Goal: Task Accomplishment & Management: Manage account settings

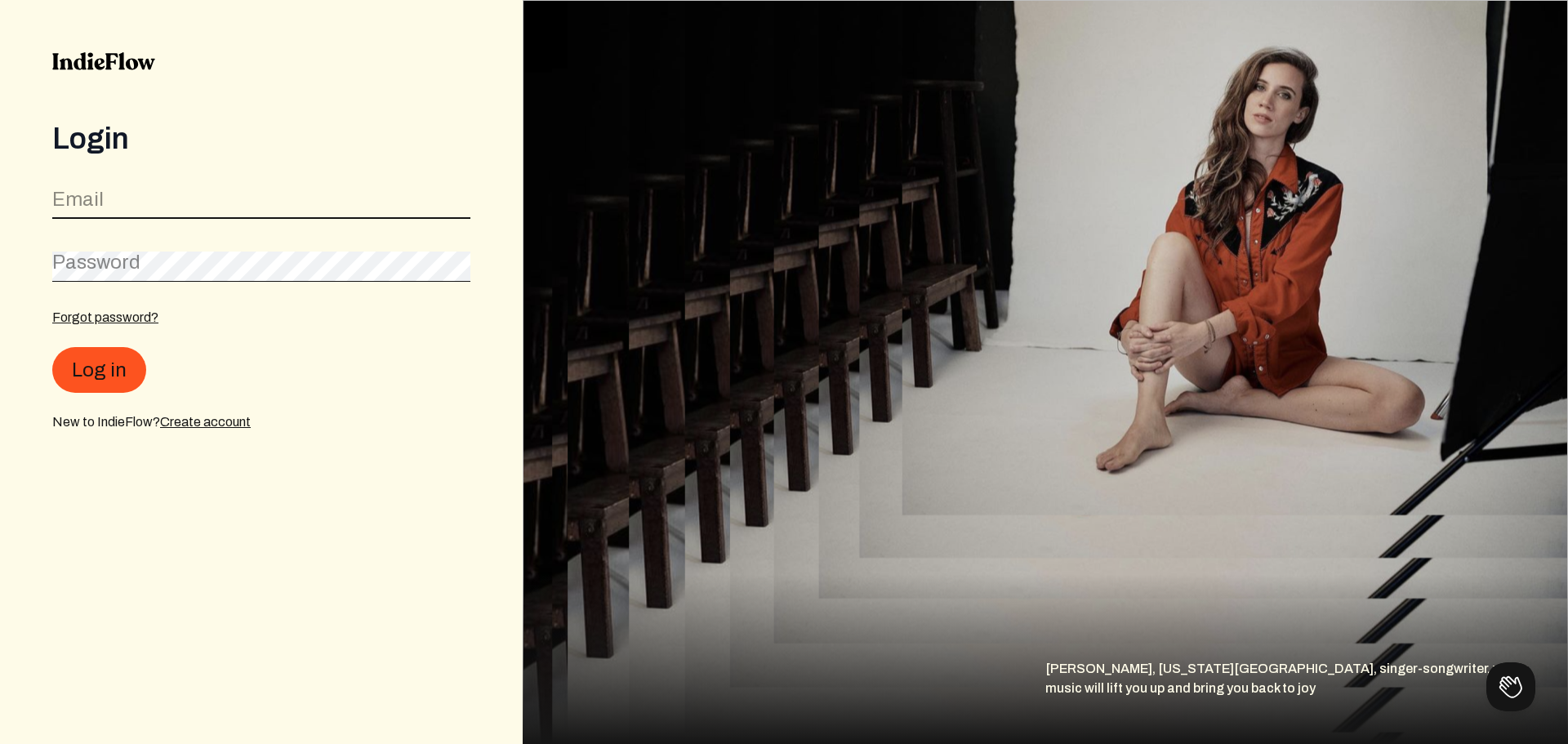
click at [137, 209] on input "email" at bounding box center [261, 204] width 418 height 31
type input "[EMAIL_ADDRESS][DOMAIN_NAME]"
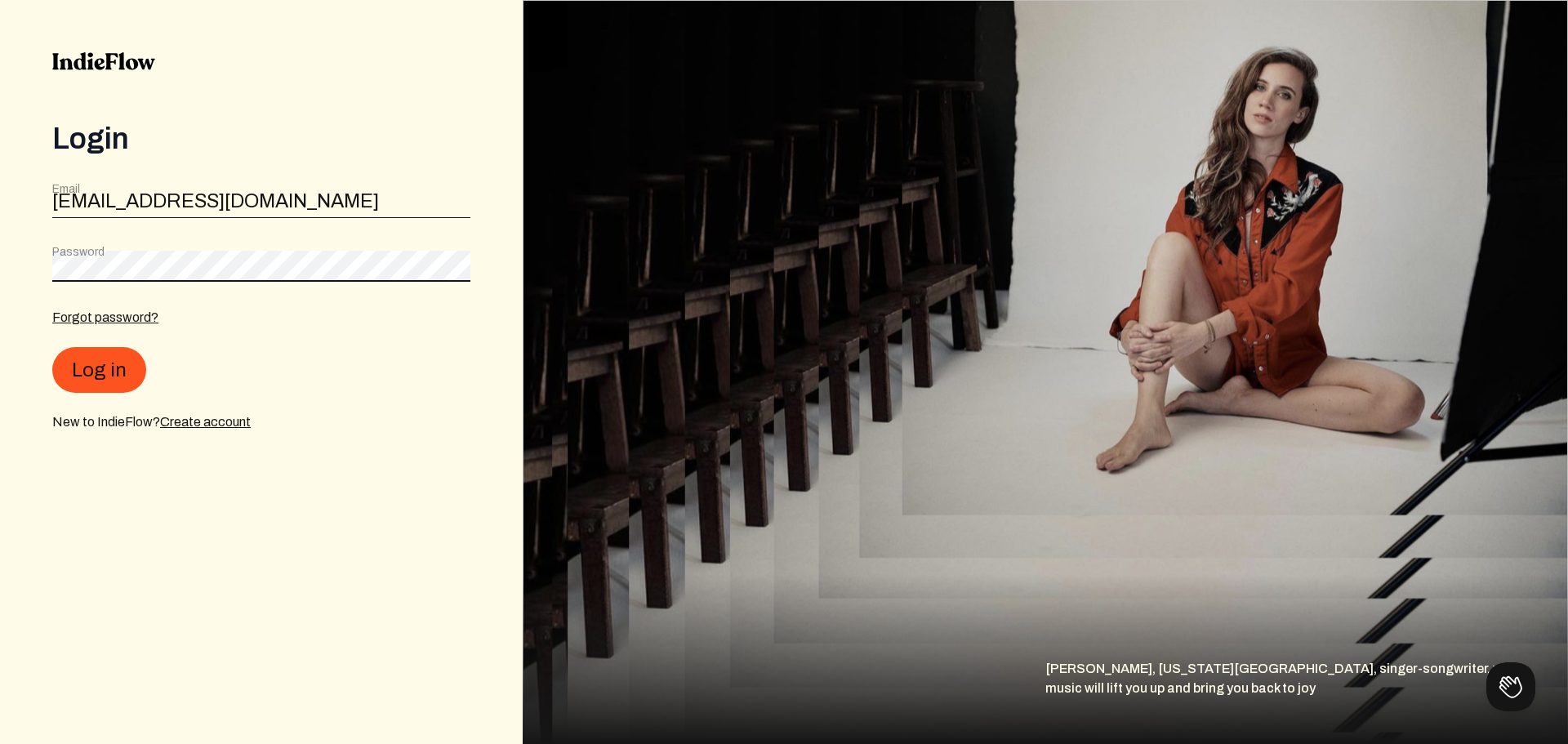
click at [52, 348] on button "Log in" at bounding box center [99, 370] width 94 height 46
click at [298, 412] on div "Forgot password? Log in New to IndieFlow? Create account" at bounding box center [261, 370] width 418 height 124
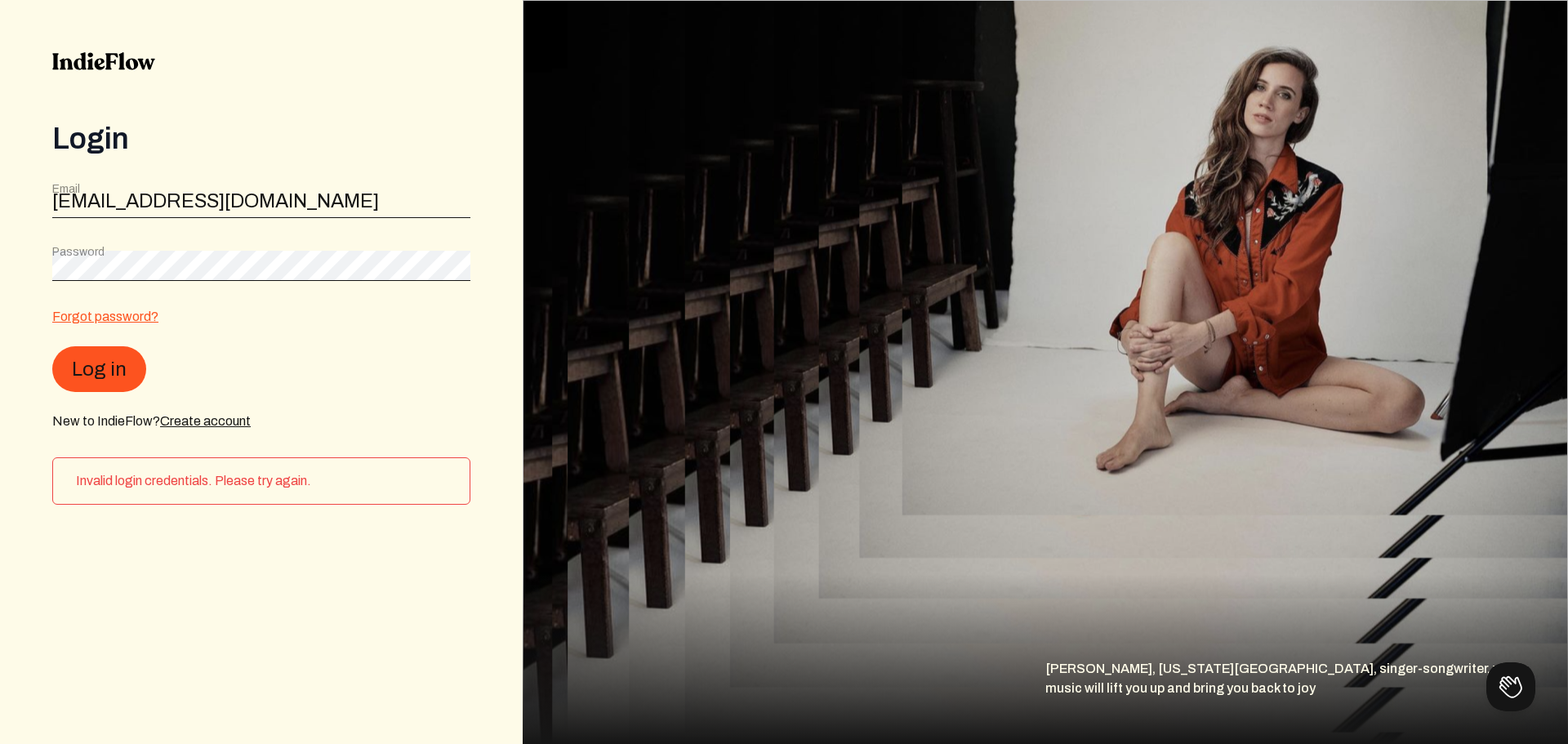
click at [119, 317] on link "Forgot password?" at bounding box center [105, 316] width 106 height 14
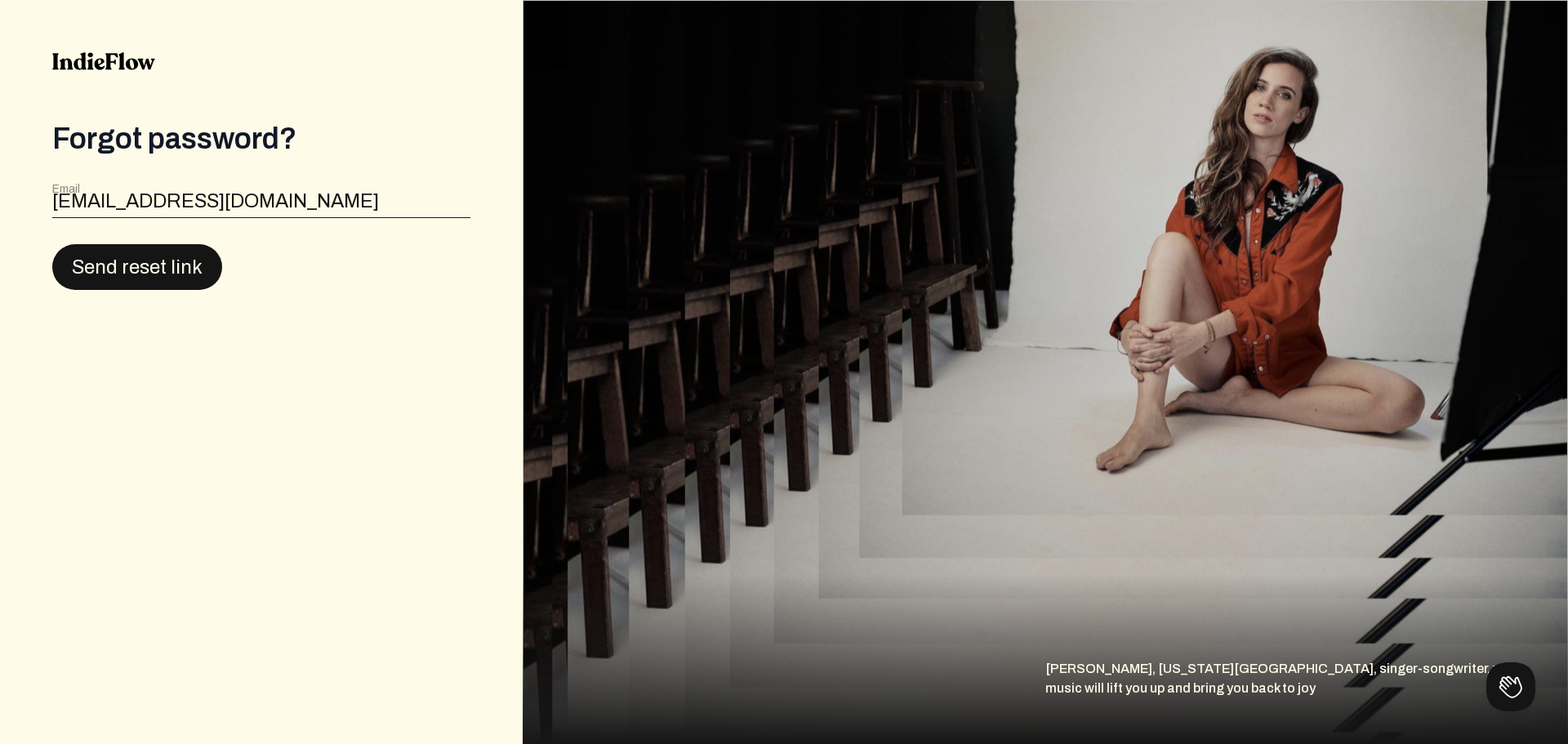
click at [164, 273] on button "Send reset link" at bounding box center [137, 266] width 170 height 46
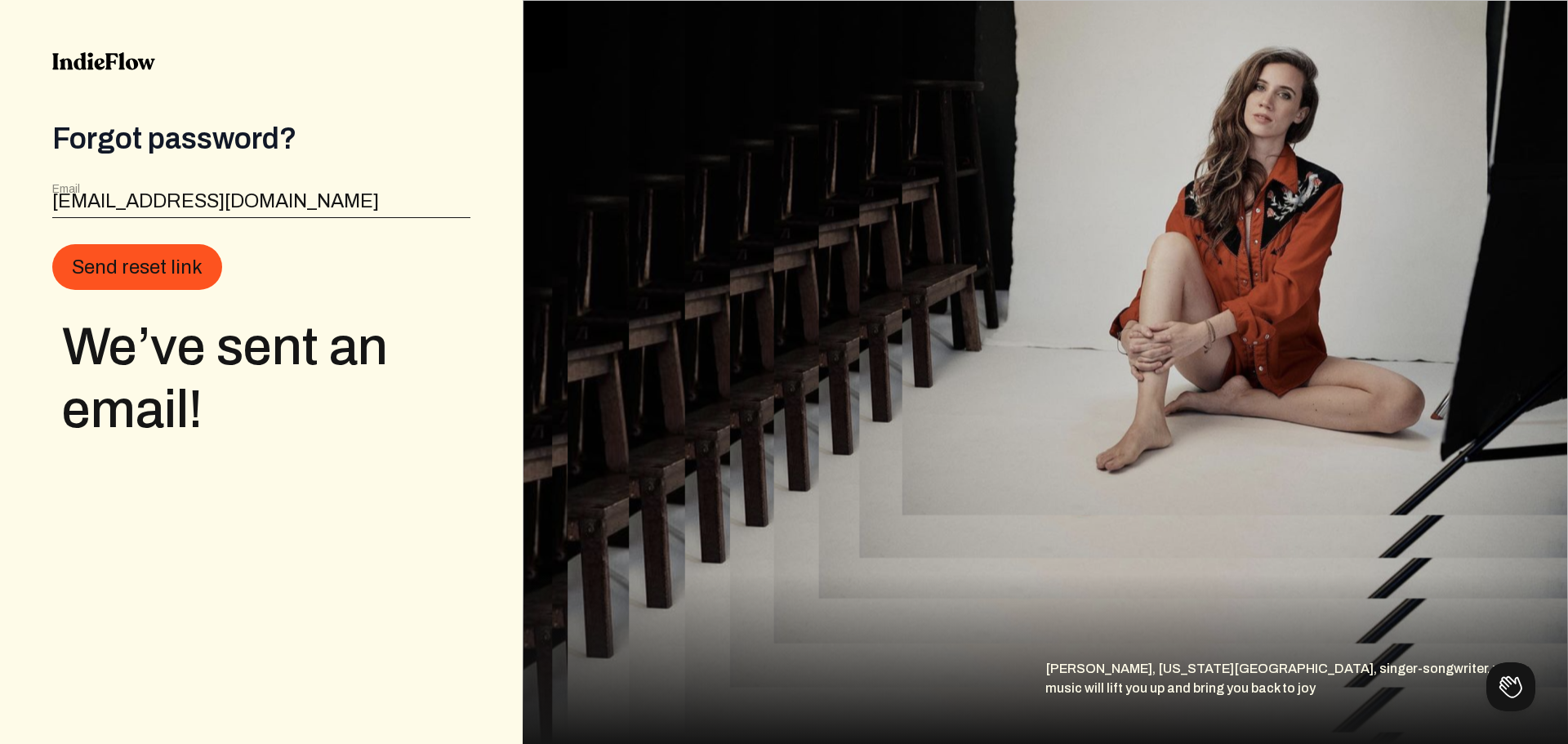
click at [290, 509] on div "Forgot password? Email [EMAIL_ADDRESS][DOMAIN_NAME] Send reset link We’ve sent …" at bounding box center [261, 372] width 523 height 744
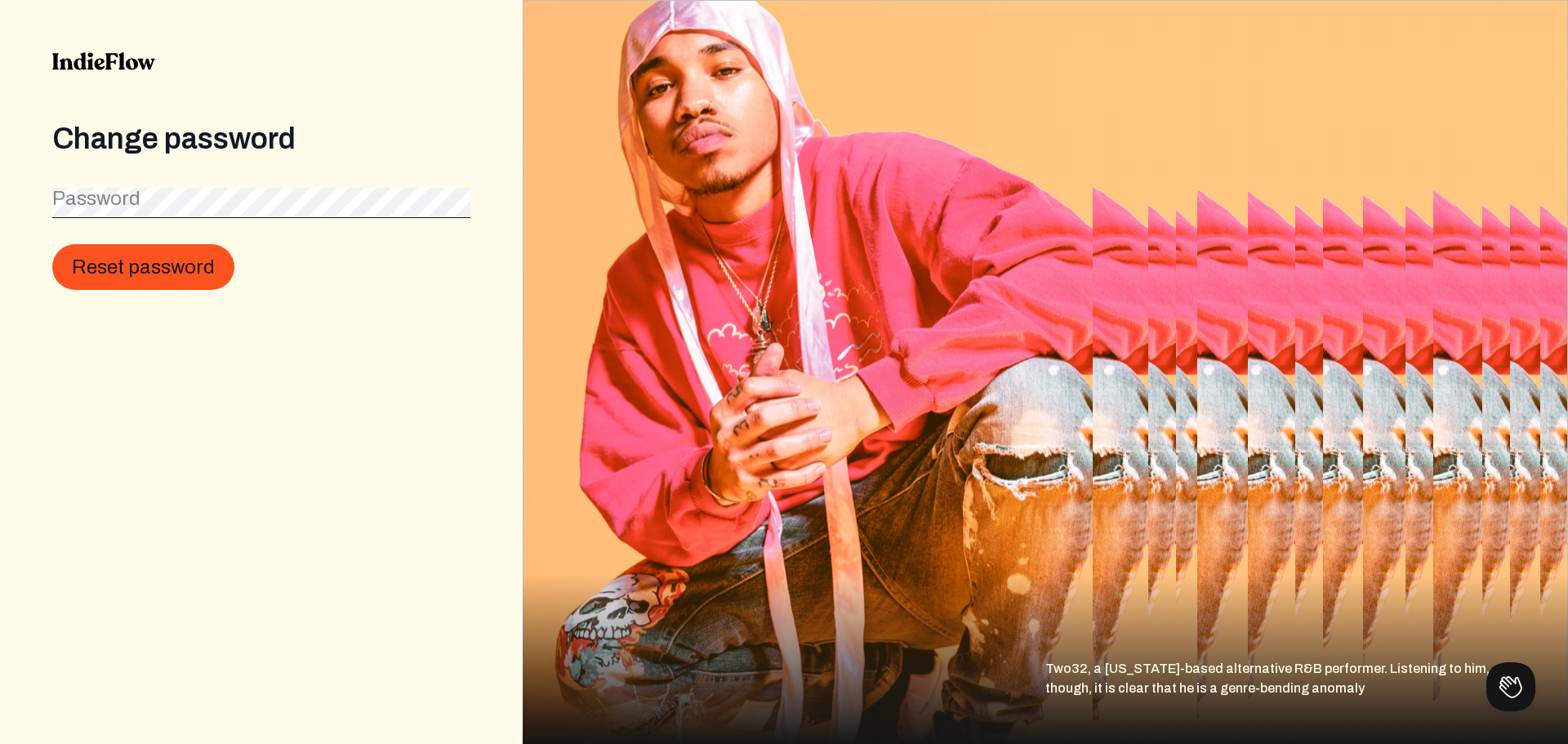
click at [121, 198] on label "Password" at bounding box center [96, 199] width 89 height 26
click at [52, 245] on button "Reset password" at bounding box center [143, 267] width 182 height 46
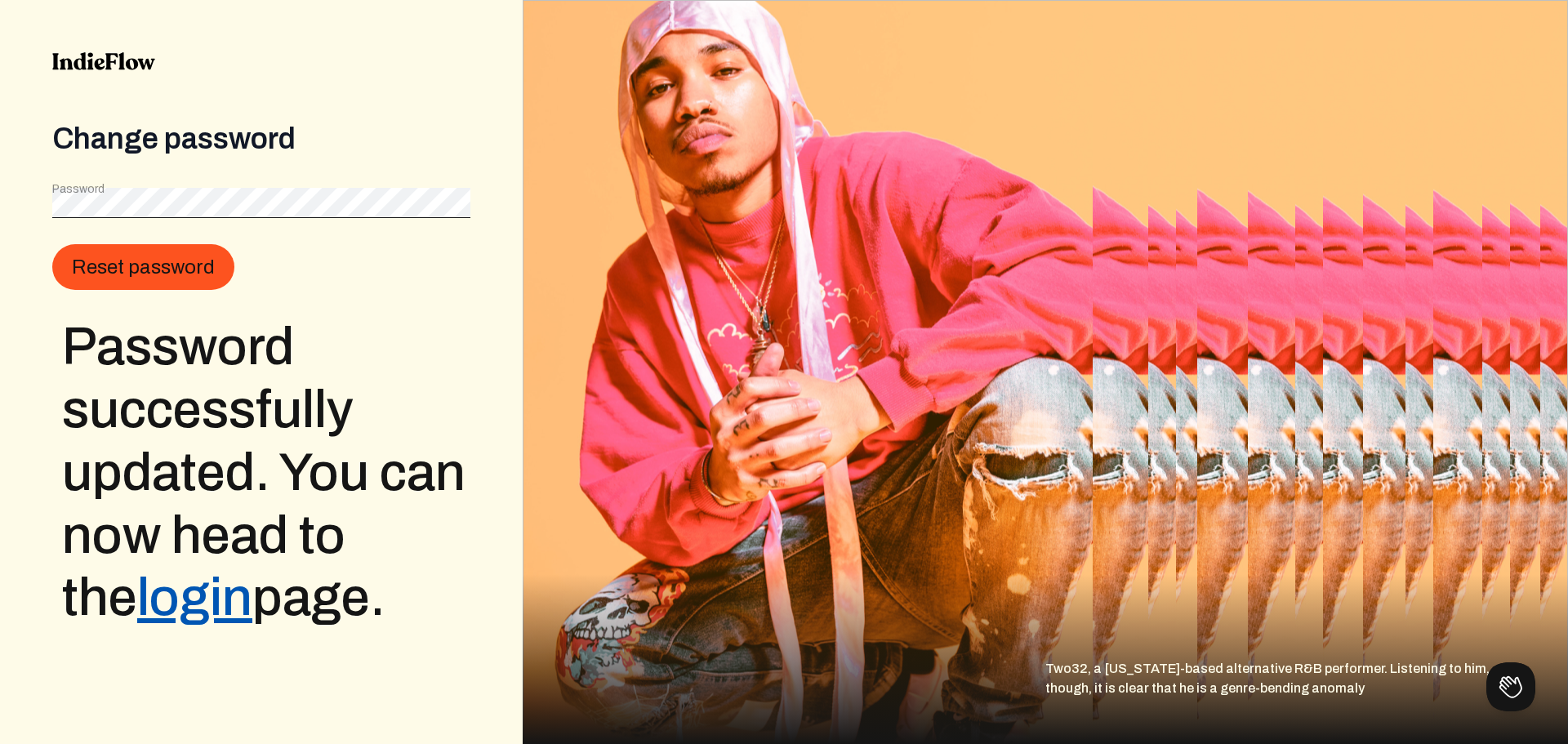
click at [151, 616] on link "login" at bounding box center [194, 598] width 115 height 56
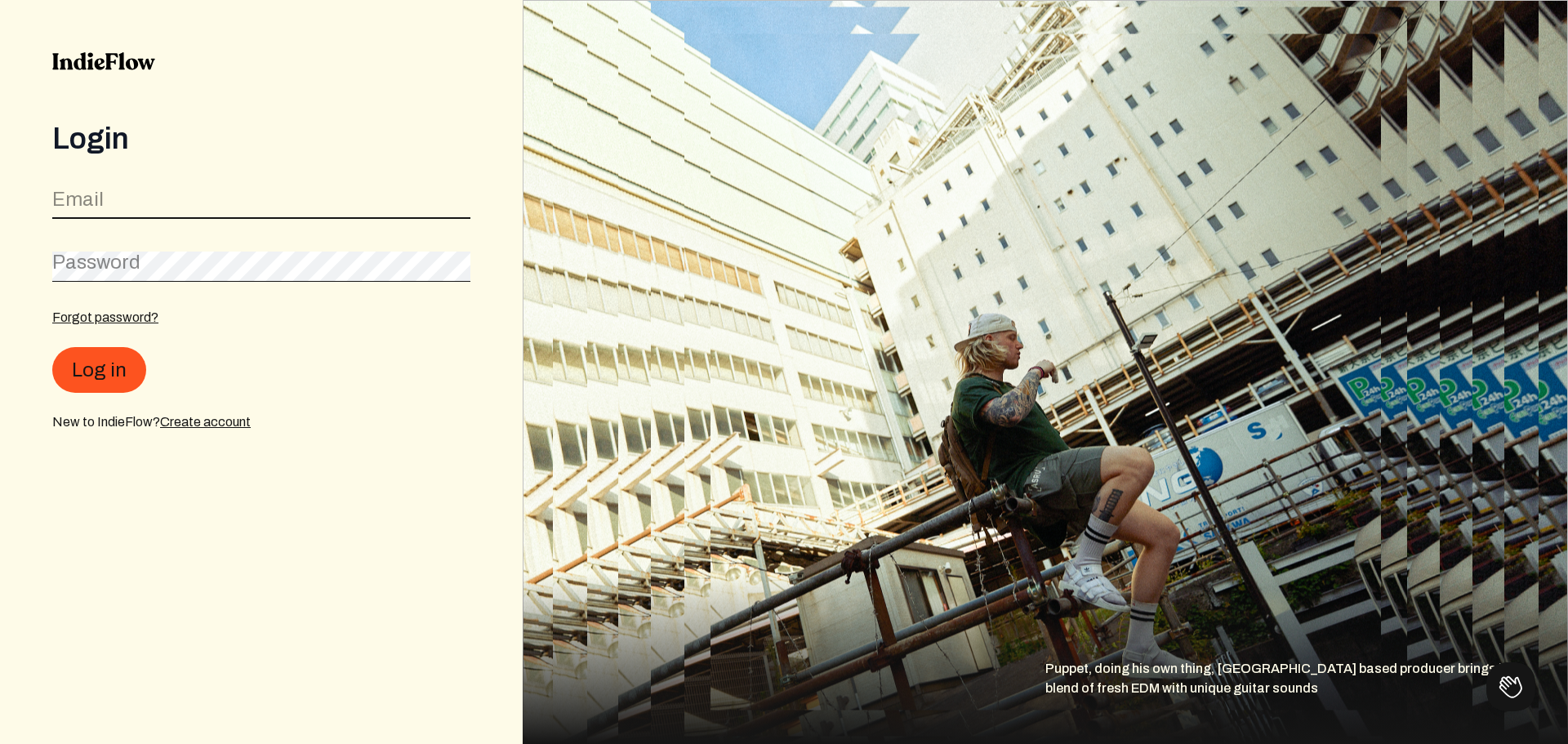
click at [109, 209] on input "email" at bounding box center [261, 204] width 418 height 31
type input "[EMAIL_ADDRESS][DOMAIN_NAME]"
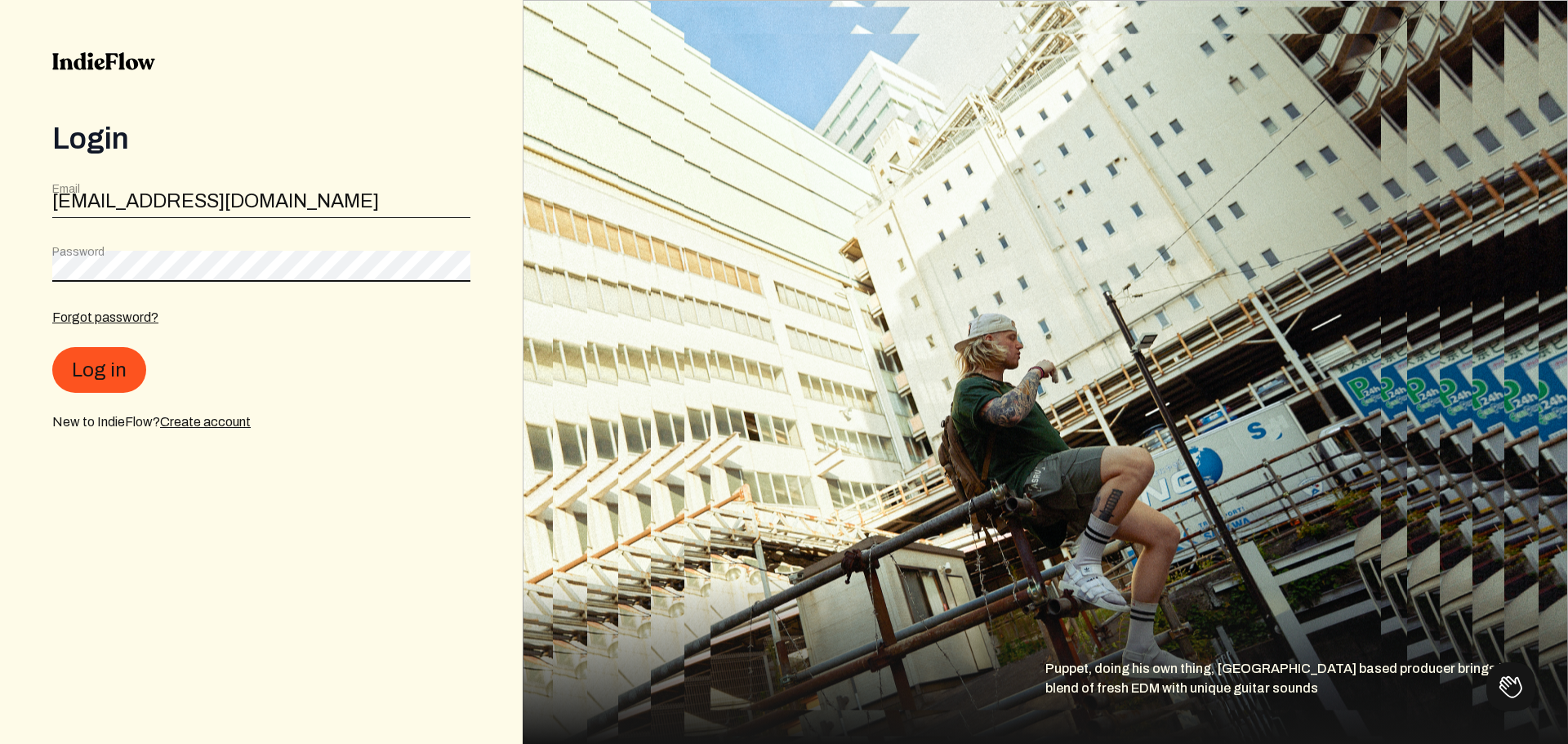
click at [52, 348] on button "Log in" at bounding box center [99, 370] width 94 height 46
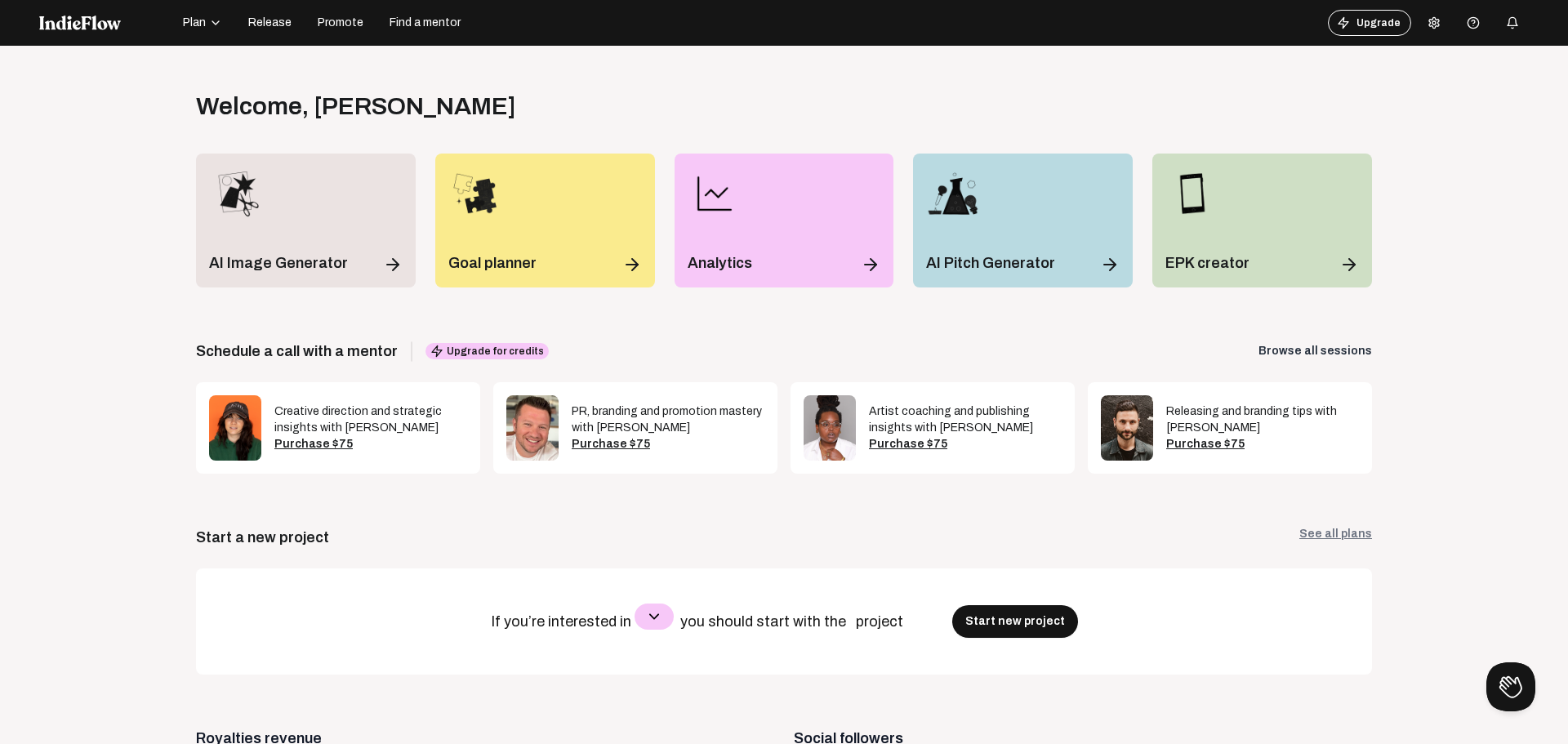
click at [1305, 353] on link "Browse all sessions" at bounding box center [1315, 352] width 113 height 17
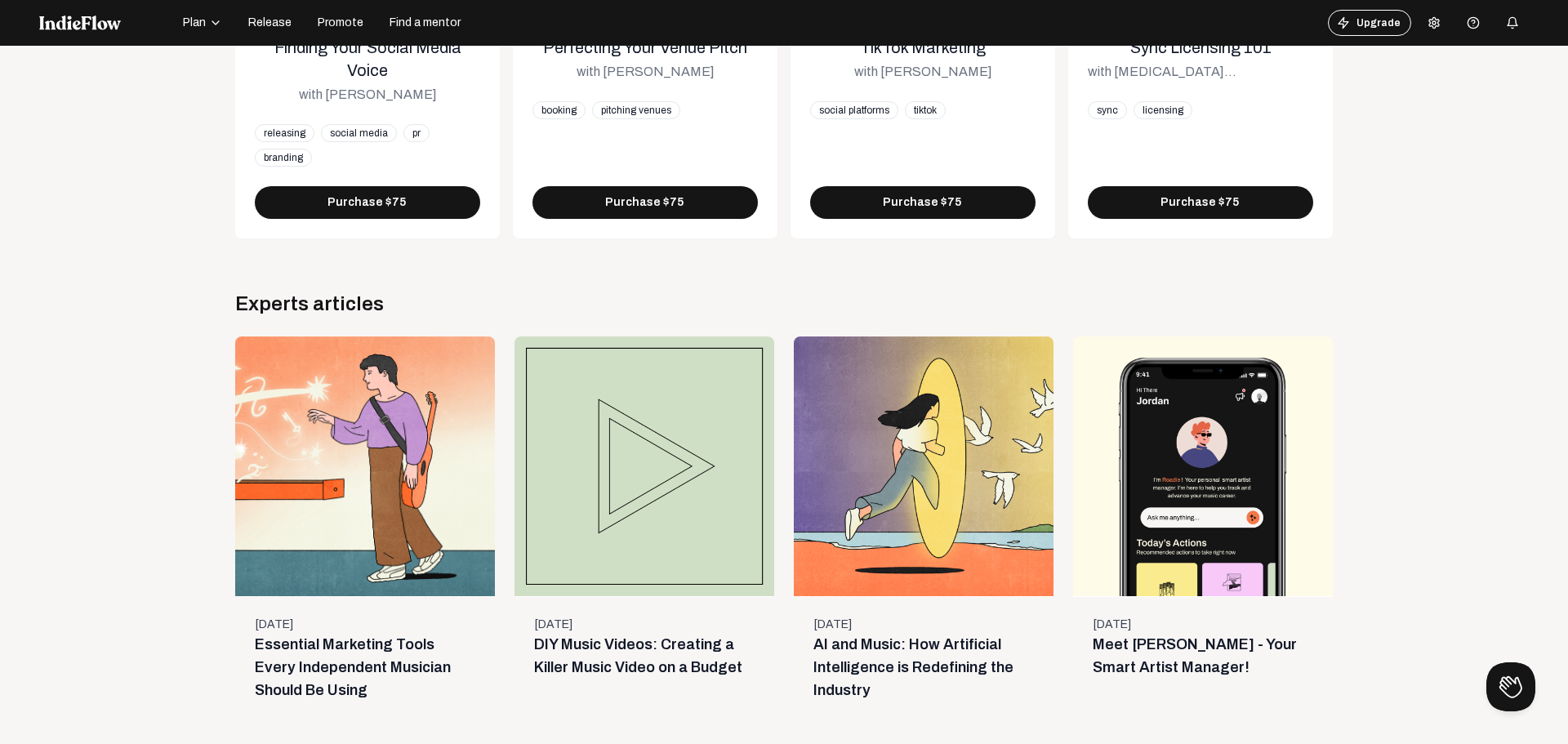
scroll to position [46, 0]
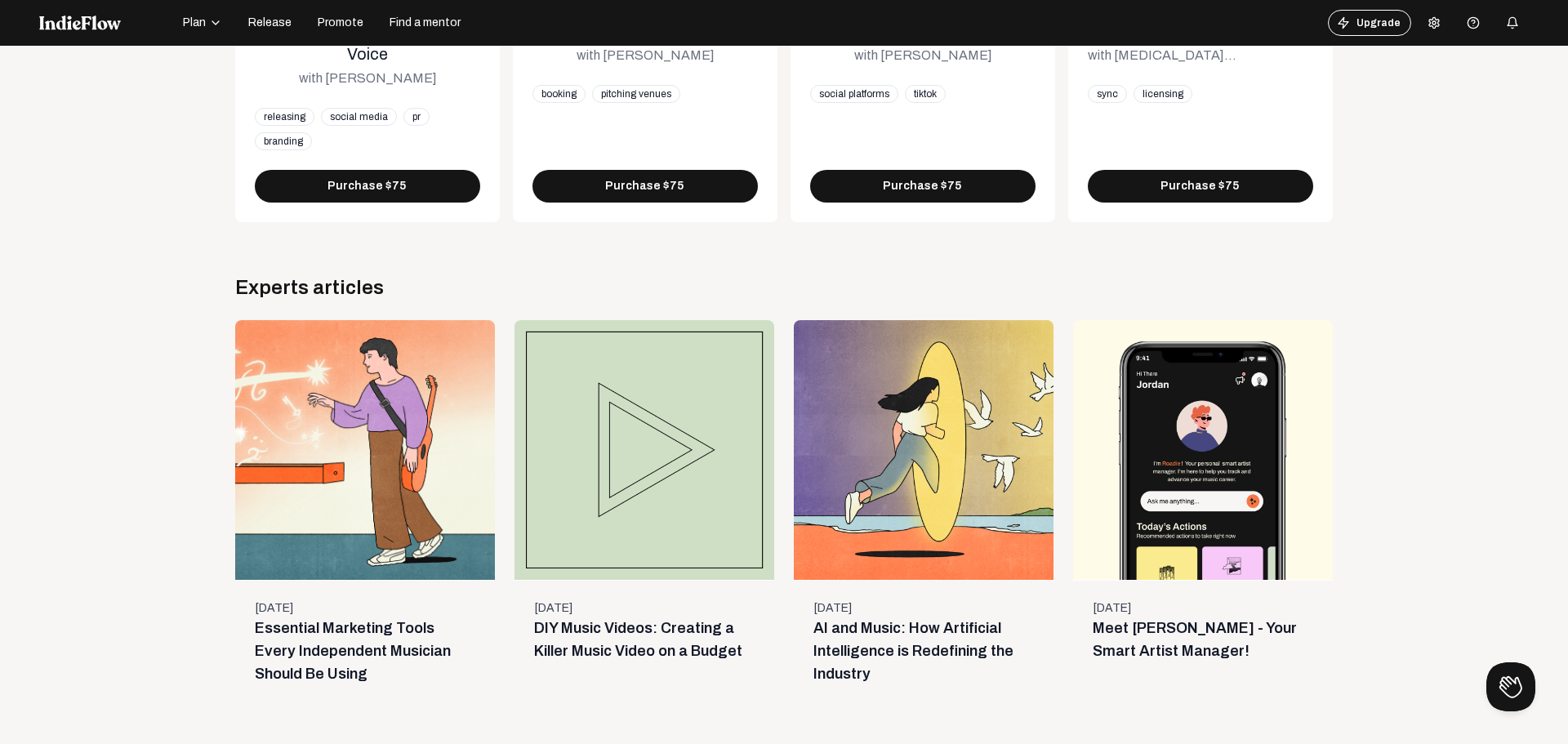
click at [1235, 478] on div at bounding box center [1203, 450] width 260 height 260
click at [1109, 636] on link "Meet Roadie - Your Smart Artist Manager!" at bounding box center [1195, 636] width 204 height 46
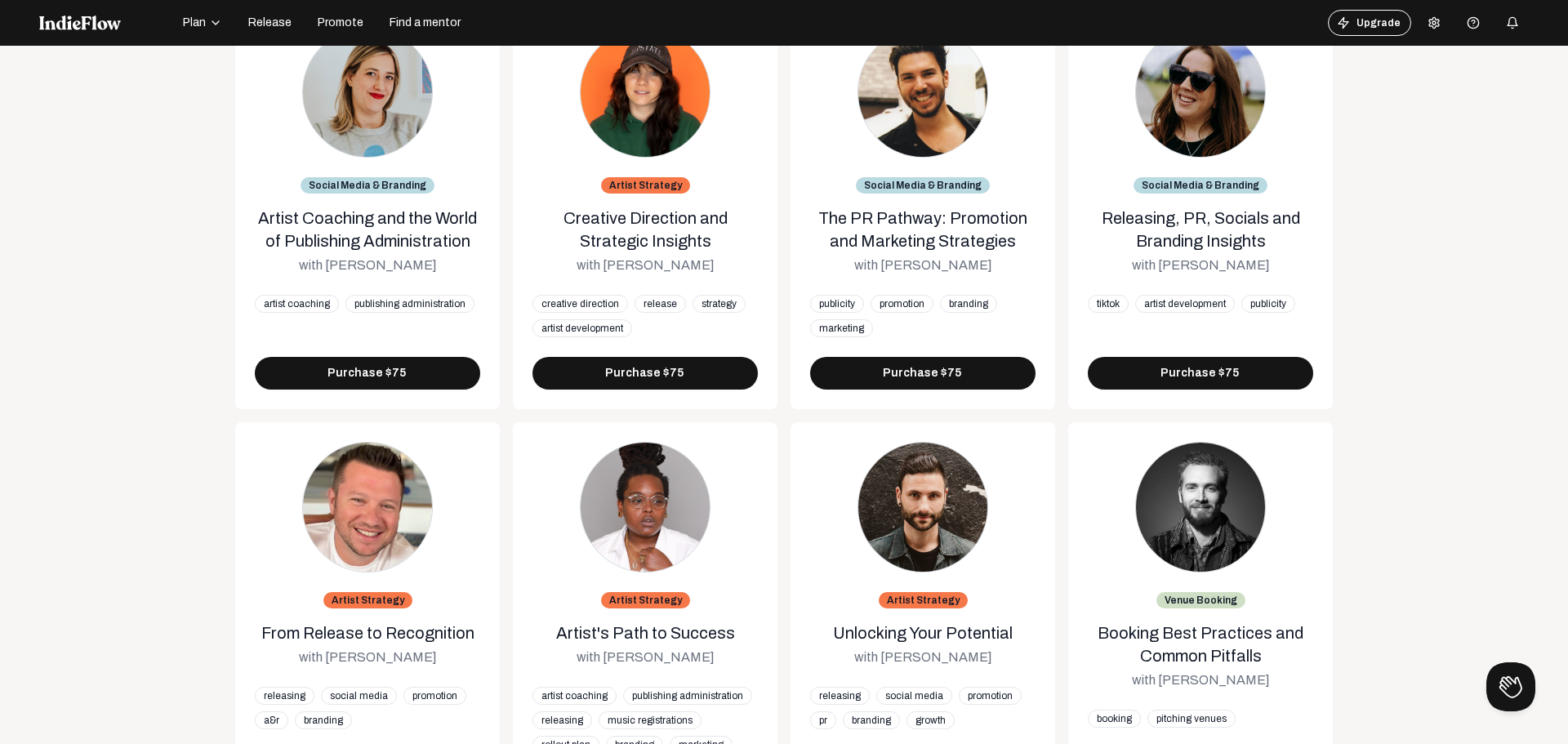
scroll to position [0, 0]
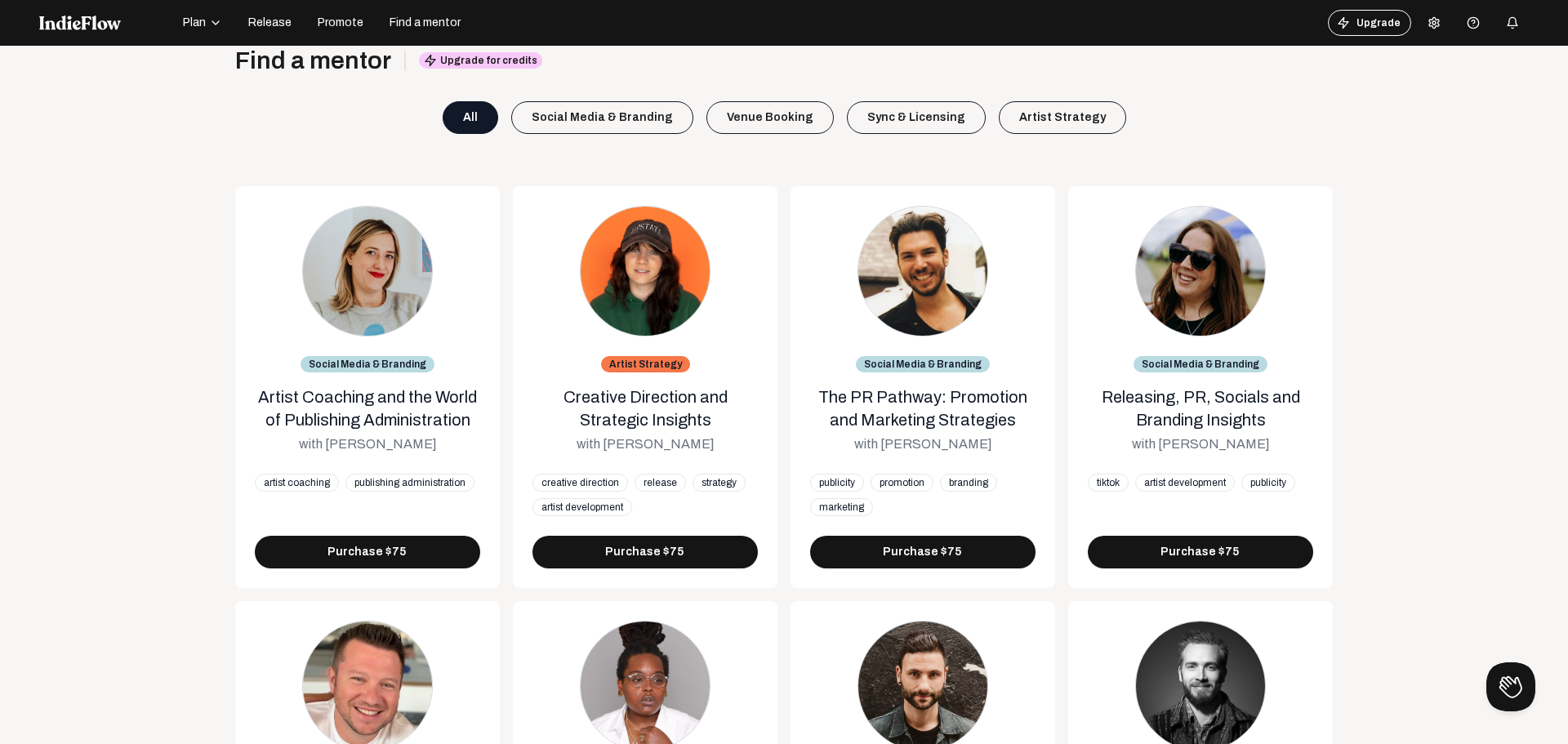
click at [107, 19] on img at bounding box center [79, 23] width 82 height 15
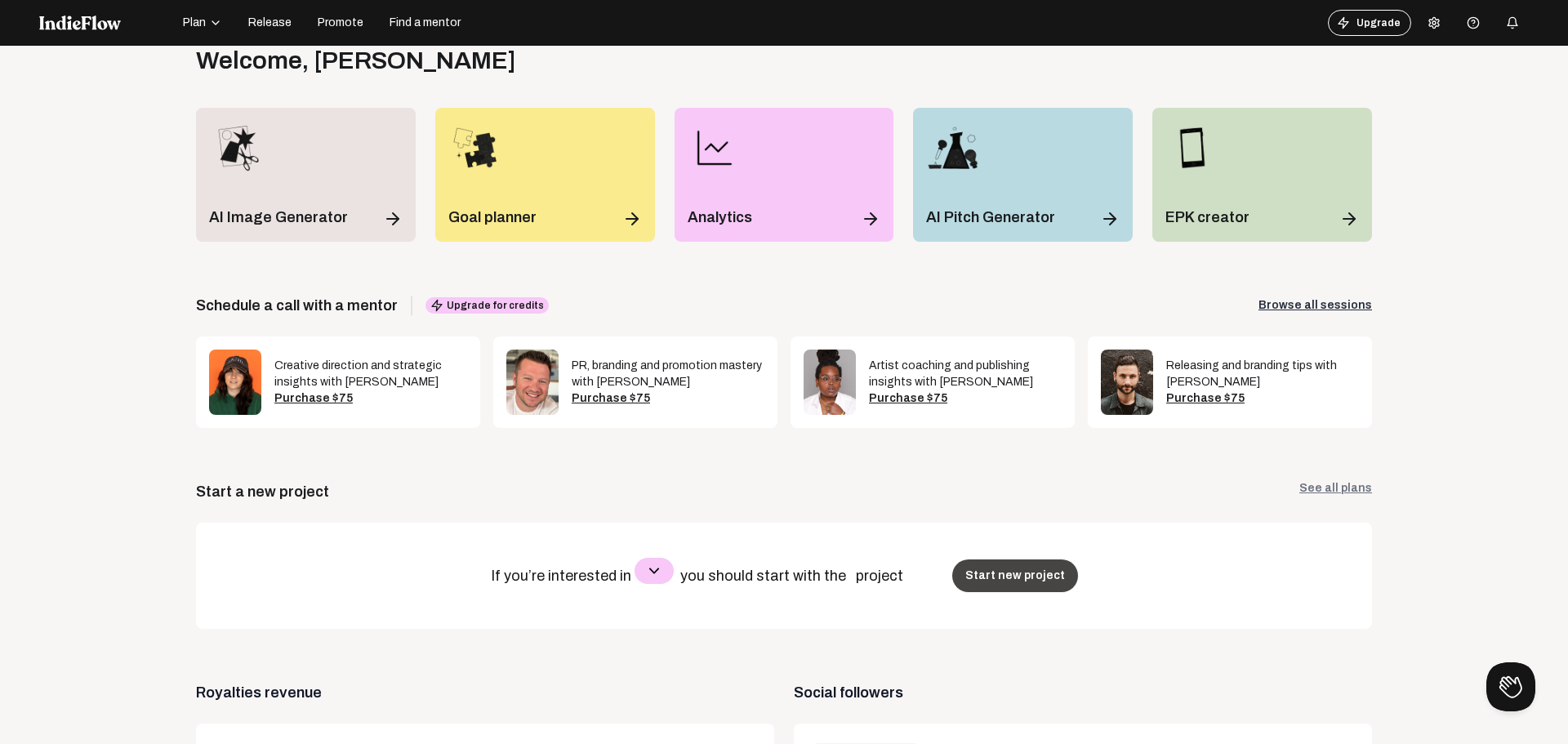
click at [1005, 581] on button "Start new project" at bounding box center [1015, 575] width 126 height 32
click at [990, 575] on button "Start new project" at bounding box center [1015, 575] width 126 height 32
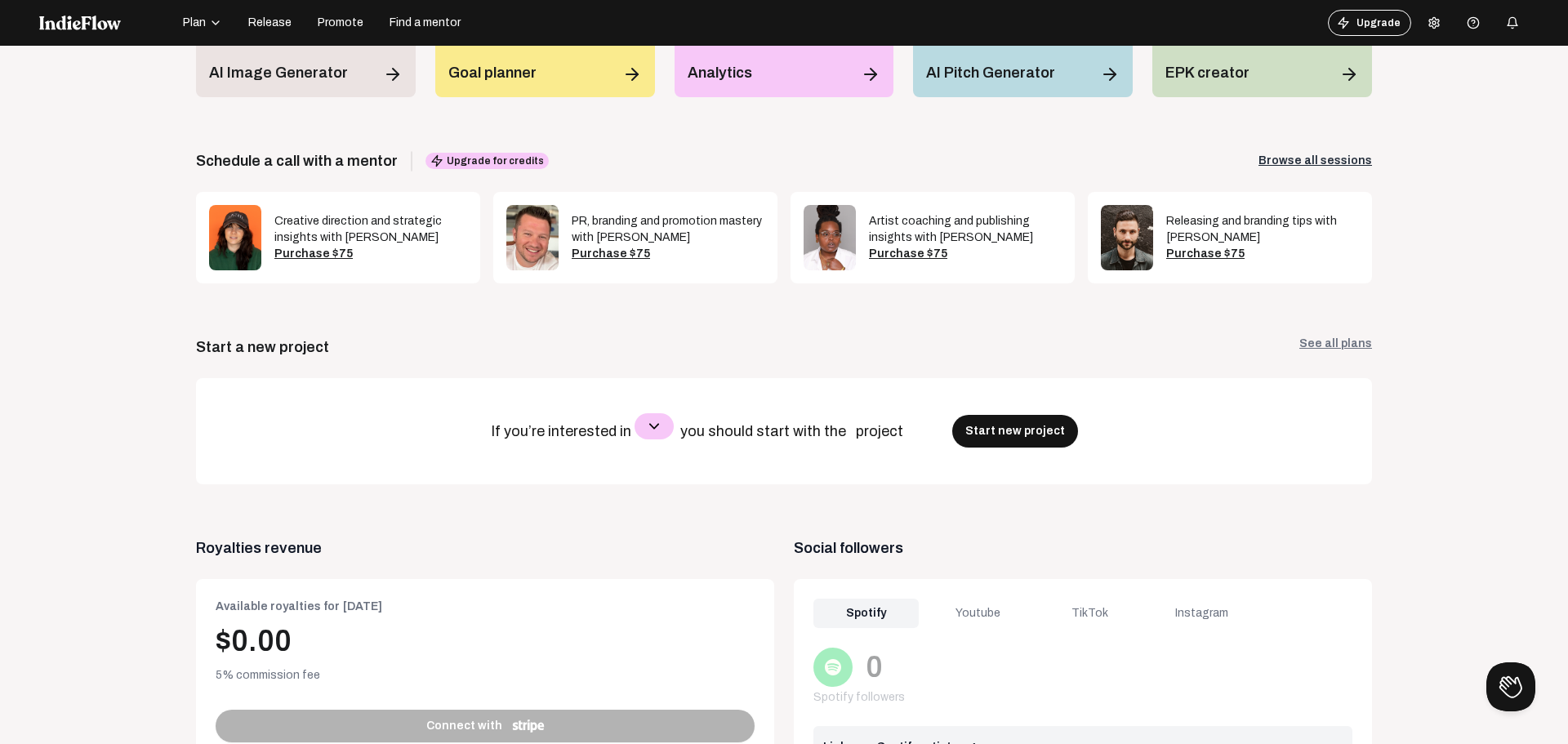
scroll to position [163, 0]
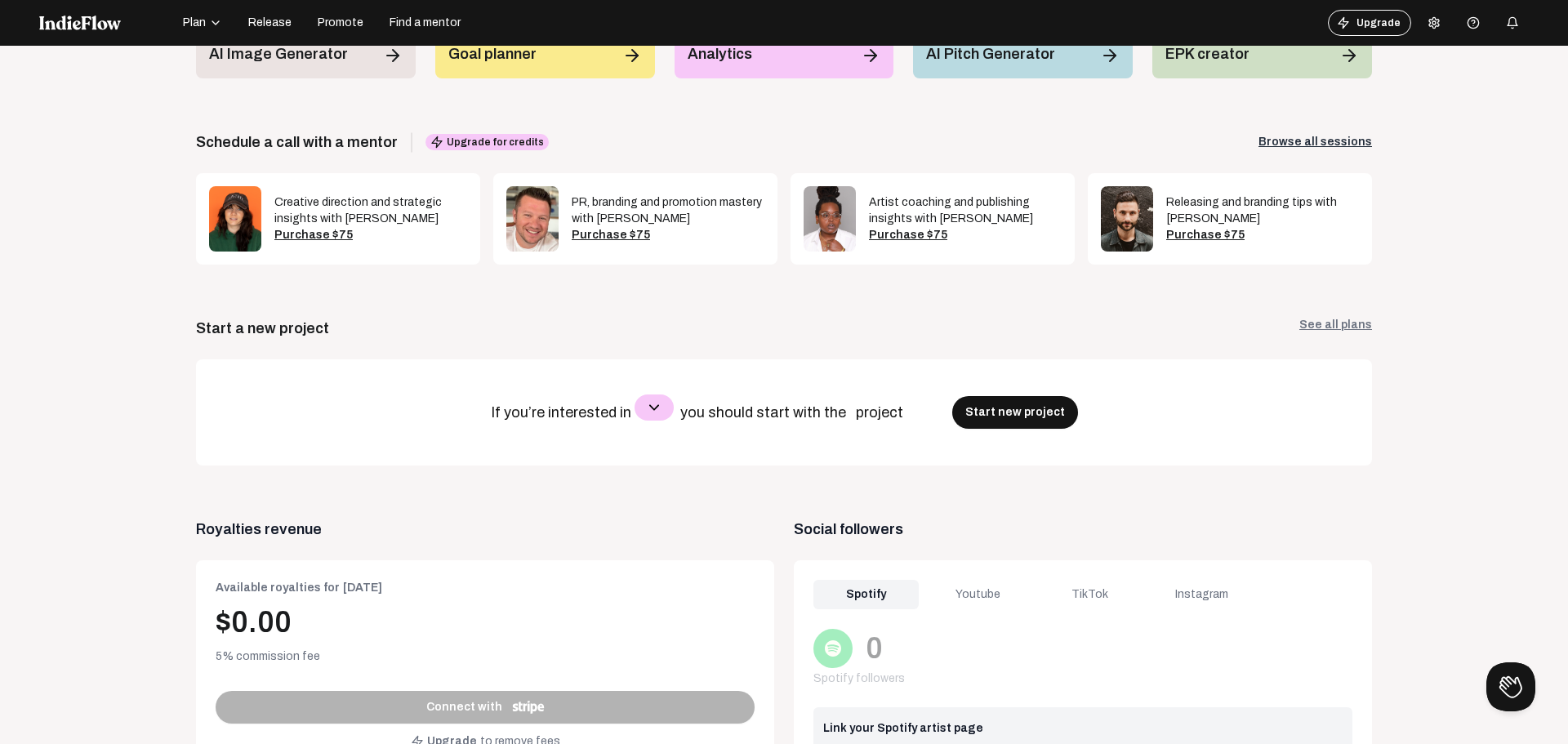
click at [635, 410] on button "button" at bounding box center [654, 408] width 39 height 26
click at [728, 494] on p "Releasing more music" at bounding box center [717, 491] width 151 height 30
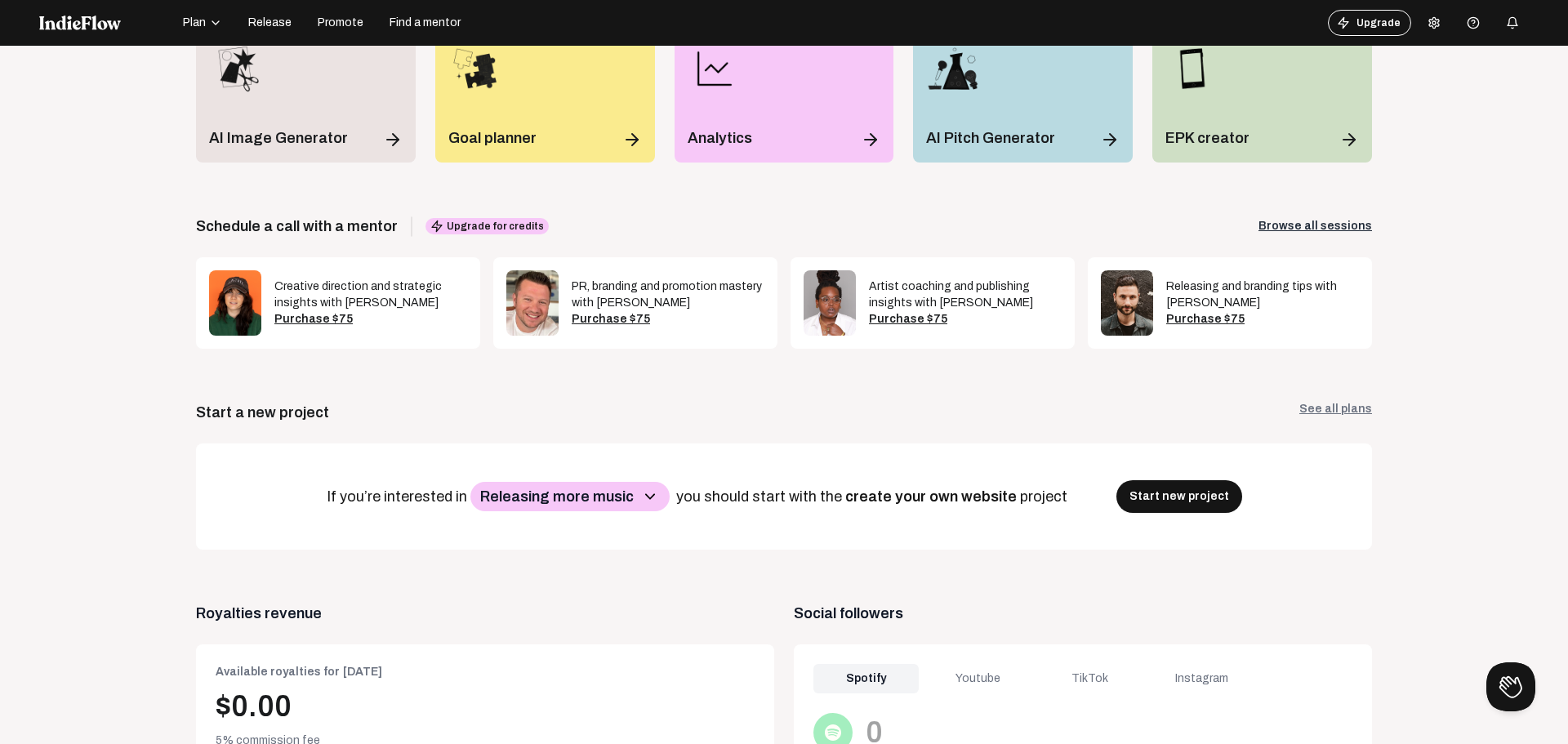
scroll to position [0, 0]
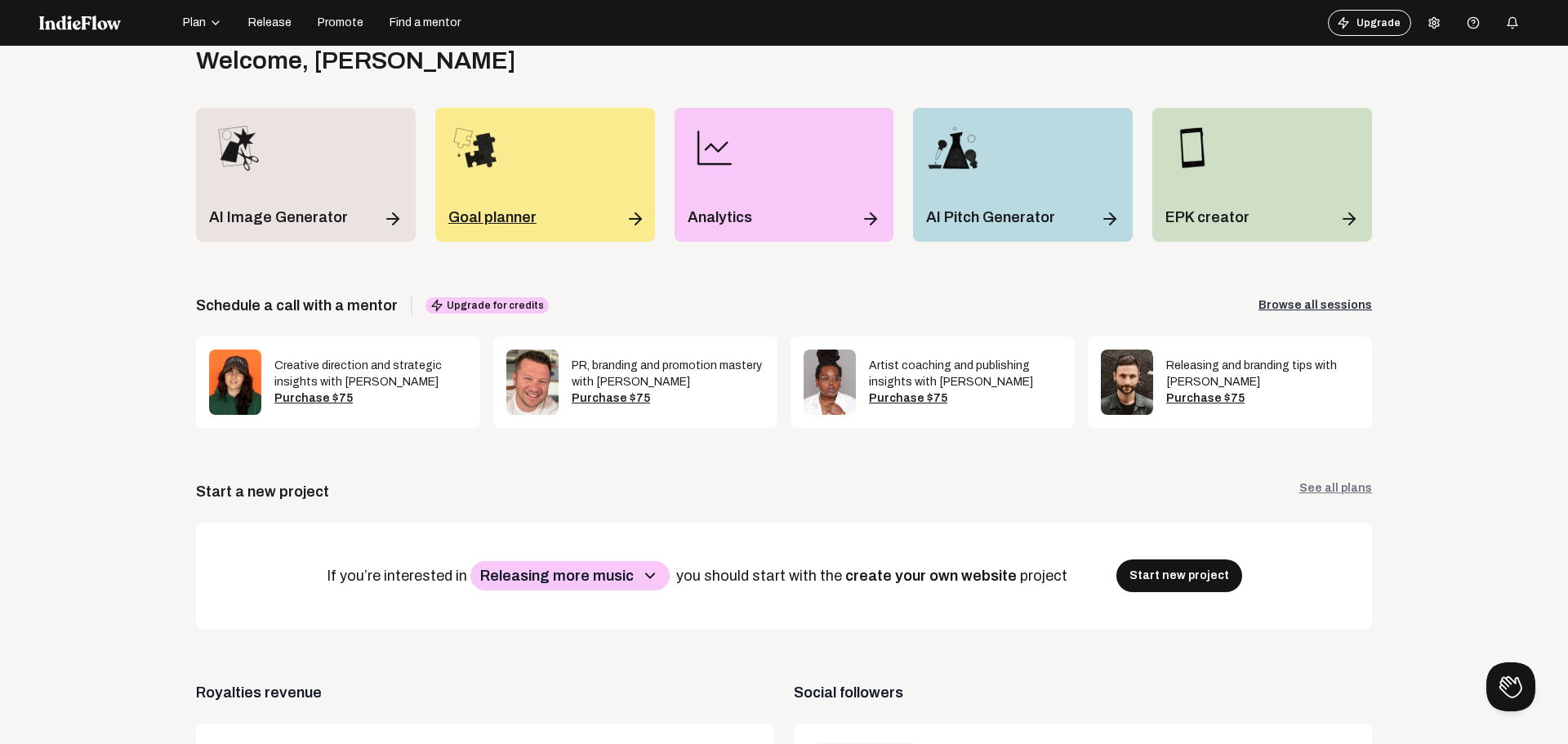
click at [555, 184] on div "Goal planner" at bounding box center [545, 175] width 220 height 134
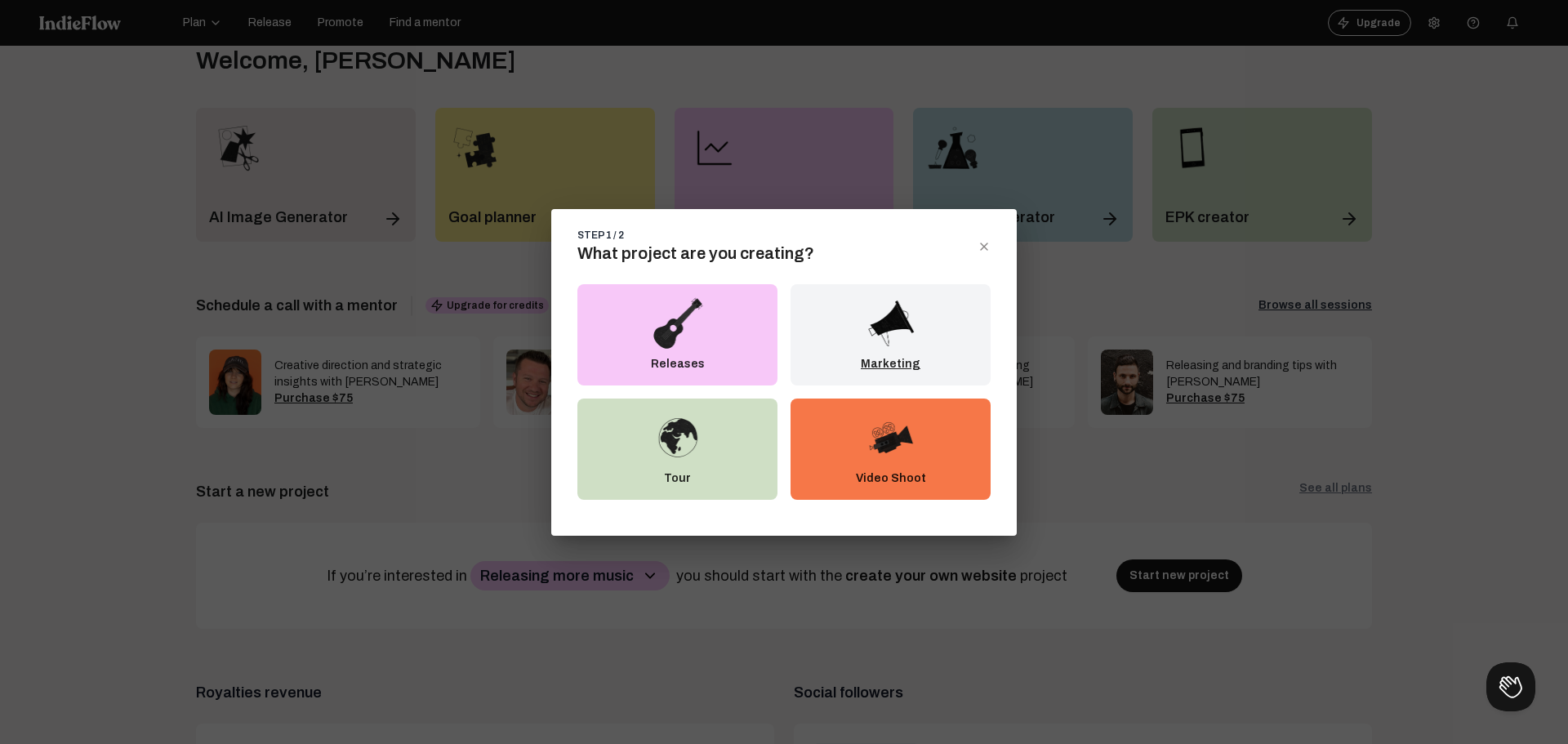
click at [907, 356] on p "Marketing" at bounding box center [890, 364] width 60 height 17
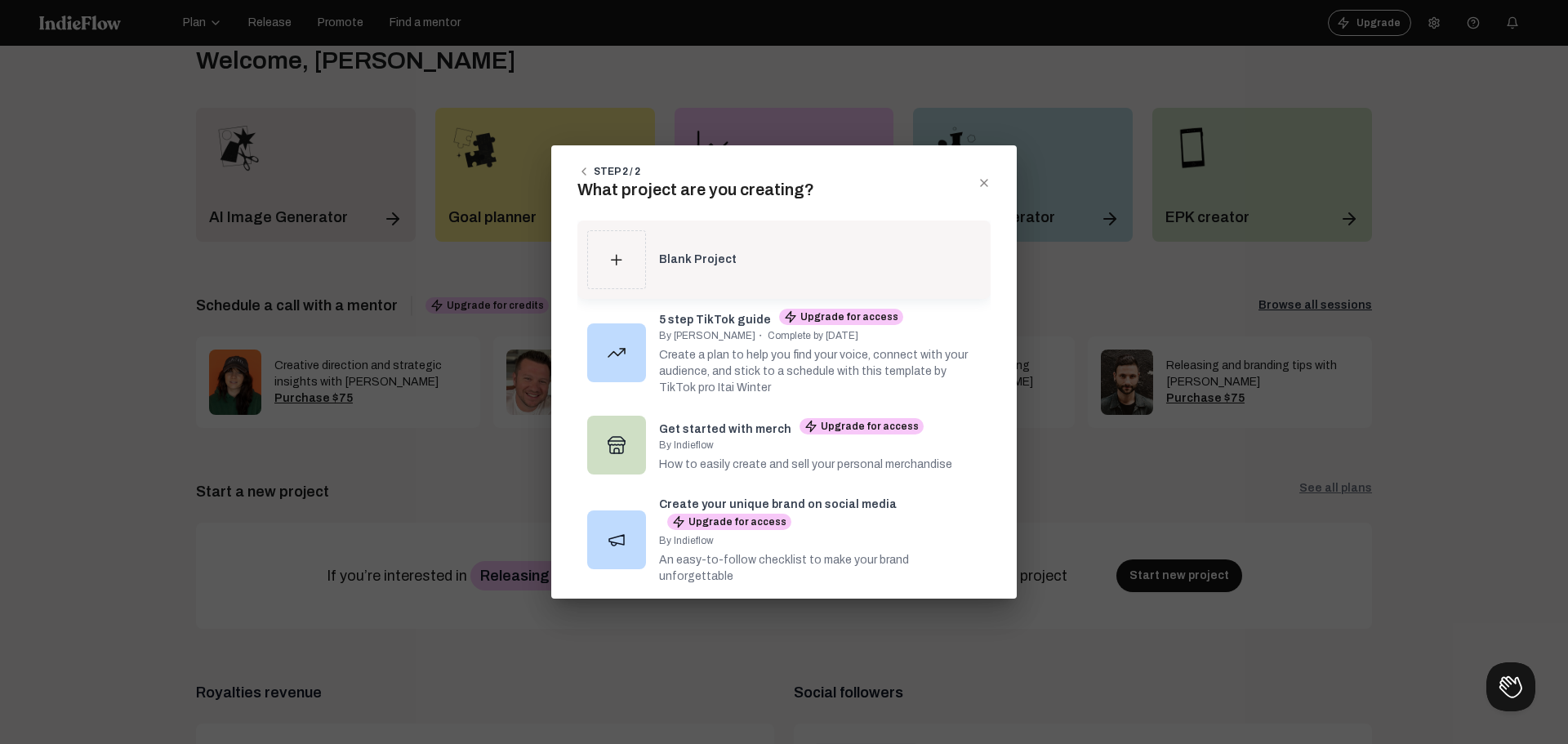
click at [685, 253] on div "Blank Project" at bounding box center [820, 260] width 322 height 17
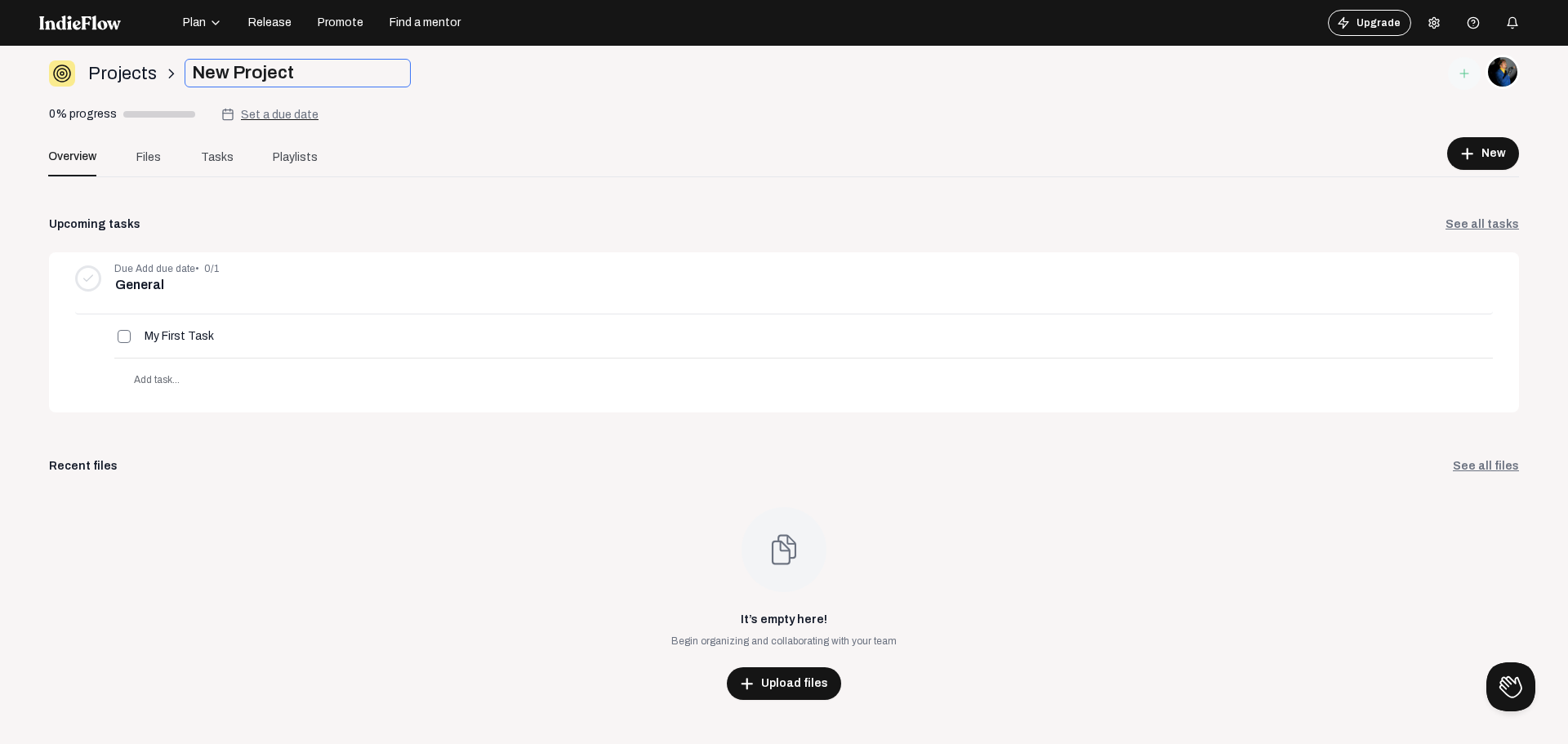
click at [215, 71] on input "New Project" at bounding box center [297, 73] width 226 height 29
type input "Releasing [point in time]"
click at [290, 110] on span "Set a due date" at bounding box center [280, 114] width 78 height 12
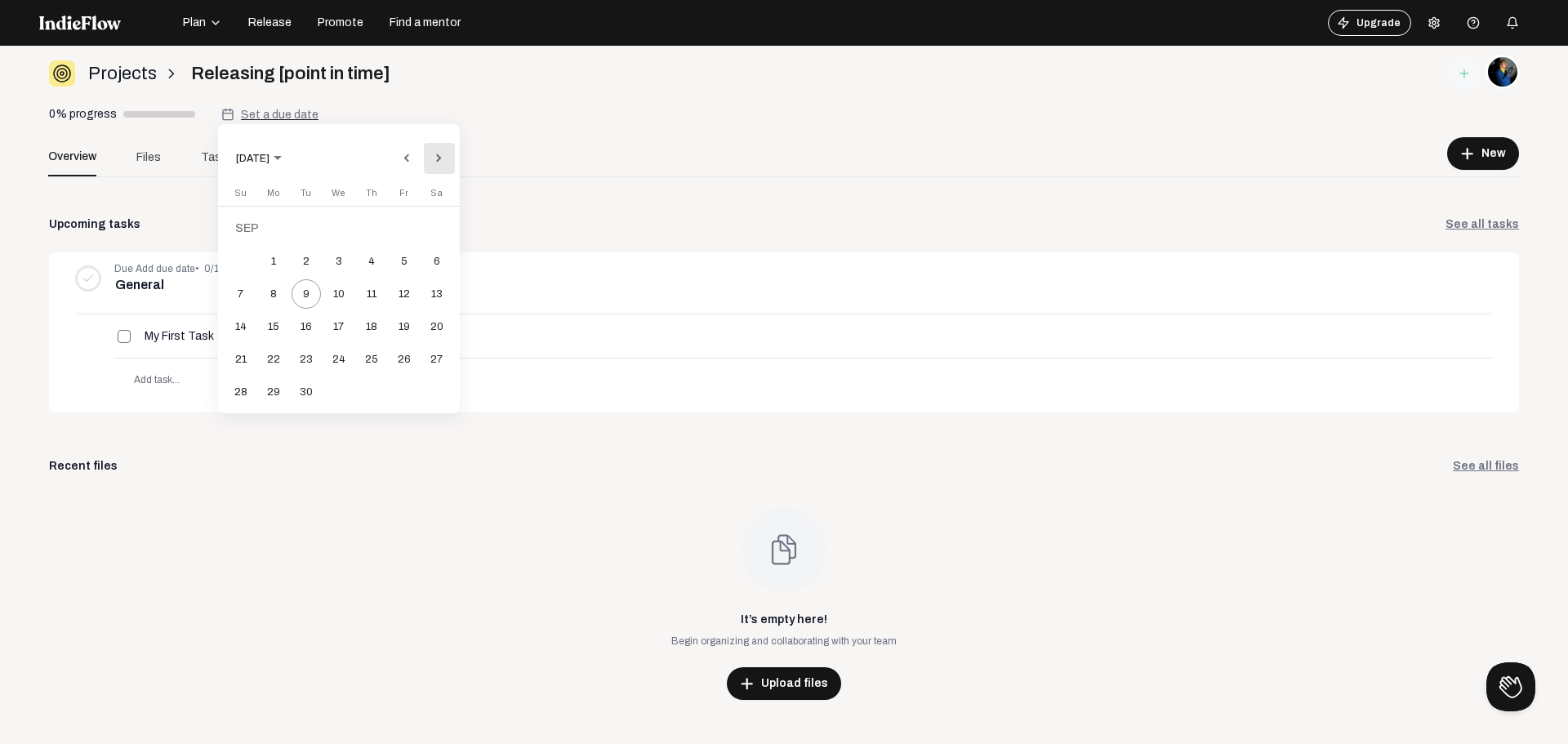
click at [444, 155] on button "Next month" at bounding box center [439, 158] width 32 height 32
click at [417, 156] on button "Previous month" at bounding box center [406, 158] width 32 height 32
click at [282, 159] on icon "Choose month and year" at bounding box center [278, 158] width 8 height 4
click at [362, 276] on div "2026" at bounding box center [367, 275] width 51 height 30
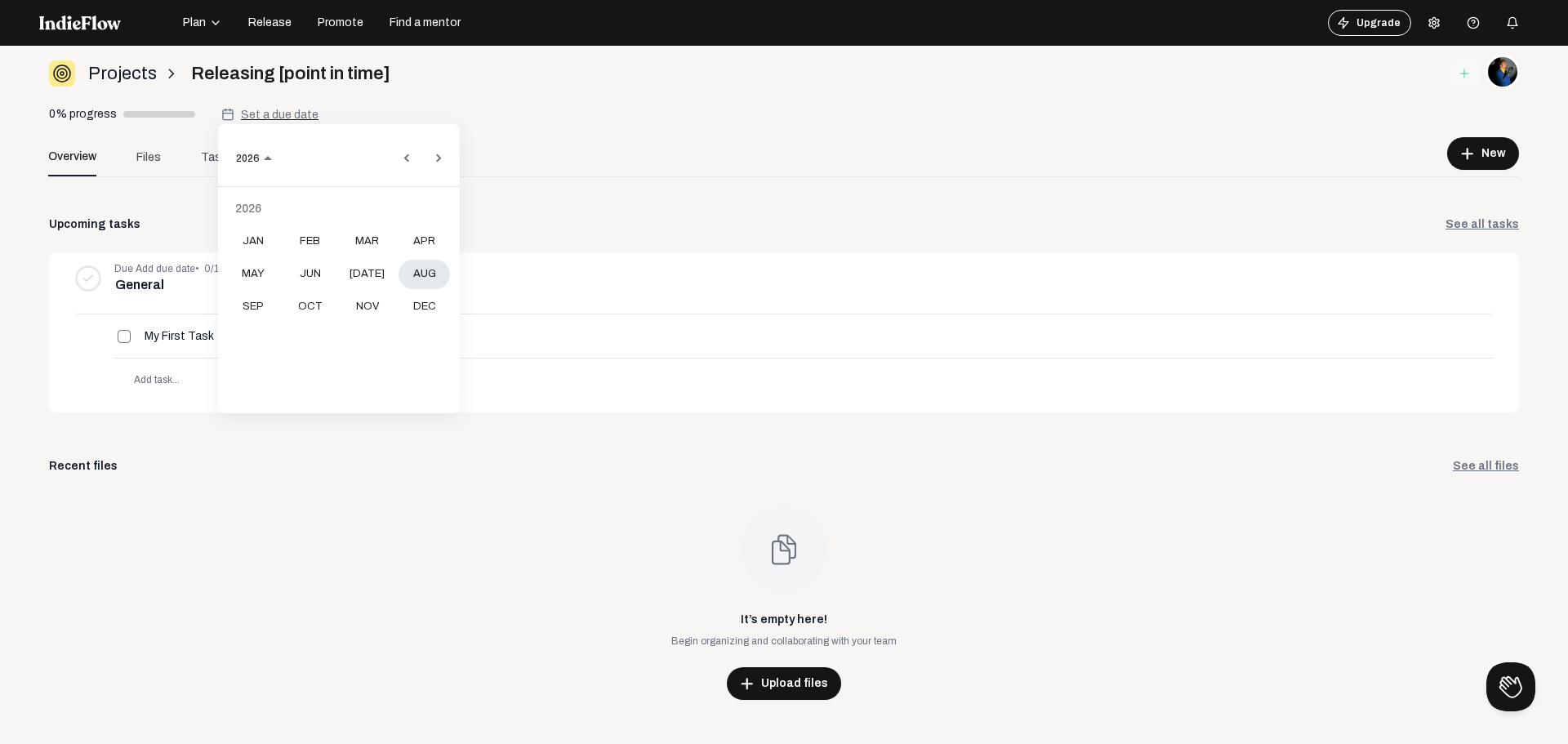
click at [429, 280] on div "AUG" at bounding box center [424, 275] width 51 height 30
click at [402, 359] on div "28" at bounding box center [405, 360] width 30 height 30
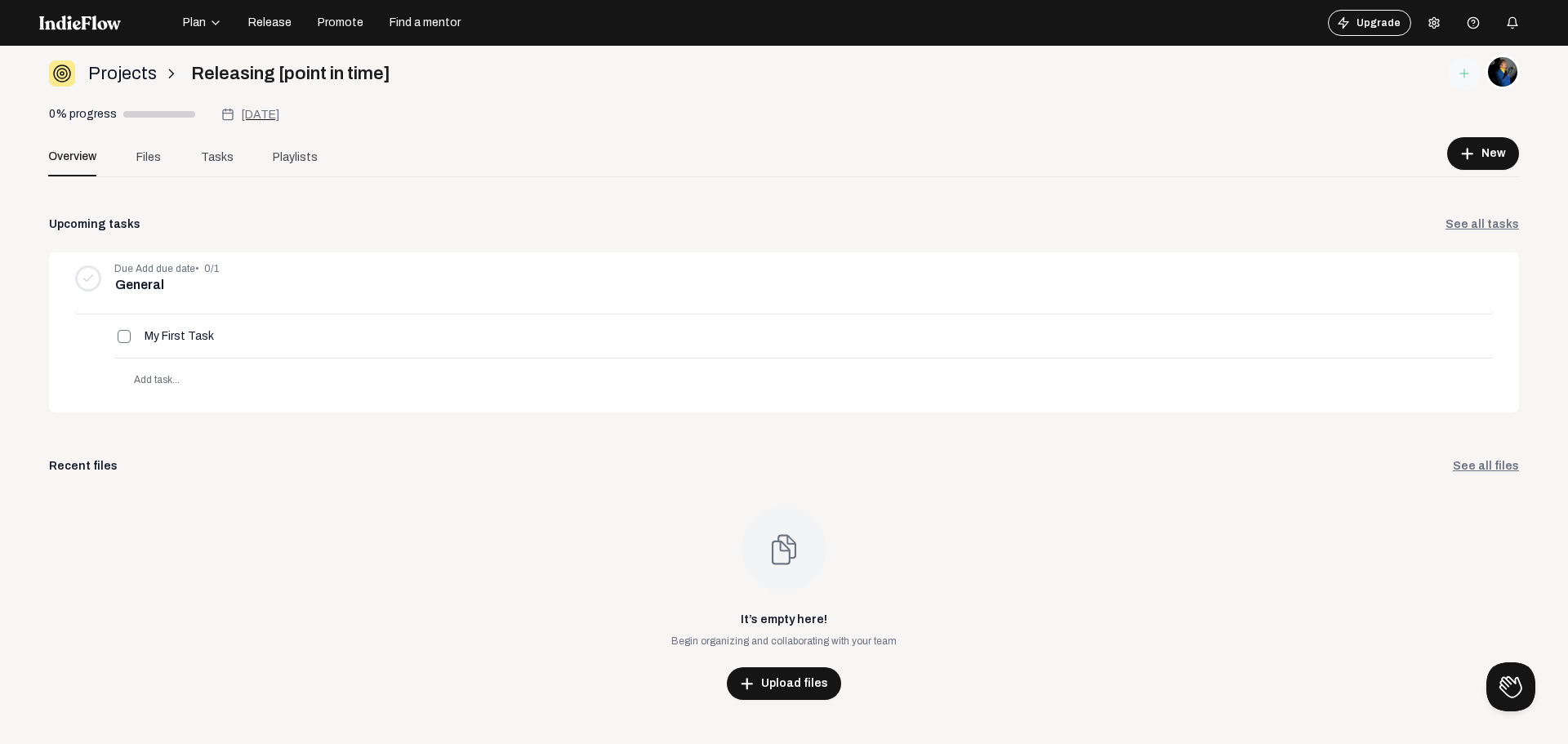
click at [267, 118] on span "Aug 28, 2026" at bounding box center [260, 114] width 38 height 12
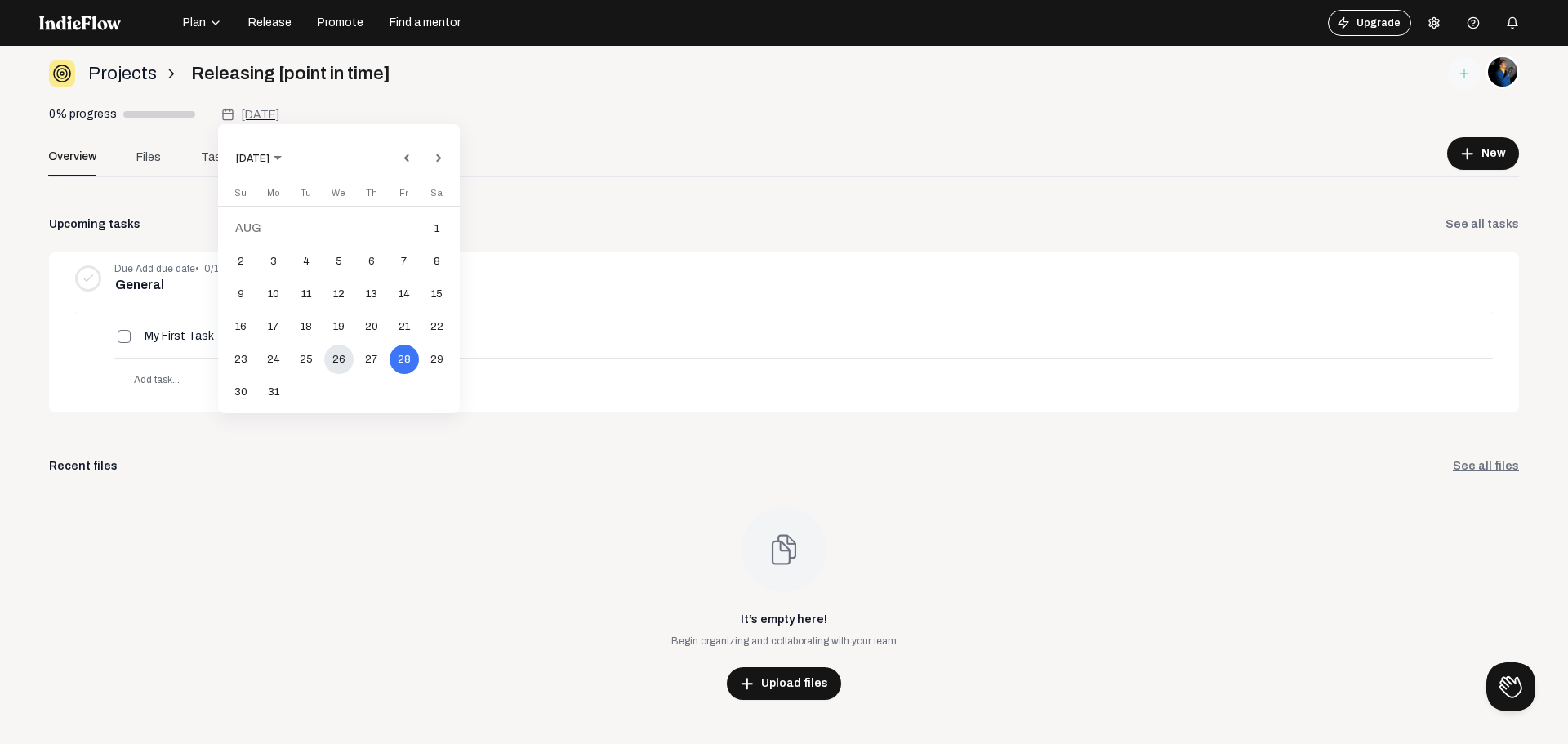
click at [337, 357] on div "26" at bounding box center [339, 360] width 30 height 30
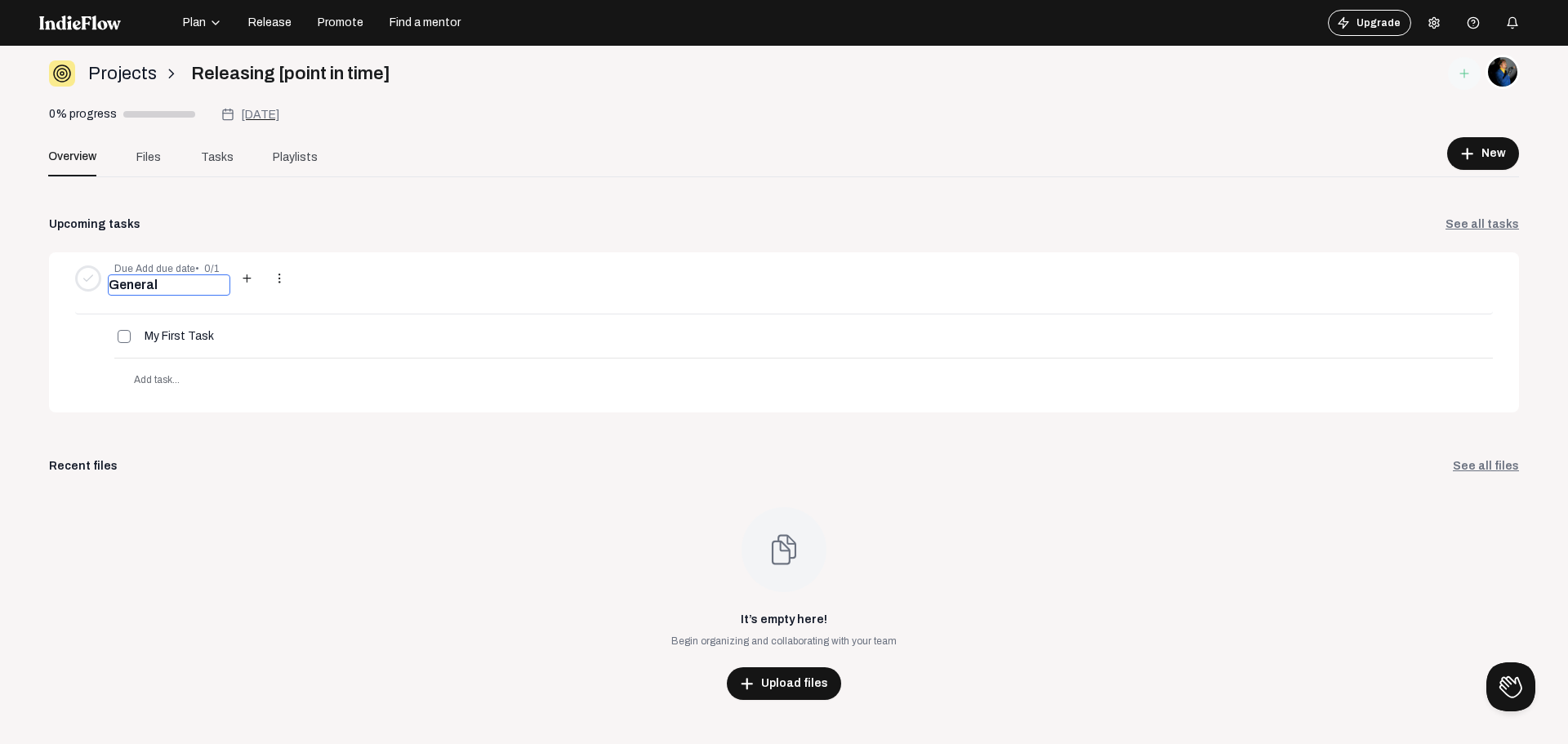
click at [151, 286] on input "General" at bounding box center [169, 286] width 122 height 22
type input "Build Up"
click at [348, 473] on div "Recent files See all files" at bounding box center [784, 467] width 1470 height 17
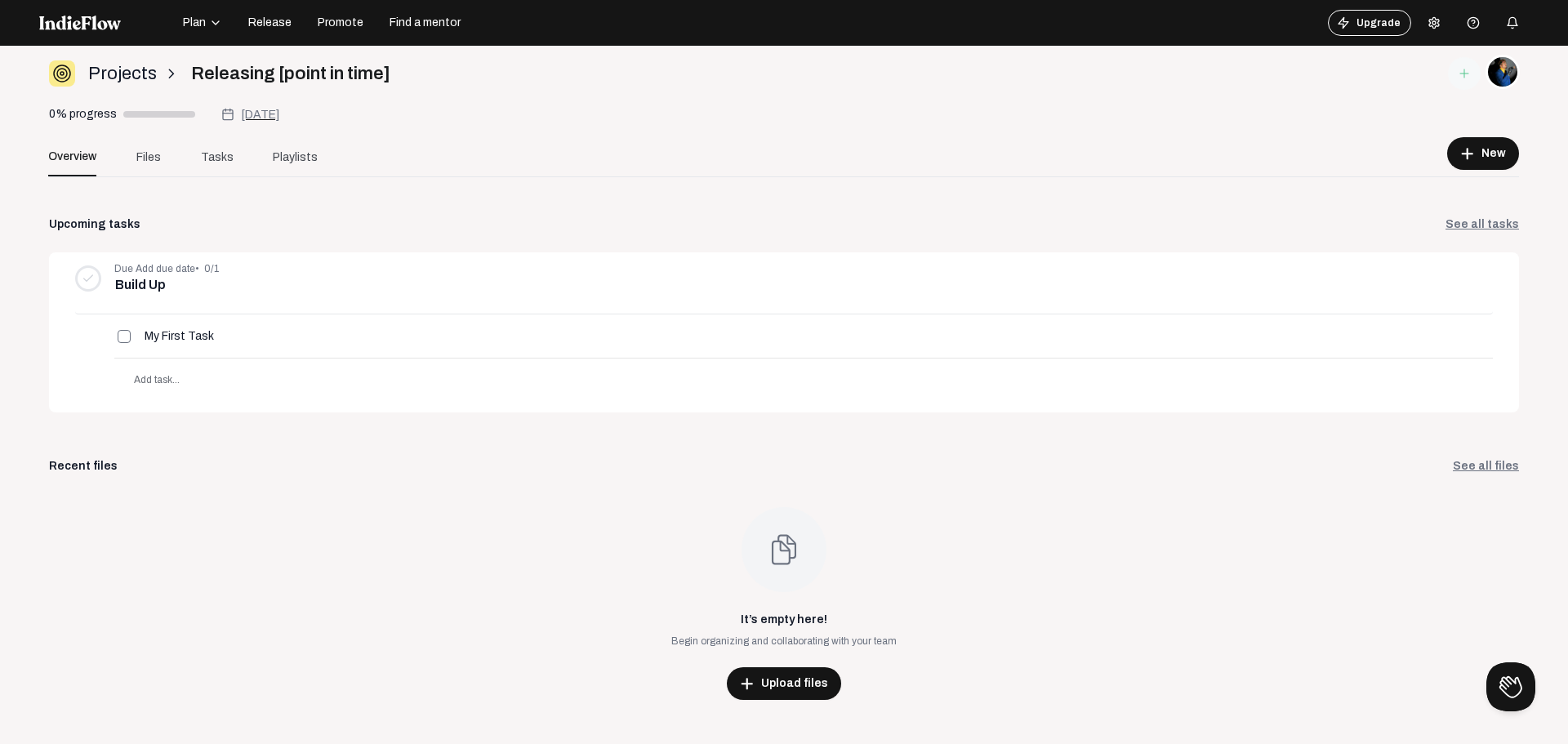
click at [1466, 222] on link "See all tasks" at bounding box center [1482, 225] width 74 height 17
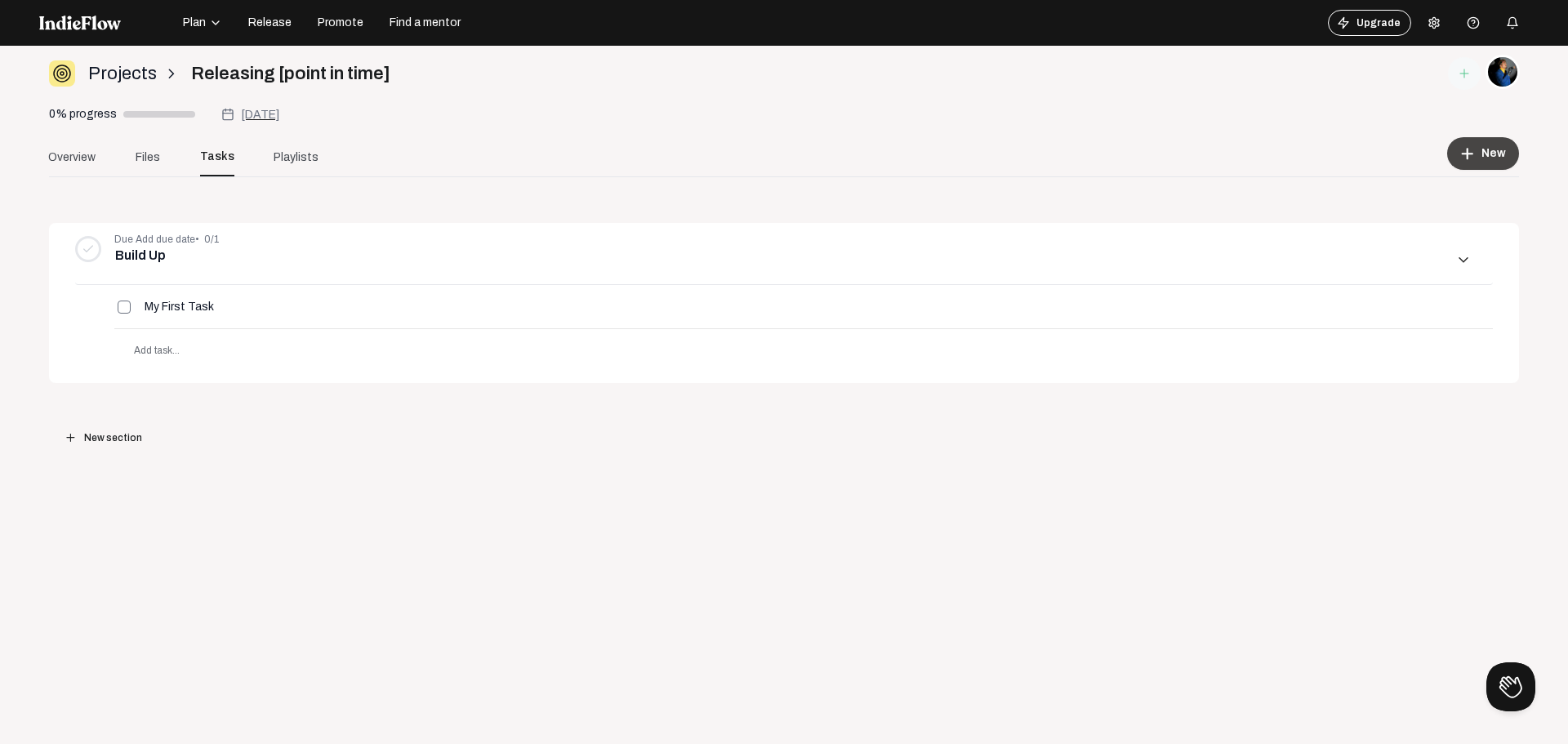
click at [1470, 145] on button "add New" at bounding box center [1483, 153] width 72 height 32
click at [1420, 234] on span "Add section" at bounding box center [1417, 235] width 65 height 39
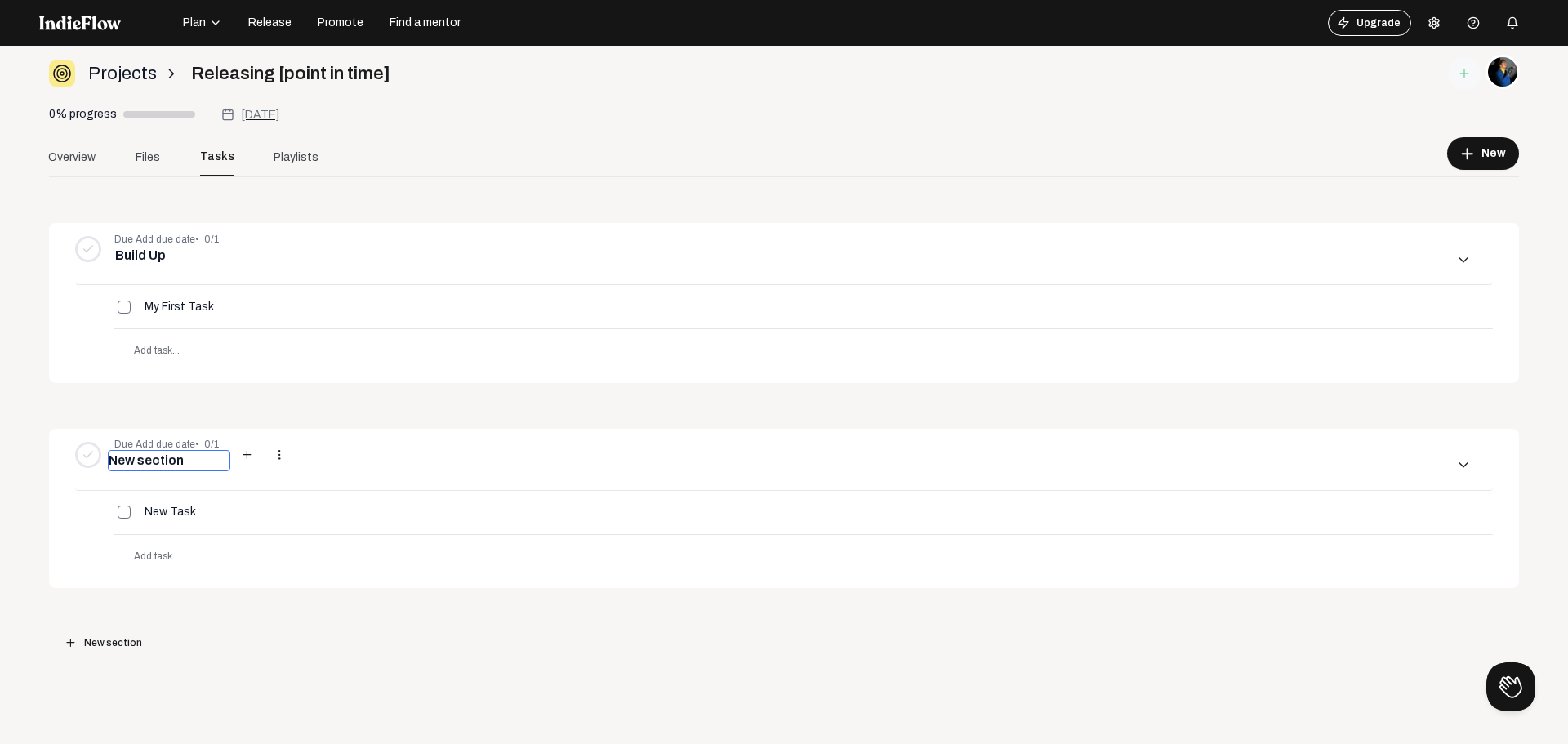
click at [164, 460] on input "New section" at bounding box center [169, 461] width 122 height 22
type input "Album Preparations"
click at [237, 409] on div "Due Add due date • 0/1 Build Up add more_vert arrow_downward_ios My First Task …" at bounding box center [784, 437] width 1470 height 521
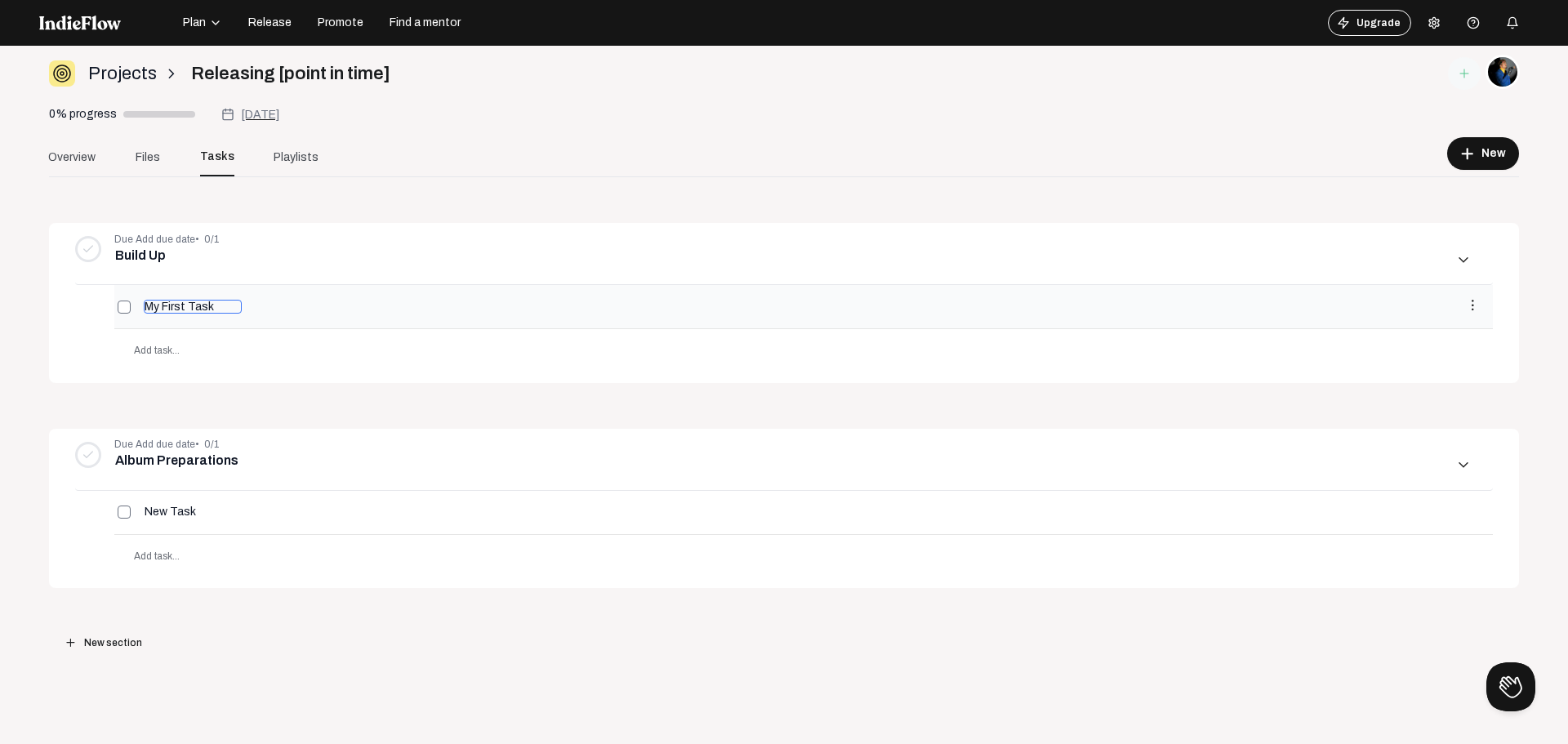
click at [183, 302] on input "My First Task" at bounding box center [193, 306] width 98 height 14
type input "C"
type input "Complete a plan for the B-Roll Series"
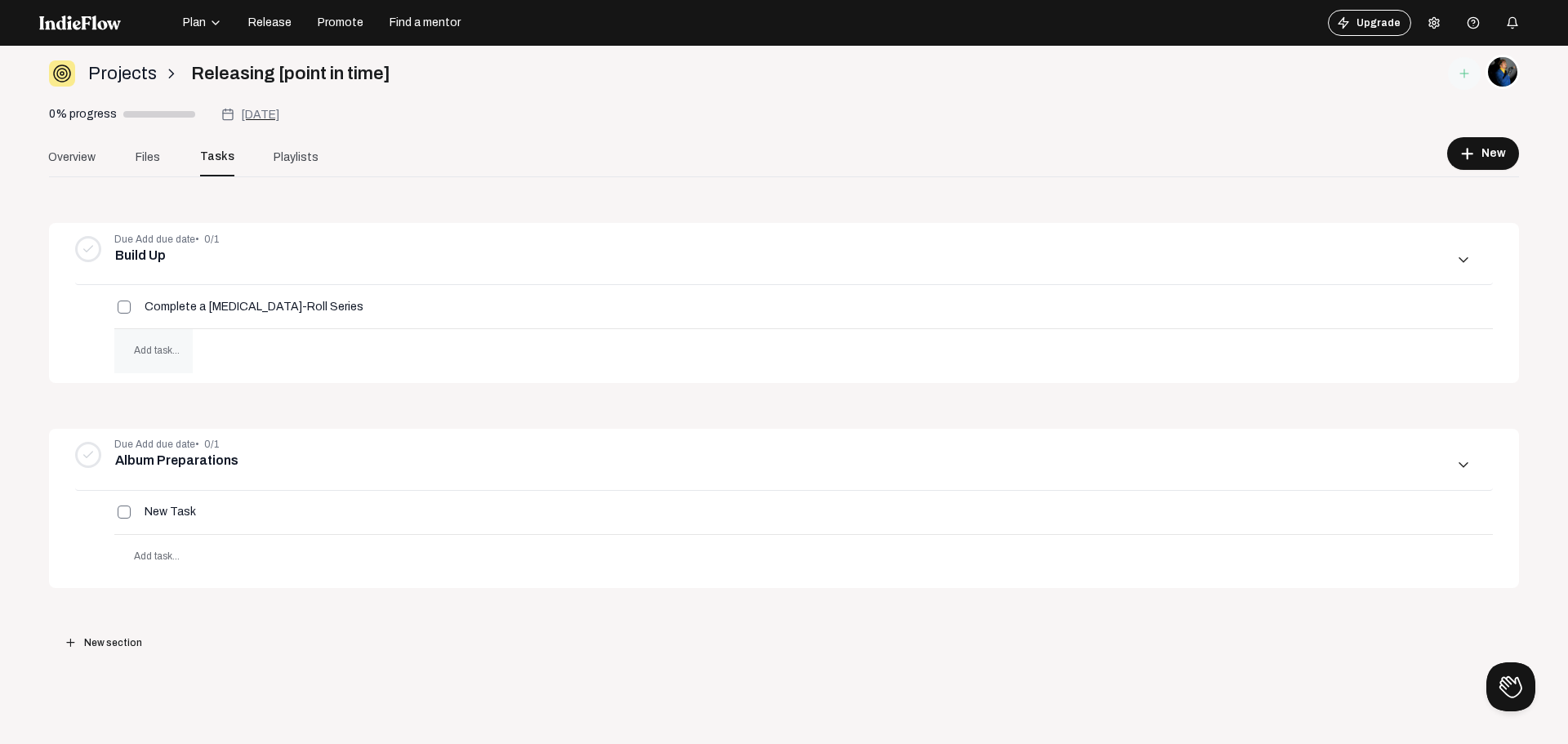
click at [151, 347] on span "Add task..." at bounding box center [156, 351] width 46 height 12
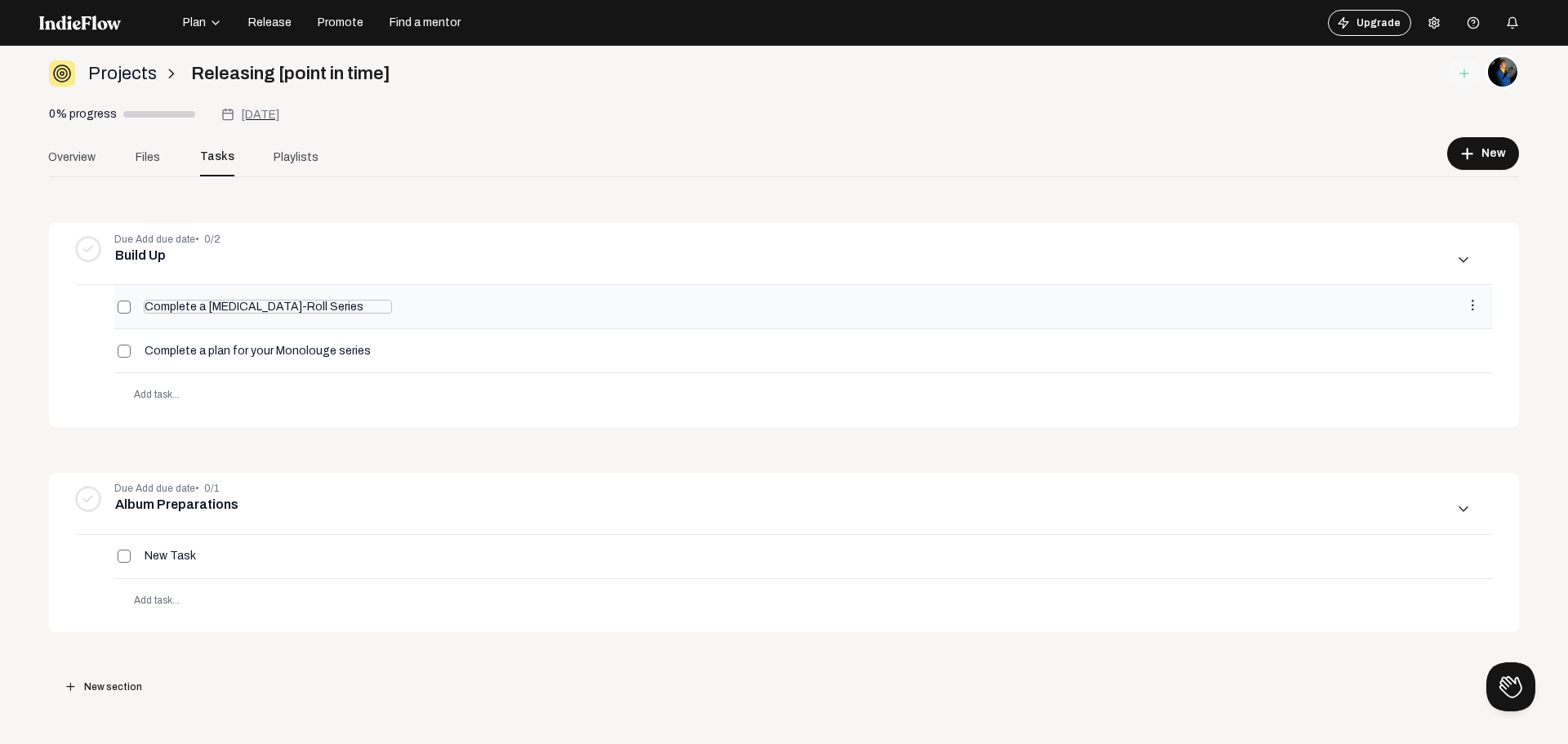
type input "Complete a plan for your Monolouge series"
click at [159, 311] on input "Complete a plan for the B-Roll Series" at bounding box center [268, 306] width 248 height 14
drag, startPoint x: 271, startPoint y: 307, endPoint x: 122, endPoint y: 296, distance: 149.4
click at [122, 296] on div "Begin filming content for the B-Roll Series more_vert" at bounding box center [803, 307] width 1379 height 43
type input "Begin filming content for the B-Roll Series"
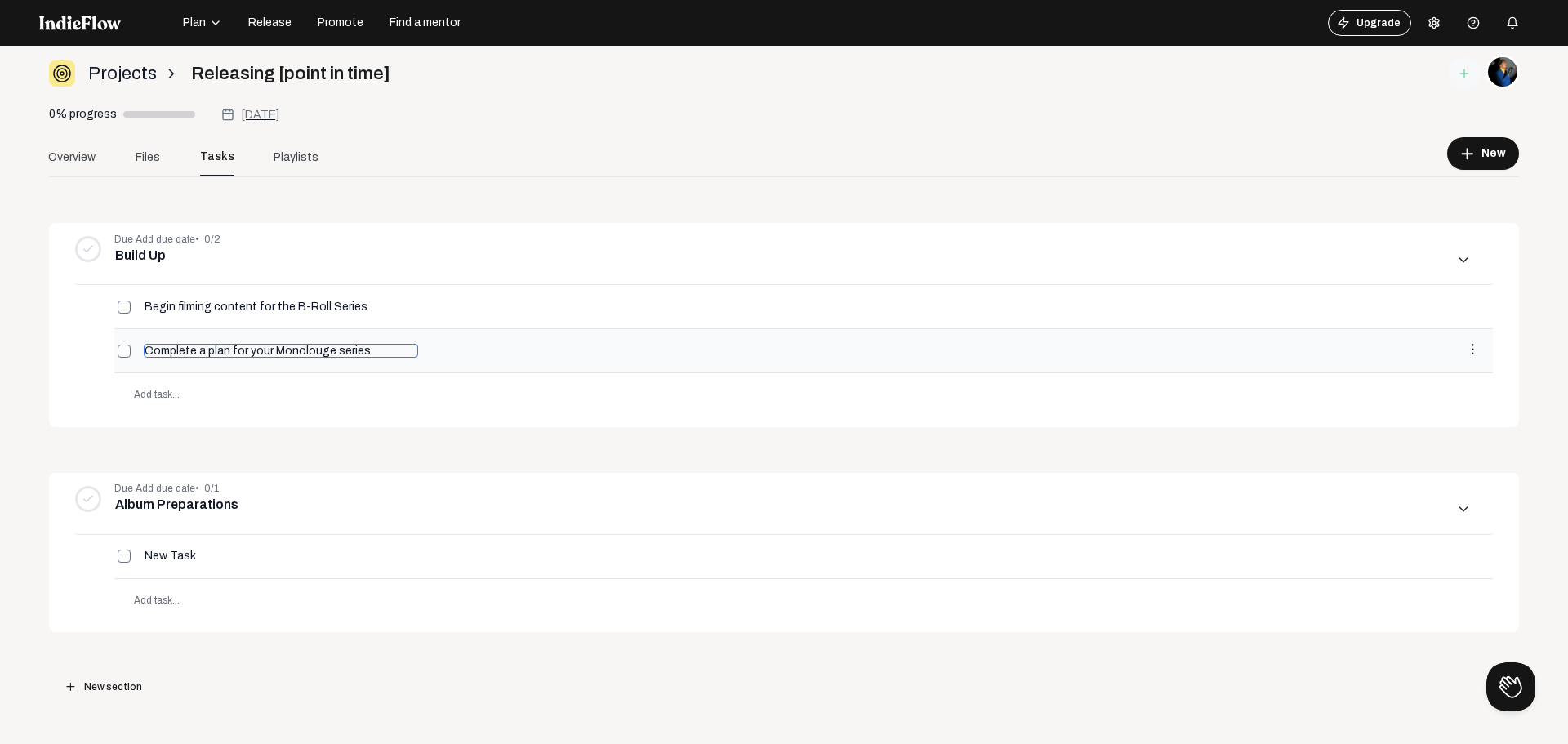
click at [246, 350] on input "Complete a plan for your Monolouge series" at bounding box center [281, 351] width 275 height 14
drag, startPoint x: 242, startPoint y: 349, endPoint x: 0, endPoint y: 328, distance: 242.9
click at [0, 328] on div "Open menu Projects arrow_forward_ios Releasing [point in time] 0% progress Aug …" at bounding box center [784, 372] width 1568 height 744
paste input "Begin filming content for"
type input "Begin filming content for your Monolouge series"
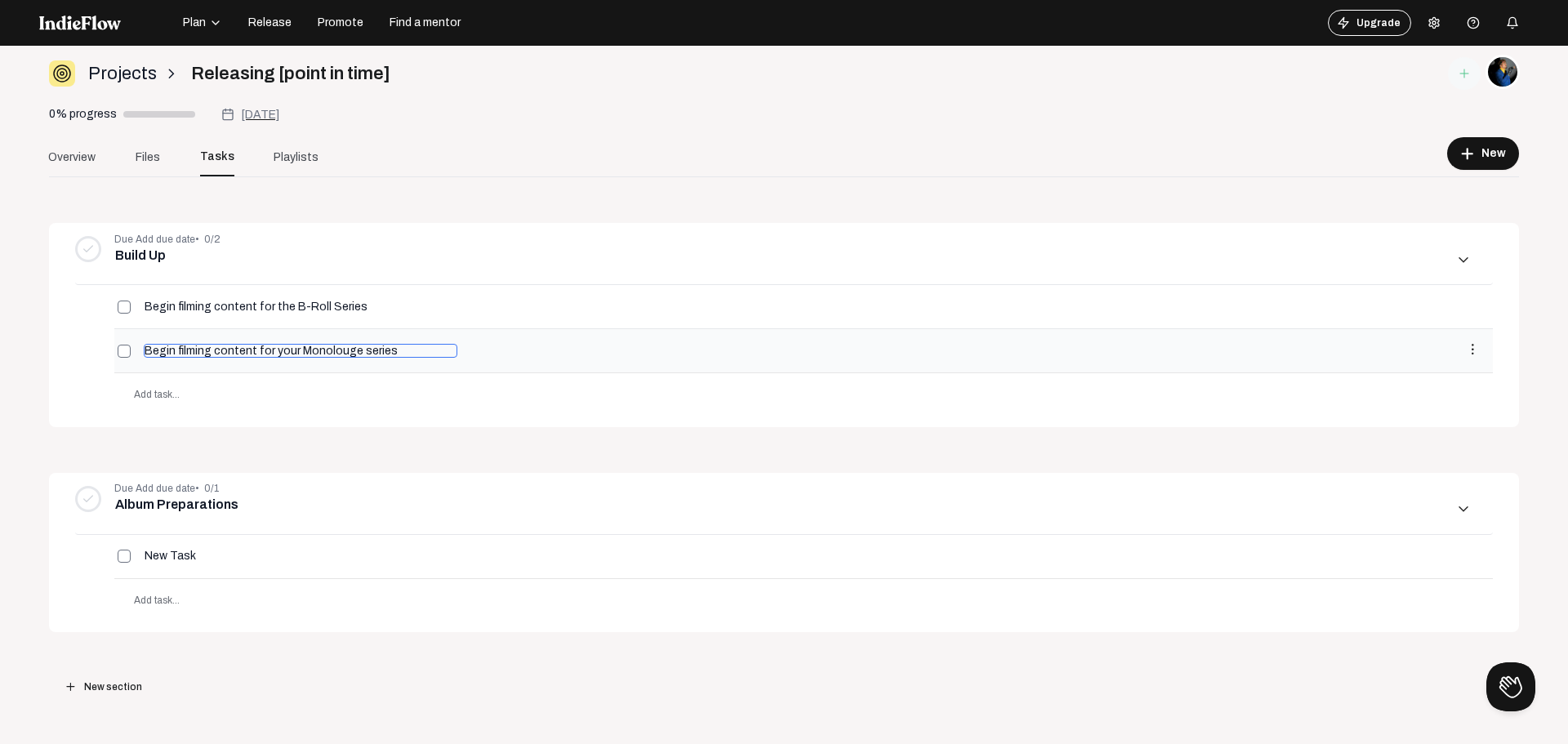
click at [320, 348] on input "Begin filming content for your Monolouge series" at bounding box center [300, 351] width 314 height 14
type input "Begin filming content for your Monologue series"
click at [992, 210] on div "Due Add due date • 0/2 Build Up add more_vert arrow_downward_ios Begin filming …" at bounding box center [784, 459] width 1470 height 564
click at [1465, 307] on mat-icon "more_vert" at bounding box center [1473, 305] width 15 height 15
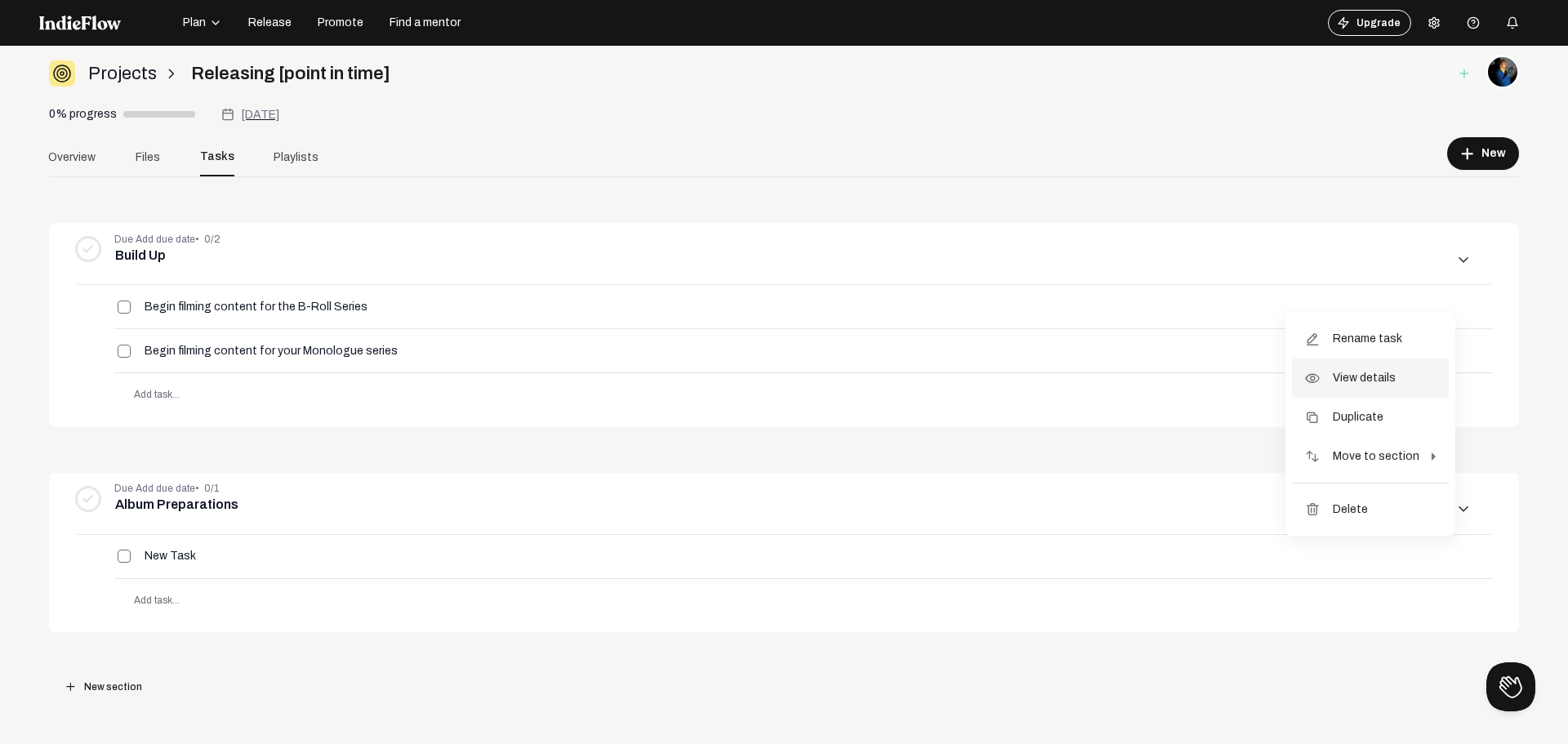
click at [1418, 386] on button "details View details" at bounding box center [1371, 377] width 157 height 39
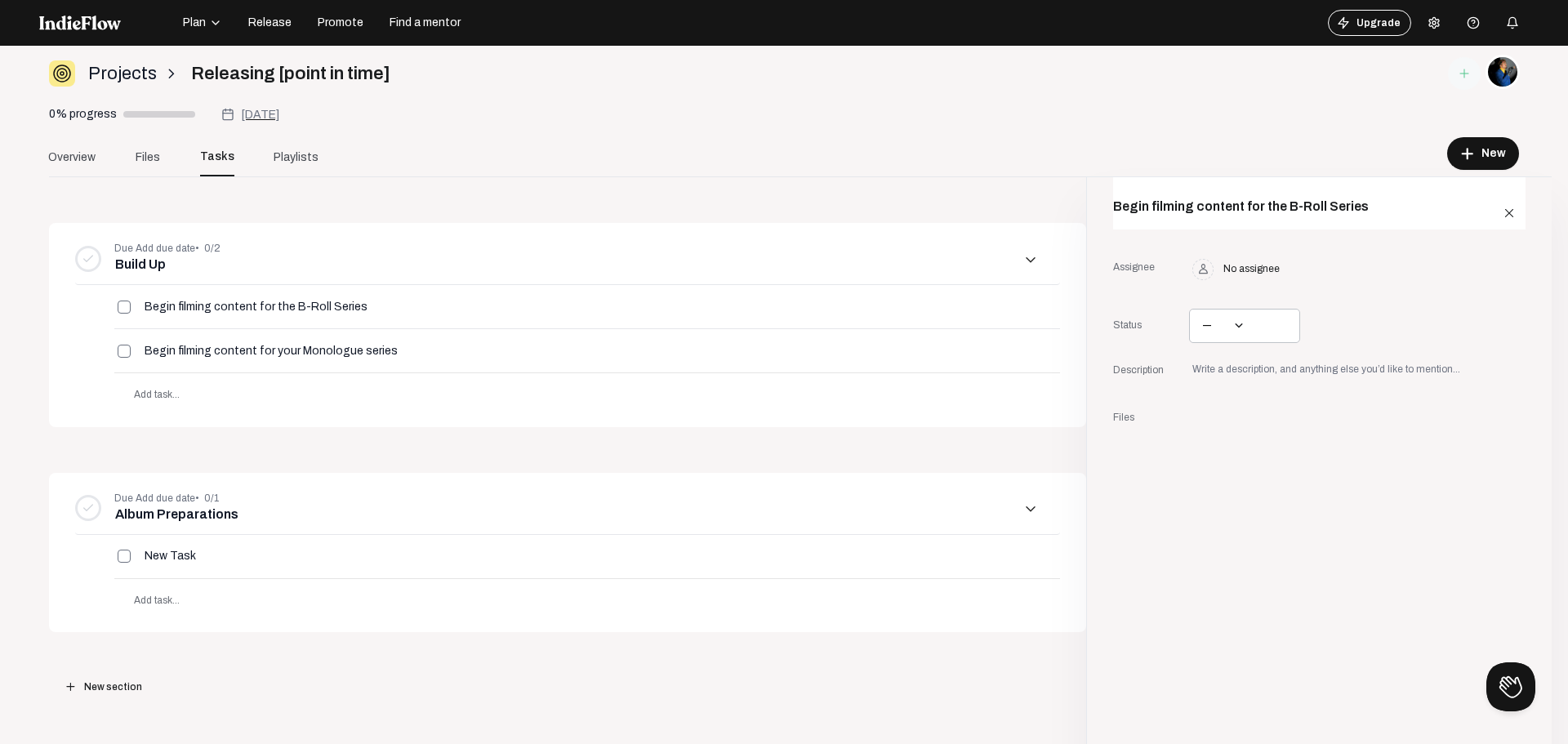
click at [1196, 330] on span "—" at bounding box center [1207, 326] width 22 height 20
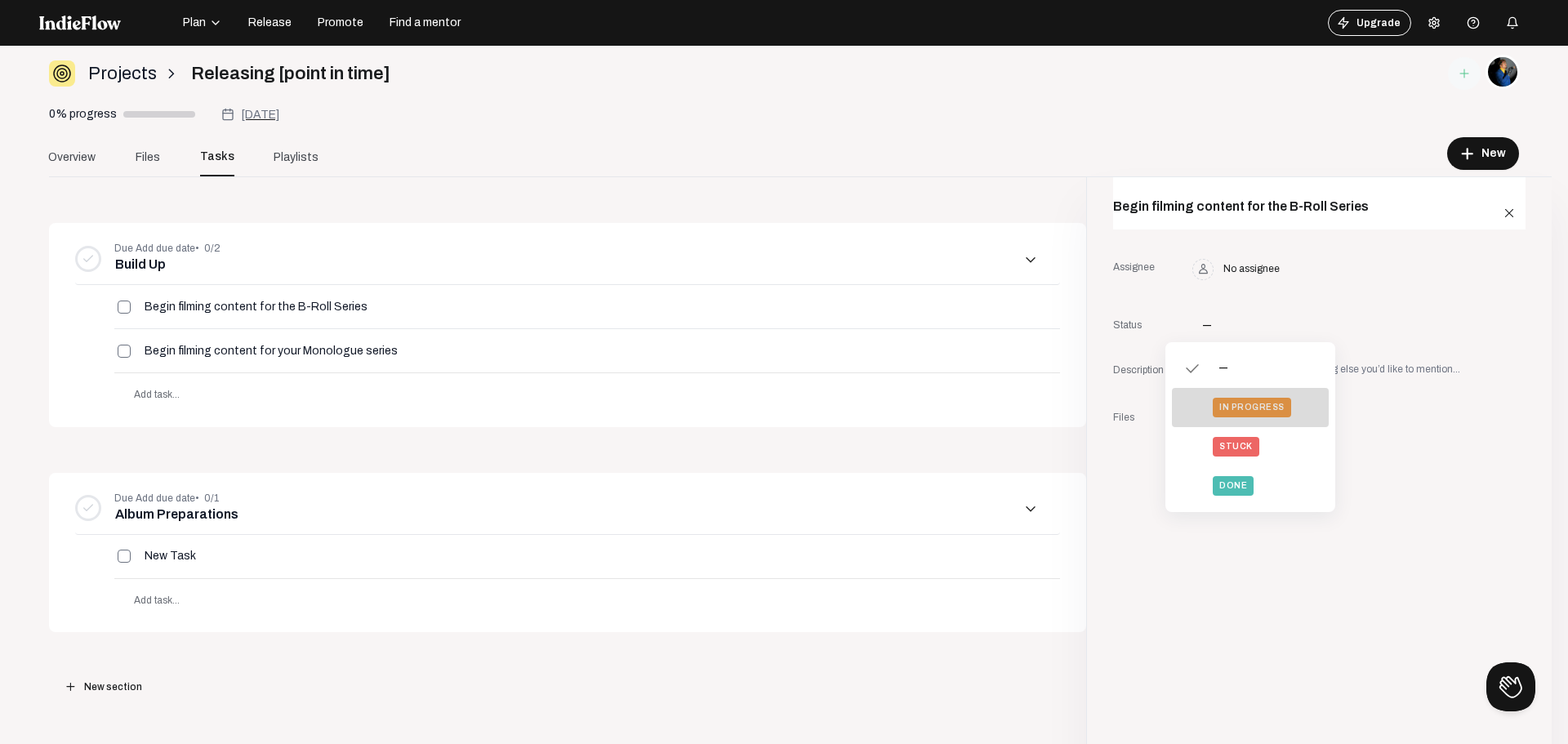
click at [1267, 402] on span "in progress" at bounding box center [1252, 408] width 79 height 20
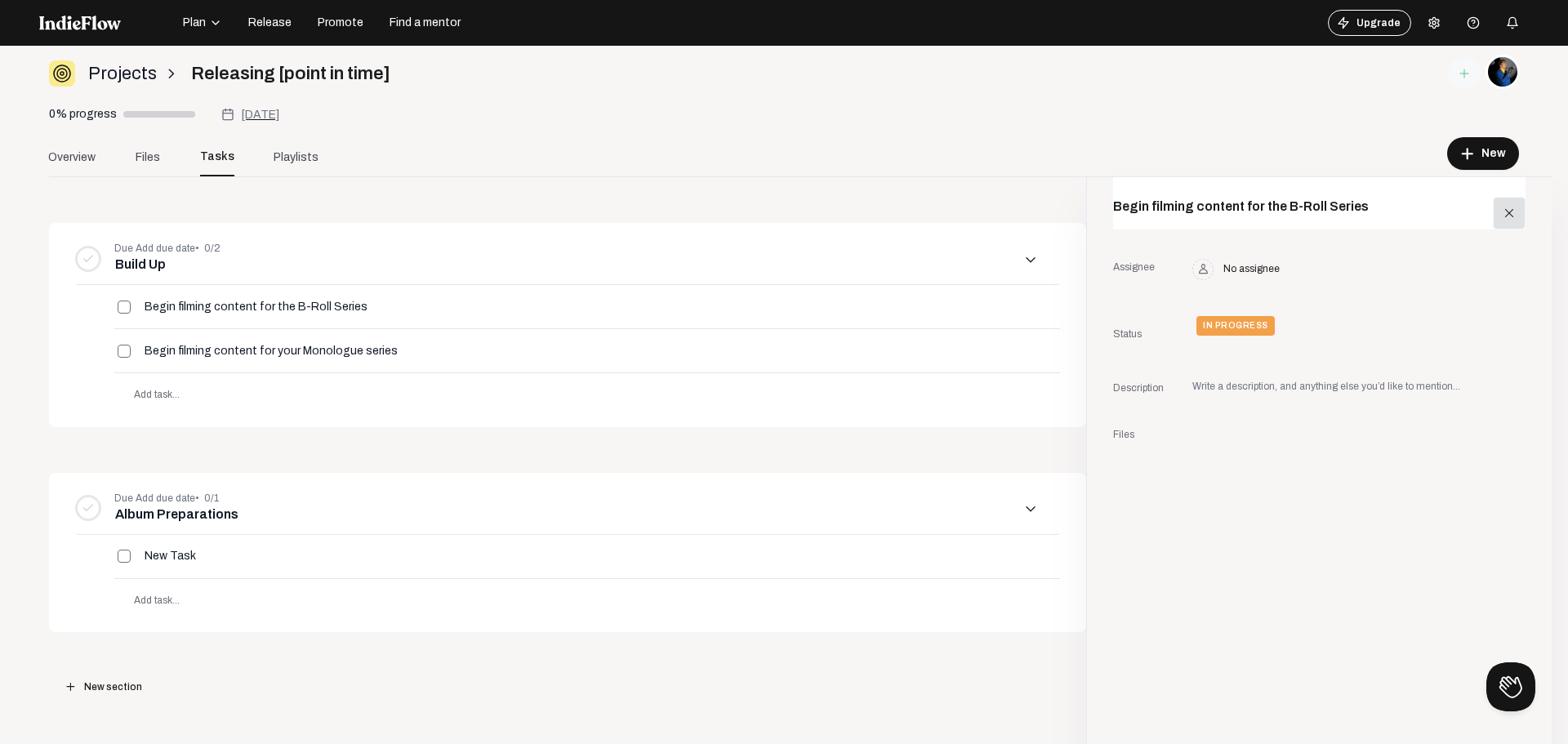
click at [1493, 220] on button "close" at bounding box center [1508, 213] width 32 height 32
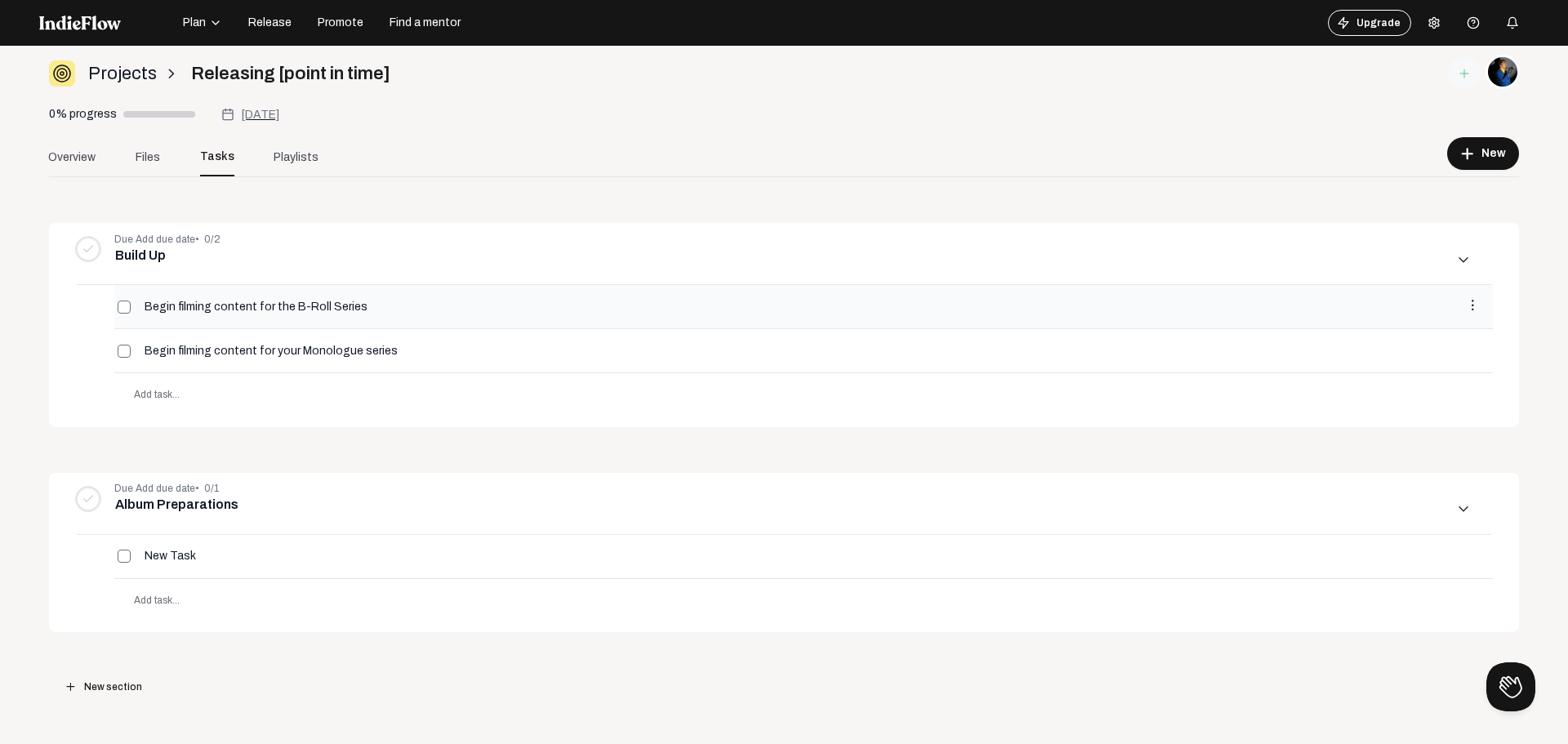
click at [597, 310] on div "Begin filming content for the B-Roll Series" at bounding box center [798, 306] width 1308 height 13
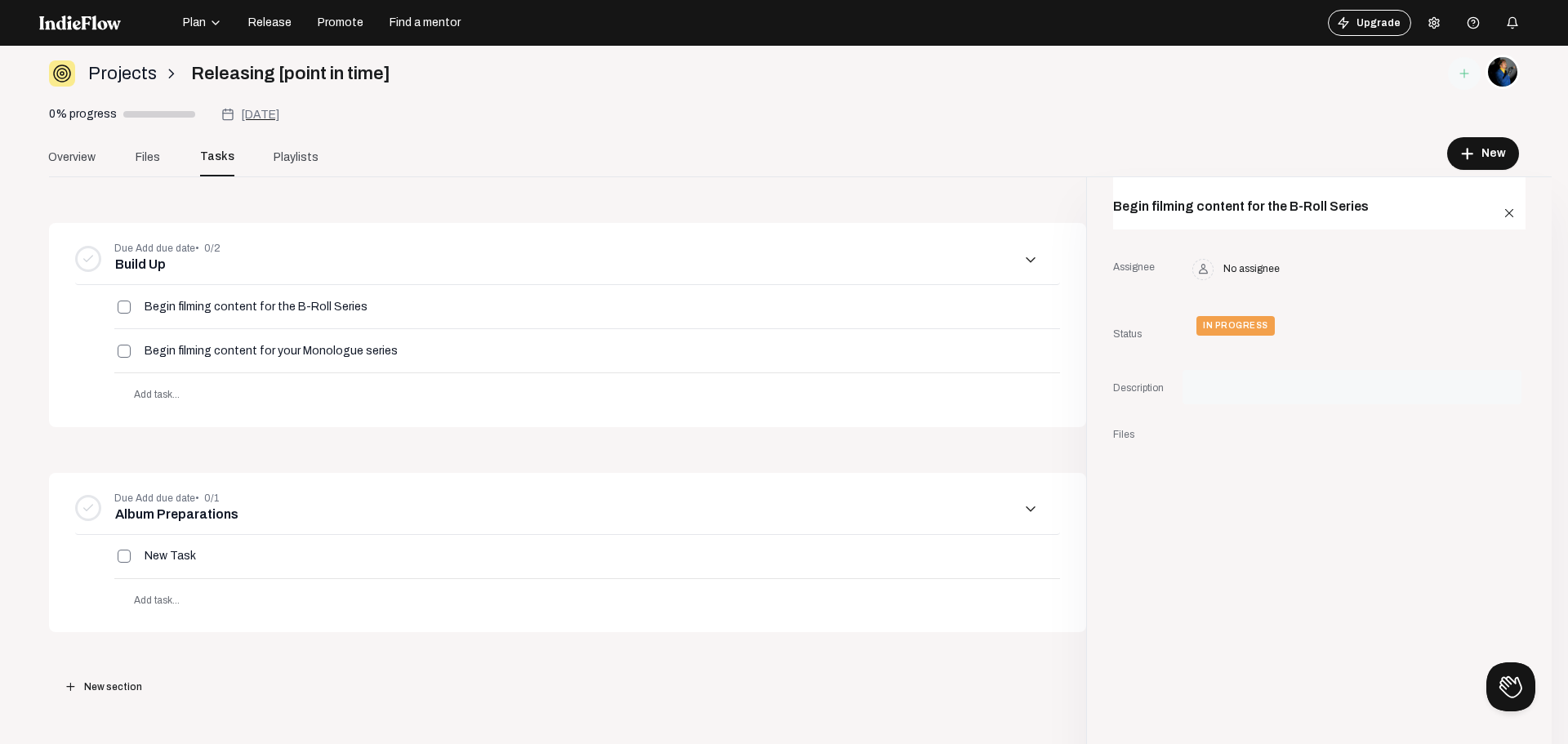
click at [1192, 387] on div at bounding box center [1331, 387] width 279 height 24
click at [1502, 215] on mat-icon "close" at bounding box center [1509, 214] width 15 height 15
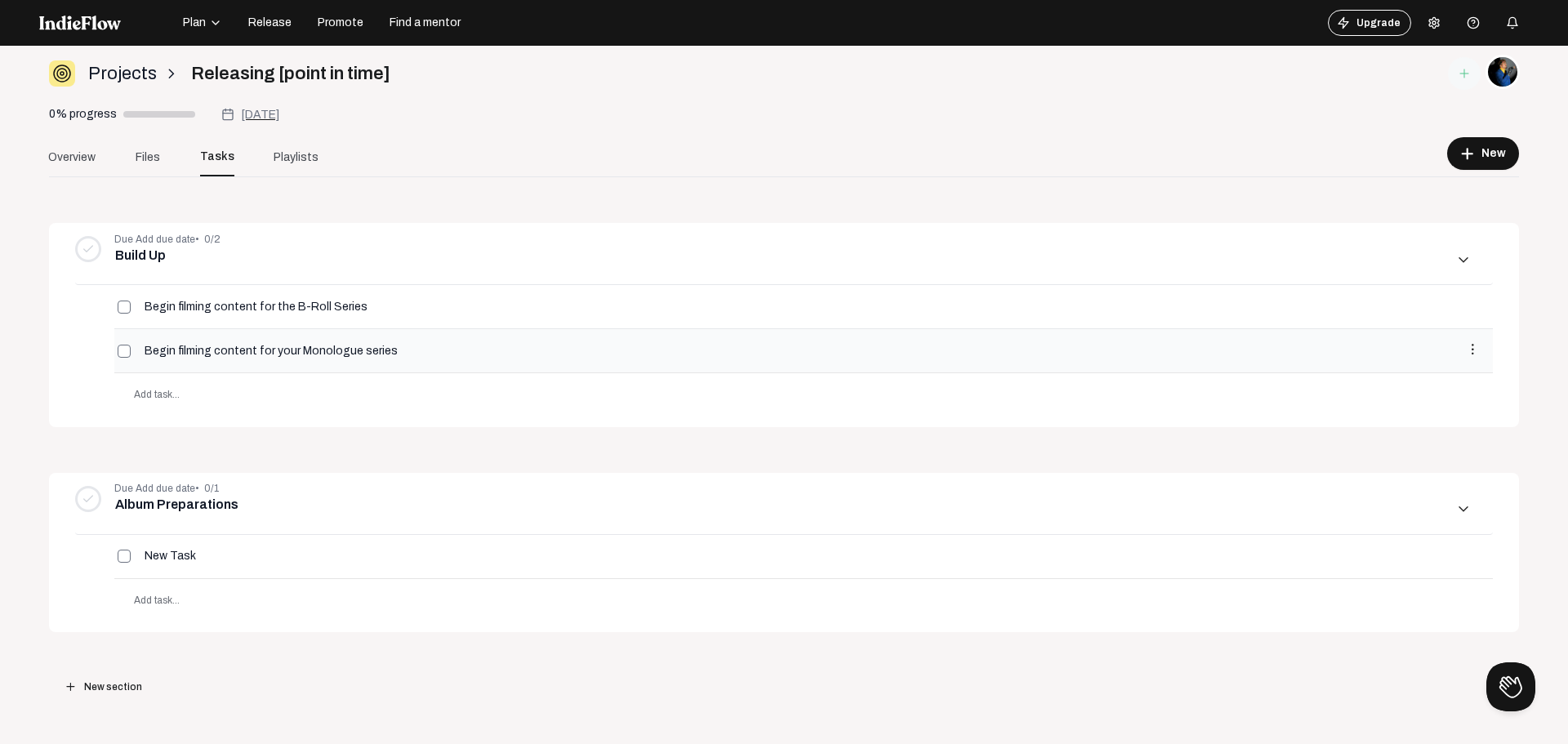
click at [1465, 353] on mat-icon "more_vert" at bounding box center [1473, 350] width 15 height 15
click at [227, 444] on div at bounding box center [784, 372] width 1568 height 744
click at [166, 392] on span "Add task..." at bounding box center [156, 395] width 46 height 12
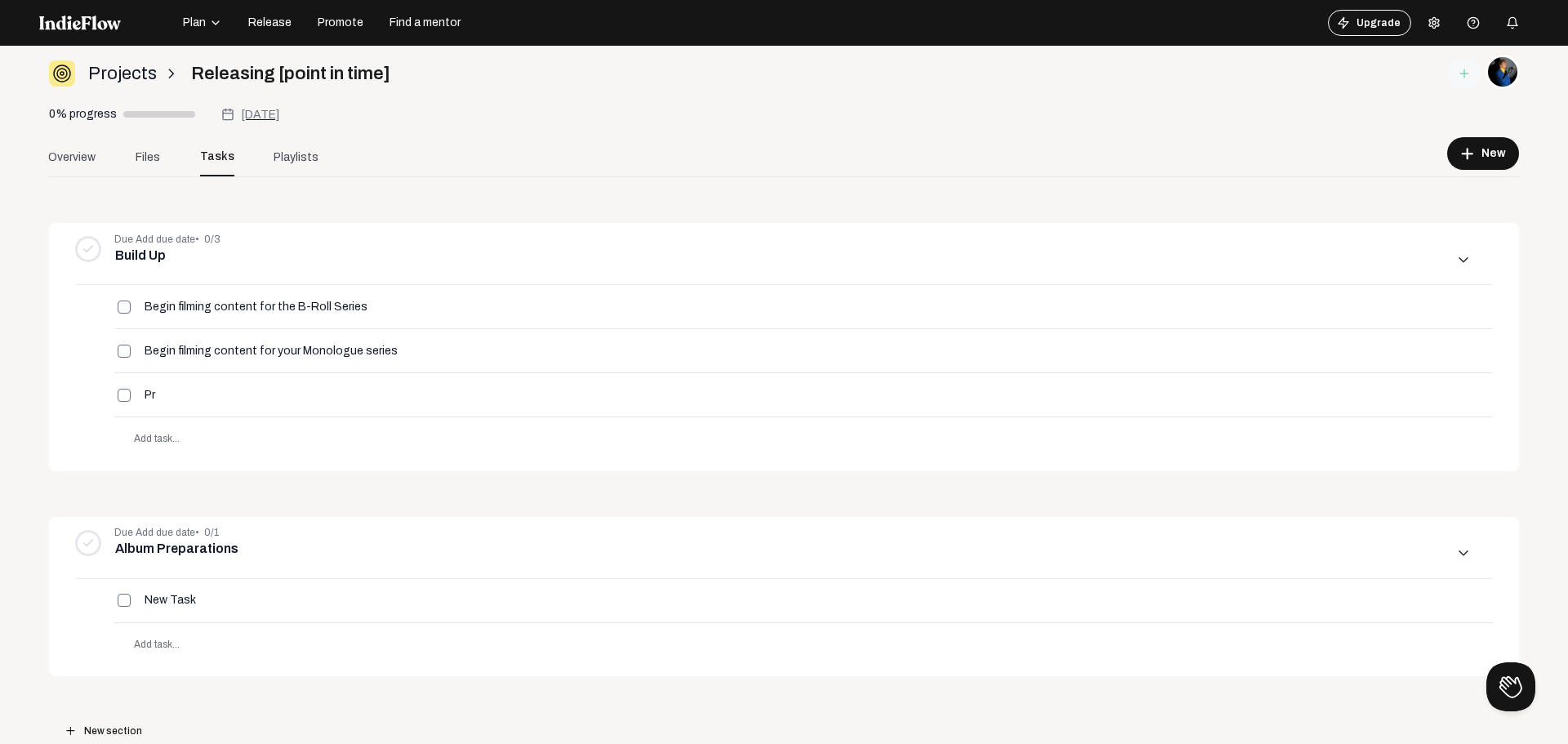
type input "P"
type input "Choose a single to go ahead with"
click at [148, 436] on span "Add task..." at bounding box center [156, 439] width 46 height 12
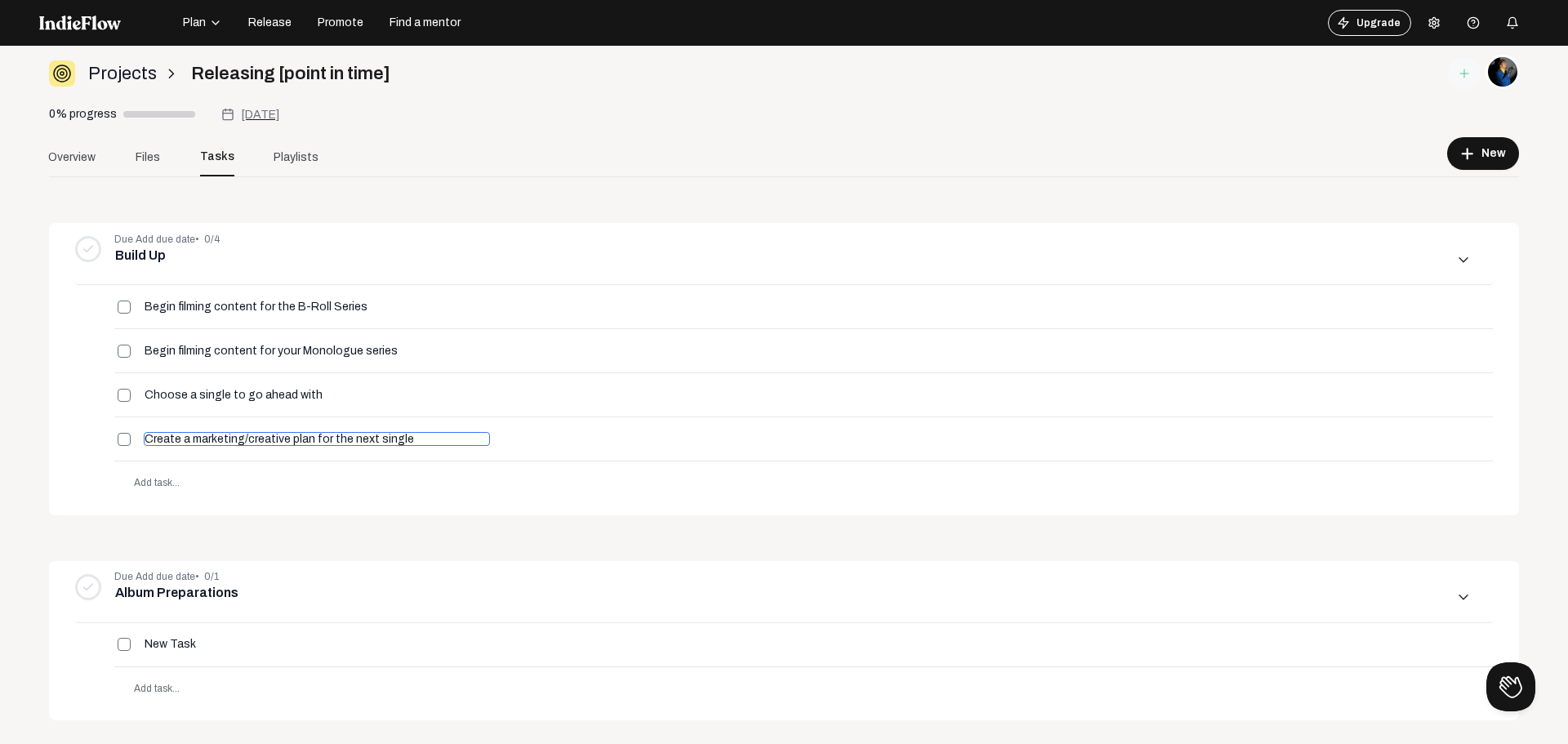
type input "Create a marketing/creative plan for the next single"
click at [154, 488] on span "Add task..." at bounding box center [153, 483] width 79 height 44
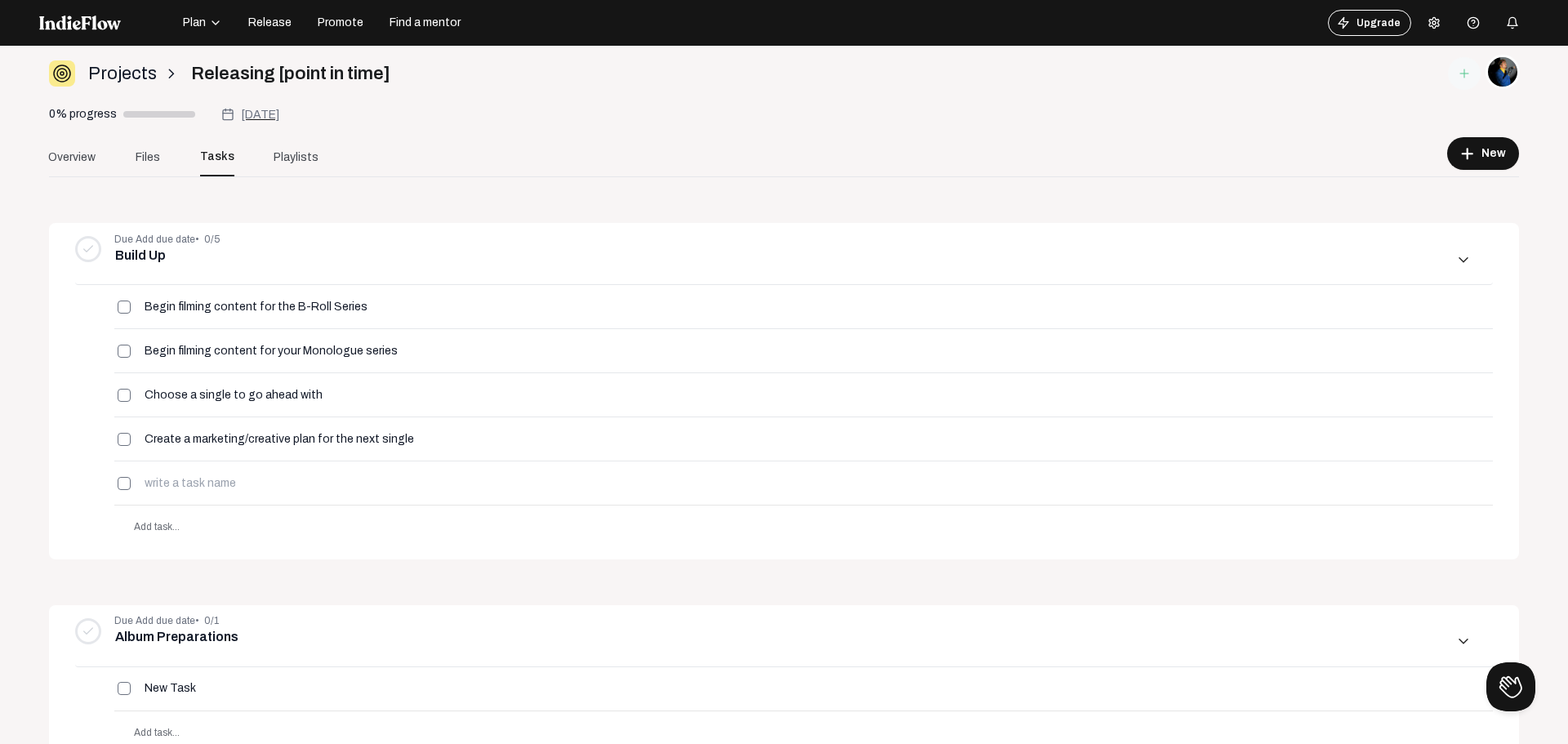
click at [154, 488] on input at bounding box center [210, 482] width 132 height 14
type input "j"
type input "C"
type input "Reach out to a new illustrator to create a new sticker design"
click at [272, 247] on mat-icon "more_vert" at bounding box center [280, 249] width 15 height 15
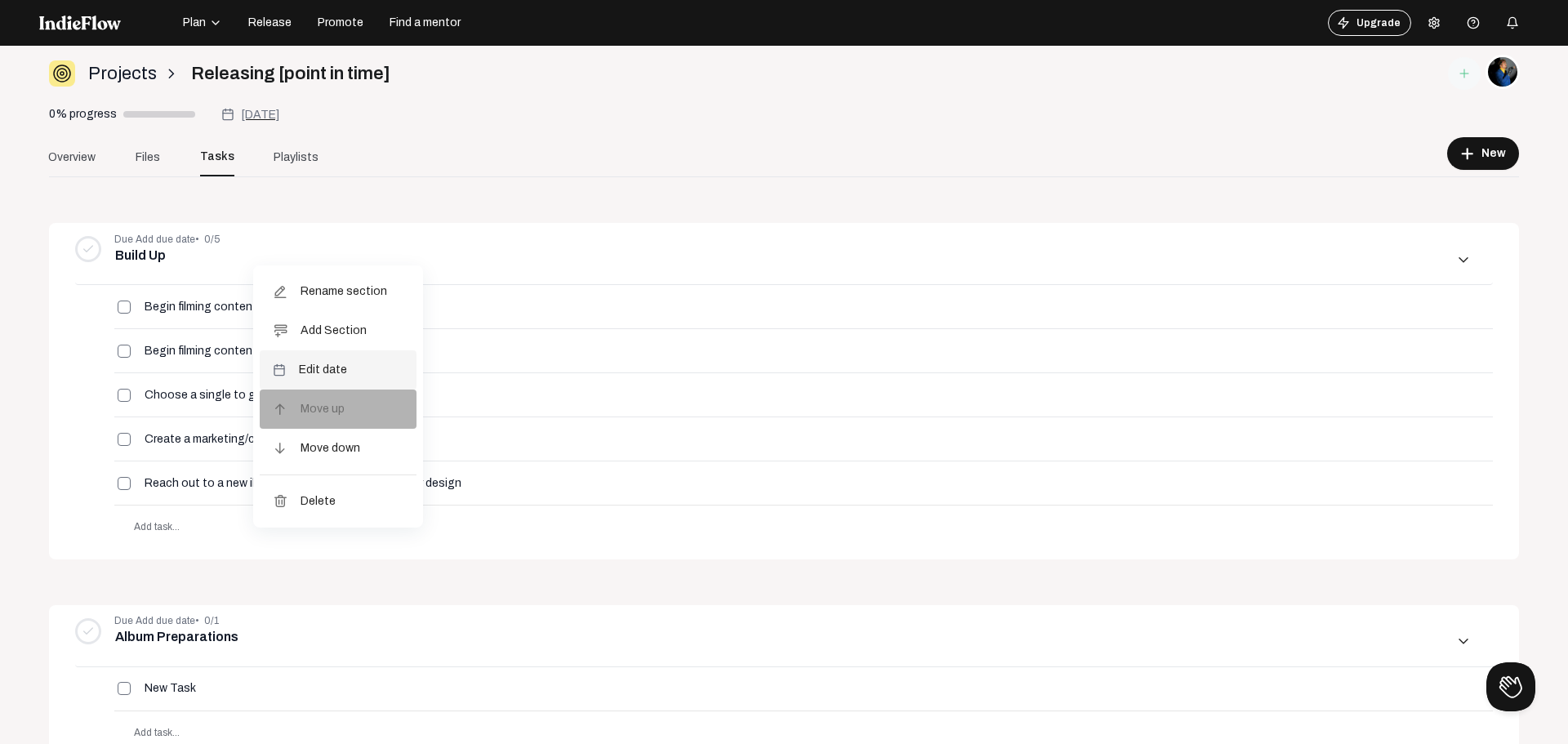
click at [309, 359] on span "Edit date" at bounding box center [323, 369] width 48 height 39
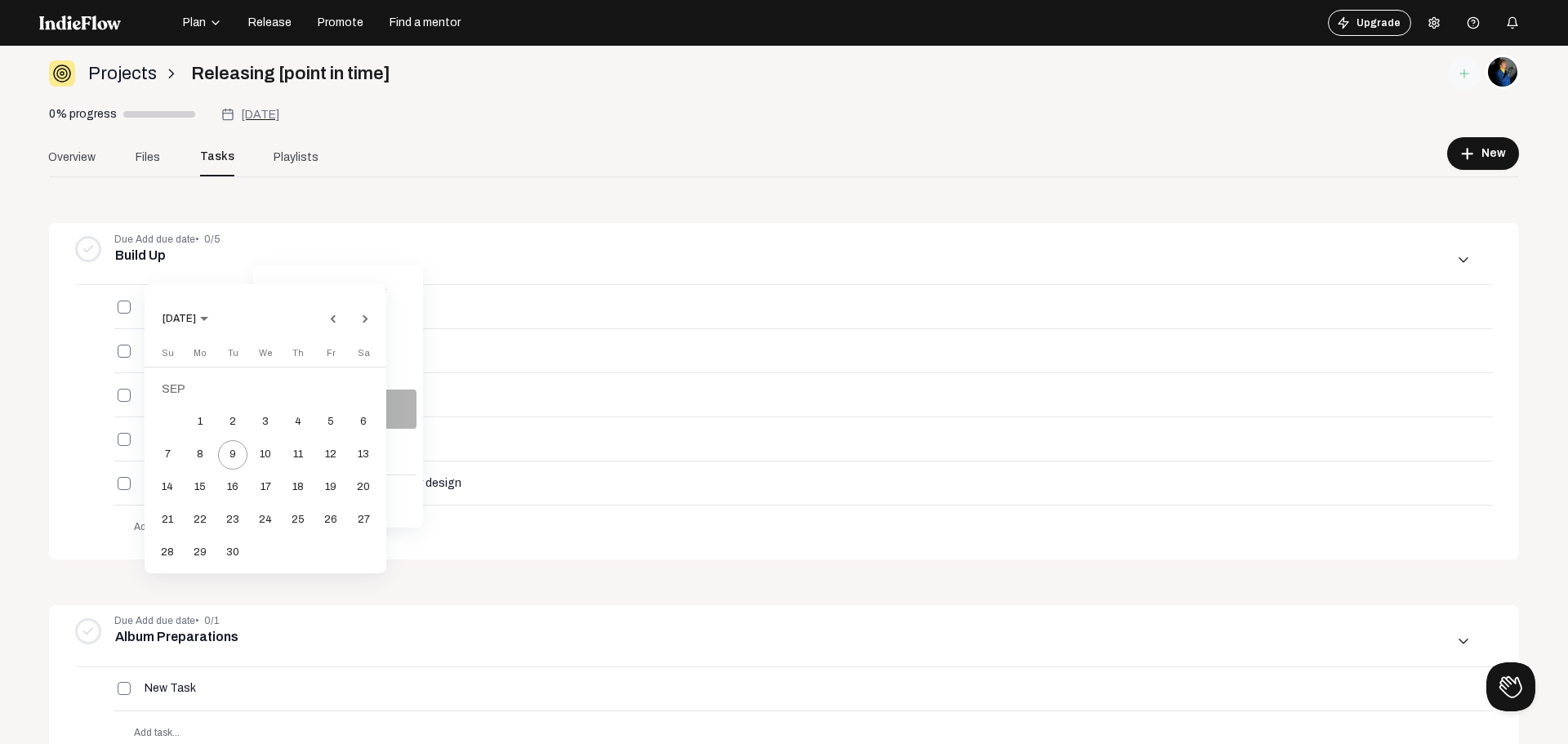
click at [315, 236] on div at bounding box center [784, 372] width 1568 height 744
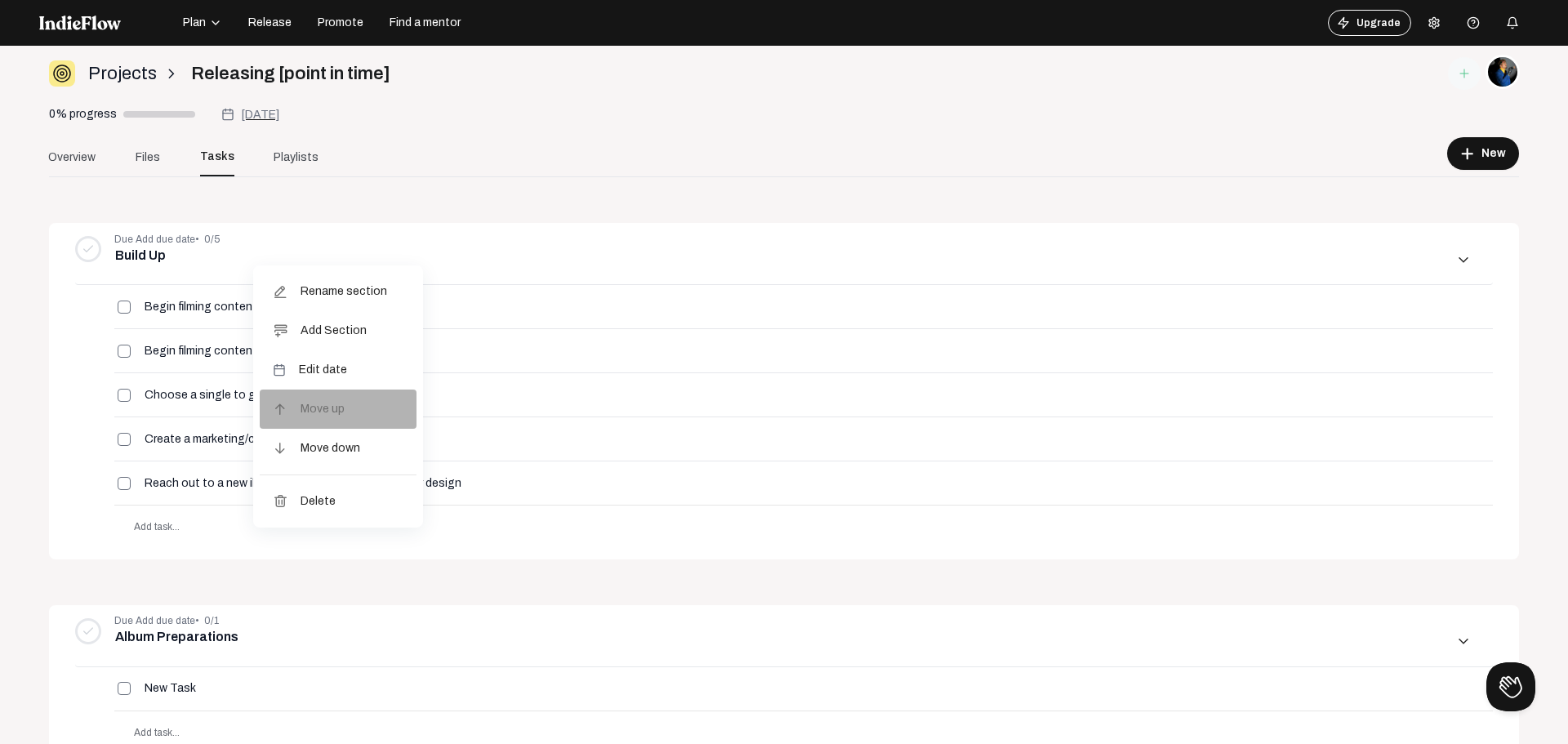
click at [499, 315] on div at bounding box center [784, 372] width 1568 height 744
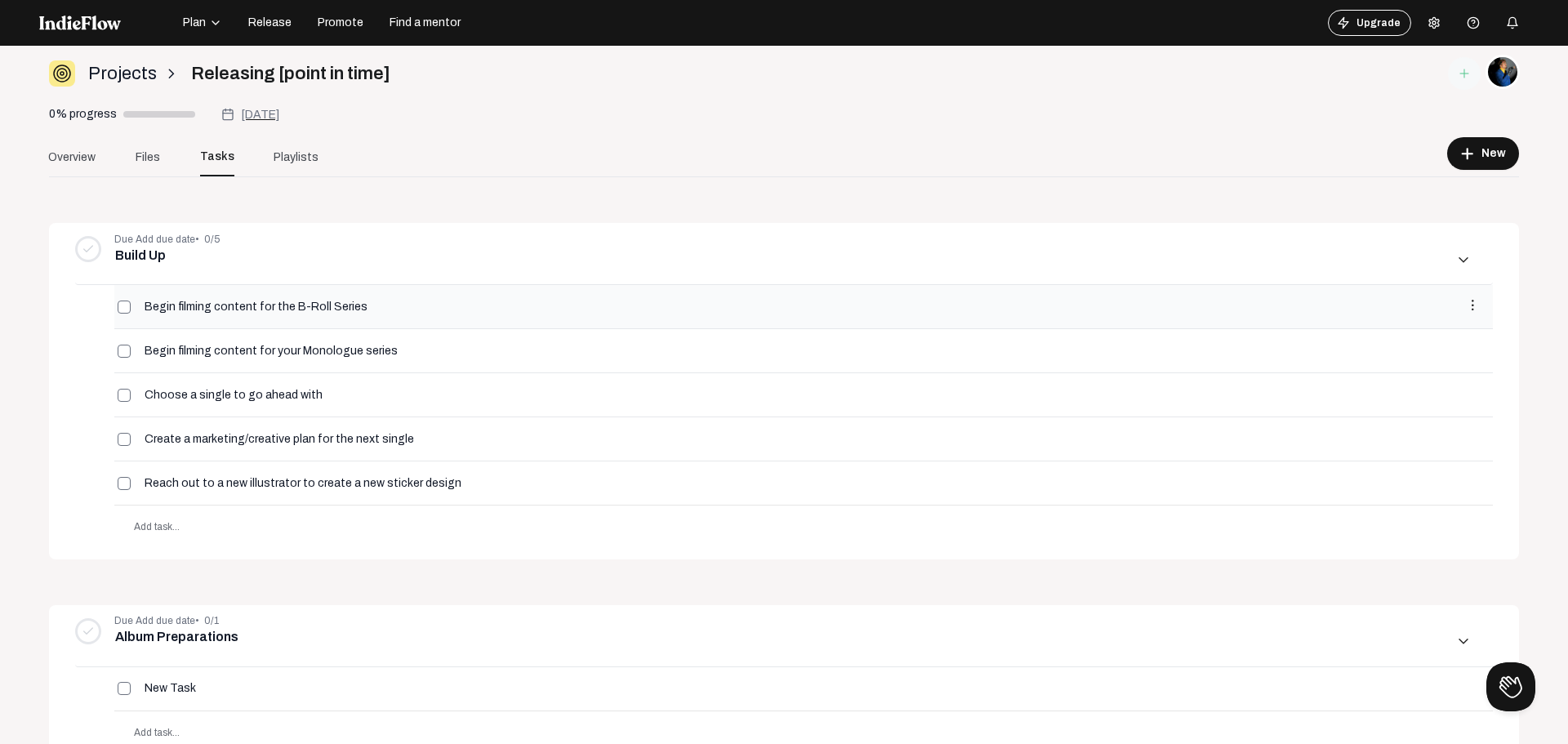
click at [1465, 306] on mat-icon "more_vert" at bounding box center [1473, 305] width 15 height 15
click at [1393, 366] on button "details View details" at bounding box center [1371, 377] width 157 height 39
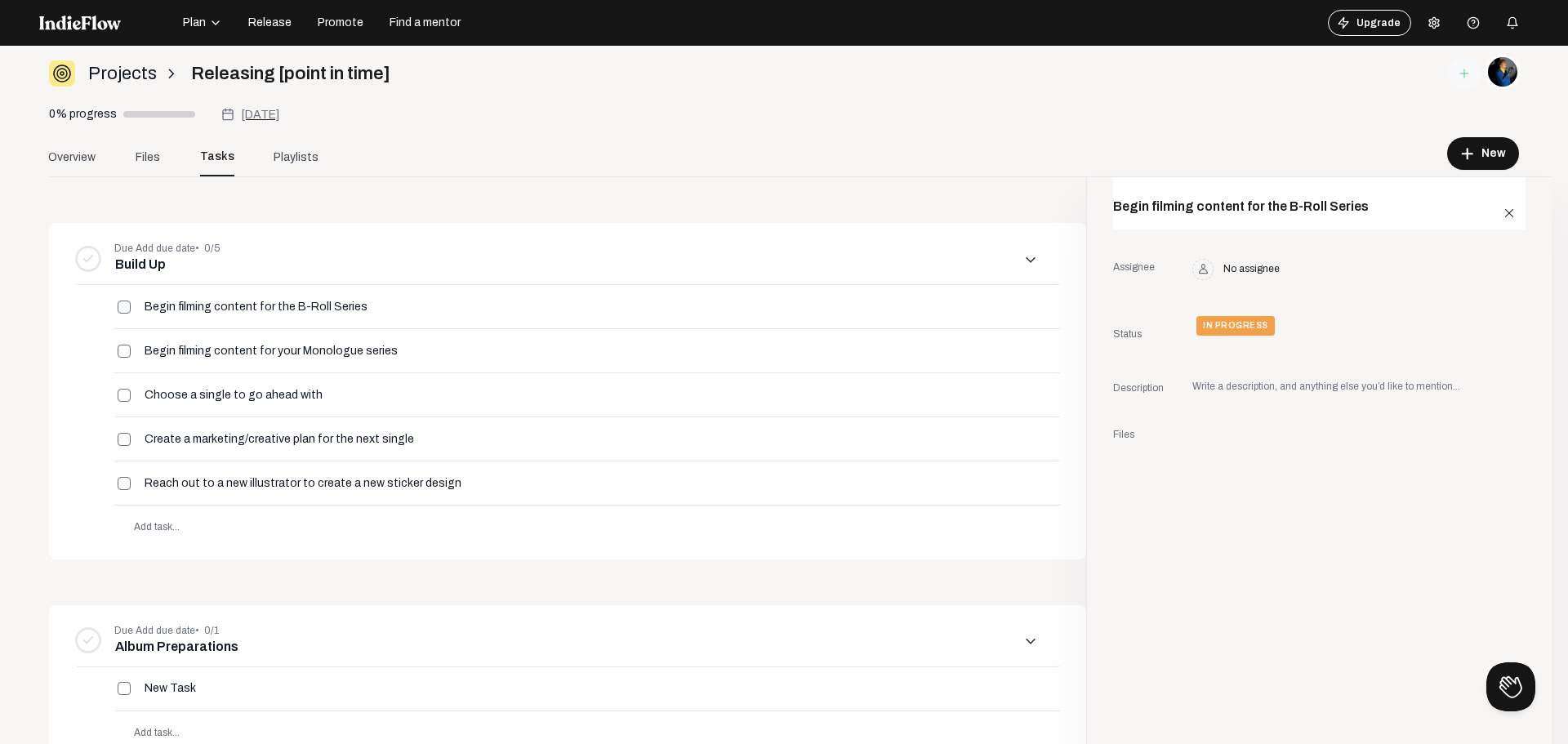
click at [1060, 133] on div "Projects arrow_forward_ios Releasing [point in time] 0% progress Aug 26, 2026 O…" at bounding box center [784, 116] width 1470 height 122
click at [1502, 214] on mat-icon "close" at bounding box center [1509, 214] width 15 height 15
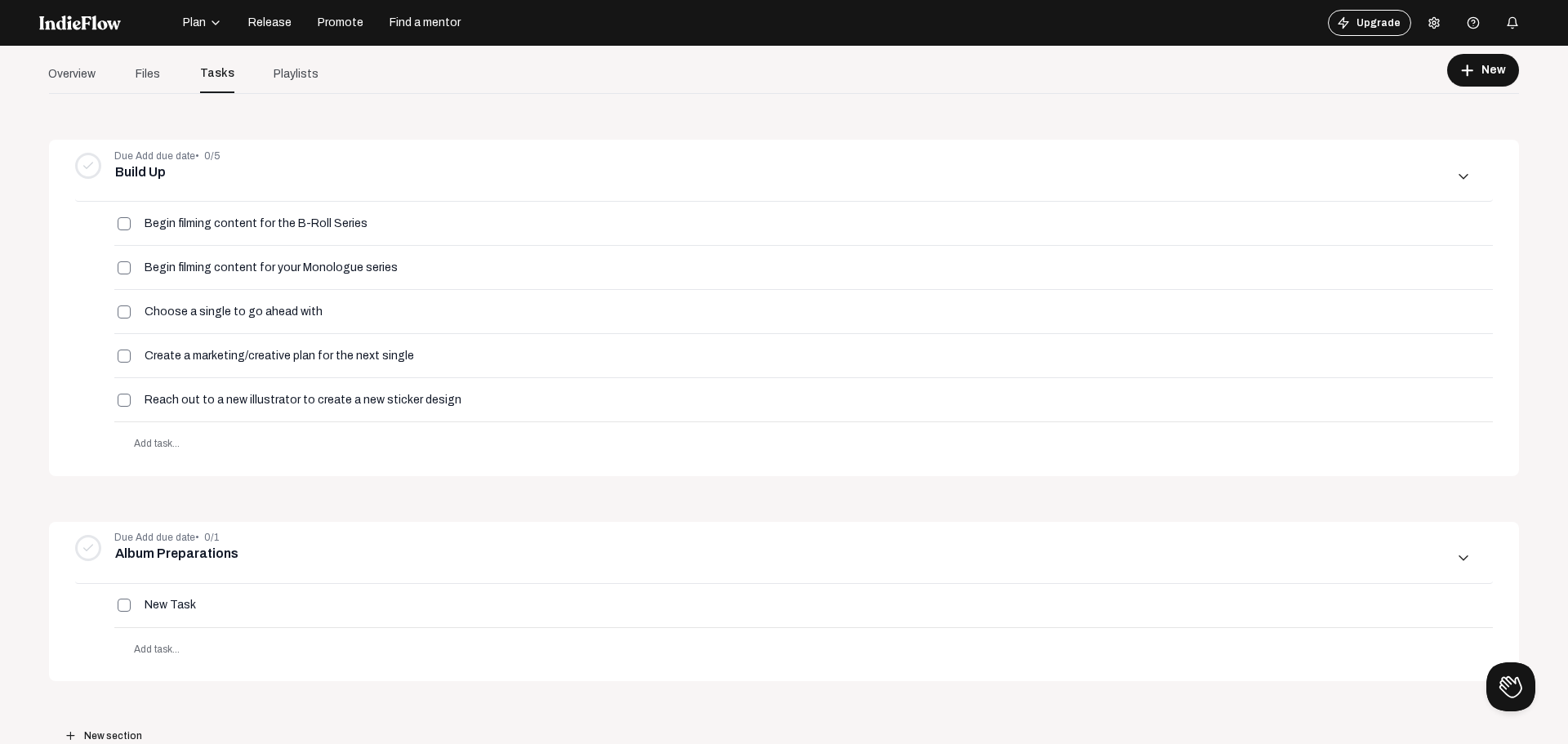
scroll to position [162, 0]
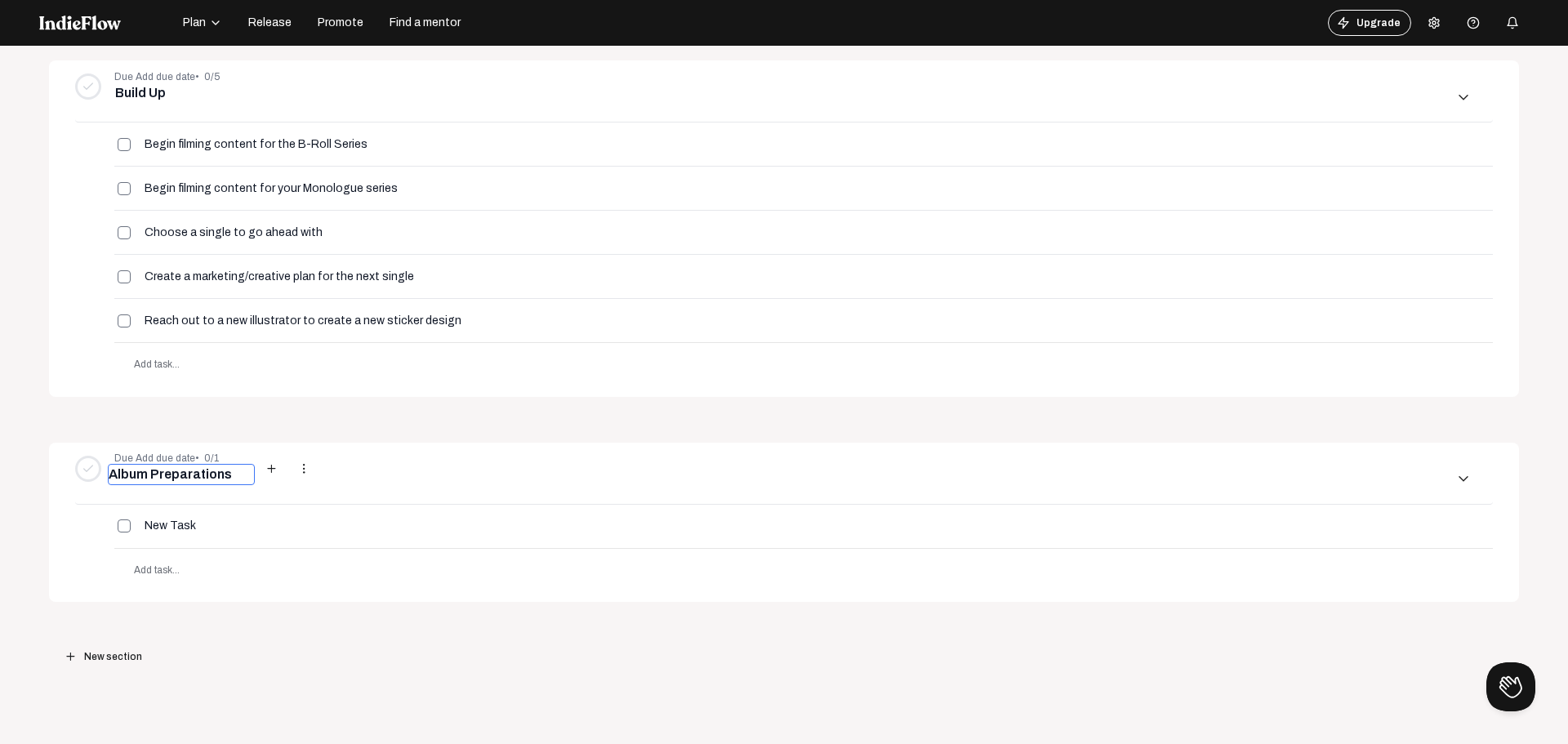
click at [189, 471] on input "Album Preparations" at bounding box center [181, 475] width 147 height 22
type input "B-Roll Series"
click at [219, 636] on body "Plan Release Promote Find a mentor Upgrade Help center Open menu Projects arrow…" at bounding box center [784, 372] width 1568 height 744
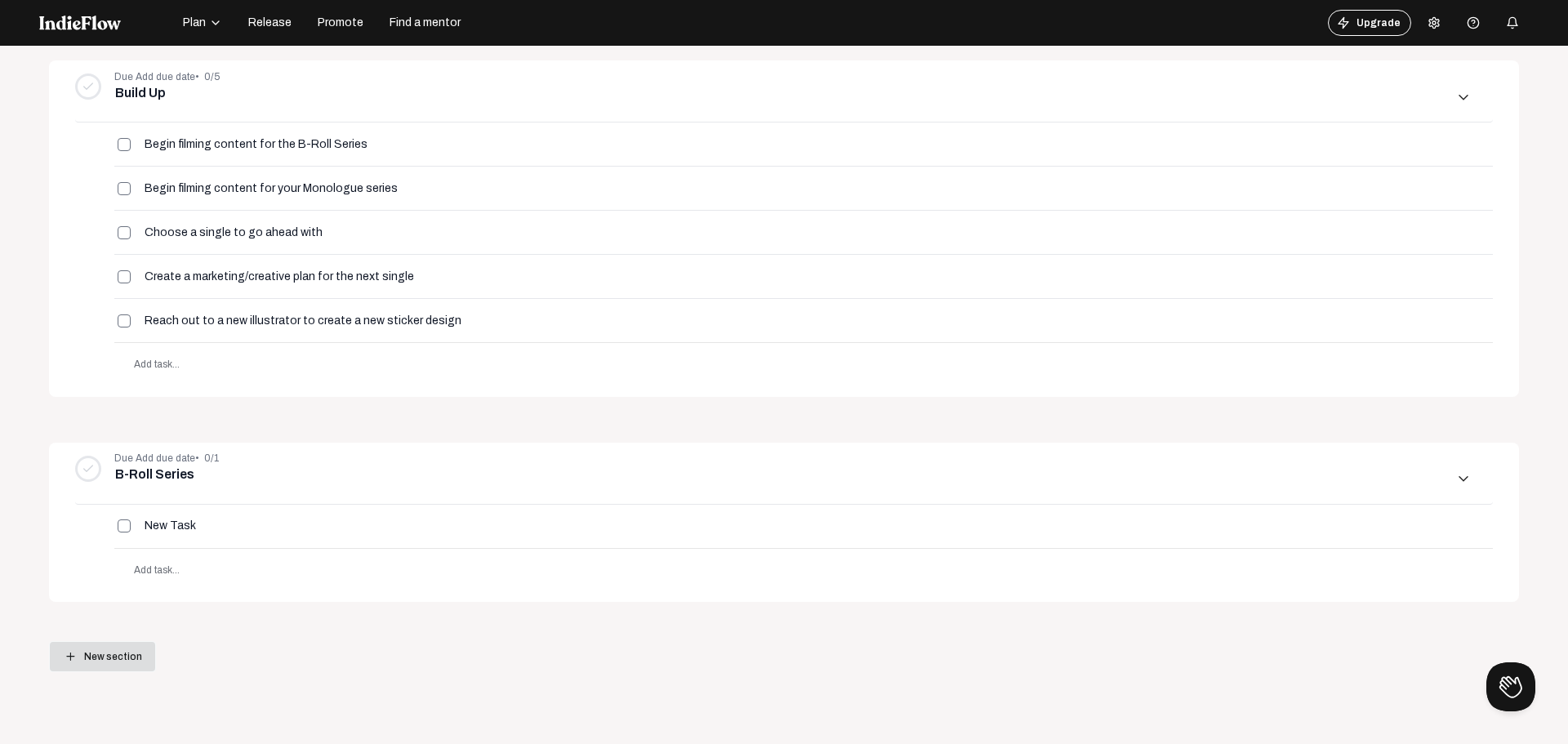
click at [121, 659] on span "New section" at bounding box center [113, 657] width 58 height 30
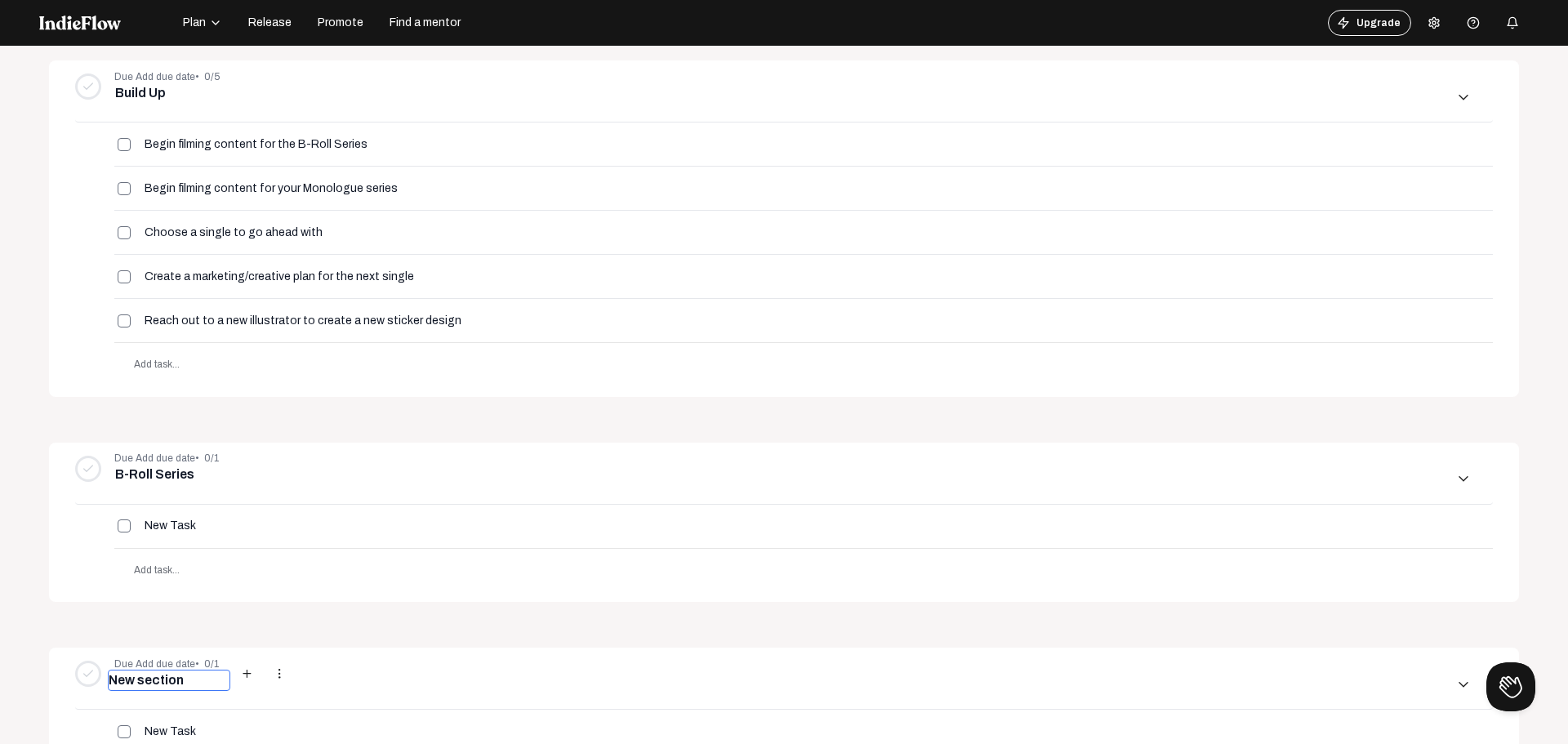
click at [172, 680] on input "New section" at bounding box center [169, 680] width 122 height 22
type input "Monologue Series"
click at [289, 640] on div "Due Add due date • 0/5 Build Up add more_vert arrow_downward_ios Begin filming …" at bounding box center [784, 466] width 1470 height 903
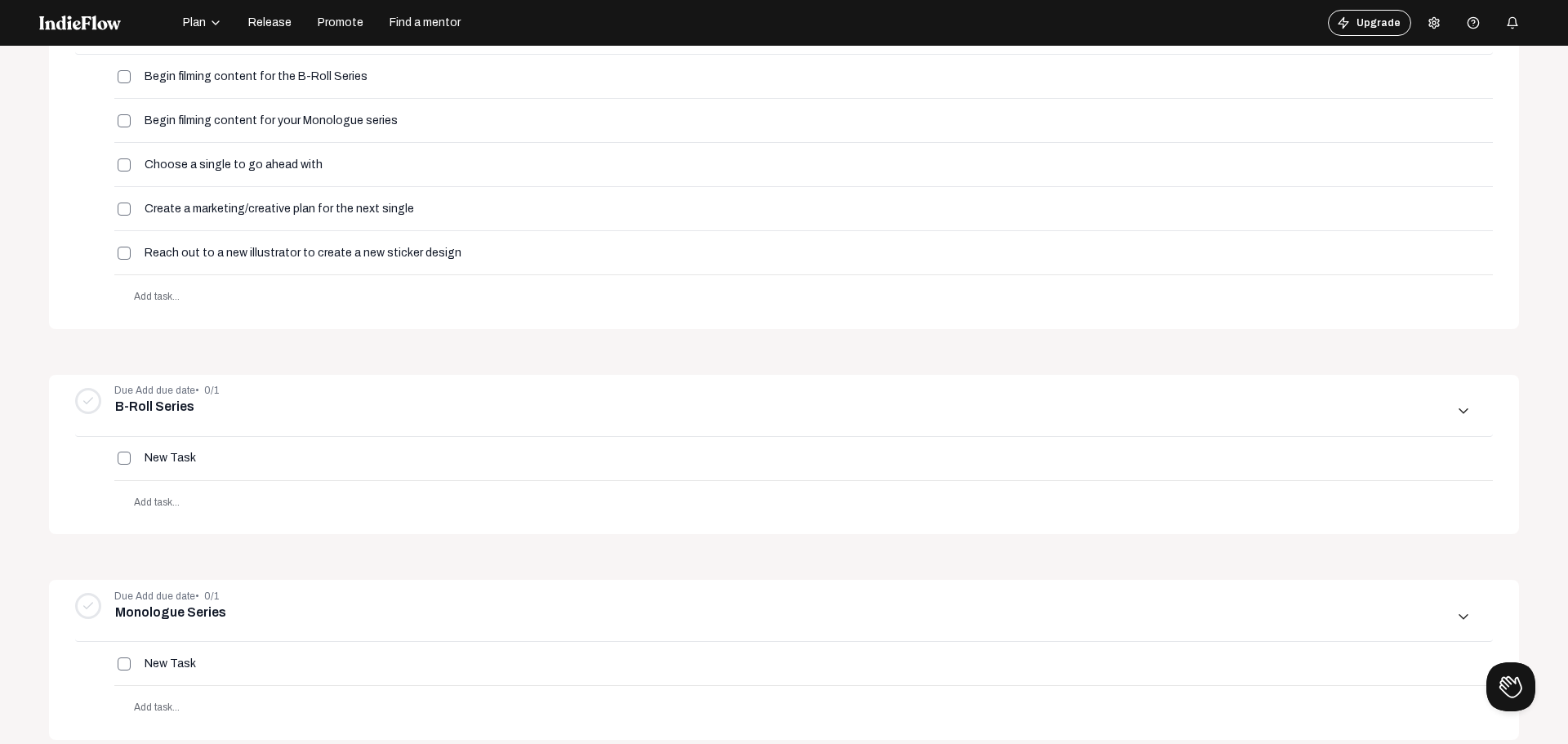
scroll to position [326, 0]
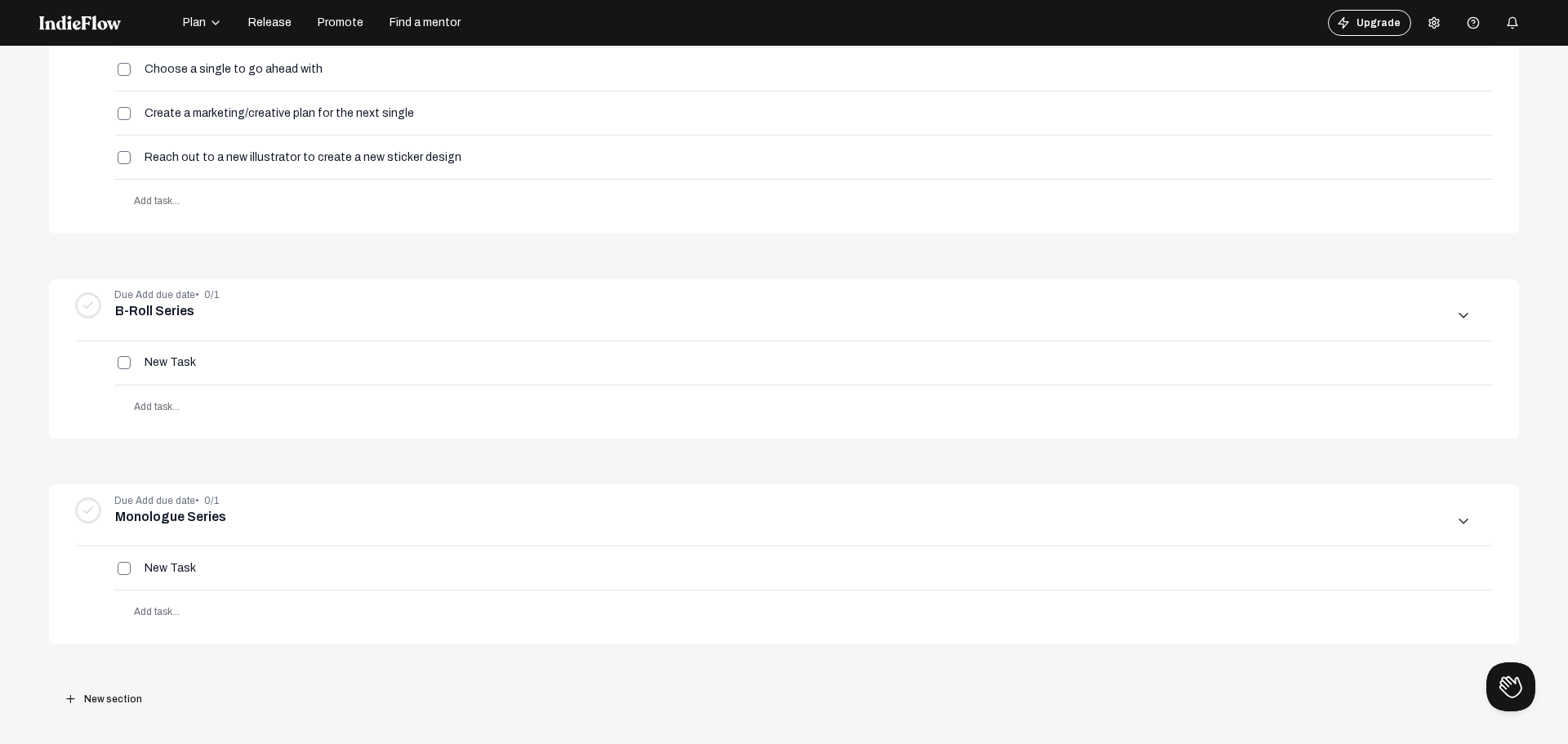
drag, startPoint x: 242, startPoint y: 664, endPoint x: 242, endPoint y: 620, distance: 44.0
click at [242, 665] on div "add New section" at bounding box center [784, 699] width 1470 height 109
click at [112, 693] on span "New section" at bounding box center [113, 699] width 58 height 30
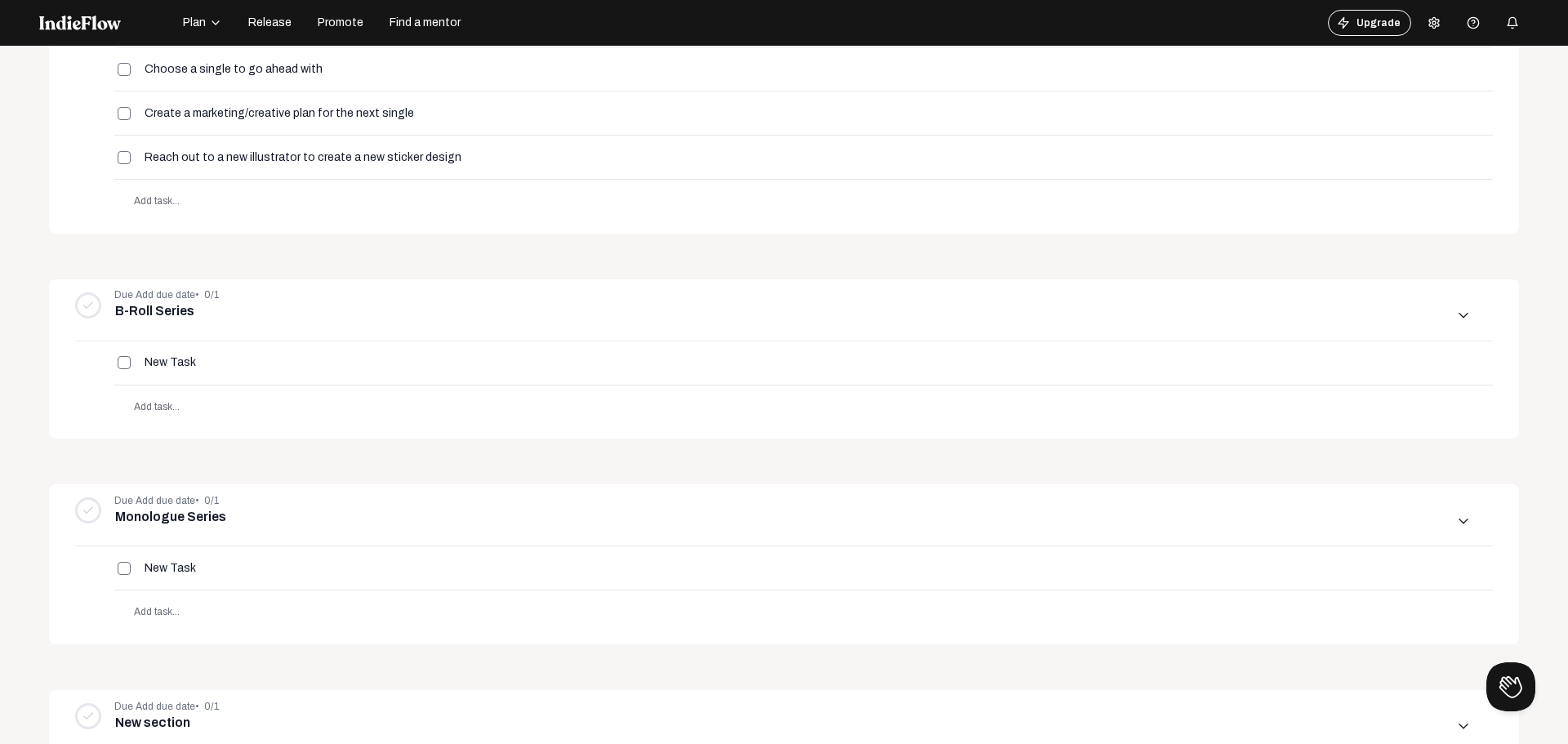
scroll to position [531, 0]
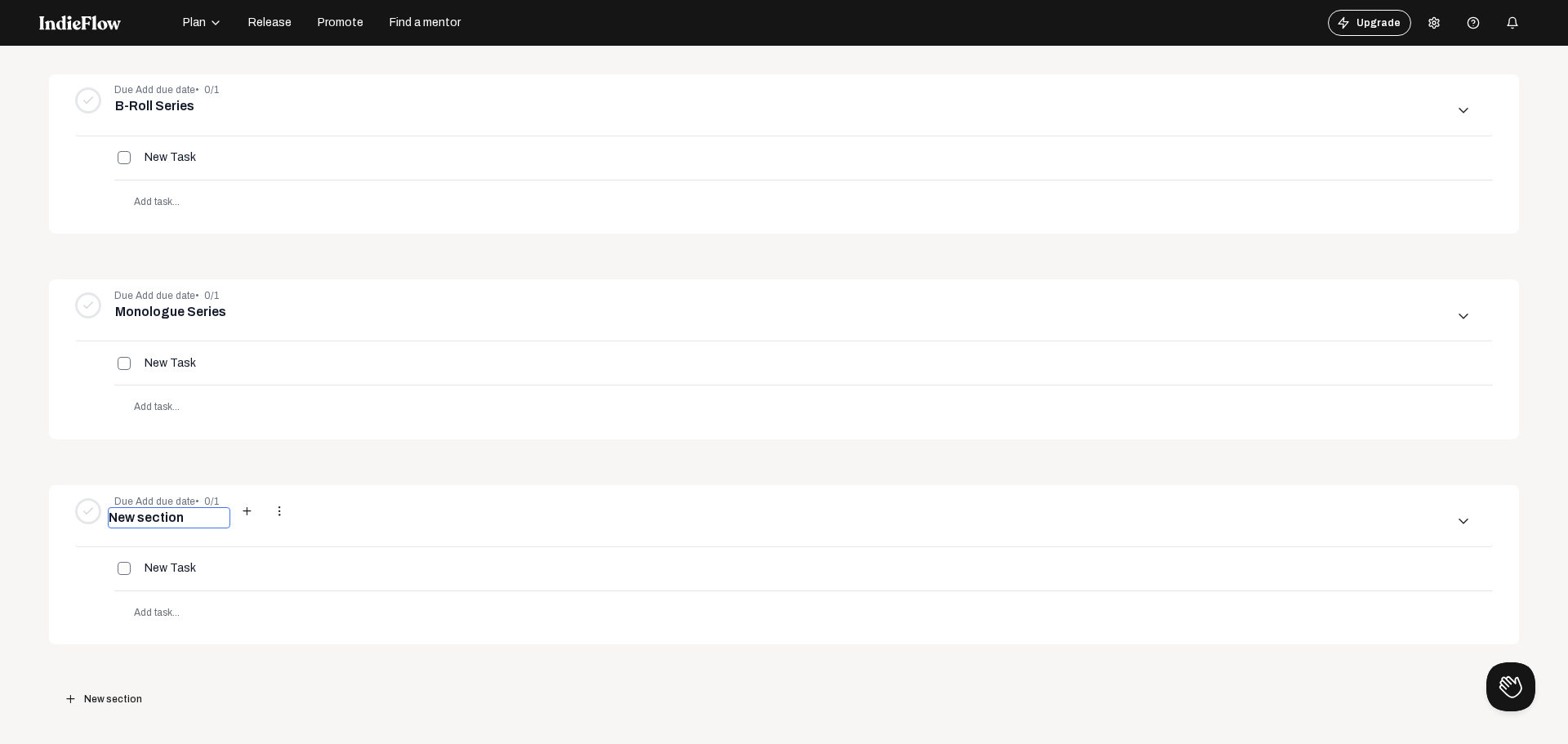
click at [150, 515] on input "New section" at bounding box center [169, 518] width 122 height 22
type input "Next Single"
click at [184, 568] on input "New Task" at bounding box center [193, 568] width 98 height 14
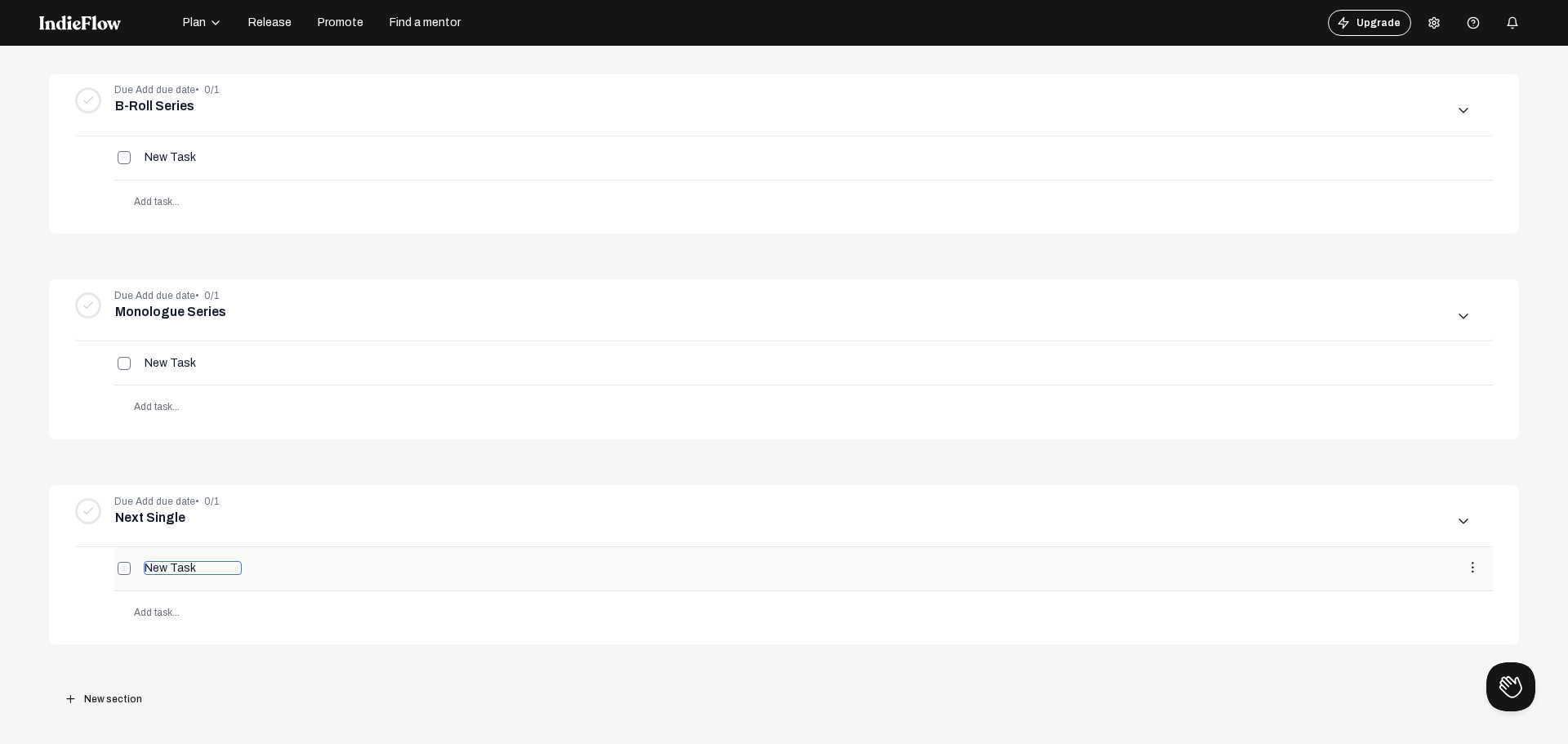
click at [184, 568] on input "New Task" at bounding box center [193, 568] width 98 height 14
type input "Choose your next got damn single"
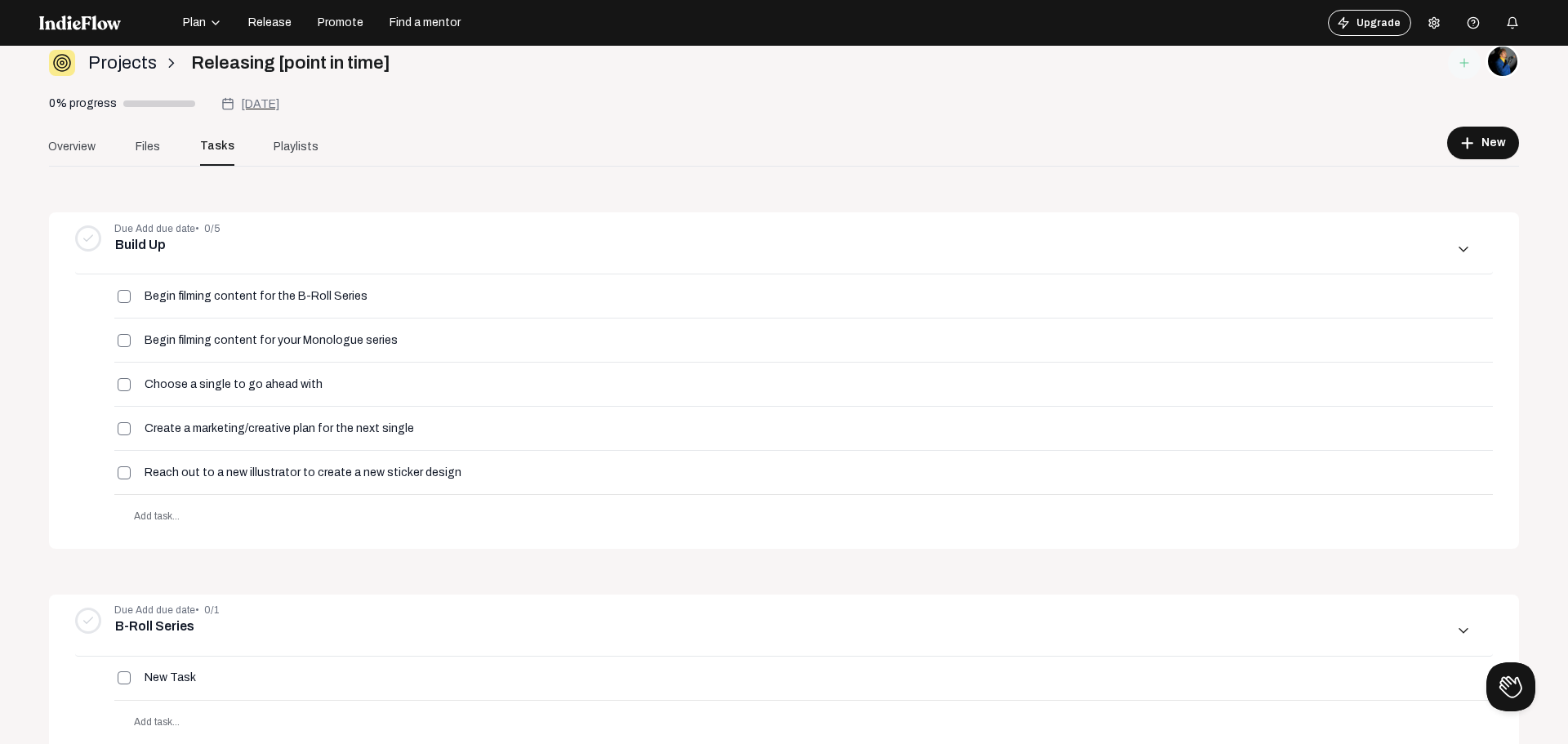
scroll to position [0, 0]
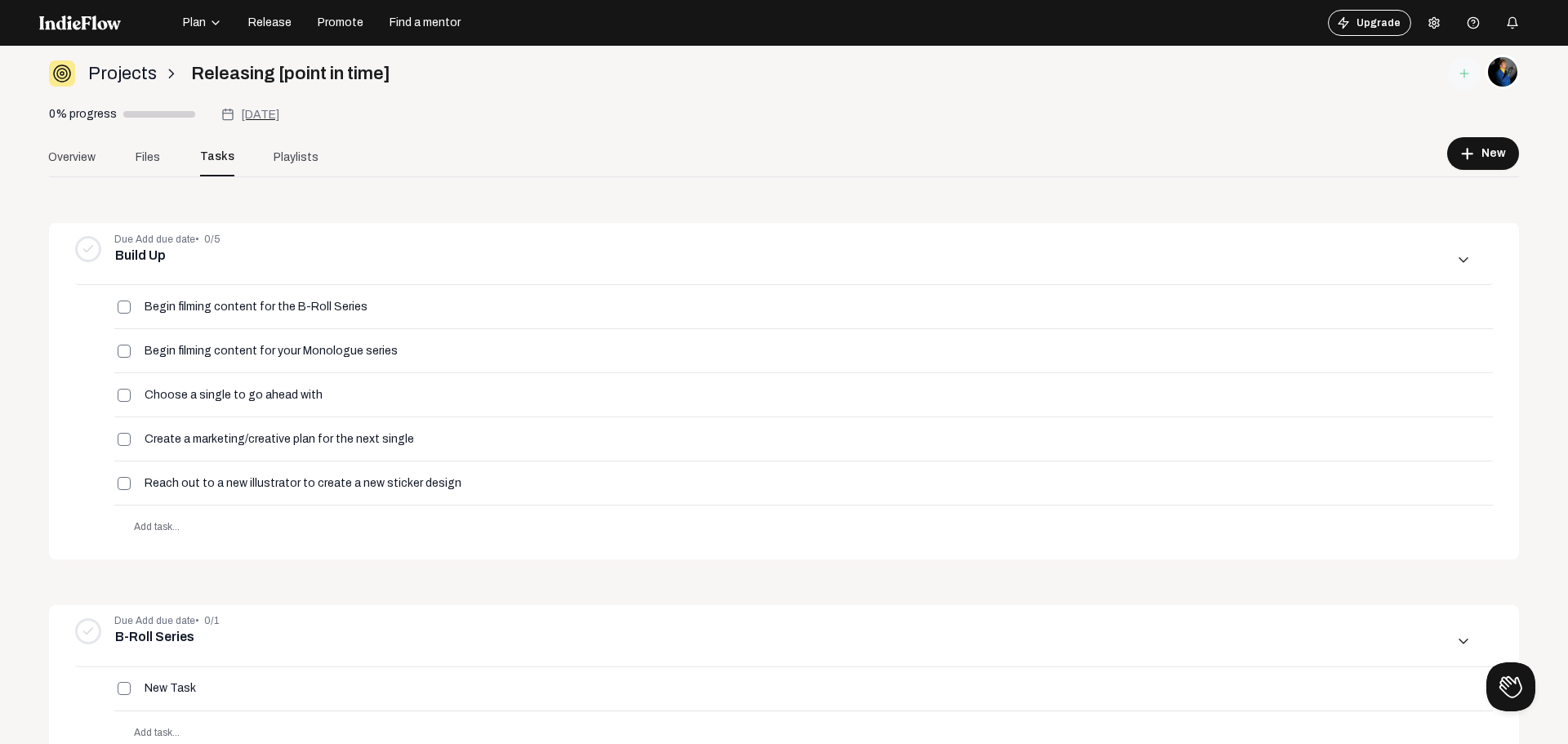
click at [280, 107] on div "Aug 26, 2026" at bounding box center [260, 114] width 38 height 20
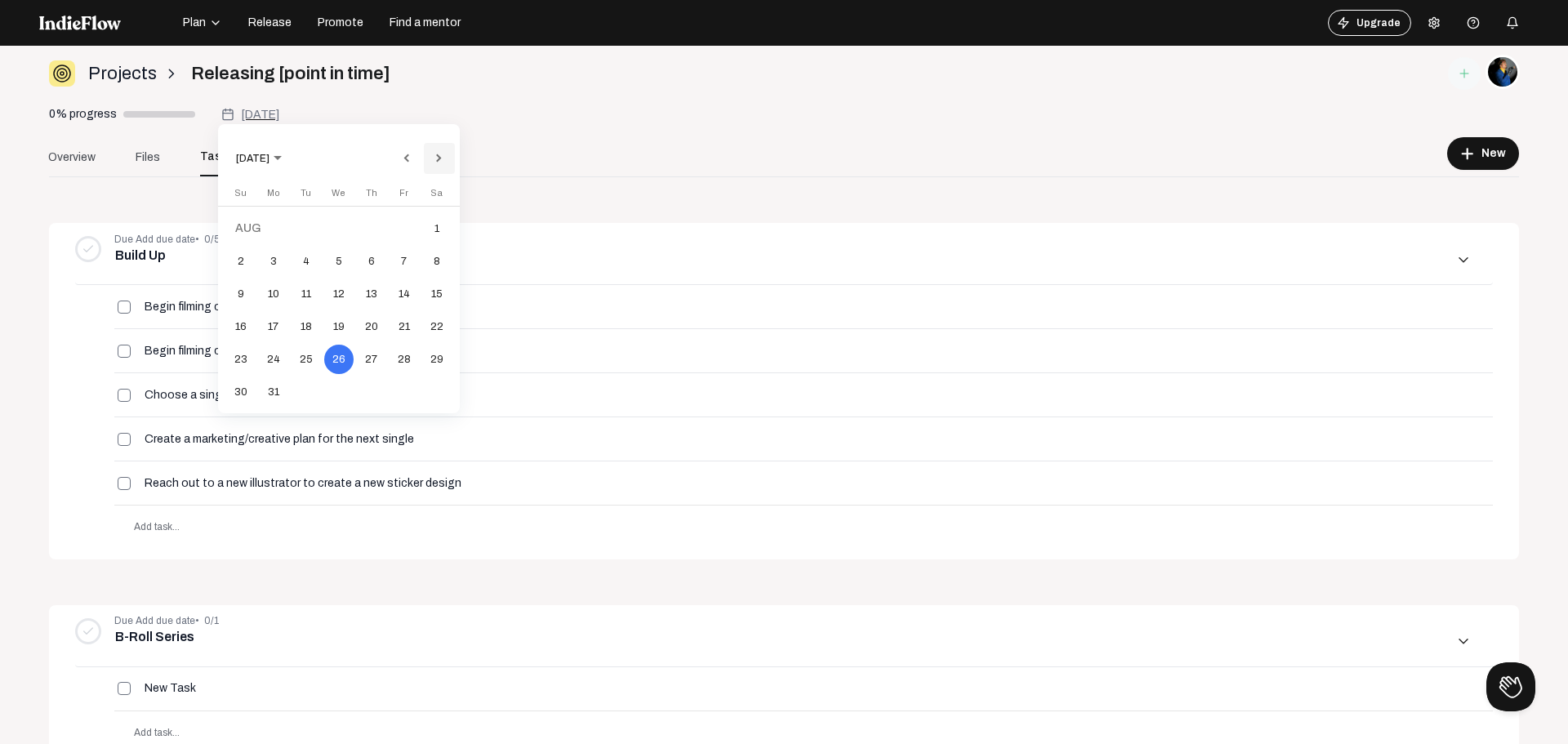
click at [440, 158] on button "Next month" at bounding box center [439, 158] width 32 height 32
click at [338, 262] on div "2" at bounding box center [339, 262] width 30 height 30
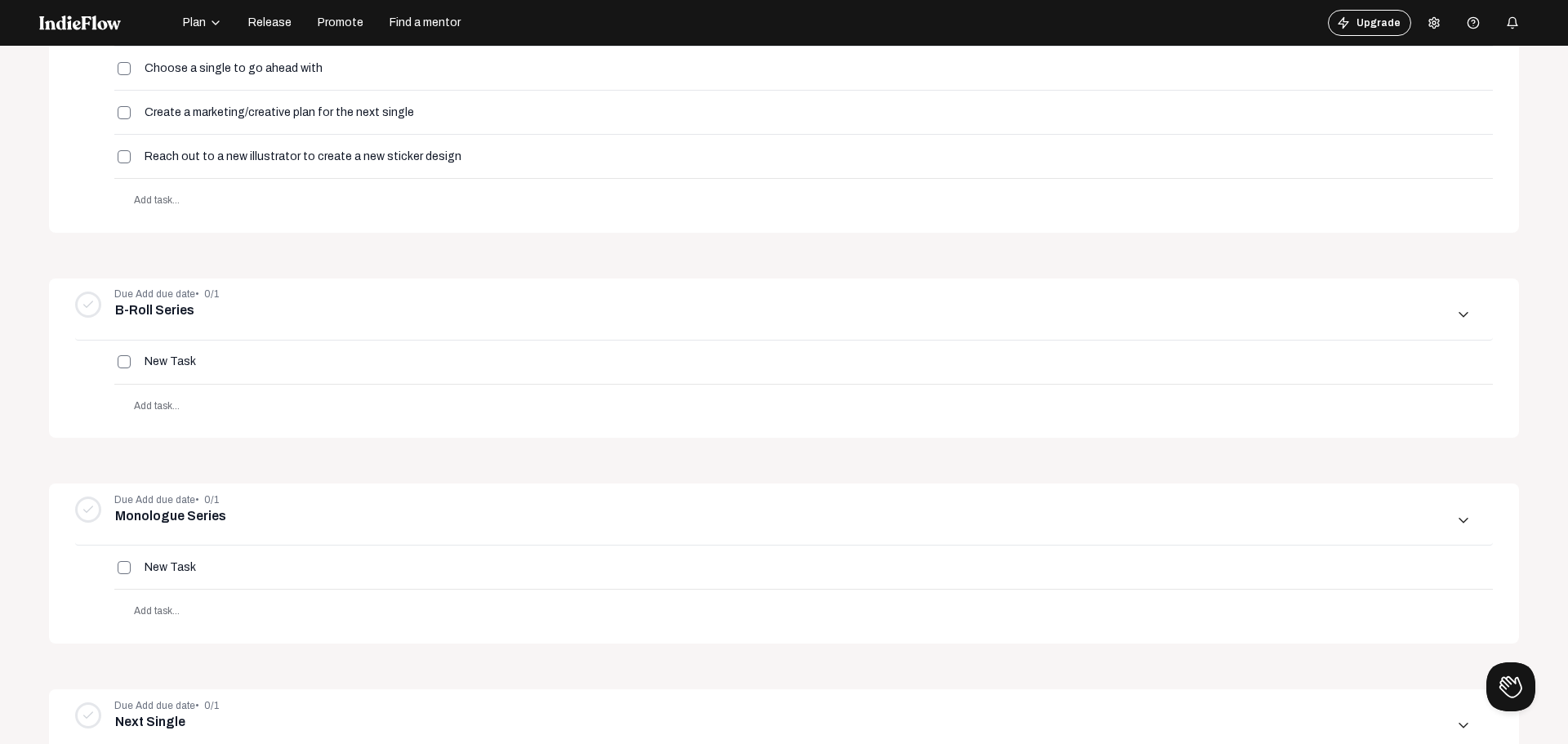
scroll to position [409, 0]
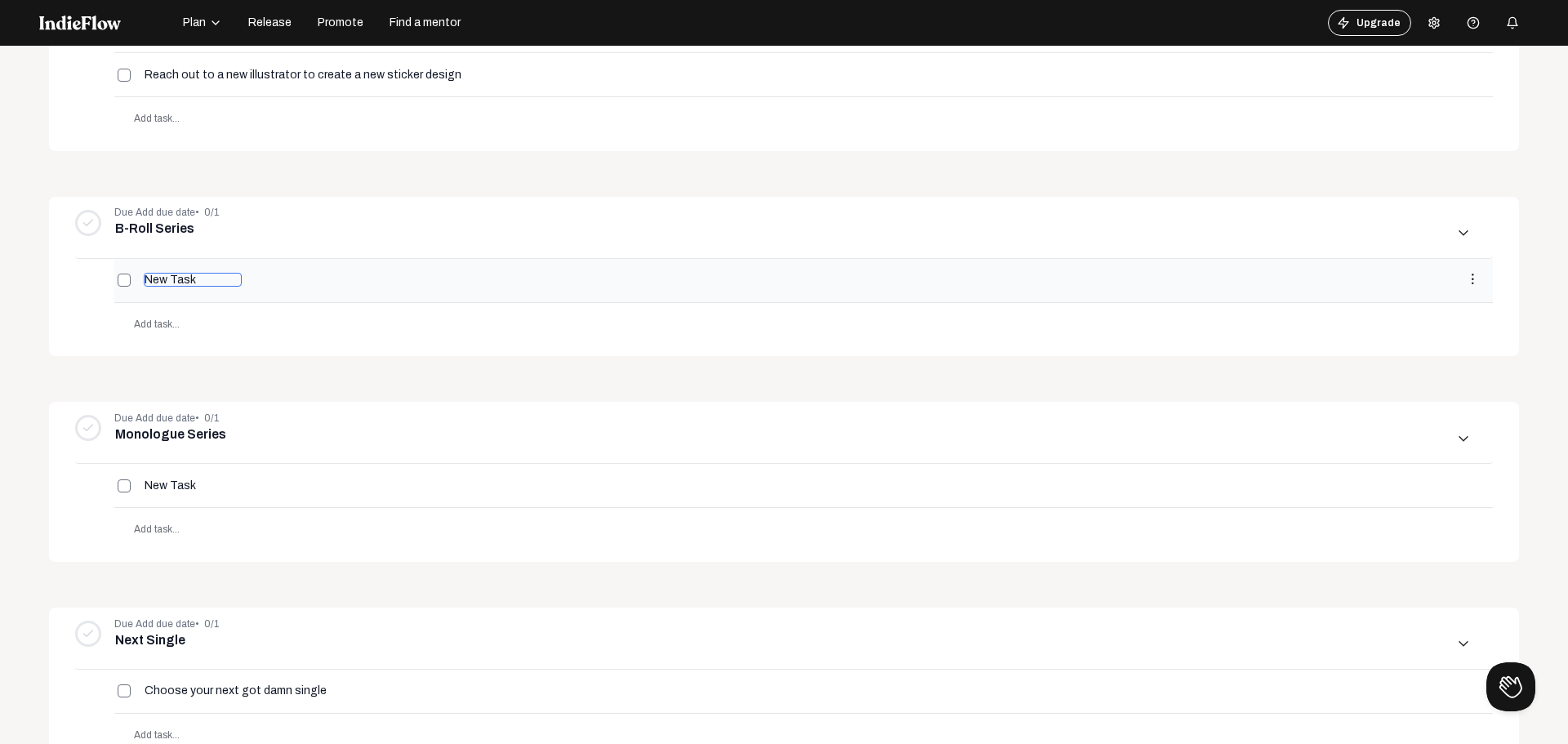
click at [182, 279] on input "New Task" at bounding box center [193, 280] width 98 height 14
type input "Revist the past beats/songs you have made and select the best"
click at [138, 320] on span "Add task..." at bounding box center [156, 324] width 46 height 12
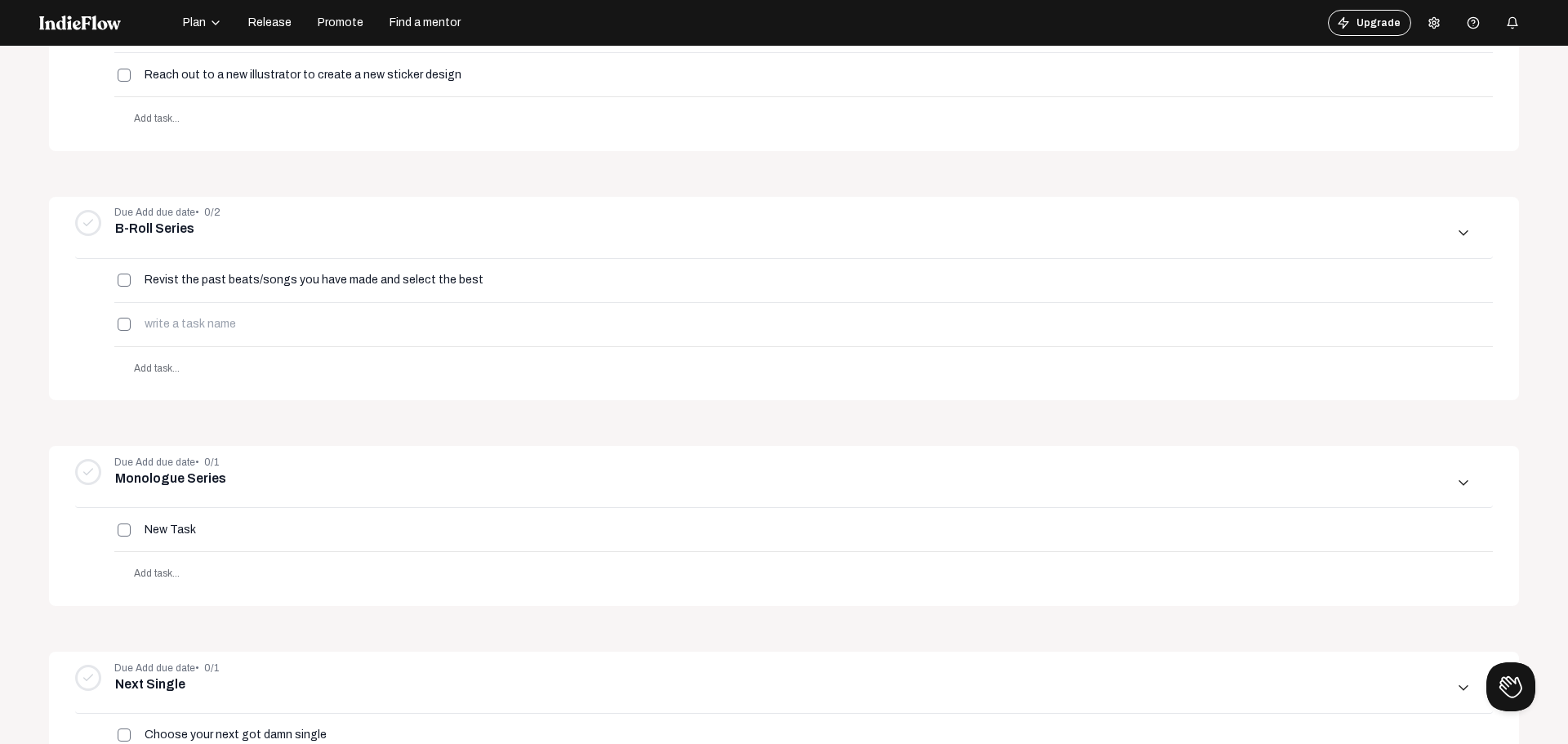
type input "/"
type input "Begin watching tutorials on"
click at [215, 323] on input "Begin watching tutorials on" at bounding box center [238, 324] width 189 height 14
click at [289, 324] on input "Begin watching tutorials on" at bounding box center [238, 324] width 189 height 14
type input "Begin watching tutorials on video editing/sfx techniques"
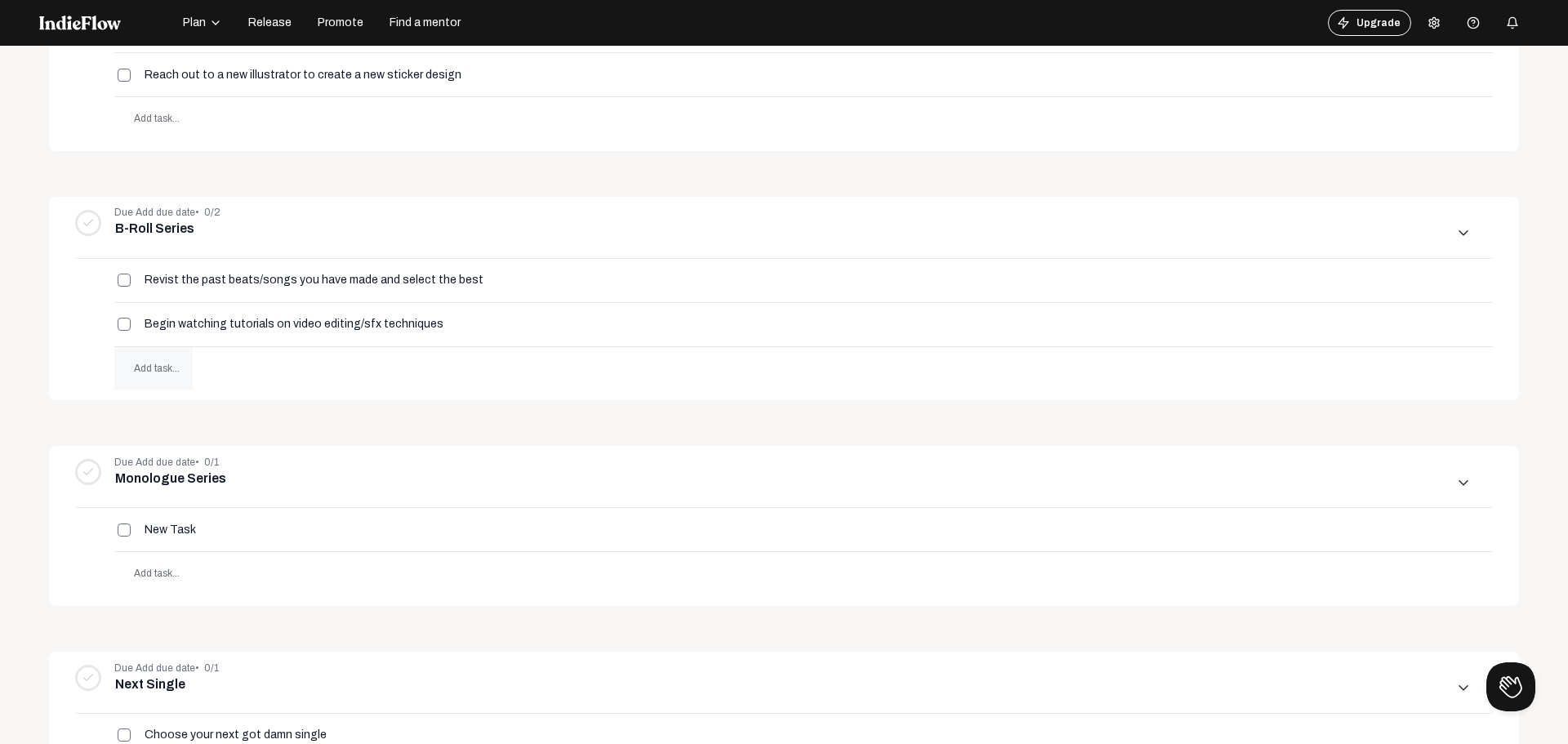
click at [158, 373] on span "Add task..." at bounding box center [156, 368] width 46 height 12
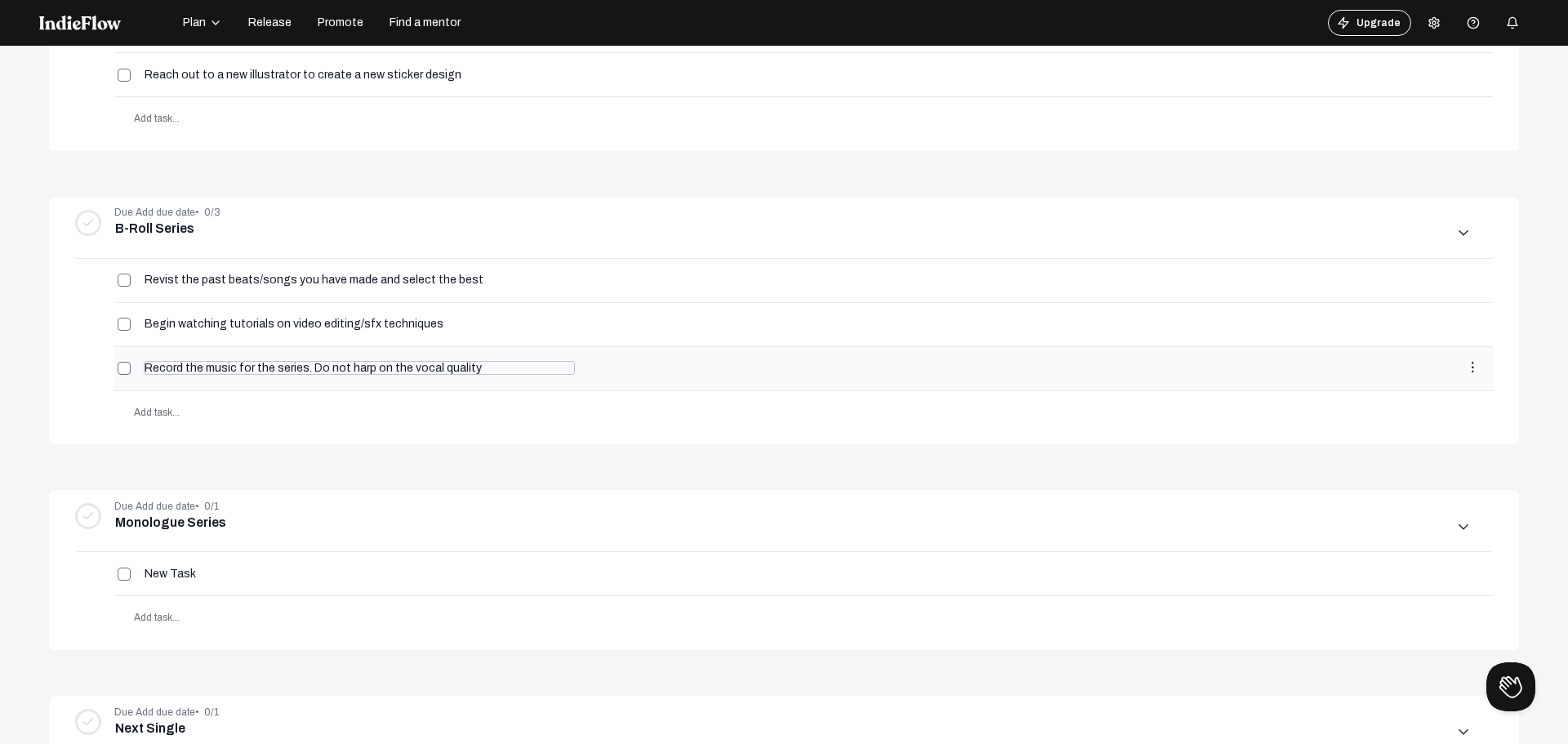
type input "Record the music for the series. Do not harp on the vocal quality"
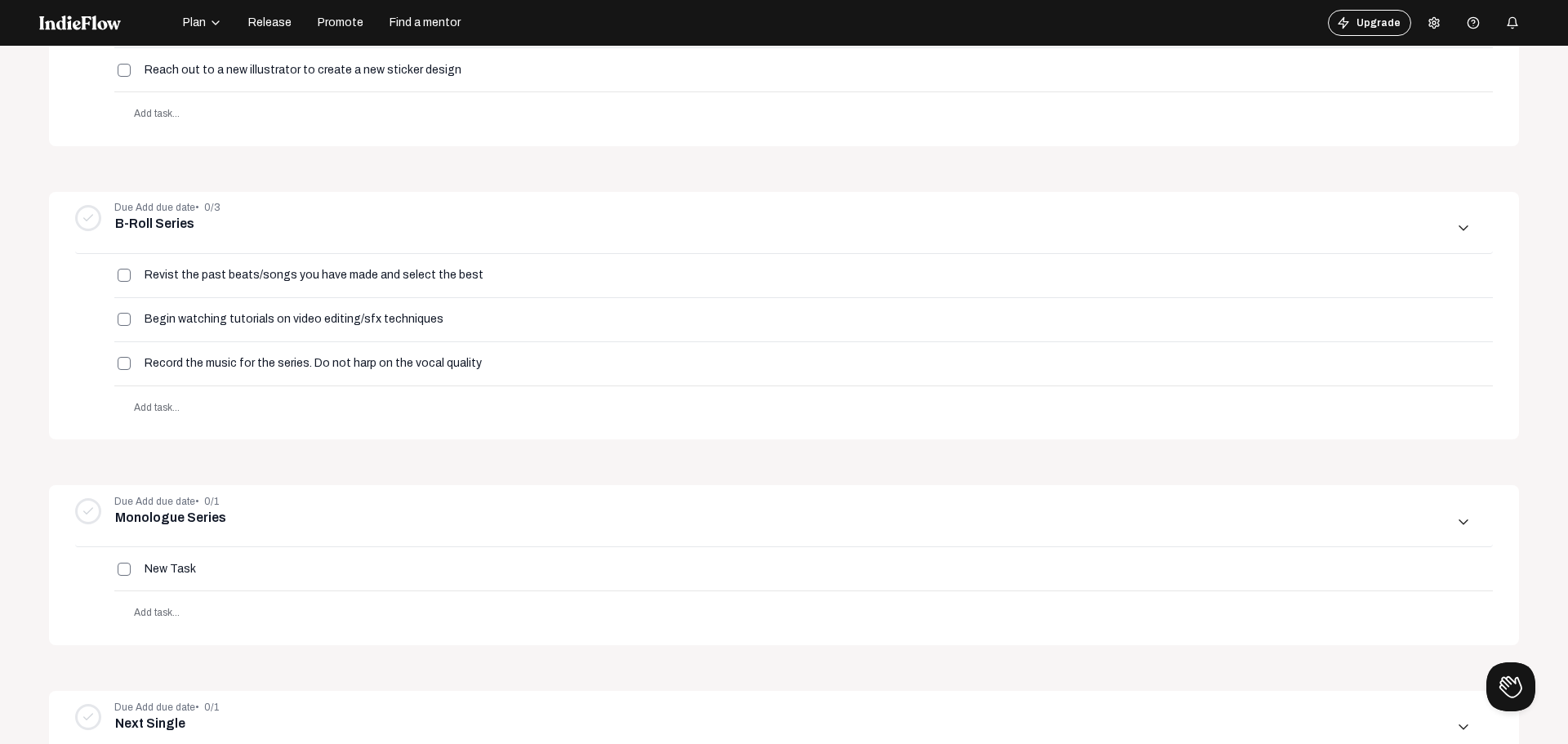
scroll to position [414, 0]
click at [145, 405] on span "Add task..." at bounding box center [156, 407] width 46 height 12
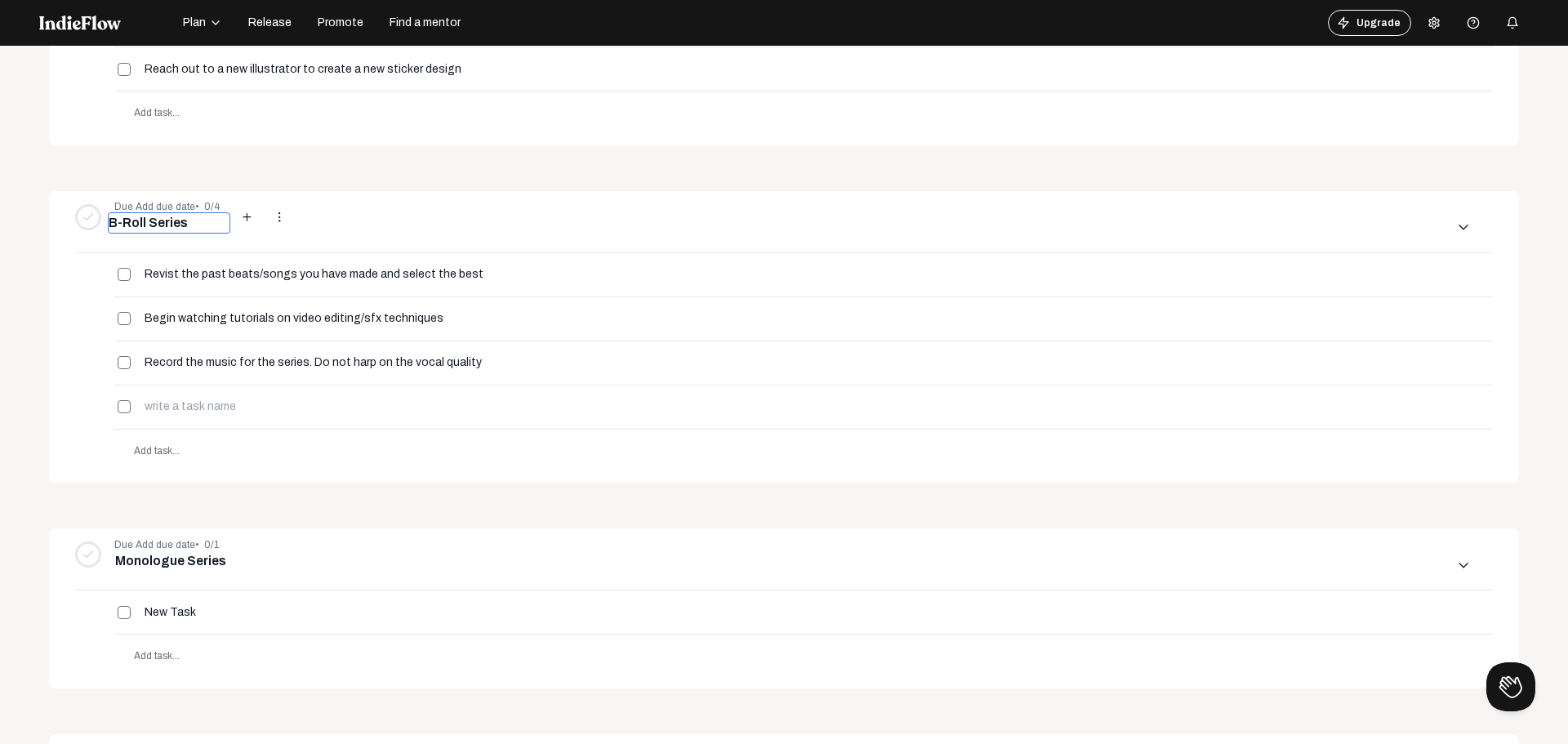
click at [209, 223] on input "B-Roll Series" at bounding box center [169, 223] width 122 height 22
type input "B-Roll Series (Bi-Weekly Series)"
click at [188, 404] on input at bounding box center [210, 406] width 132 height 14
type input "Write verses daily or every other day"
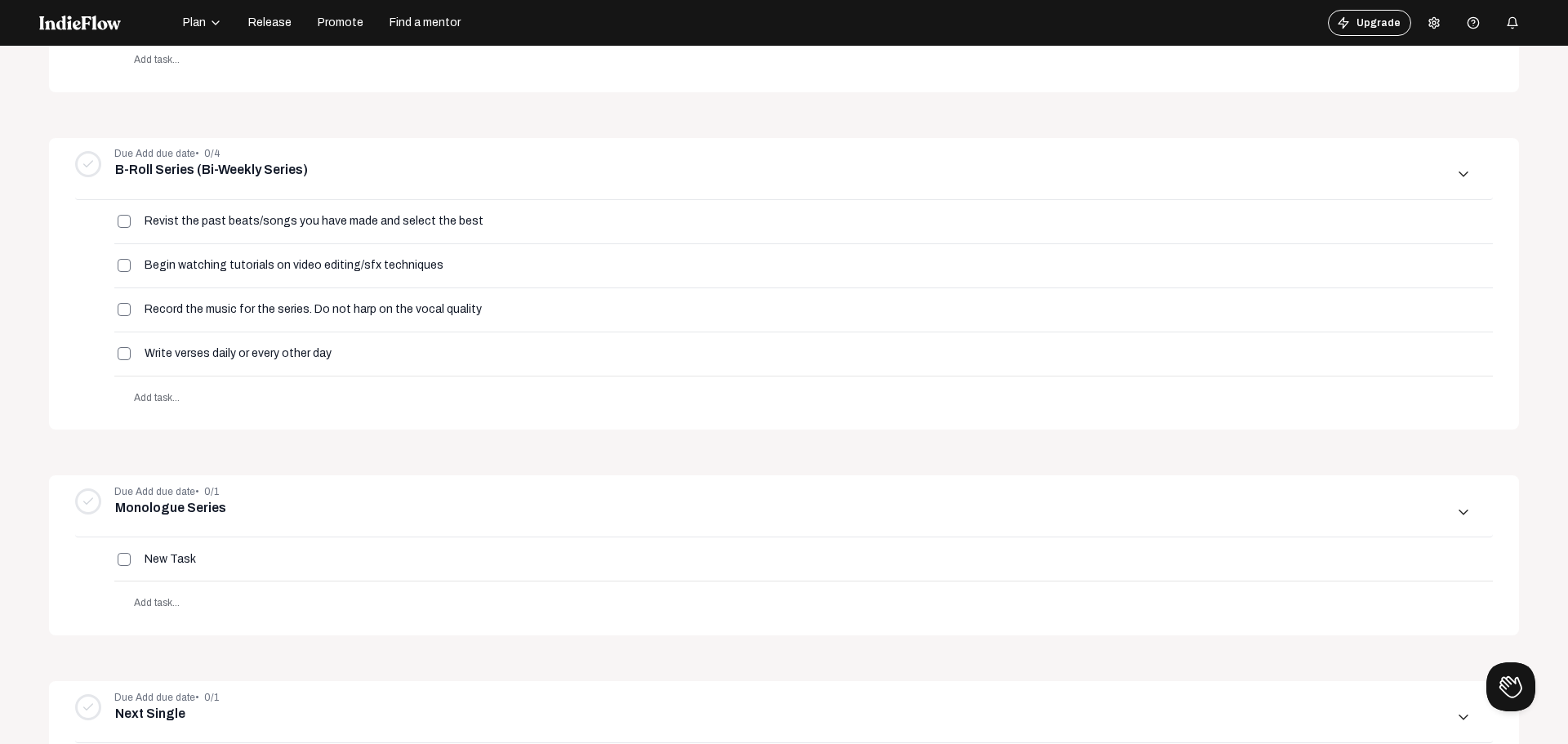
scroll to position [496, 0]
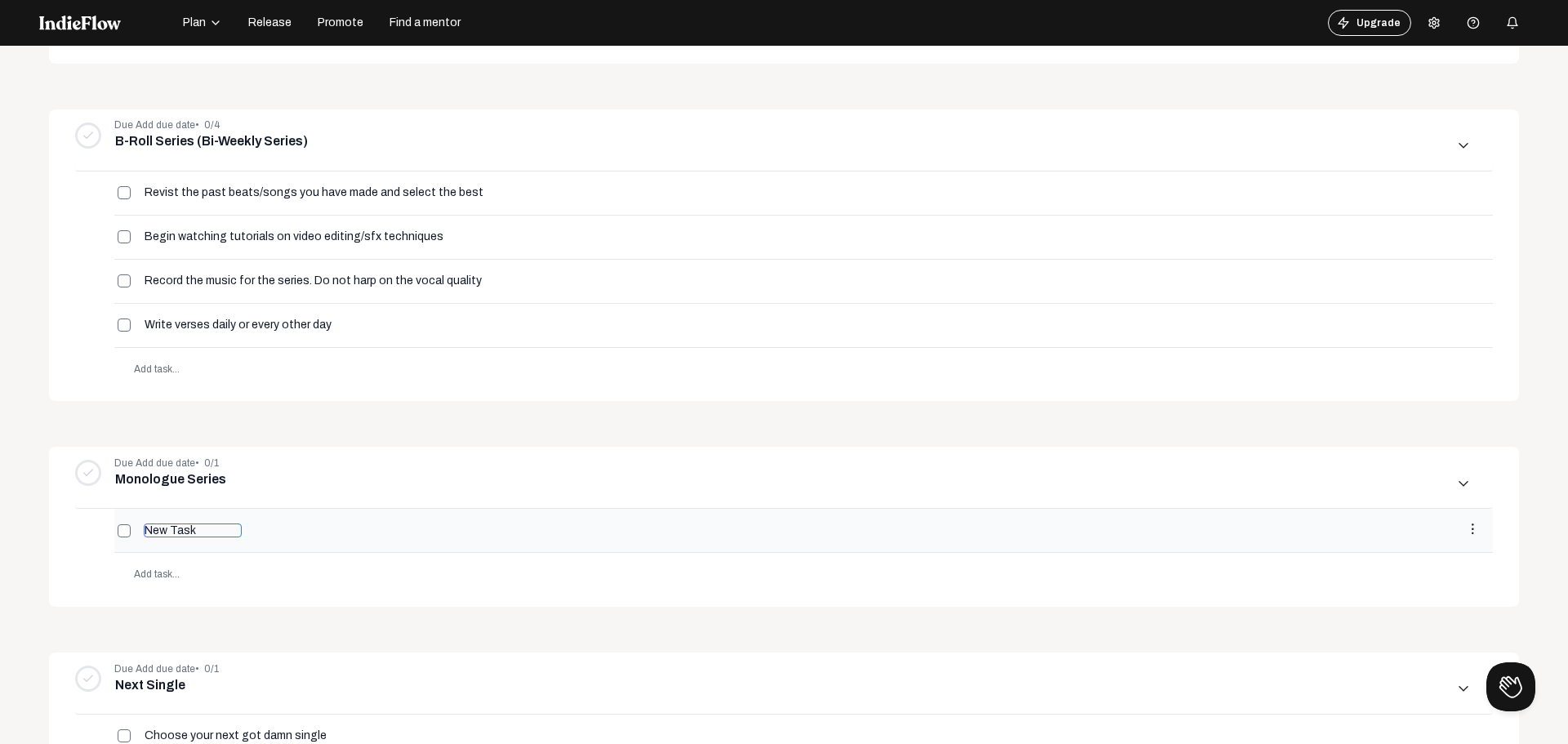
click at [167, 530] on input "New Task" at bounding box center [193, 530] width 98 height 14
click at [180, 521] on div "New Task more_vert" at bounding box center [803, 530] width 1379 height 43
click at [180, 524] on input "New Task" at bounding box center [193, 530] width 98 height 14
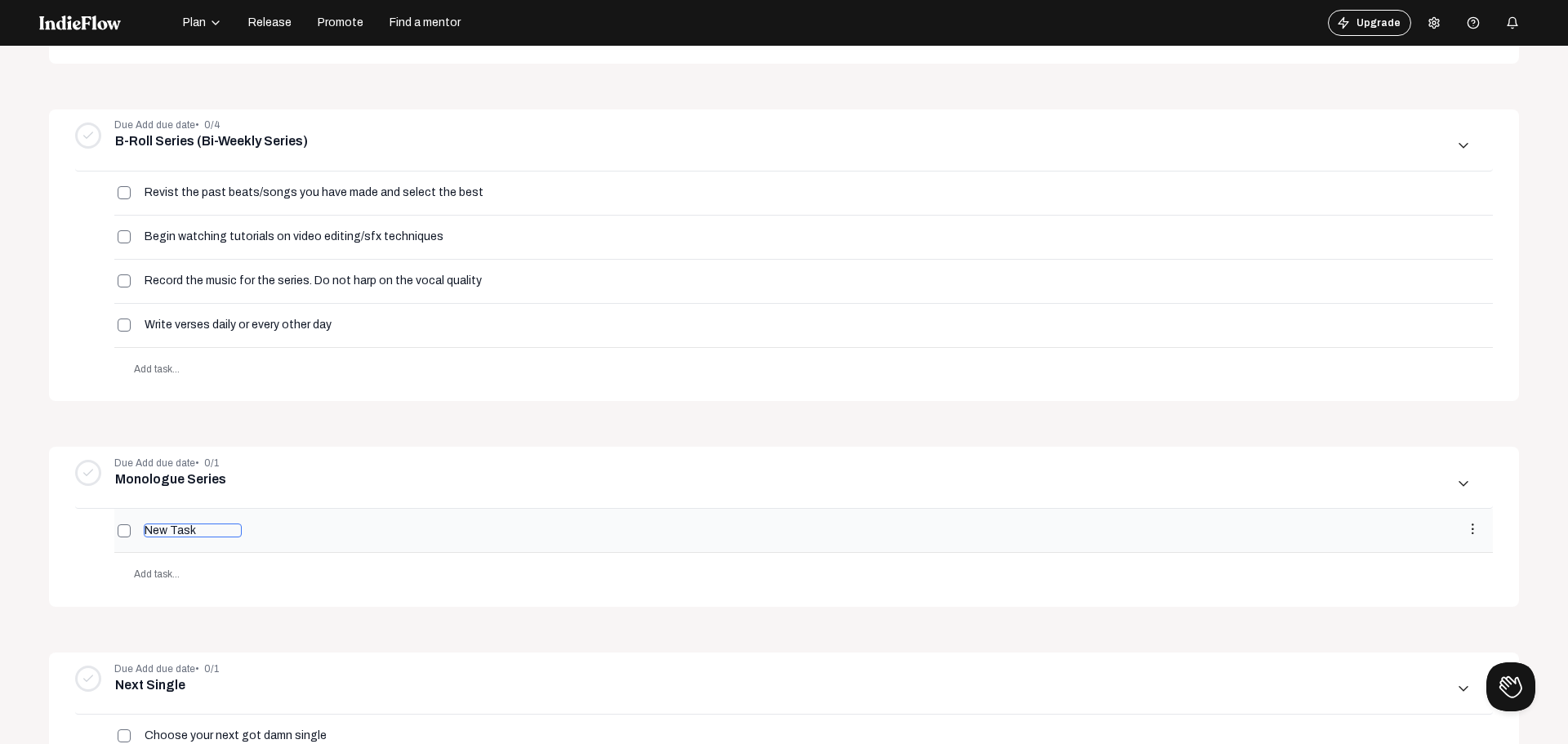
click at [180, 524] on input "New Task" at bounding box center [193, 530] width 98 height 14
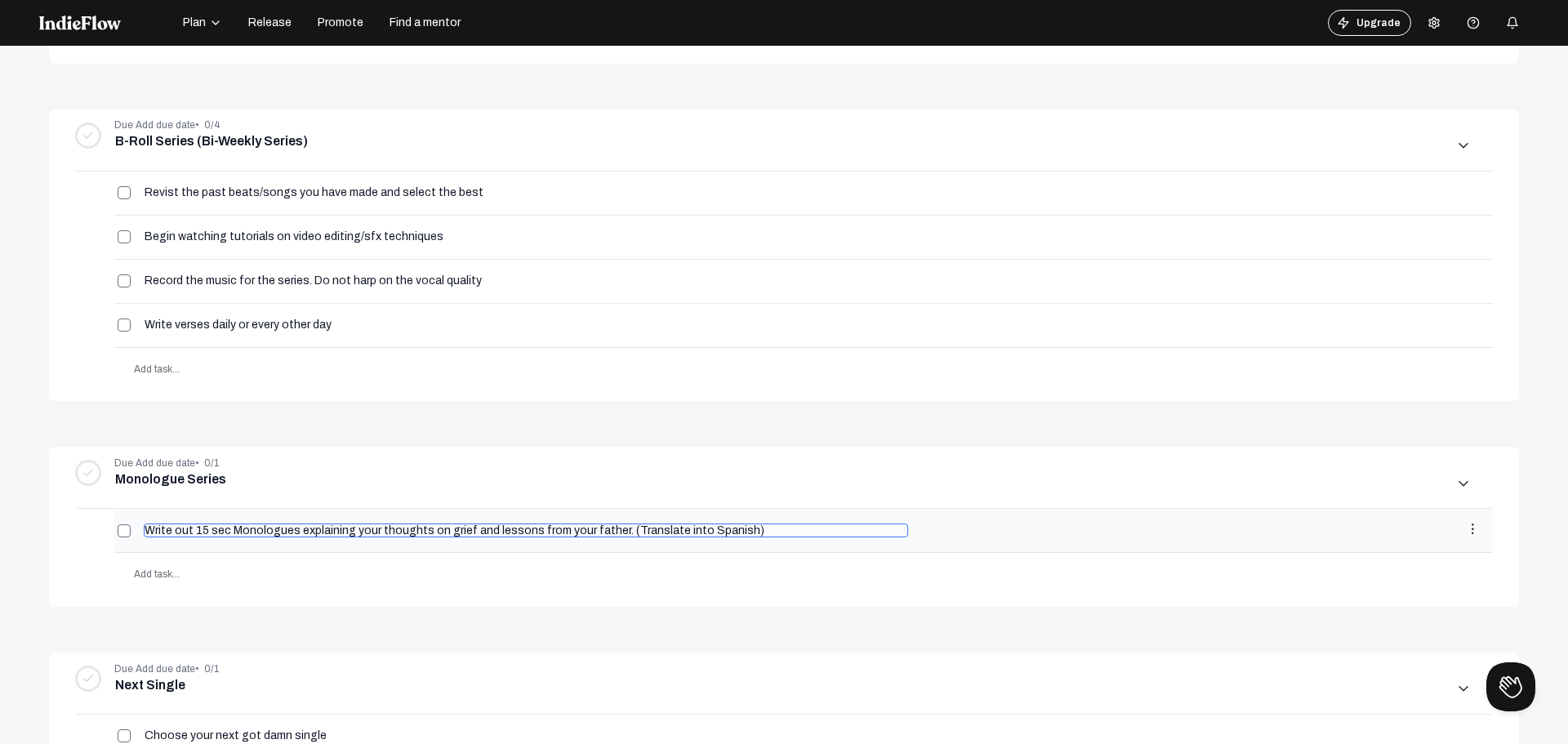
type input "Write out 15 sec Monologues explaining your thoughts on grief and lessons from …"
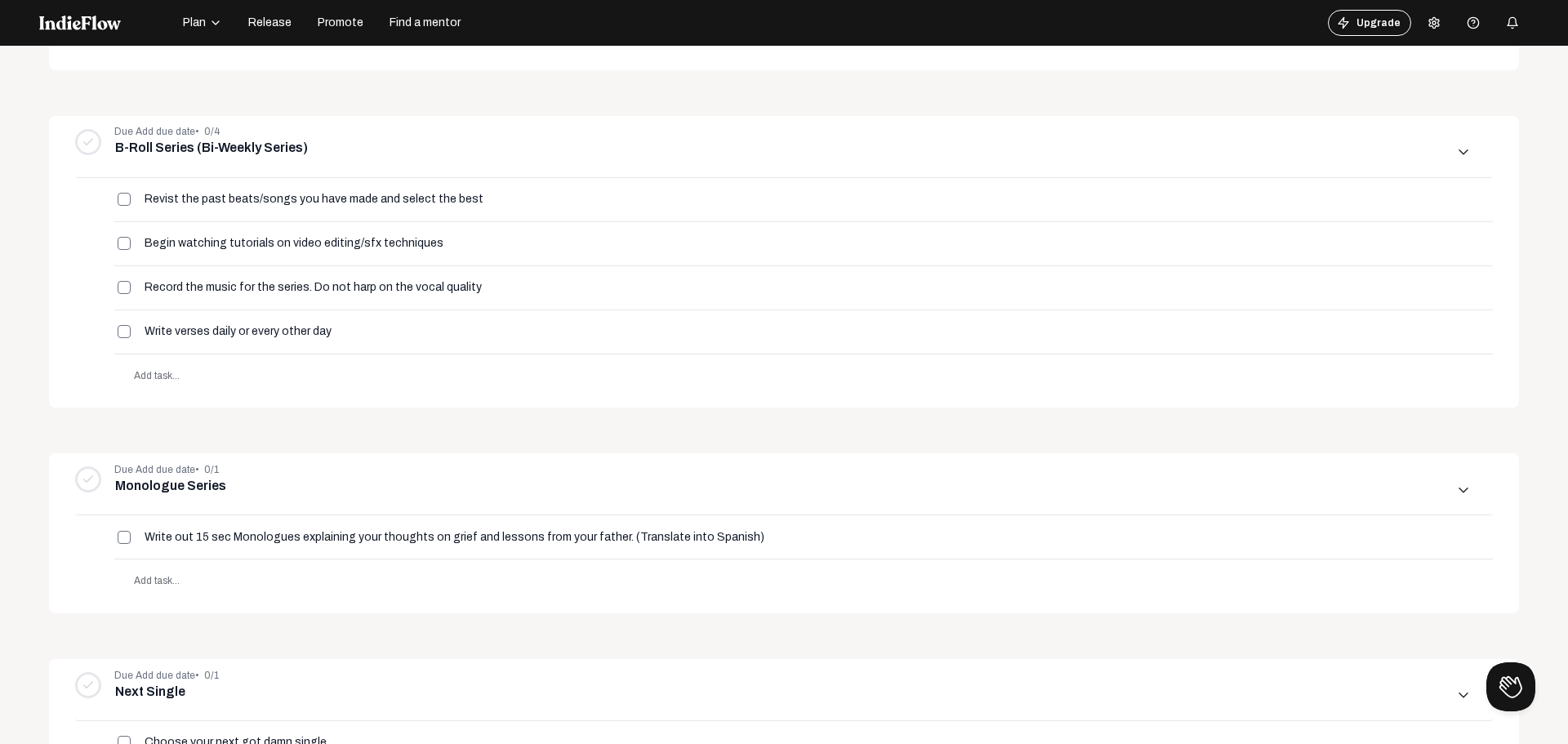
scroll to position [490, 0]
click at [173, 581] on span "Add task..." at bounding box center [156, 580] width 46 height 12
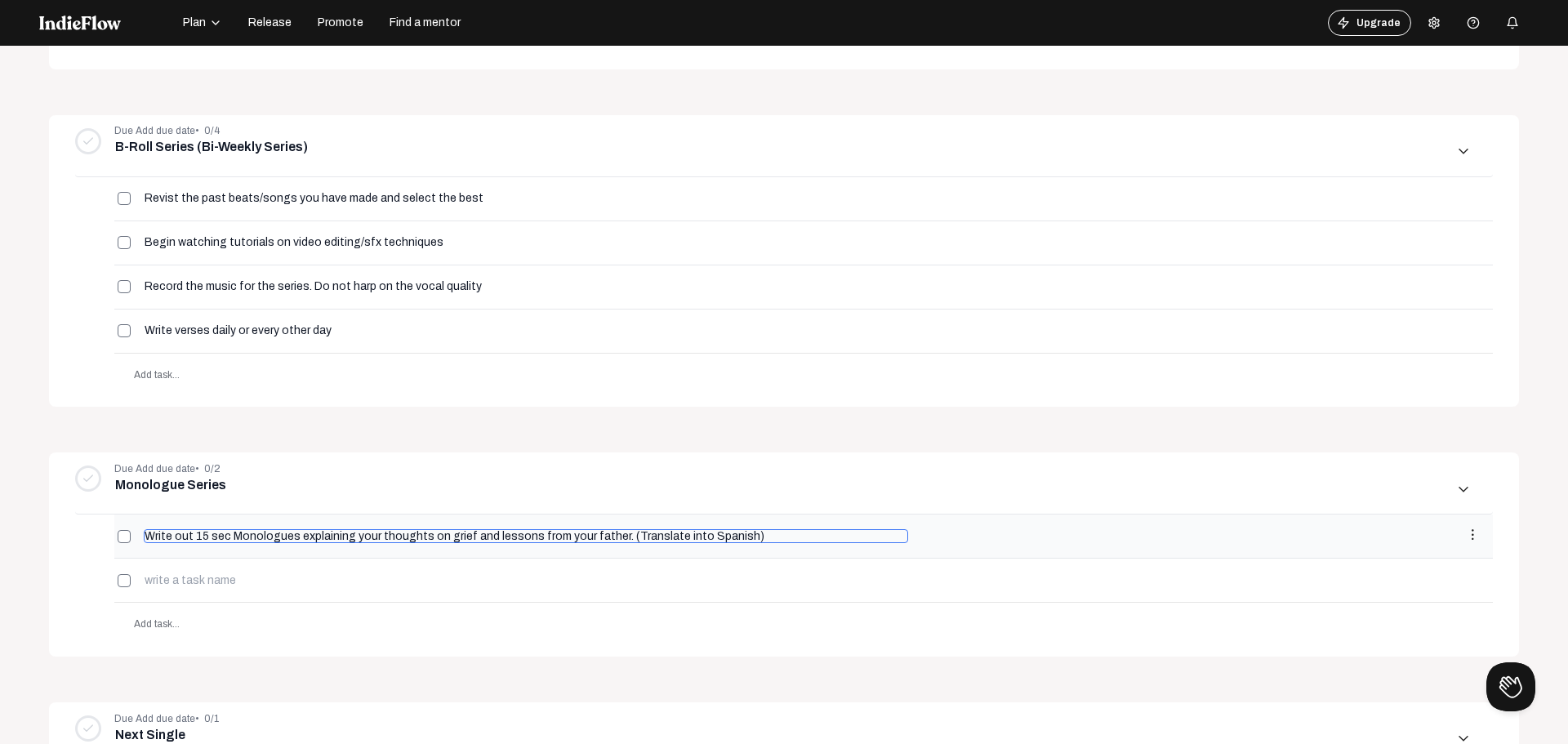
click at [188, 534] on input "Write out 15 sec Monologues explaining your thoughts on grief and lessons from …" at bounding box center [526, 536] width 765 height 14
click at [190, 538] on input "Write out 15 sec Monologues explaining your thoughts on grief and lessons from …" at bounding box center [526, 536] width 765 height 14
type input "Write out 10 fiften sec Monologues explaining your thoughts on grief and lesson…"
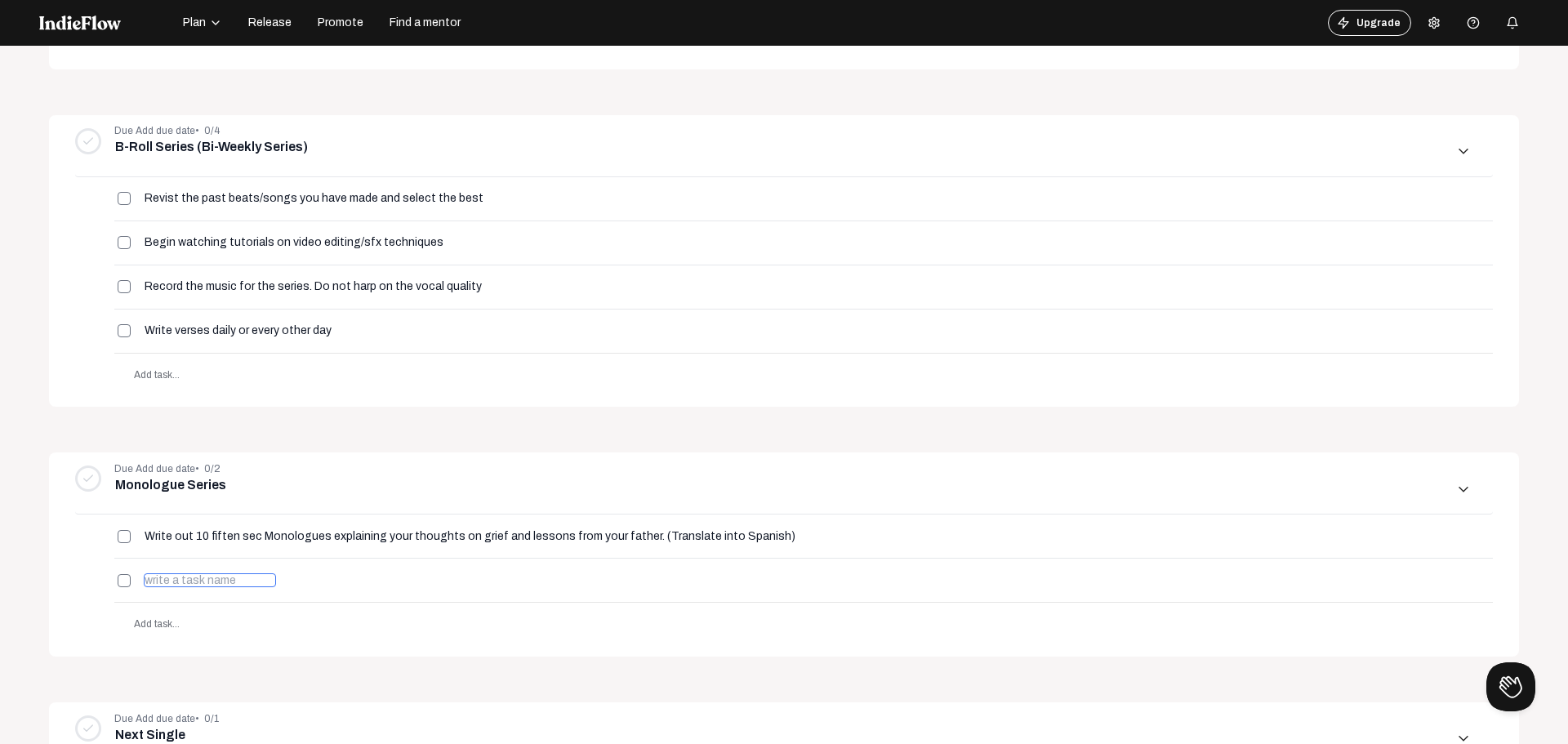
click at [180, 580] on input at bounding box center [210, 580] width 132 height 14
type input "Record all 10 Monologues"
click at [156, 624] on span "Add task..." at bounding box center [156, 624] width 46 height 12
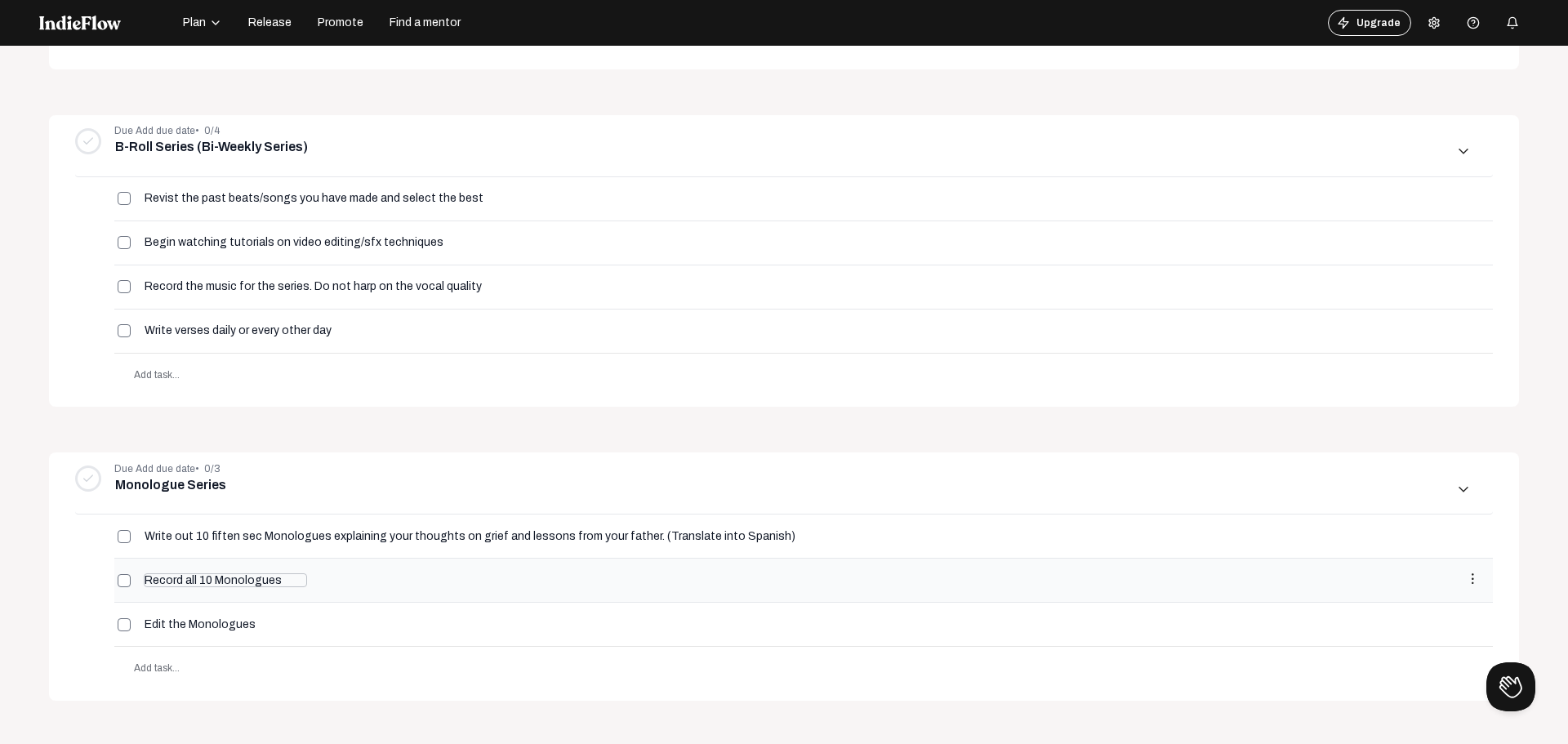
type input "Edit the Monologues"
click at [182, 575] on input "Record all 10 Monologues" at bounding box center [225, 580] width 163 height 14
type input "Record the audio for all 10 Monologues"
drag, startPoint x: 251, startPoint y: 626, endPoint x: 74, endPoint y: 627, distance: 177.0
click at [74, 627] on div "Due Add due date • 0/3 Monologue Series add more_vert arrow_downward_ios Write …" at bounding box center [784, 577] width 1470 height 248
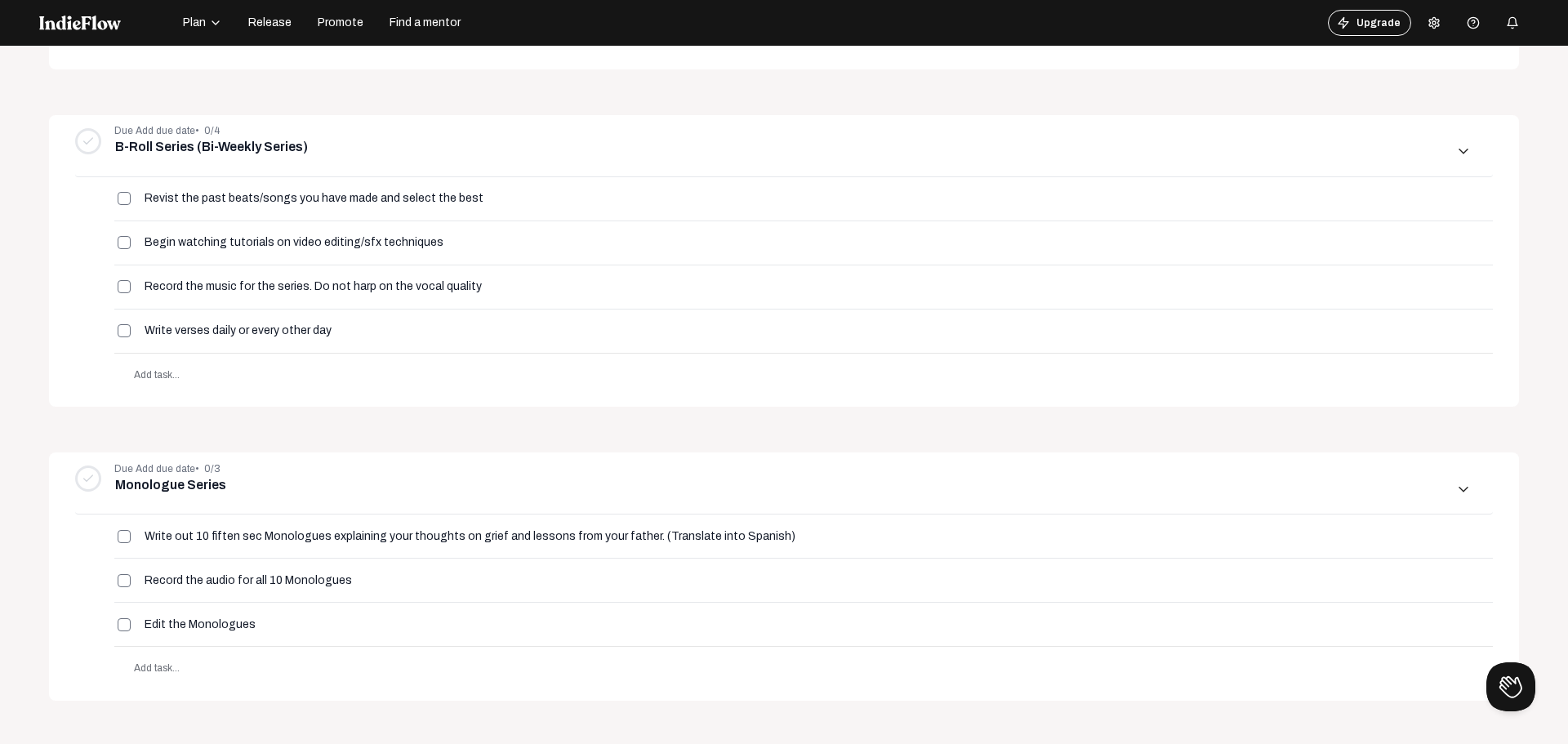
click at [74, 627] on div "Due Add due date • 0/3 Monologue Series add more_vert arrow_downward_ios Write …" at bounding box center [784, 577] width 1470 height 248
click at [162, 625] on input "Edit the Monologues" at bounding box center [213, 624] width 137 height 14
click at [195, 626] on input "Film all the Monologues" at bounding box center [225, 624] width 163 height 14
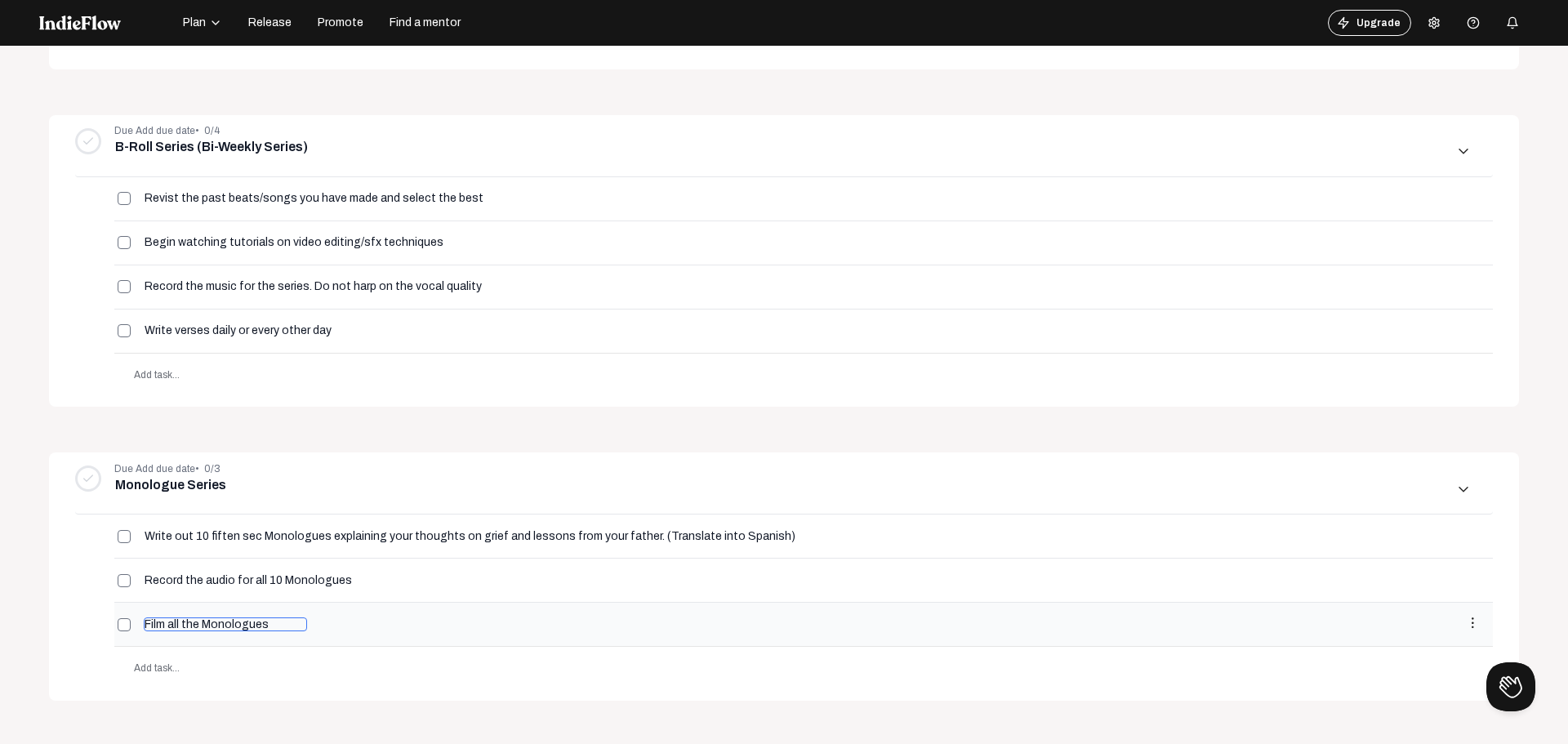
click at [195, 626] on input "Film all the Monologues" at bounding box center [225, 624] width 163 height 14
click at [189, 626] on input "Film all the Monologues" at bounding box center [225, 624] width 163 height 14
type input "Film all 10 Monologues"
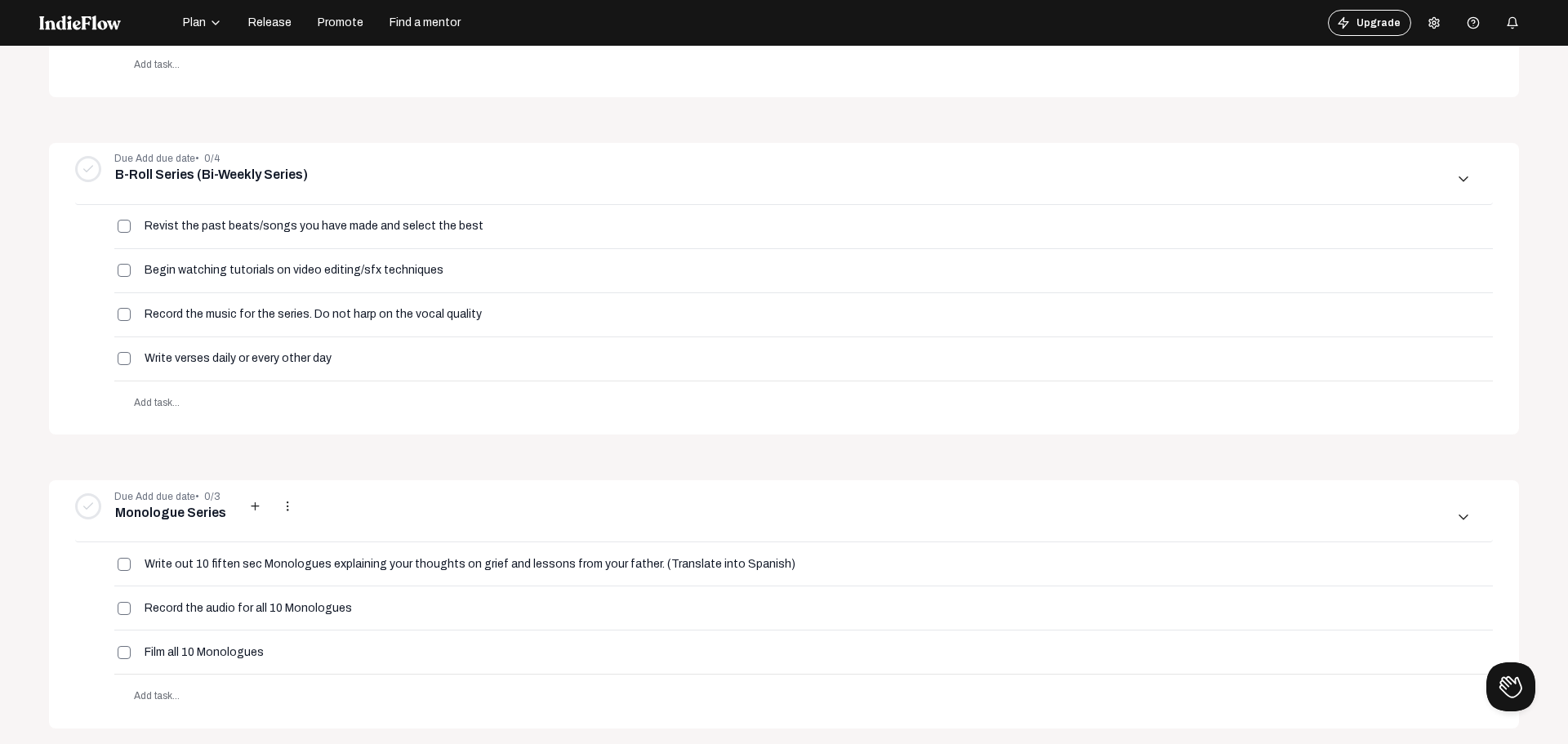
scroll to position [794, 0]
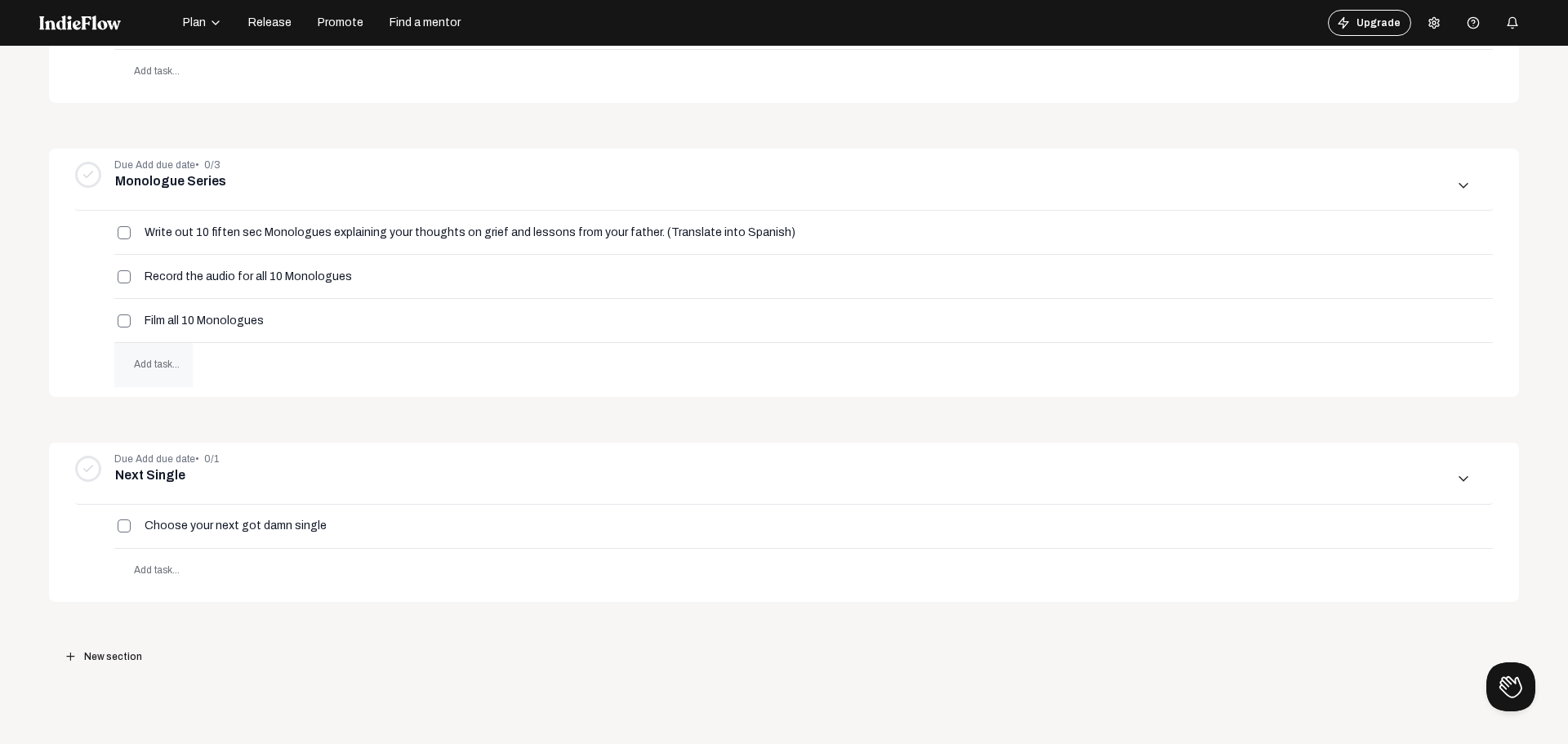
click at [166, 360] on span "Add task..." at bounding box center [156, 364] width 46 height 12
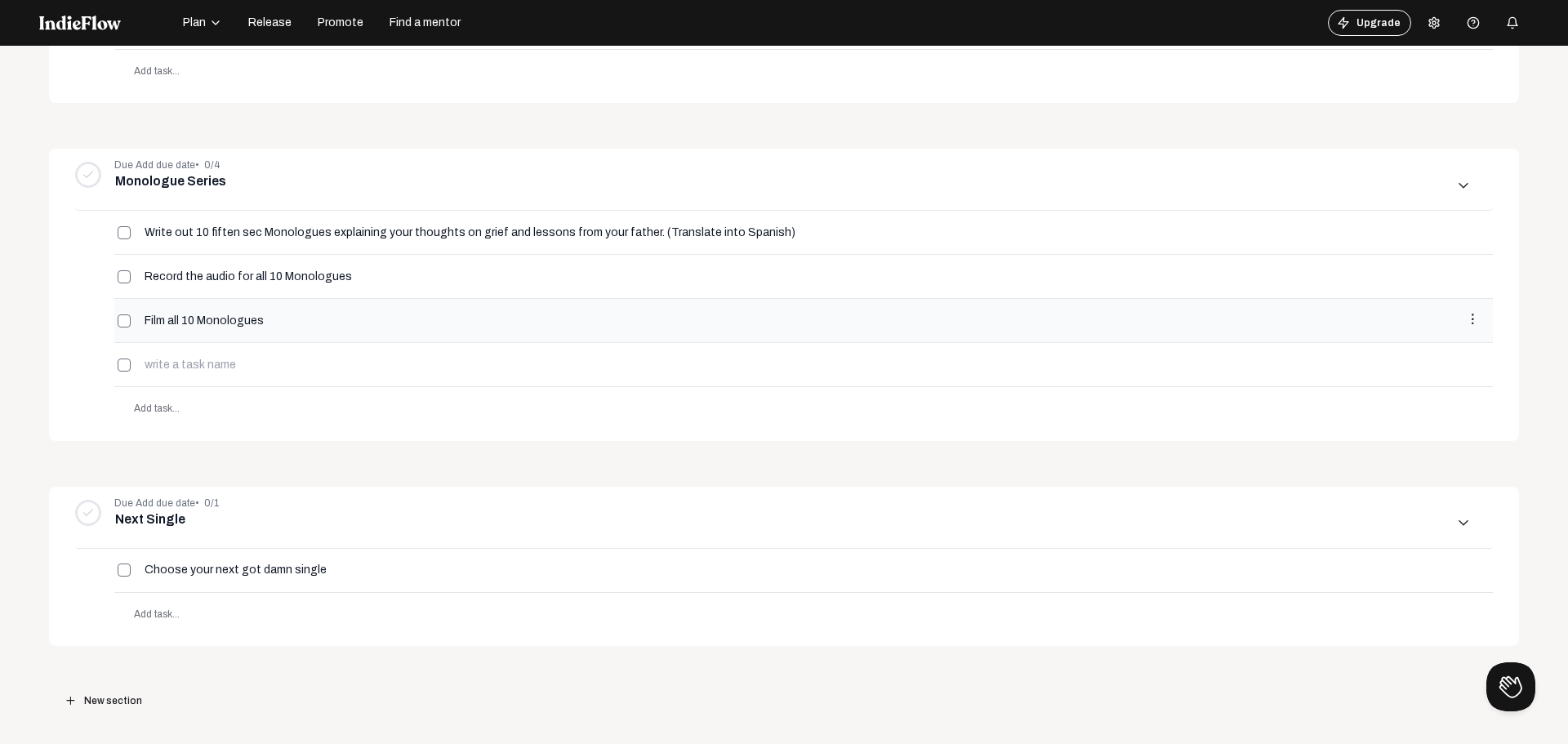
scroll to position [734, 0]
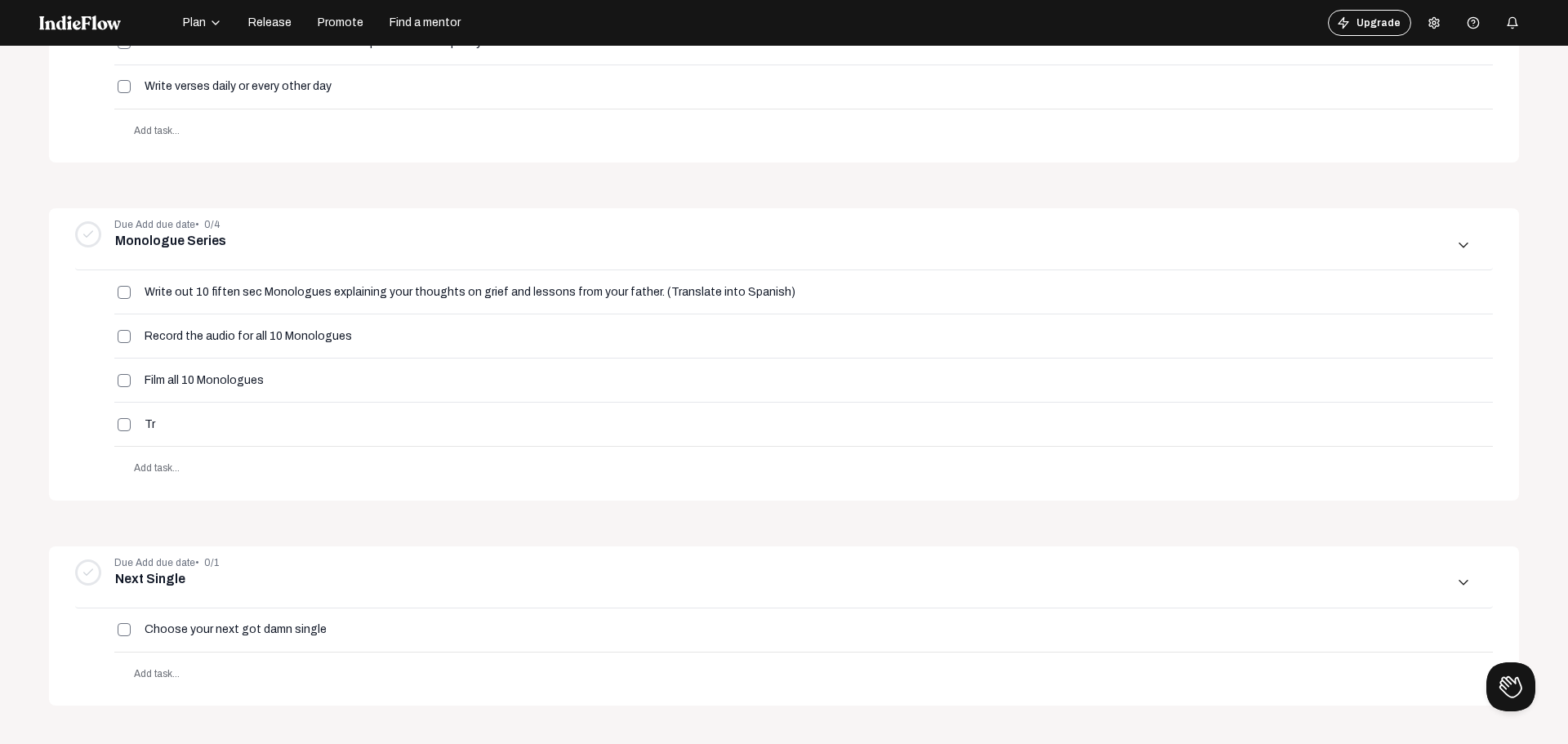
type input "T"
click at [307, 501] on div "Due Add due date • 0/5 Build Up add more_vert arrow_downward_ios Begin filming …" at bounding box center [784, 129] width 1470 height 1372
click at [347, 332] on input "Record the audio for all 10 Monologues" at bounding box center [271, 336] width 255 height 14
type input "Record the audio for all 10 Monologues in Spanish"
click at [372, 526] on body "Plan Release Promote Find a mentor Upgrade Help center Open menu Projects arrow…" at bounding box center [784, 372] width 1568 height 744
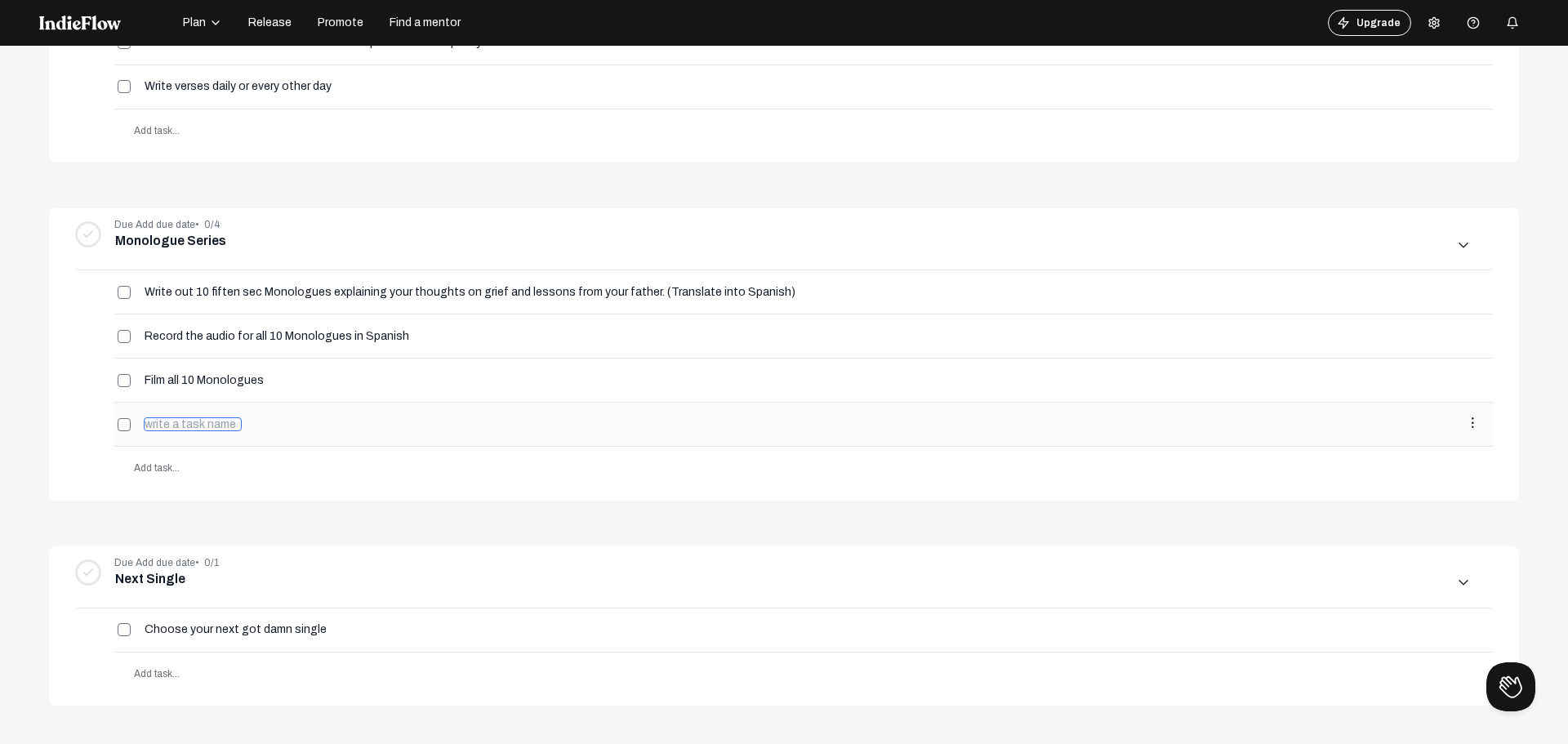
click at [195, 425] on input at bounding box center [193, 424] width 98 height 14
type input "Edit the 10 Monologues"
click at [243, 514] on div "Due Add due date • 0/5 Build Up add more_vert arrow_downward_ios Begin filming …" at bounding box center [784, 129] width 1470 height 1372
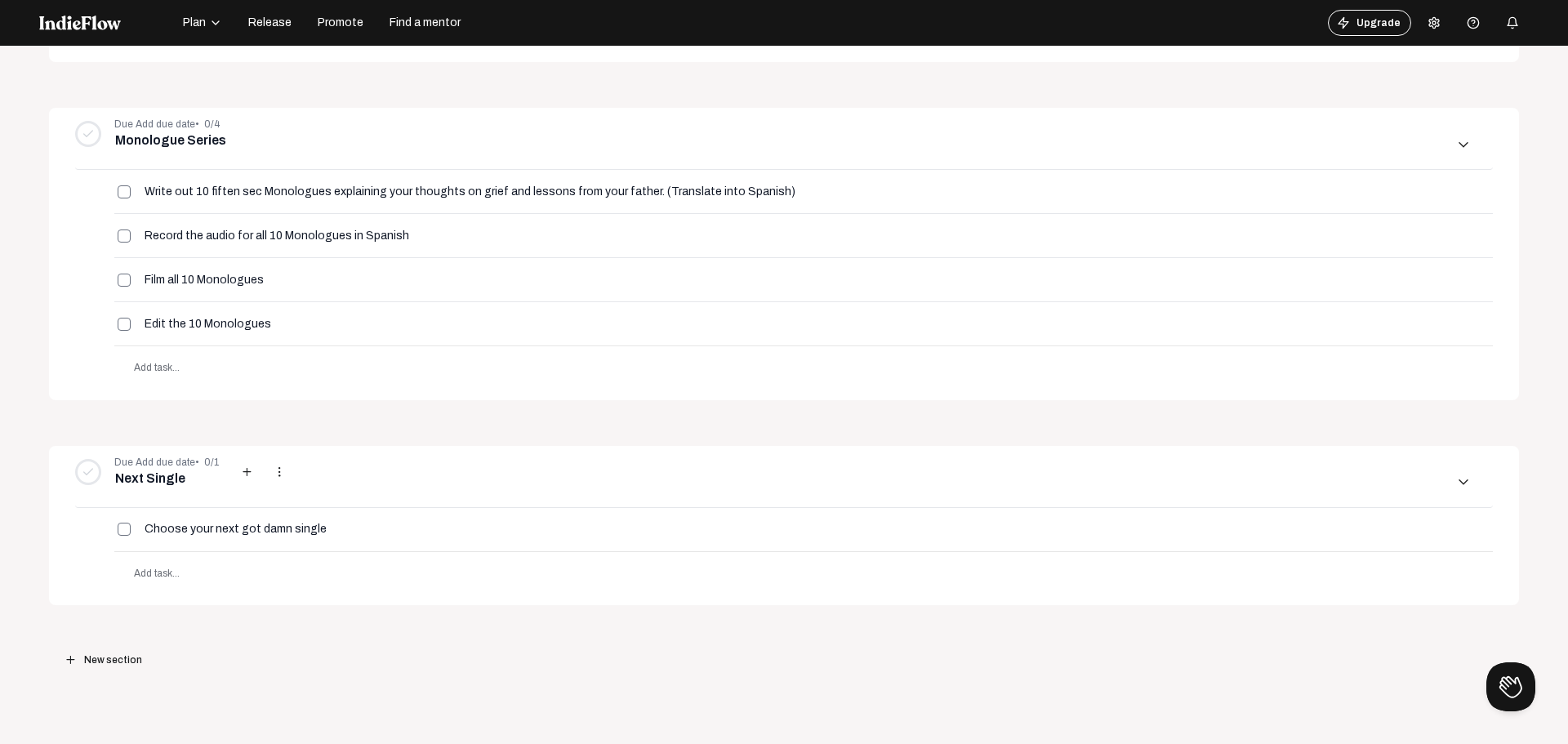
scroll to position [838, 0]
click at [180, 564] on span "Add task..." at bounding box center [153, 570] width 79 height 44
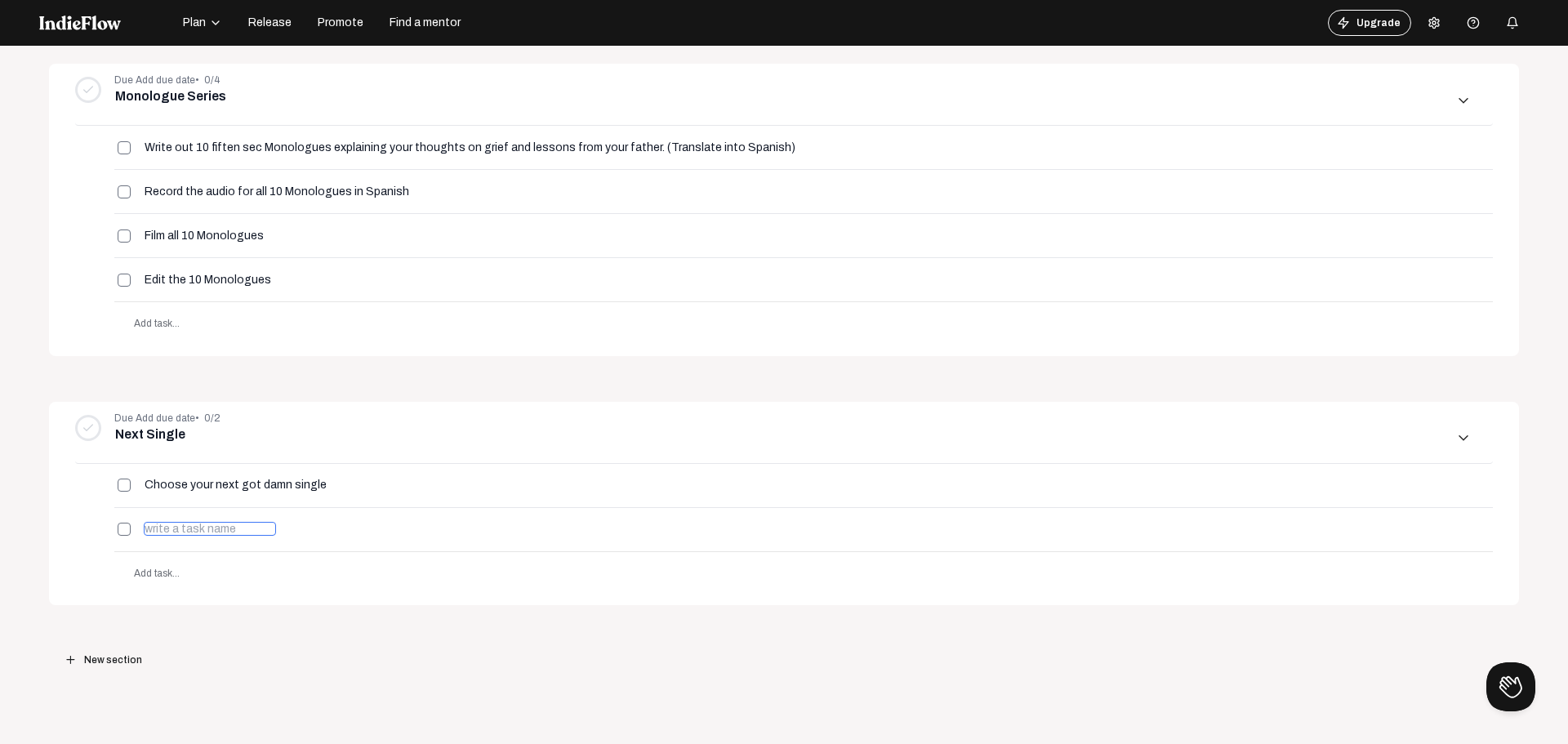
scroll to position [797, 0]
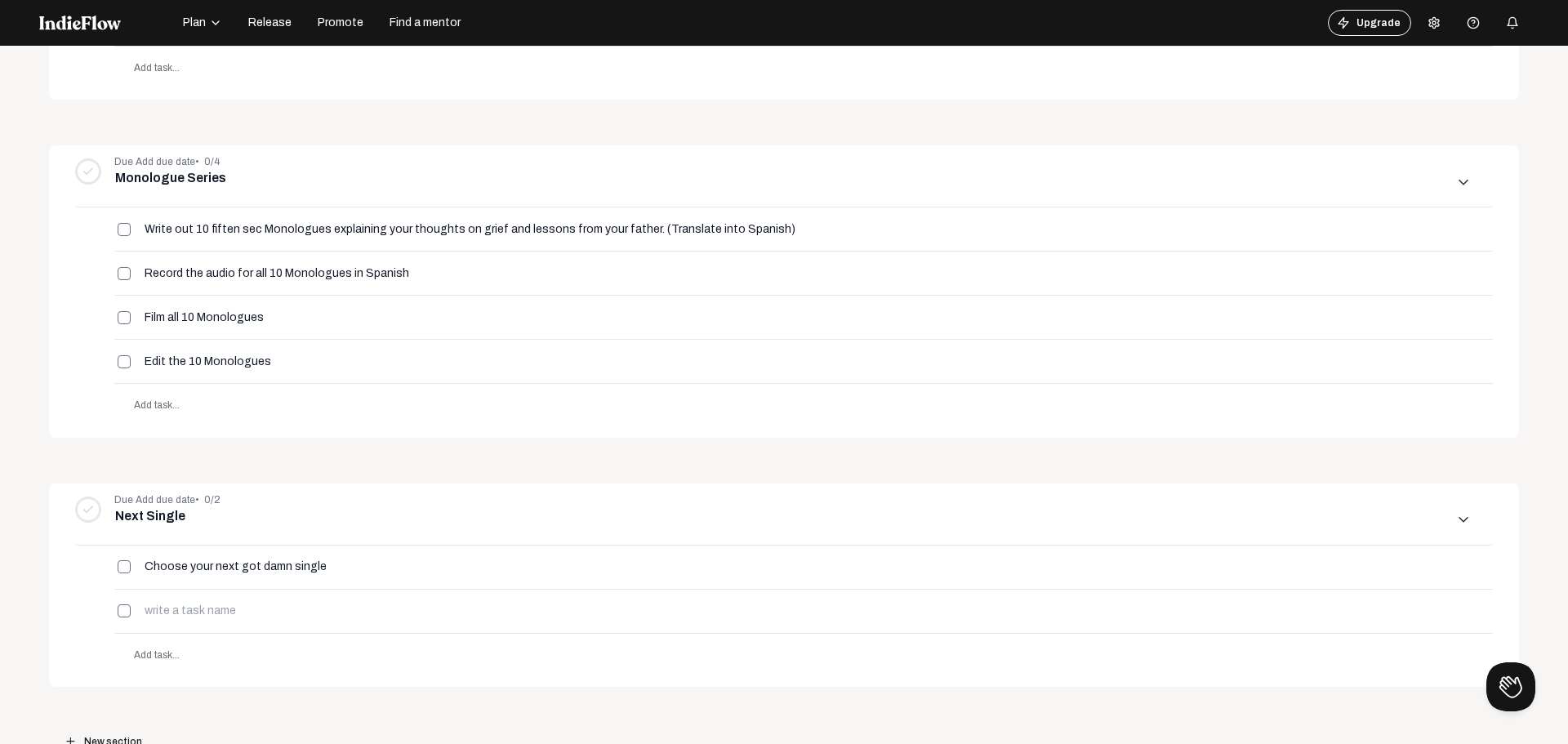
click at [515, 467] on div "Due Add due date • 0/5 Build Up add more_vert arrow_downward_ios Begin filming …" at bounding box center [784, 89] width 1470 height 1417
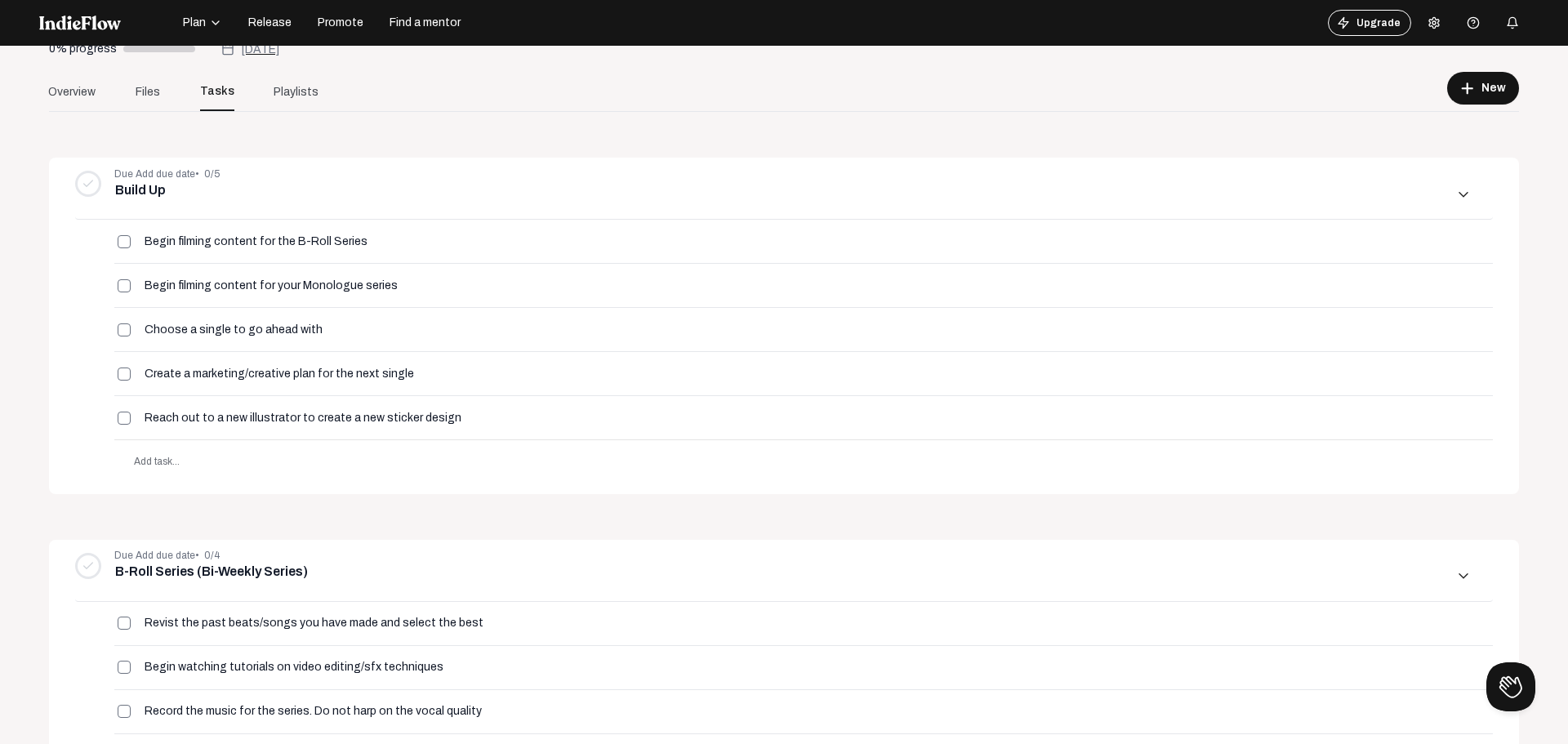
scroll to position [0, 0]
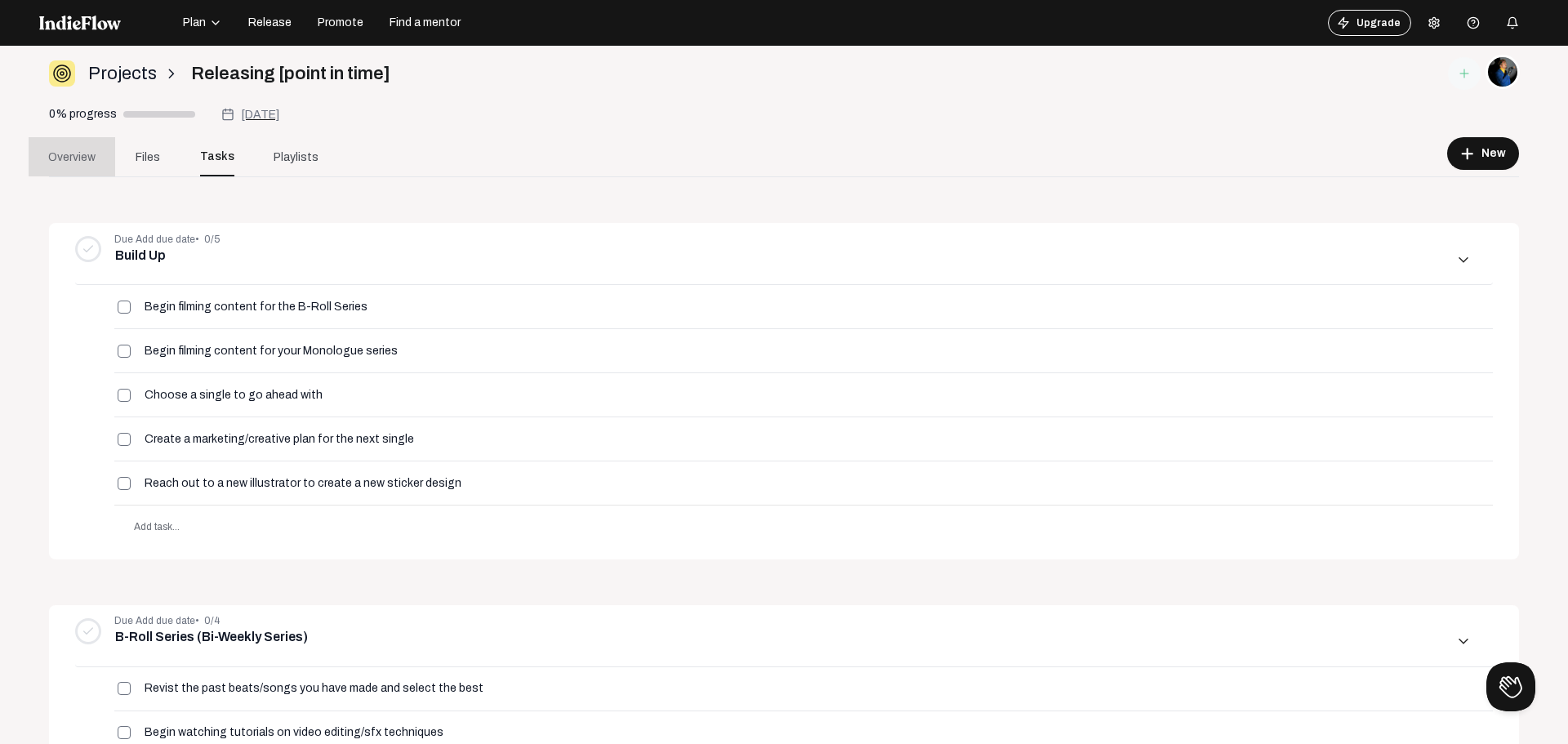
click at [49, 160] on span "Overview" at bounding box center [71, 157] width 47 height 17
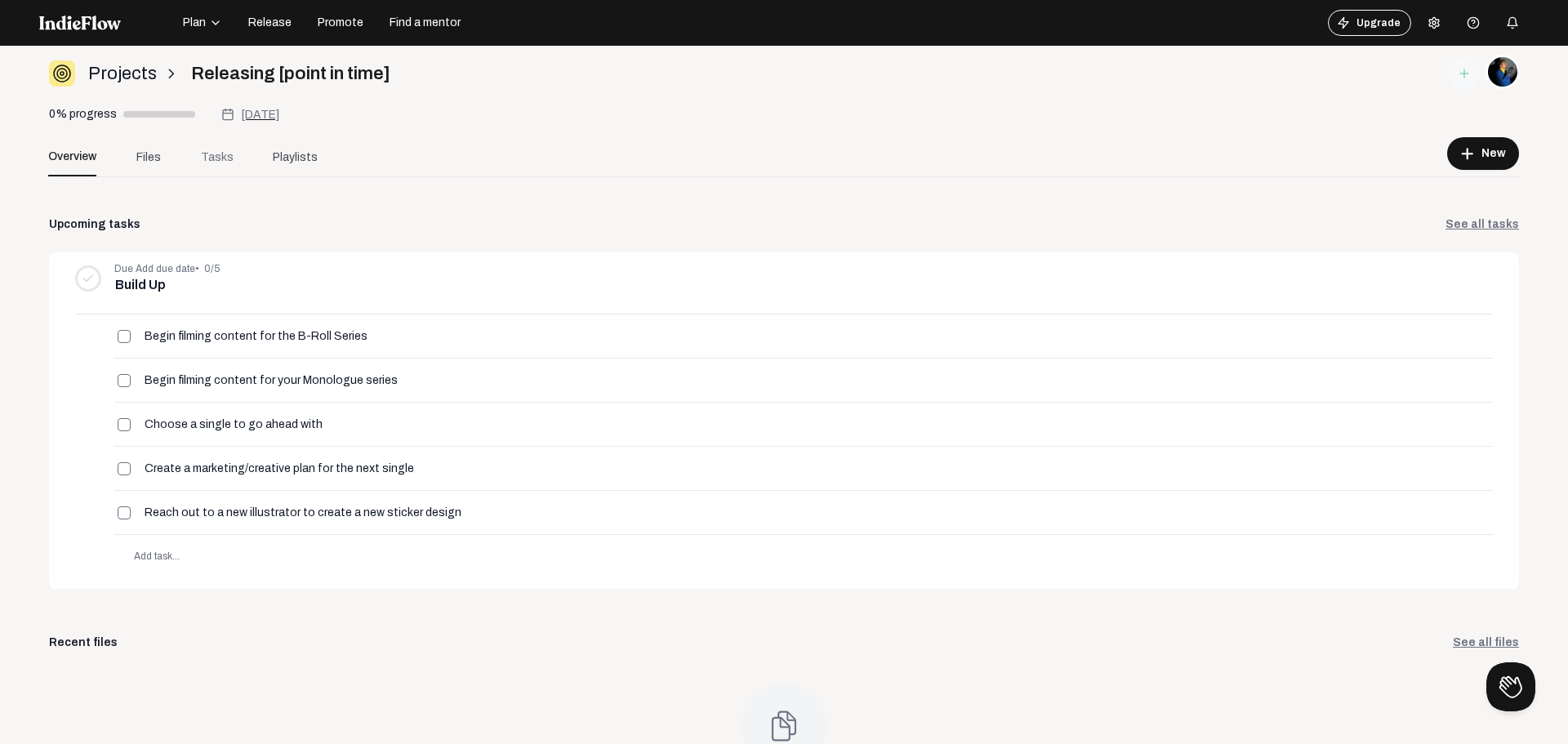
click at [200, 158] on link "Tasks" at bounding box center [217, 156] width 72 height 39
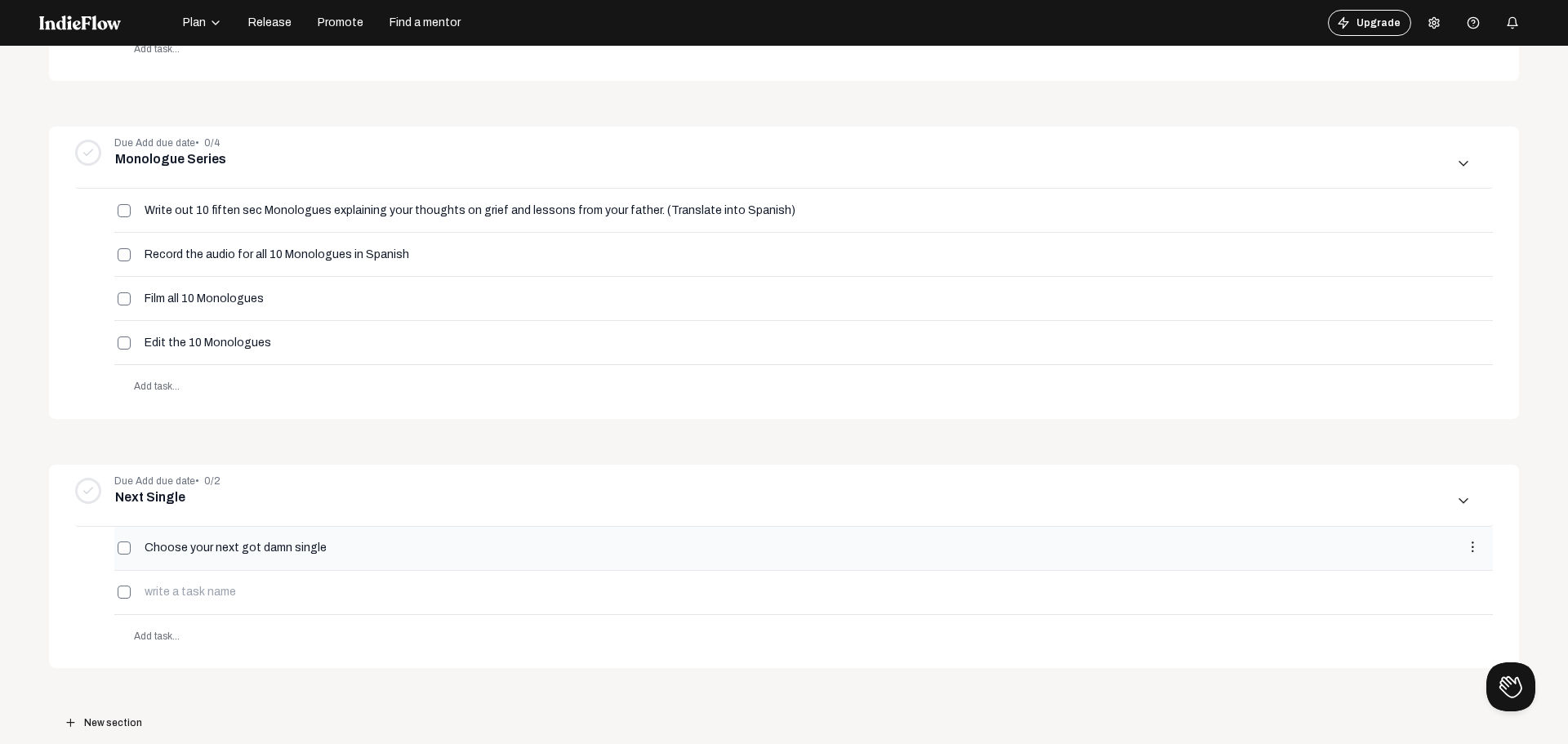
scroll to position [817, 0]
click at [294, 594] on div at bounding box center [798, 592] width 1308 height 13
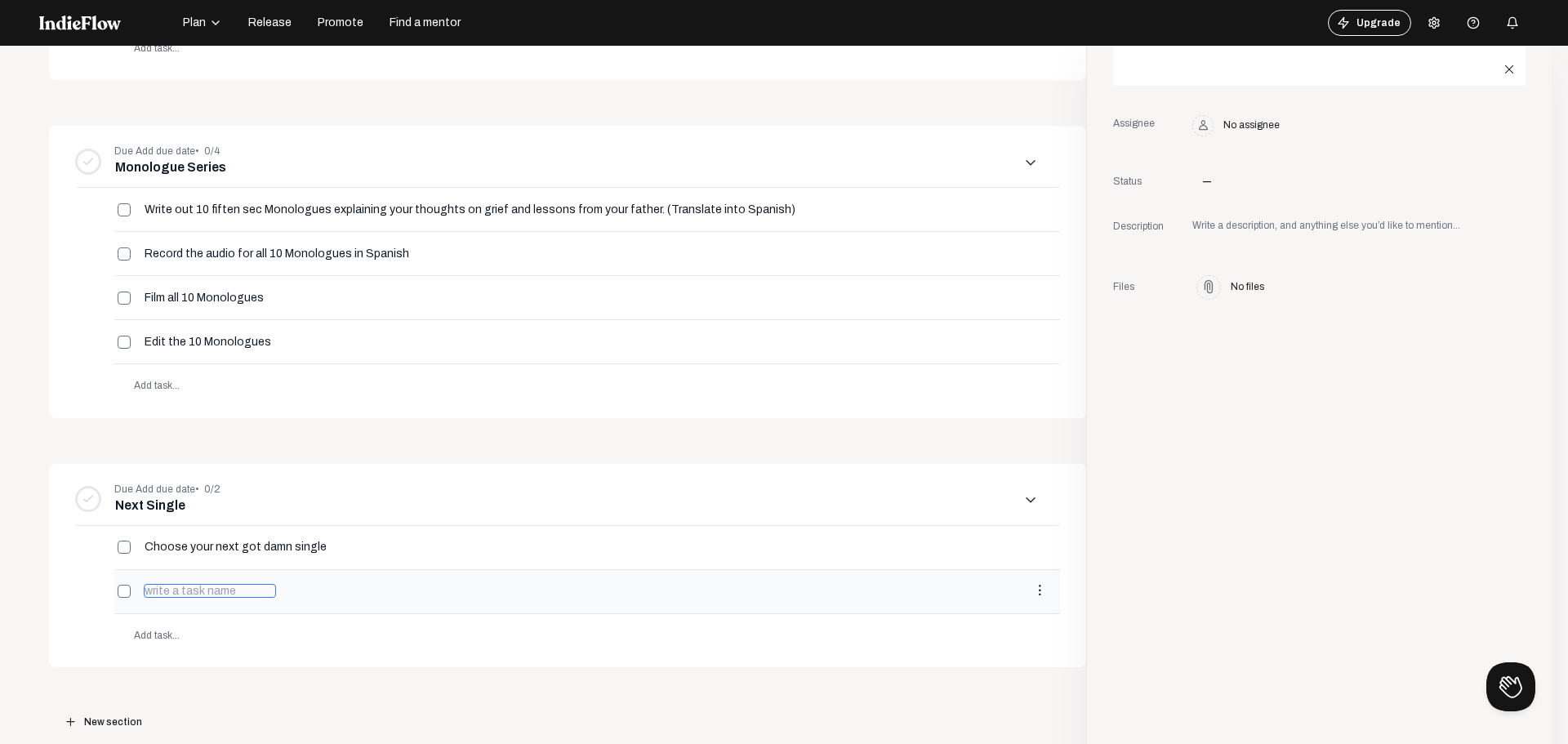
click at [209, 593] on input at bounding box center [210, 591] width 132 height 14
type input "Book a recording session"
click at [161, 630] on span "Add task..." at bounding box center [156, 636] width 46 height 12
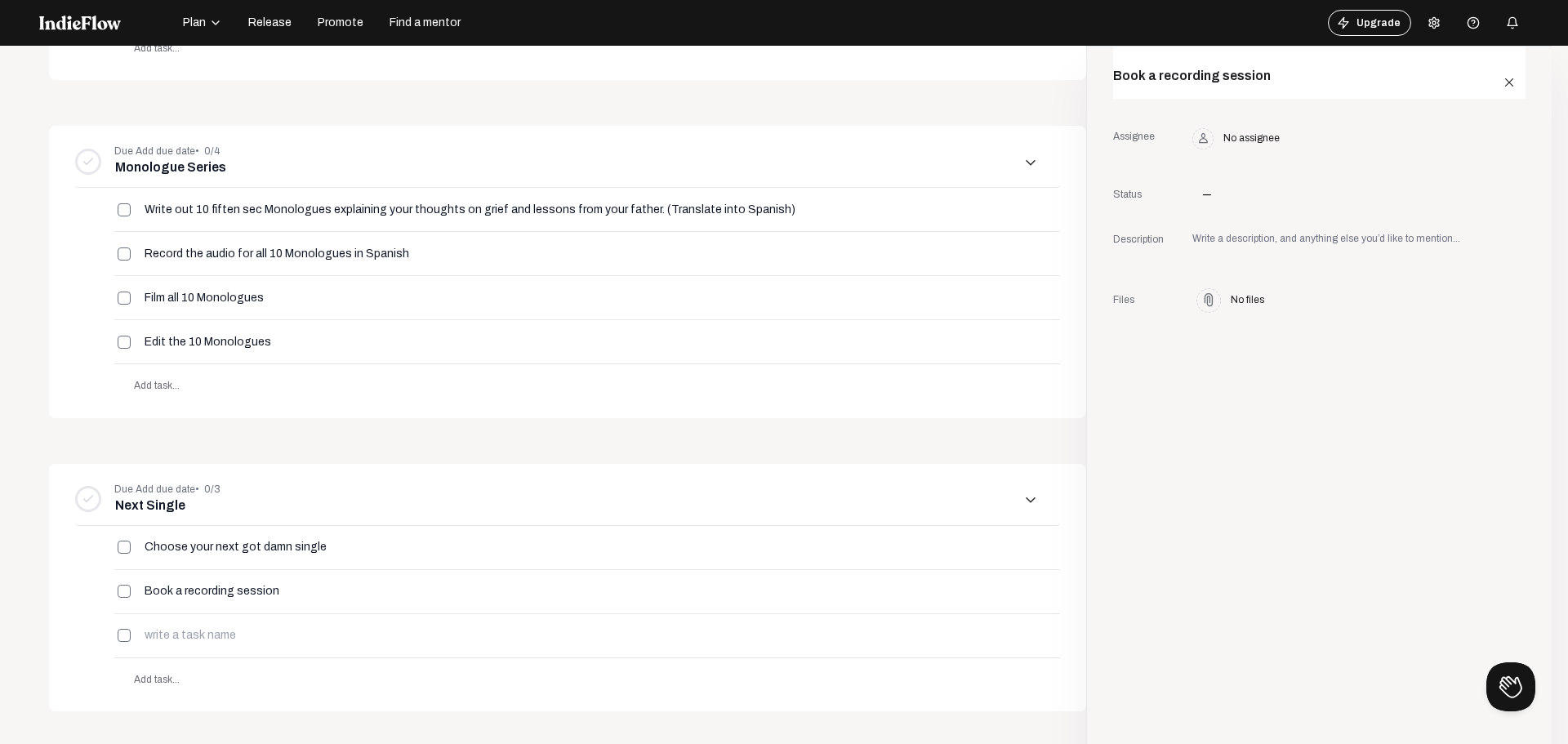
scroll to position [857, 0]
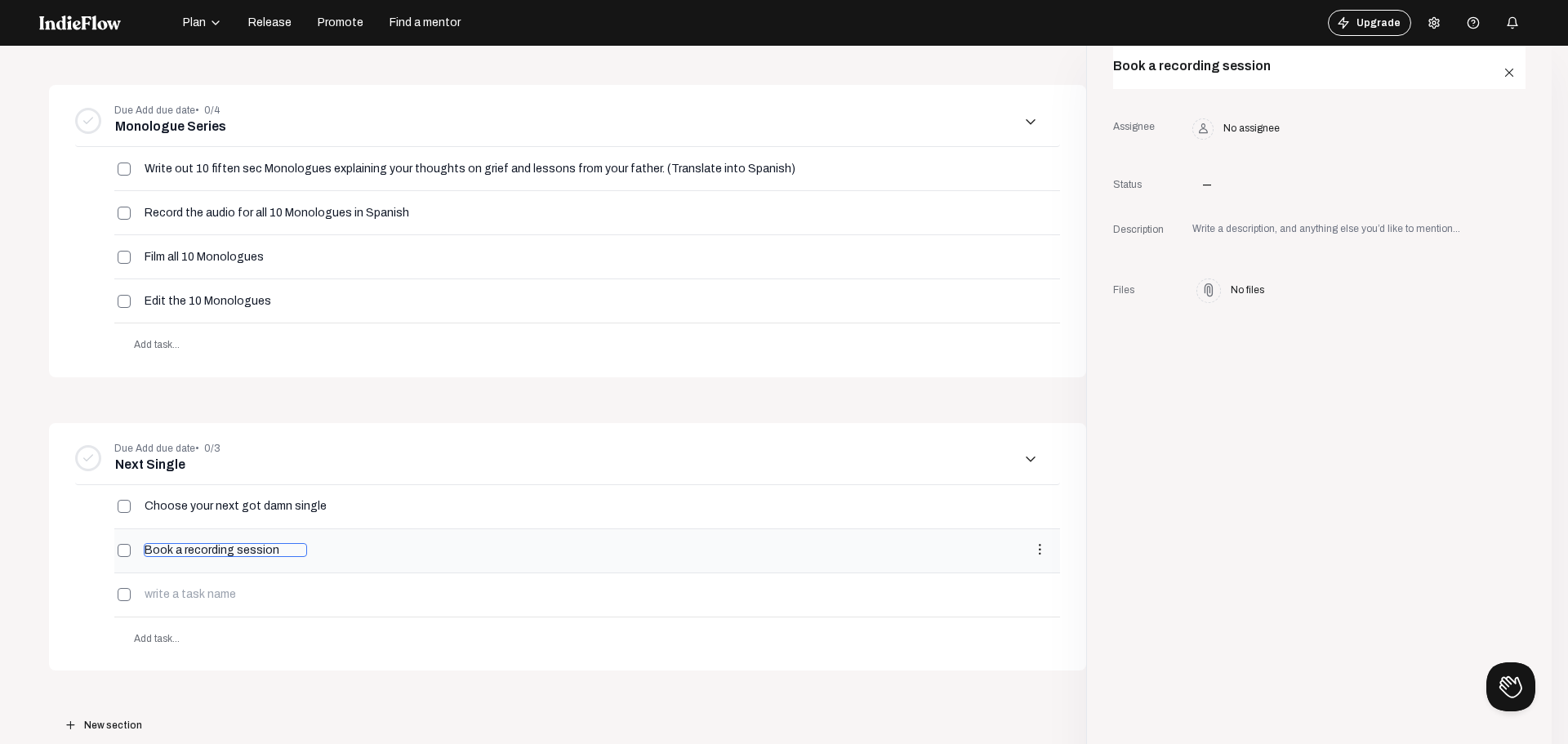
click at [252, 545] on input "Book a recording session" at bounding box center [225, 550] width 163 height 14
click at [212, 511] on input "Choose your next got damn single" at bounding box center [252, 506] width 216 height 14
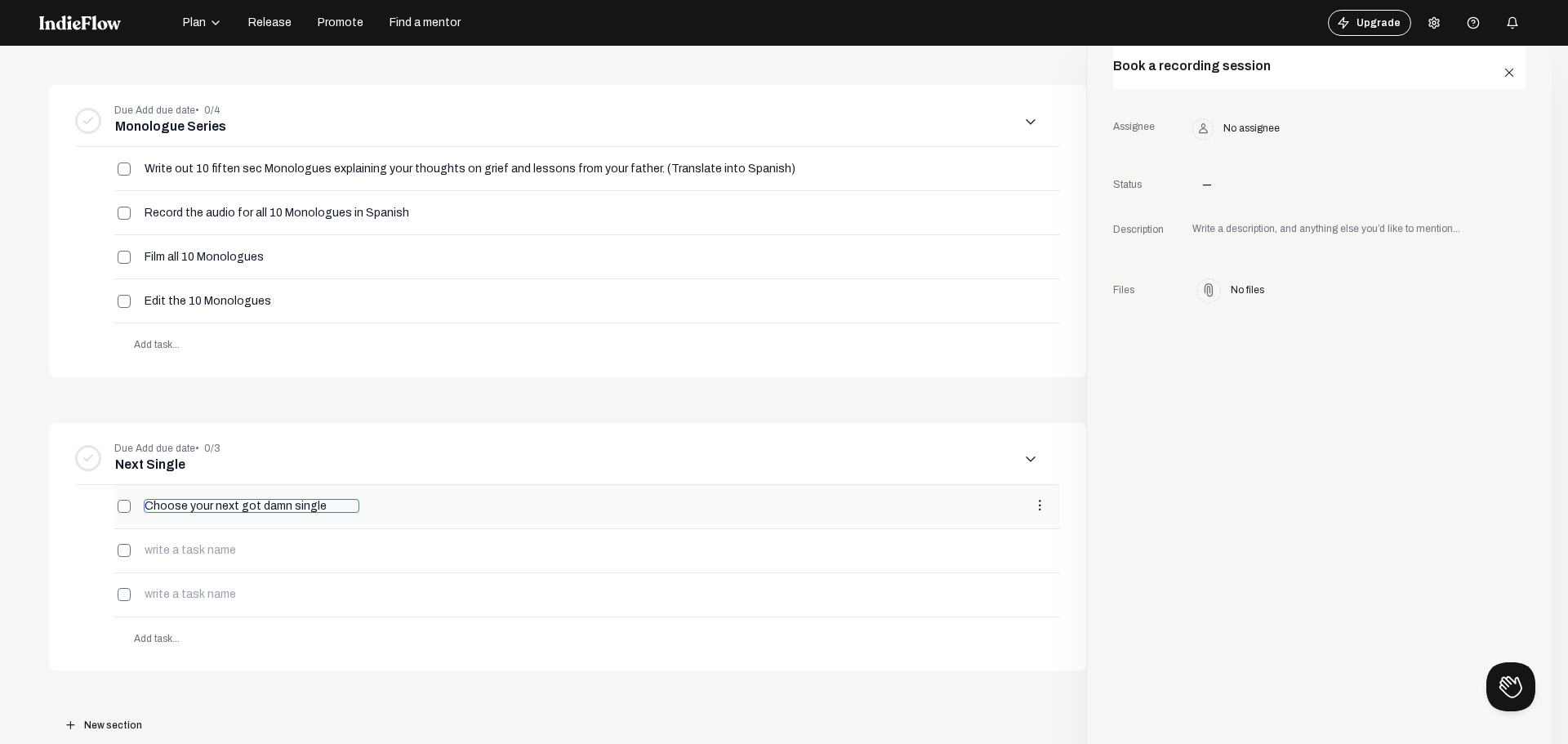
click at [212, 511] on input "Choose your next got damn single" at bounding box center [252, 506] width 216 height 14
click at [155, 467] on input "Next Single" at bounding box center [169, 465] width 122 height 22
type input "B"
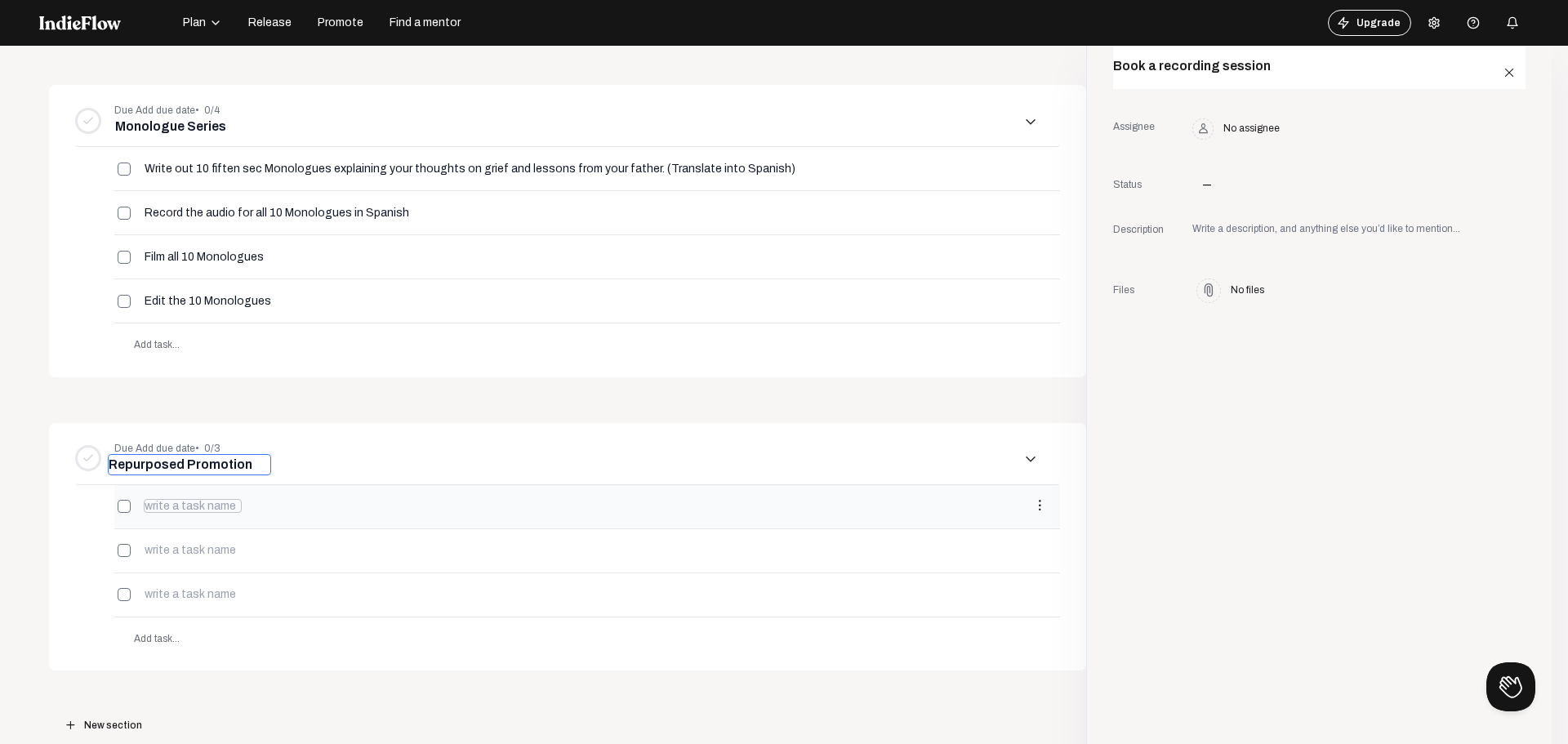
type input "Repurposed Promotion"
click at [204, 469] on input "Repurposed Promotion" at bounding box center [189, 465] width 163 height 22
type input "B"
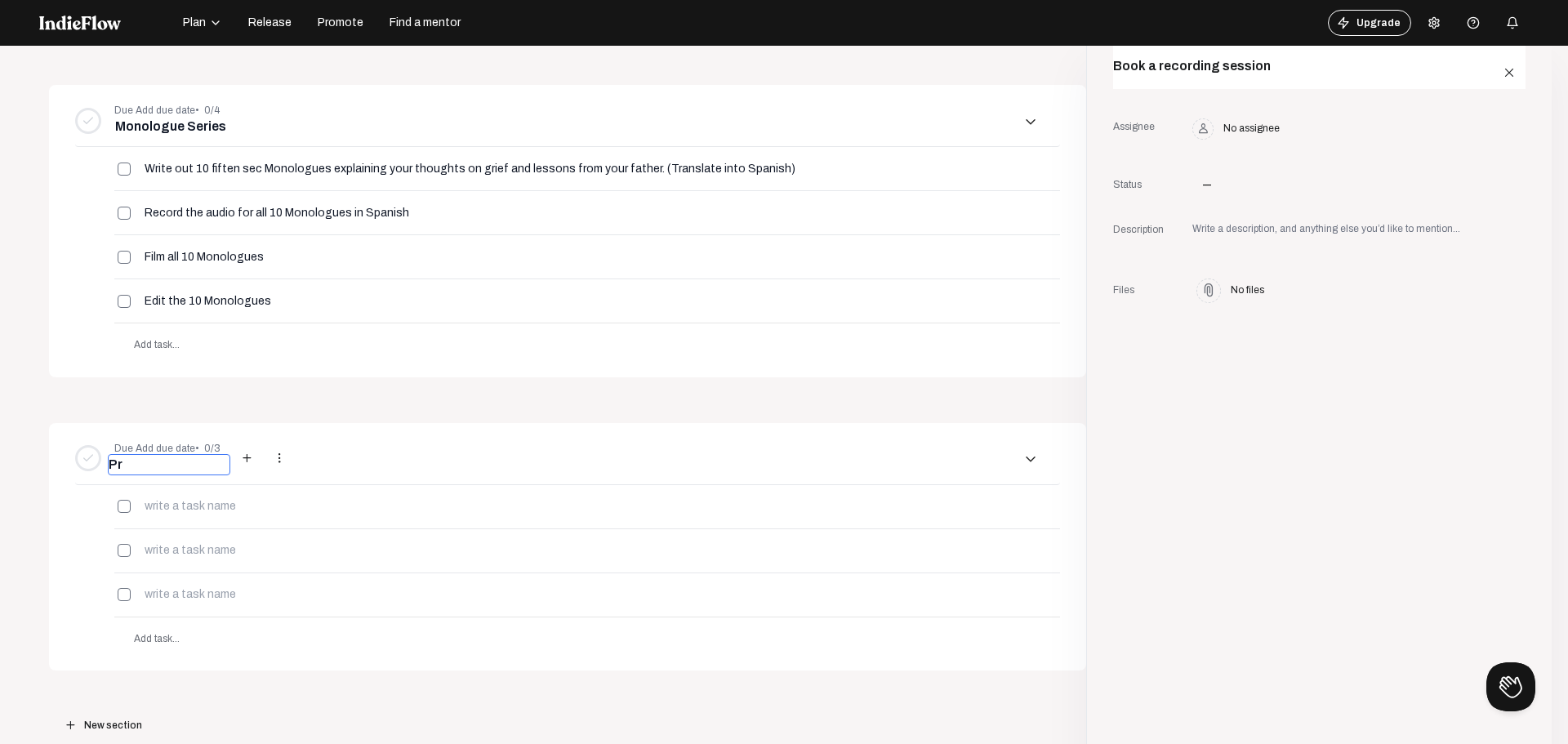
type input "P"
type input "Repromotion"
click at [185, 508] on input at bounding box center [193, 506] width 98 height 14
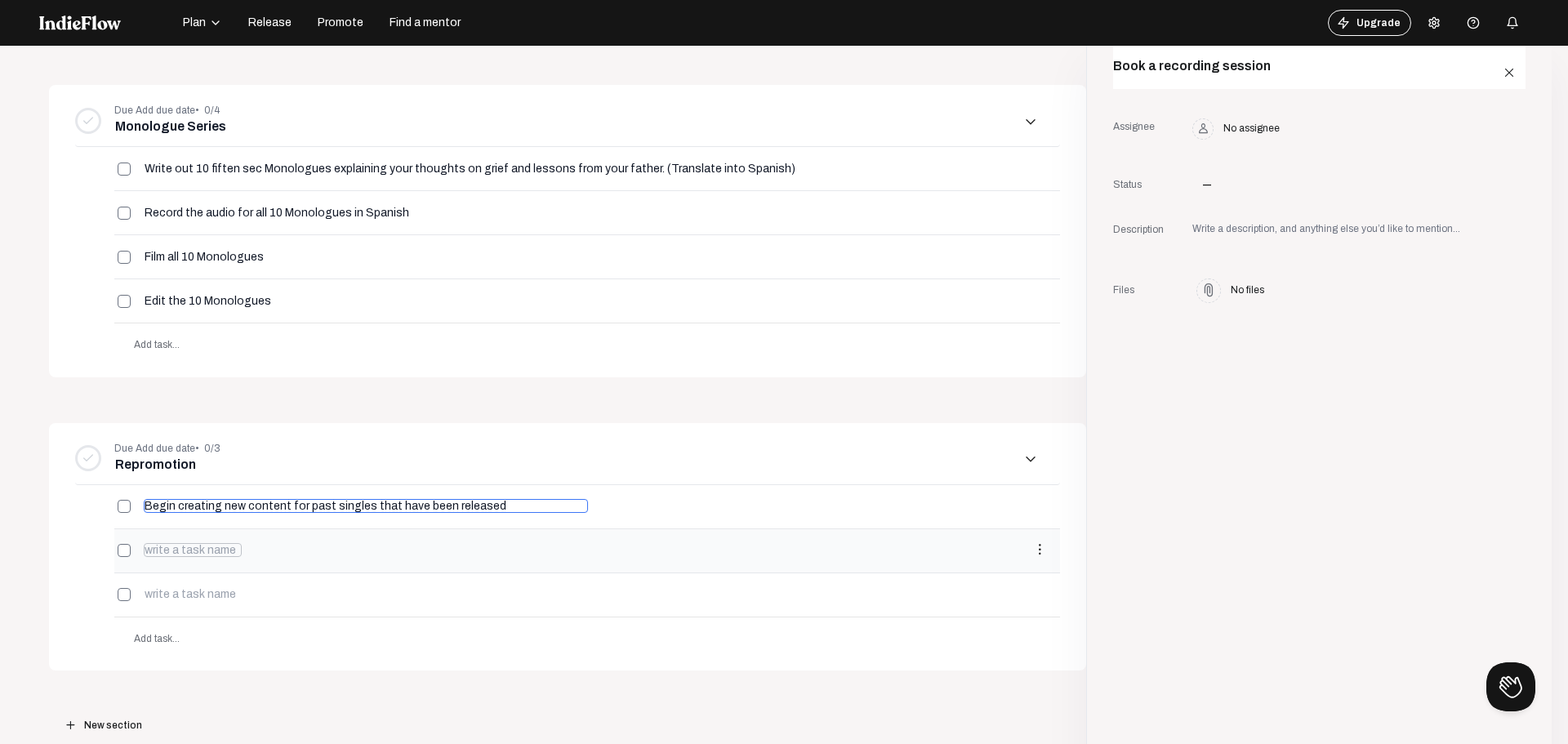
type input "Begin creating new content for past singles that have been released"
click at [183, 550] on input at bounding box center [193, 550] width 98 height 14
click at [183, 555] on input at bounding box center [193, 550] width 98 height 14
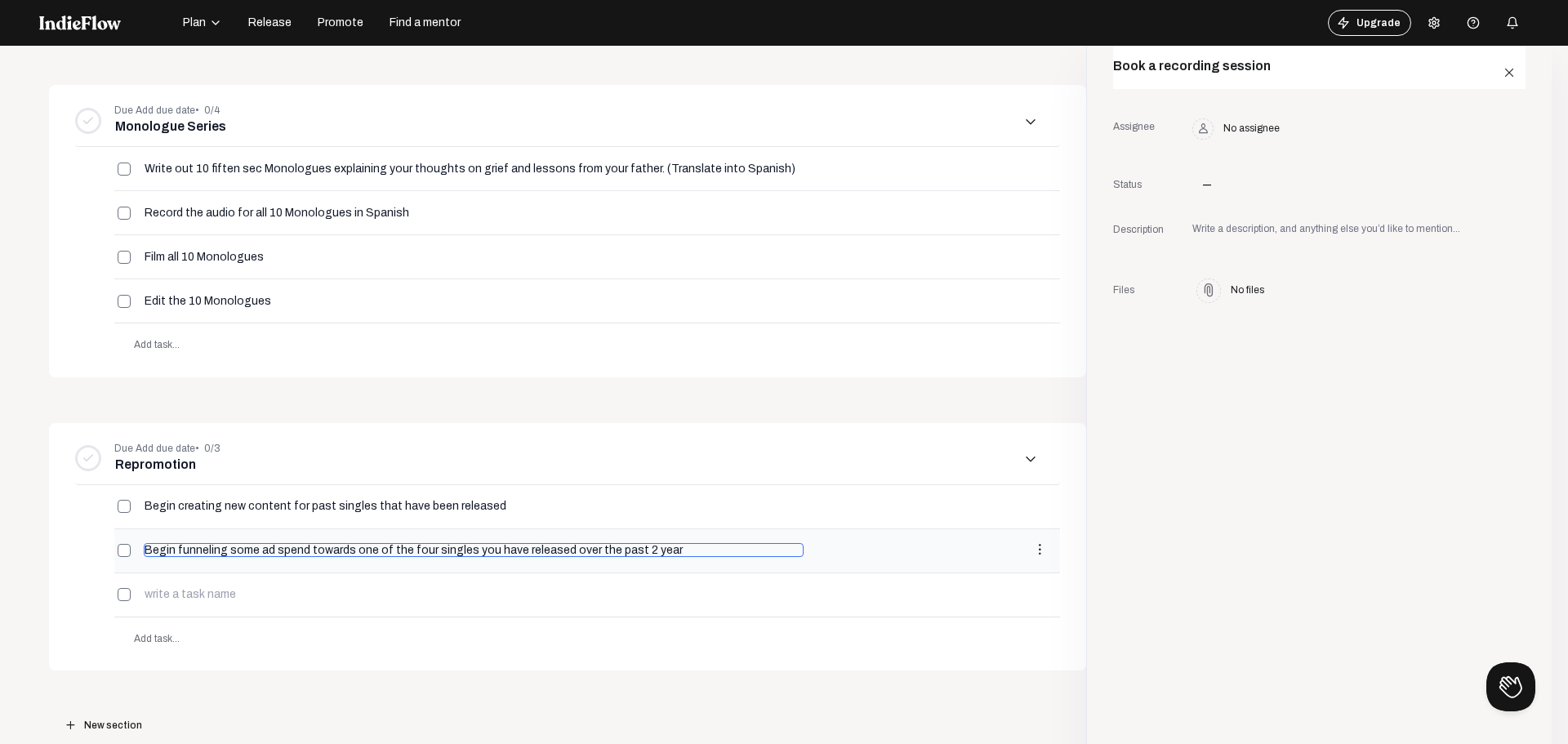
type input "Begin funneling some ad spend towards one of the four singles you have released…"
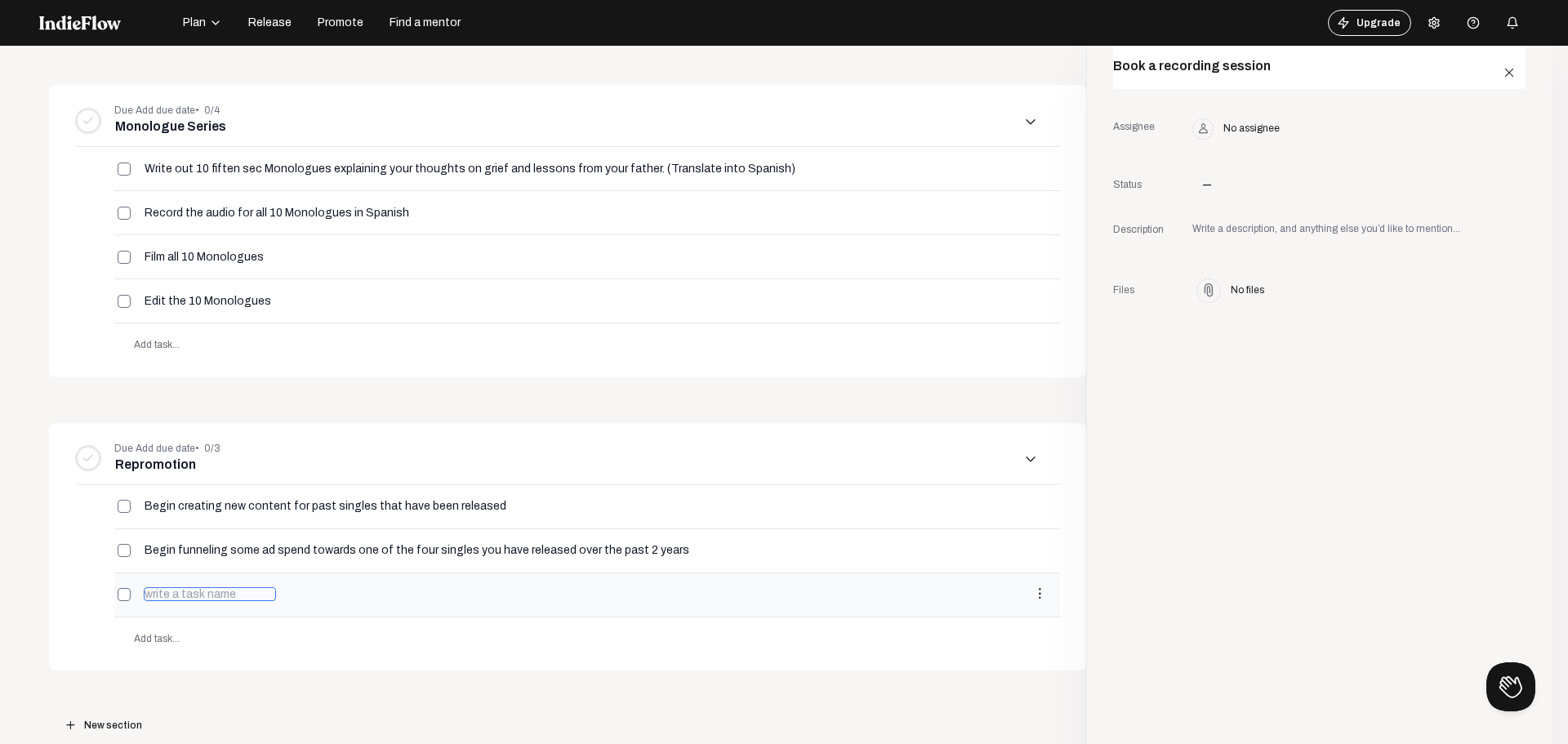
click at [176, 597] on input at bounding box center [210, 594] width 132 height 14
type input "P"
type input "Rerelease Therapy and Greedy content as a"
click at [215, 163] on input "Write out 10 fiften sec Monologues explaining your thoughts on grief and lesson…" at bounding box center [549, 168] width 810 height 14
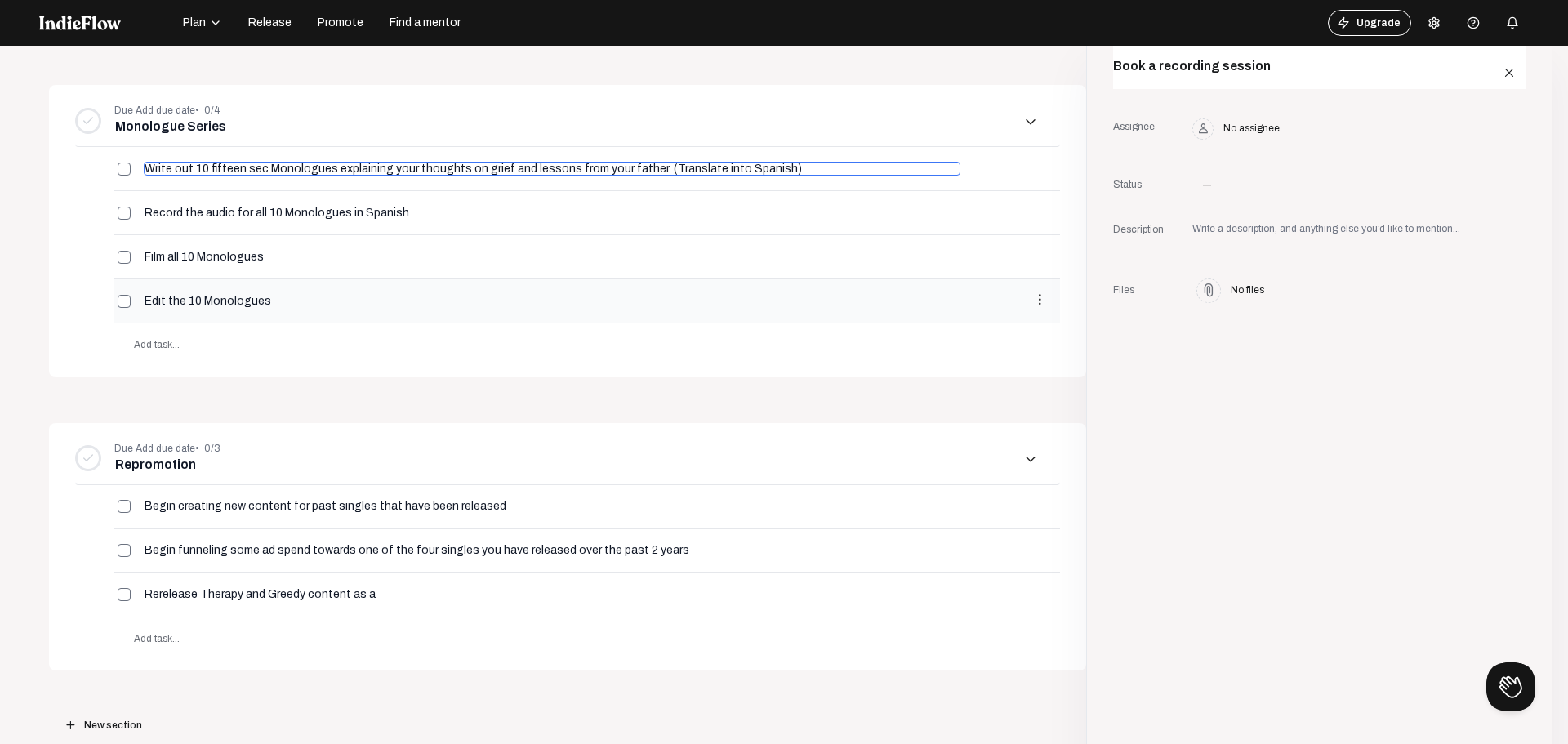
type input "Write out 10 fifteen sec Monologues explaining your thoughts on grief and lesso…"
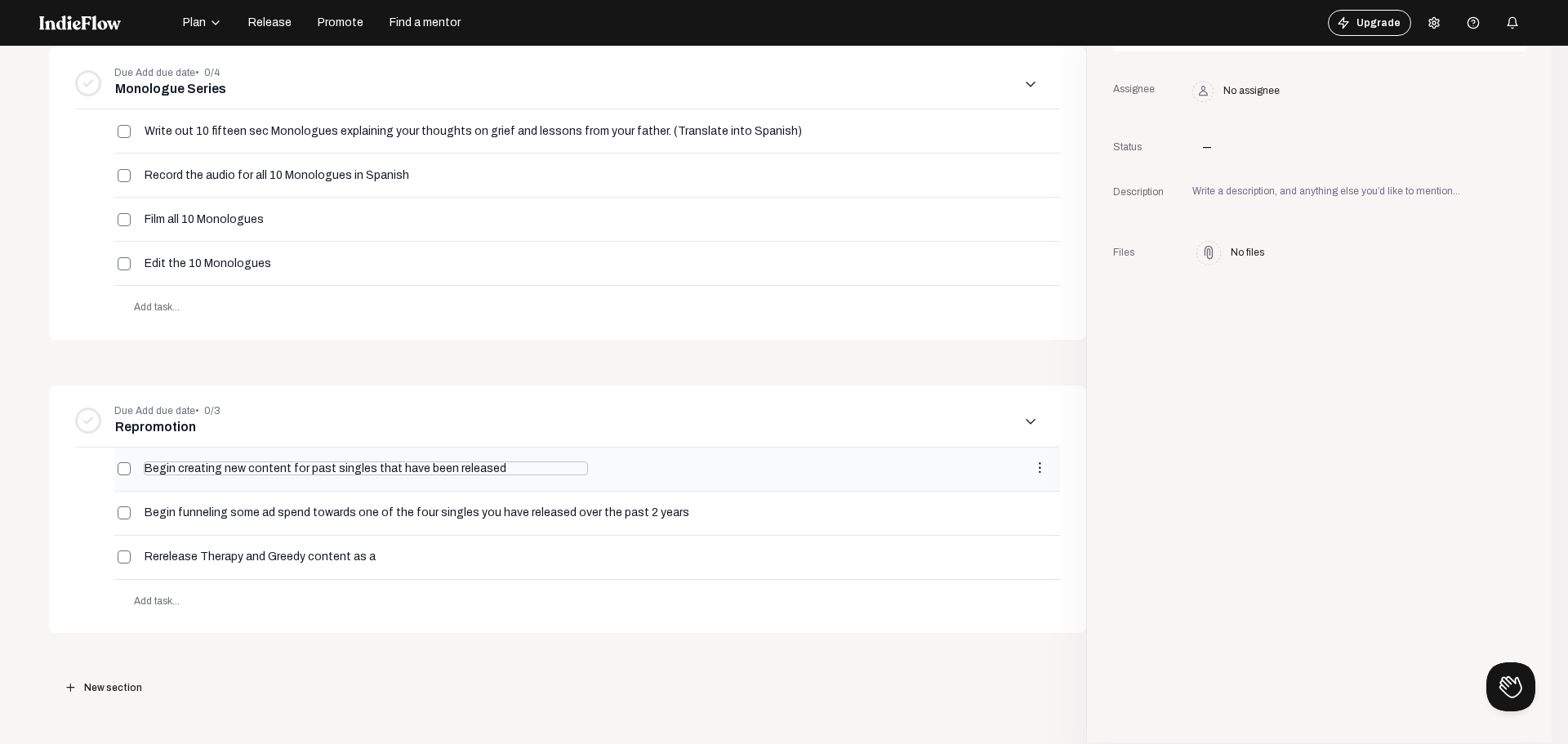
scroll to position [926, 0]
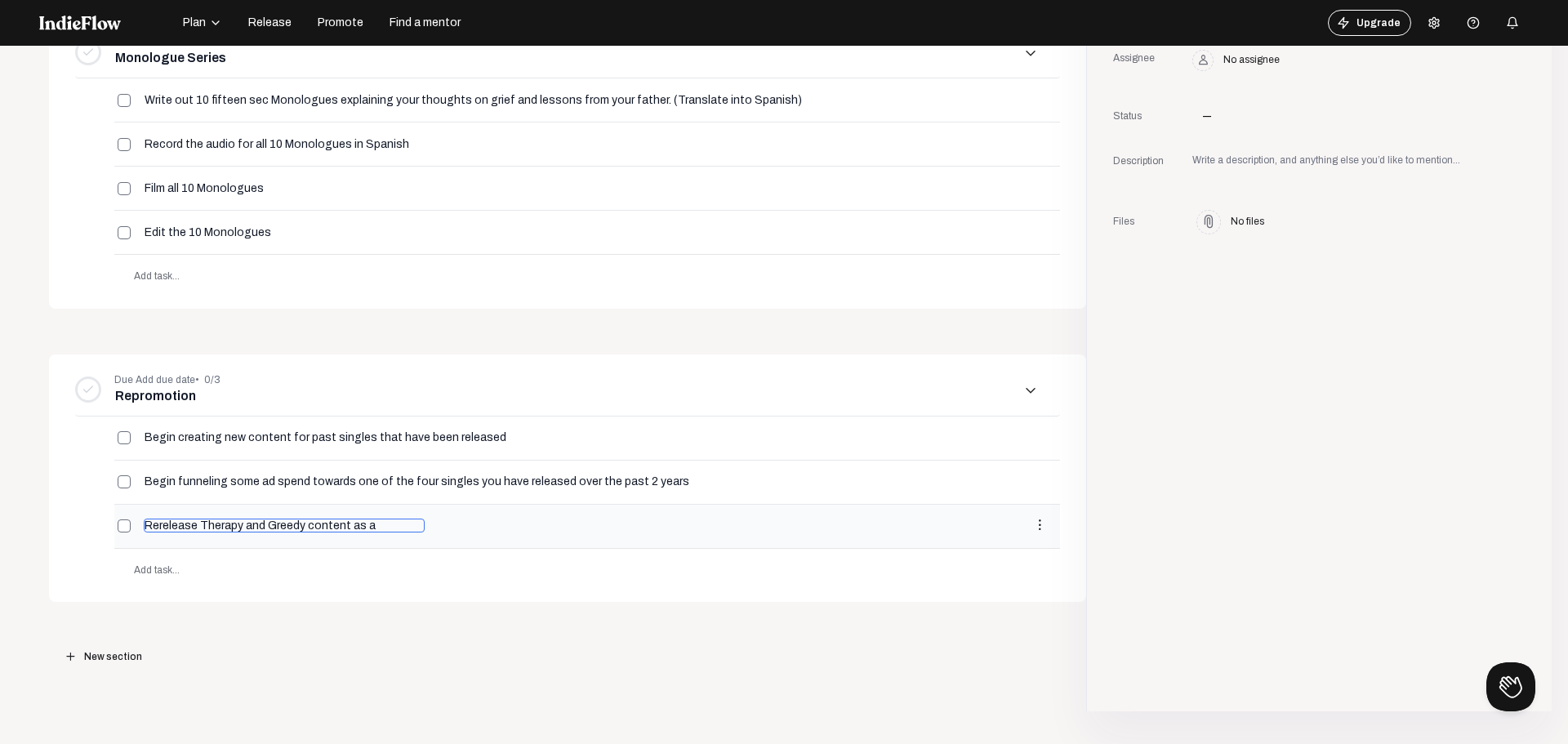
click at [393, 528] on input "Rerelease Therapy and Greedy content as a" at bounding box center [285, 526] width 281 height 14
click at [159, 521] on input "Rerelease Therapy and Greedy content in the same B&W style" at bounding box center [337, 526] width 386 height 14
type input "Reedit Therapy and Greedy content in the same B&W style"
click at [429, 602] on body "Plan Release Promote Find a mentor Upgrade Help center Open menu Projects arrow…" at bounding box center [784, 372] width 1568 height 744
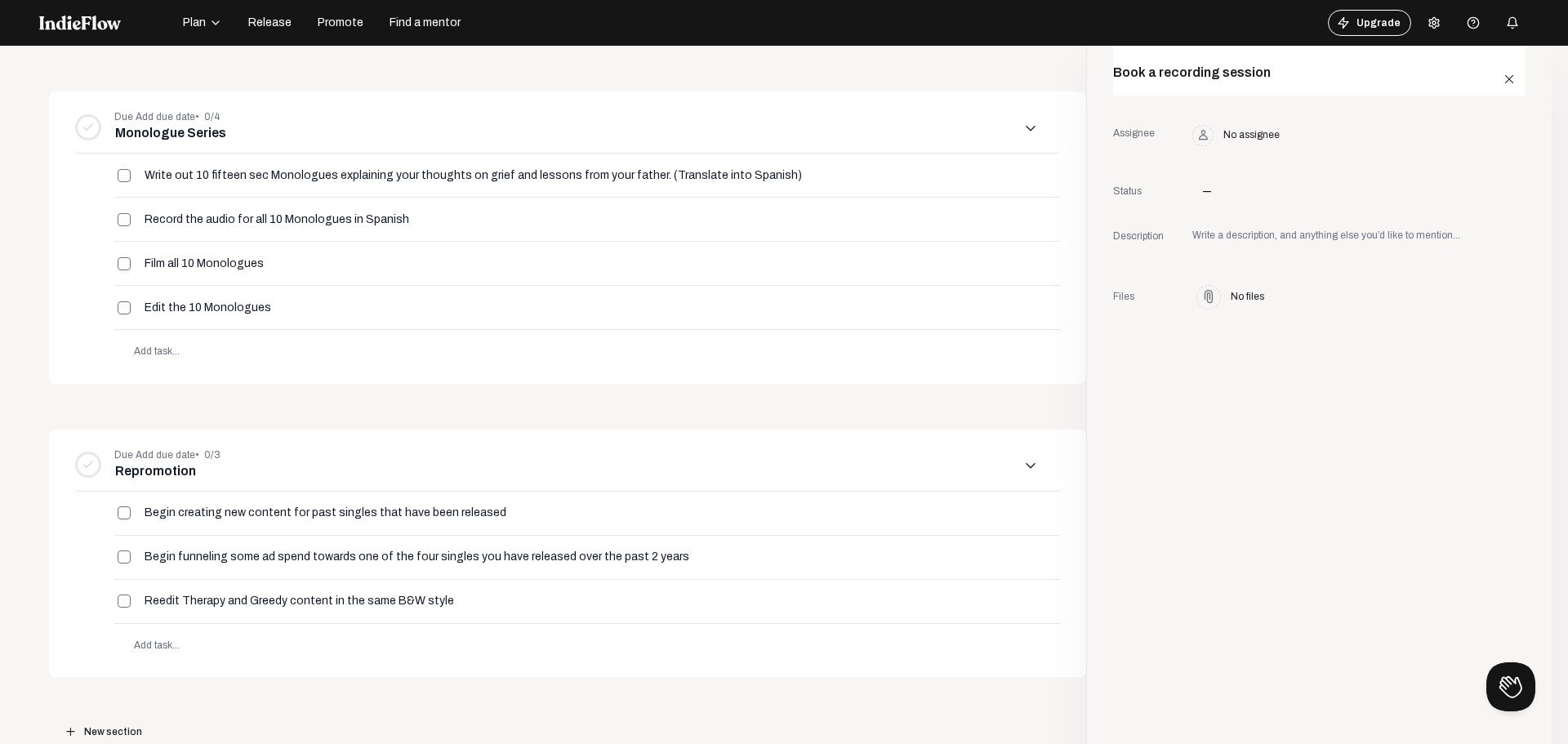
scroll to position [883, 0]
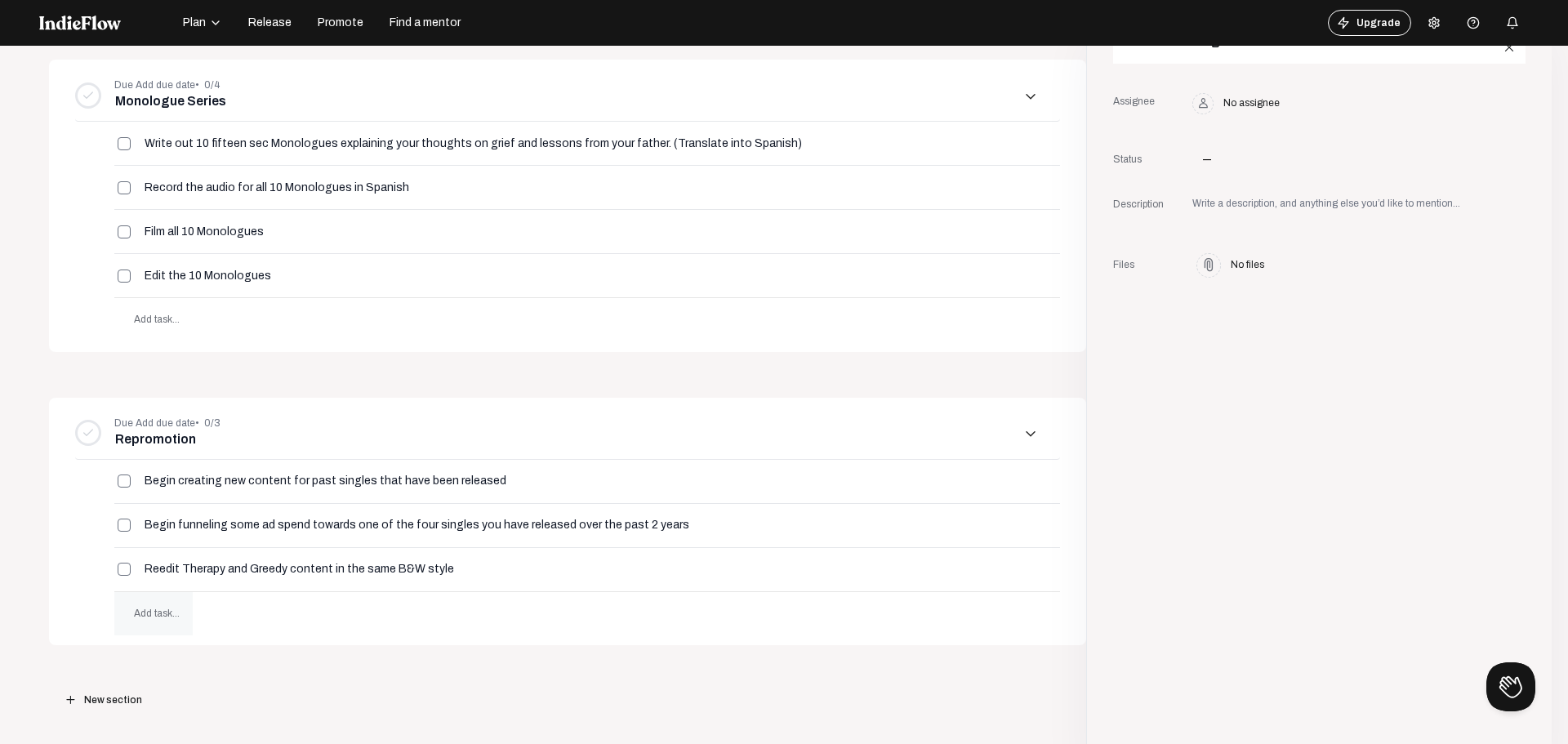
click at [144, 612] on span "Add task..." at bounding box center [156, 613] width 46 height 12
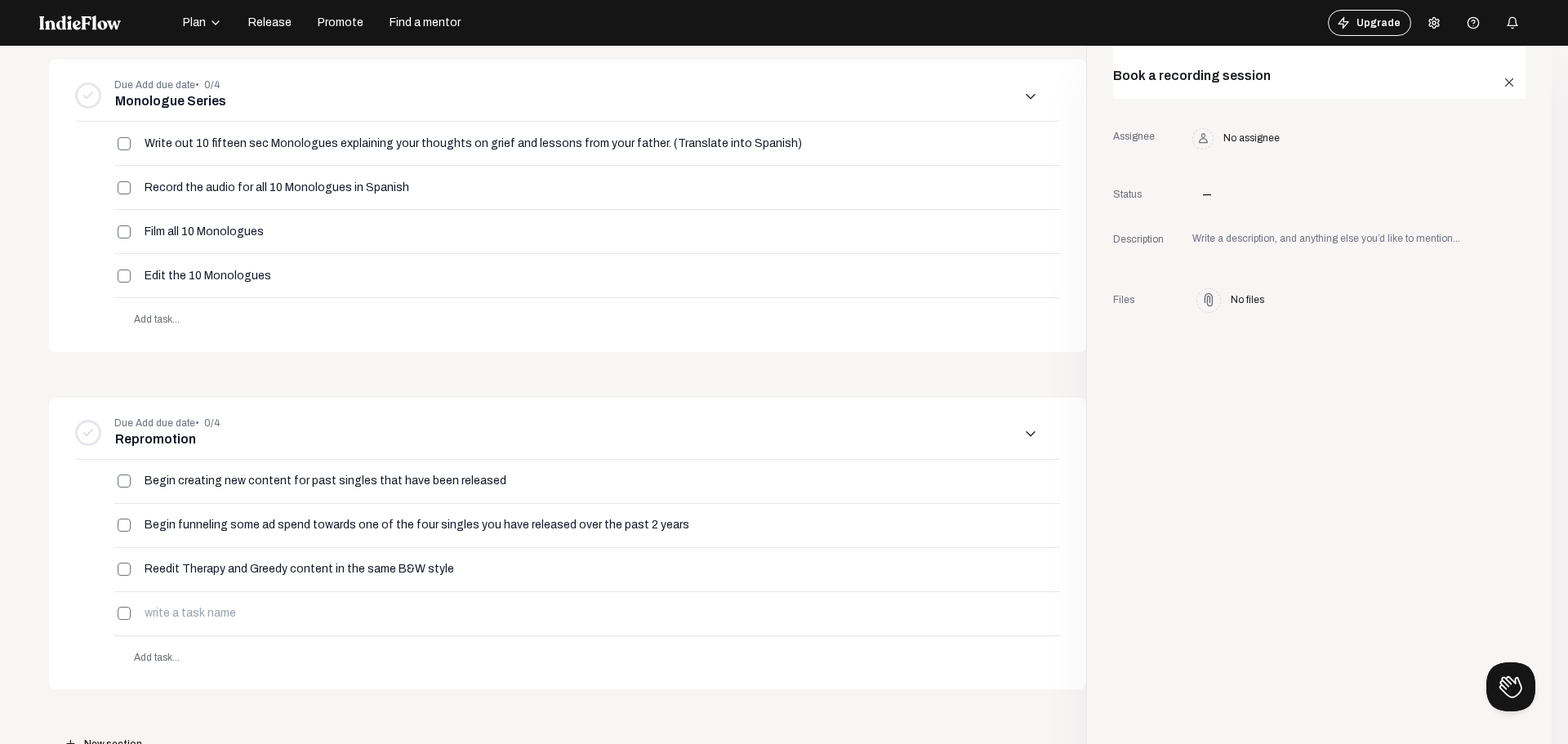
scroll to position [924, 0]
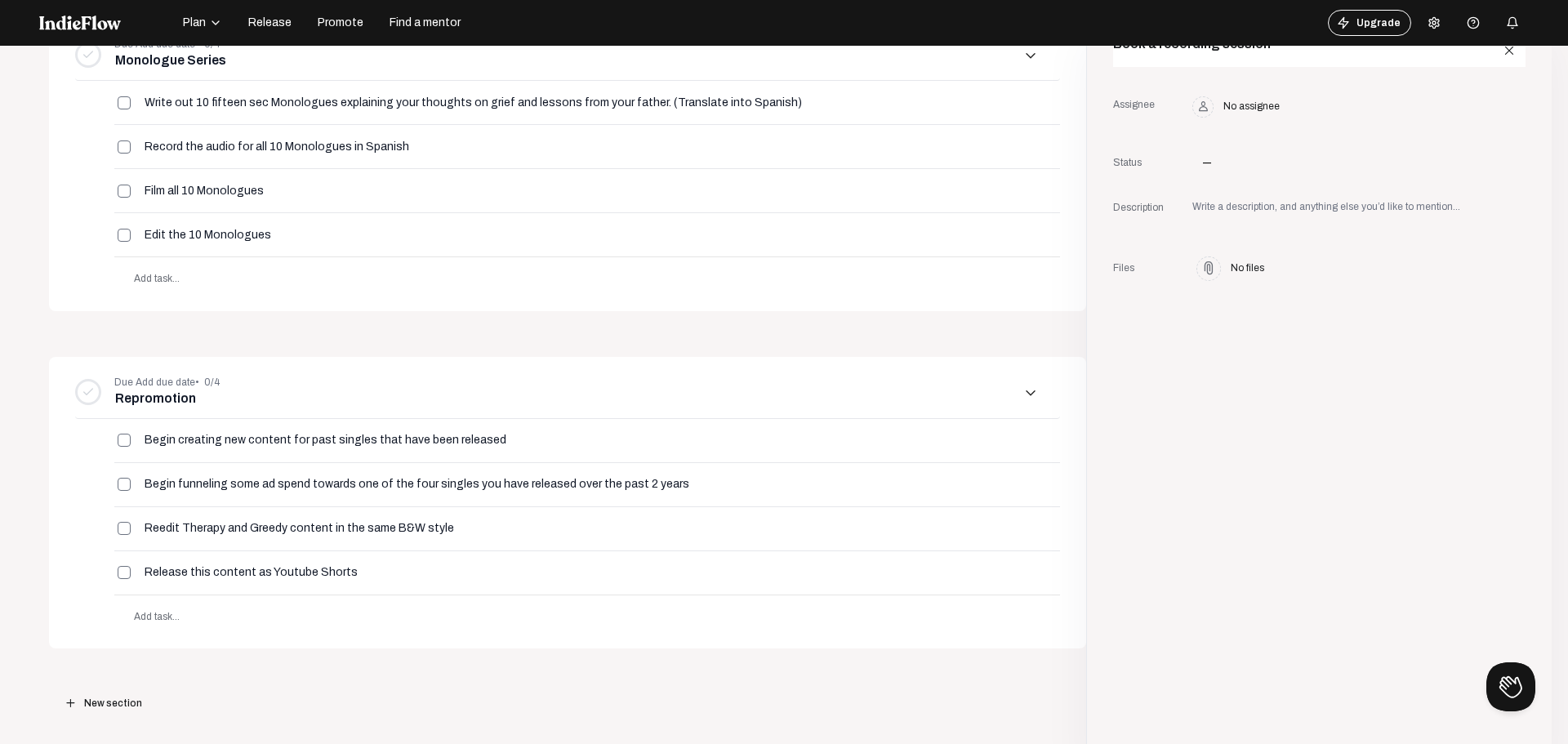
type input "Release this content as Youtube Shorts"
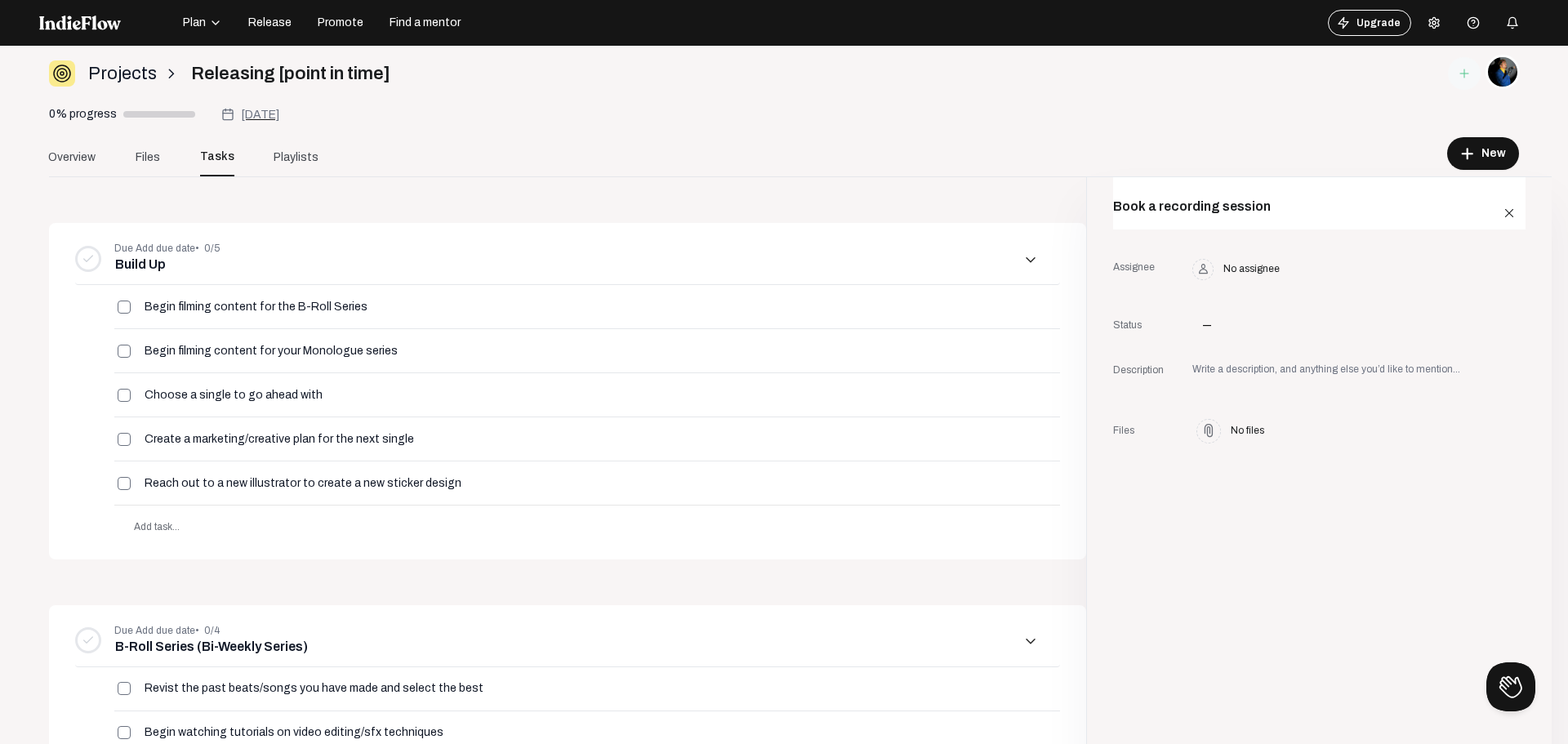
scroll to position [0, 0]
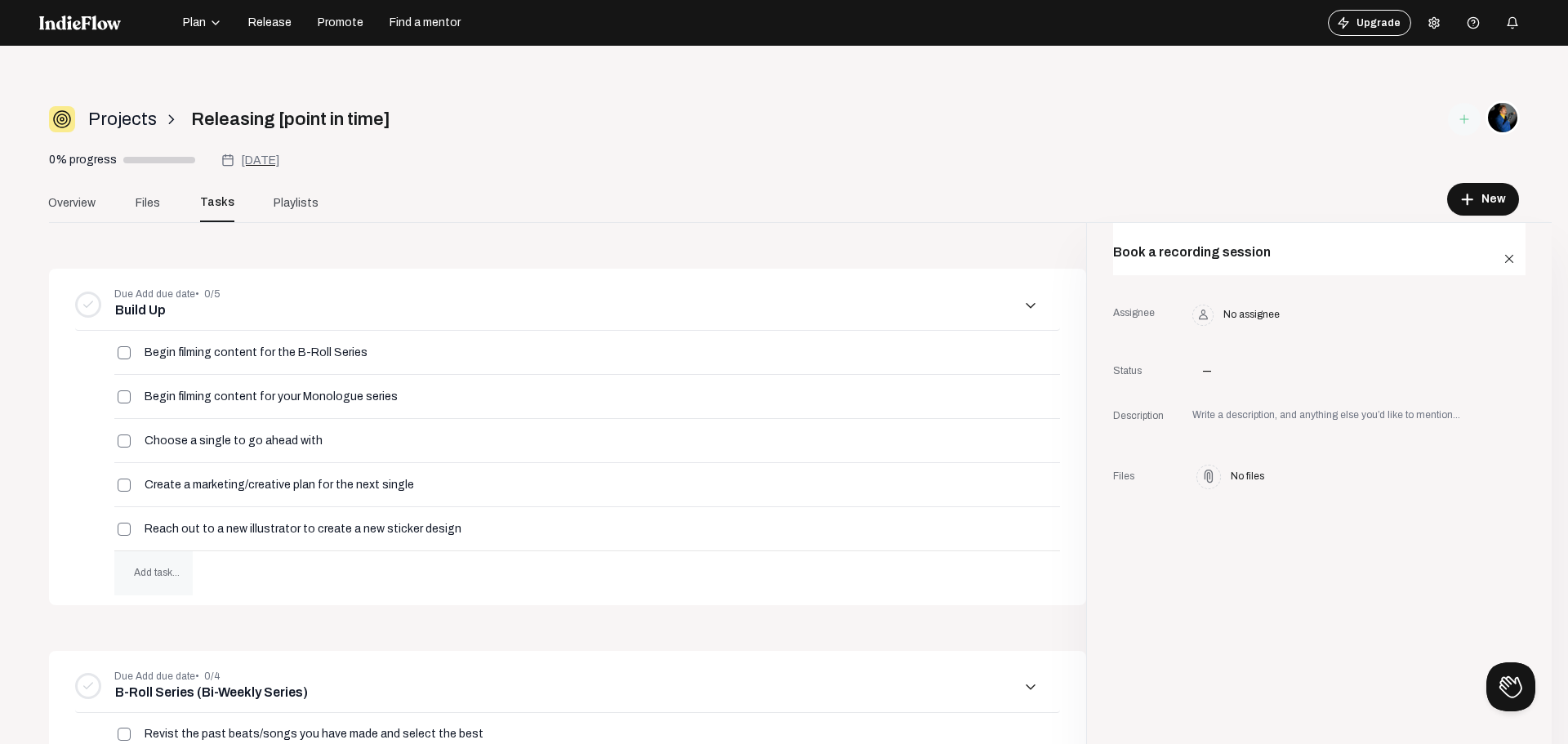
click at [172, 570] on span "Add task..." at bounding box center [156, 573] width 46 height 12
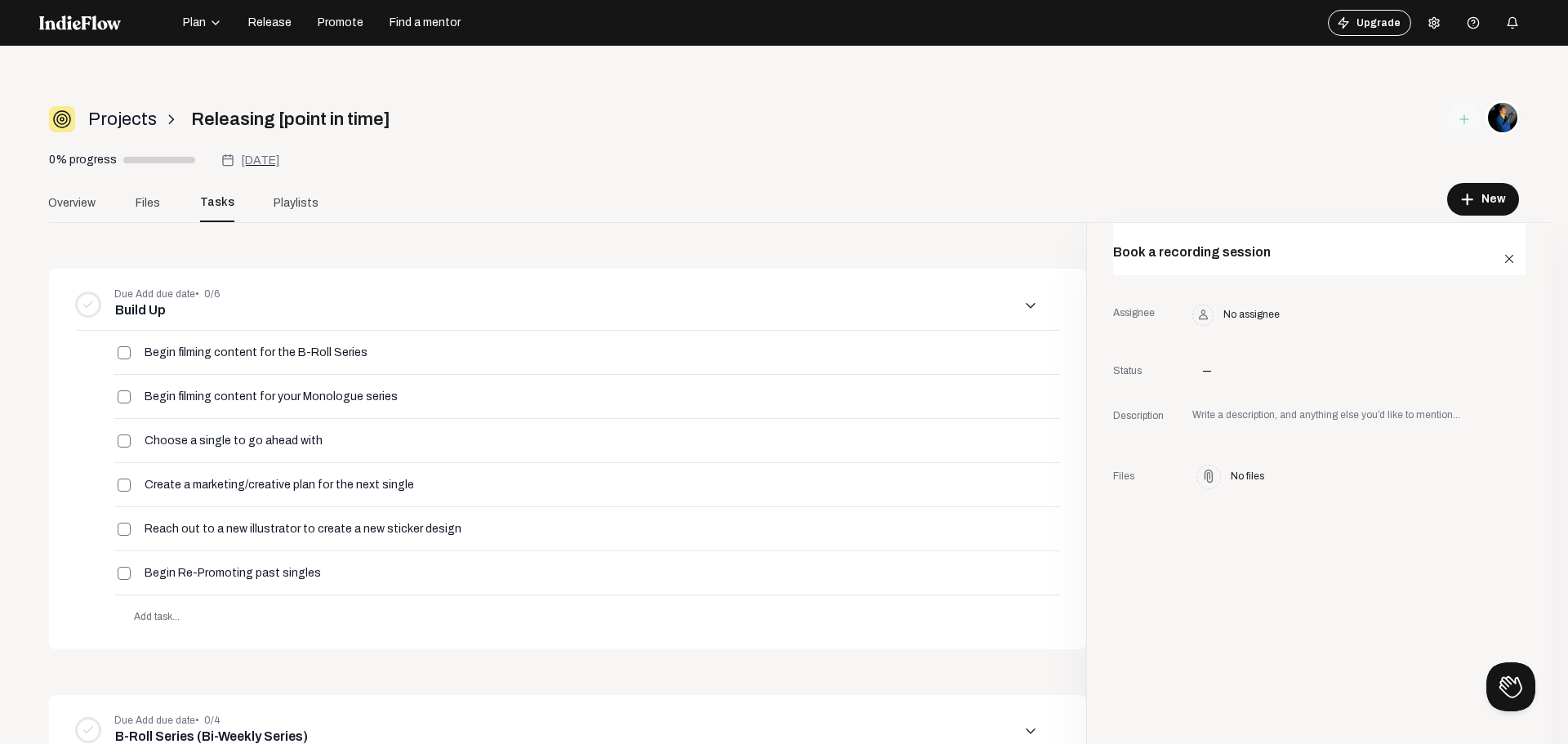
type input "Begin Re-Promoting past singles"
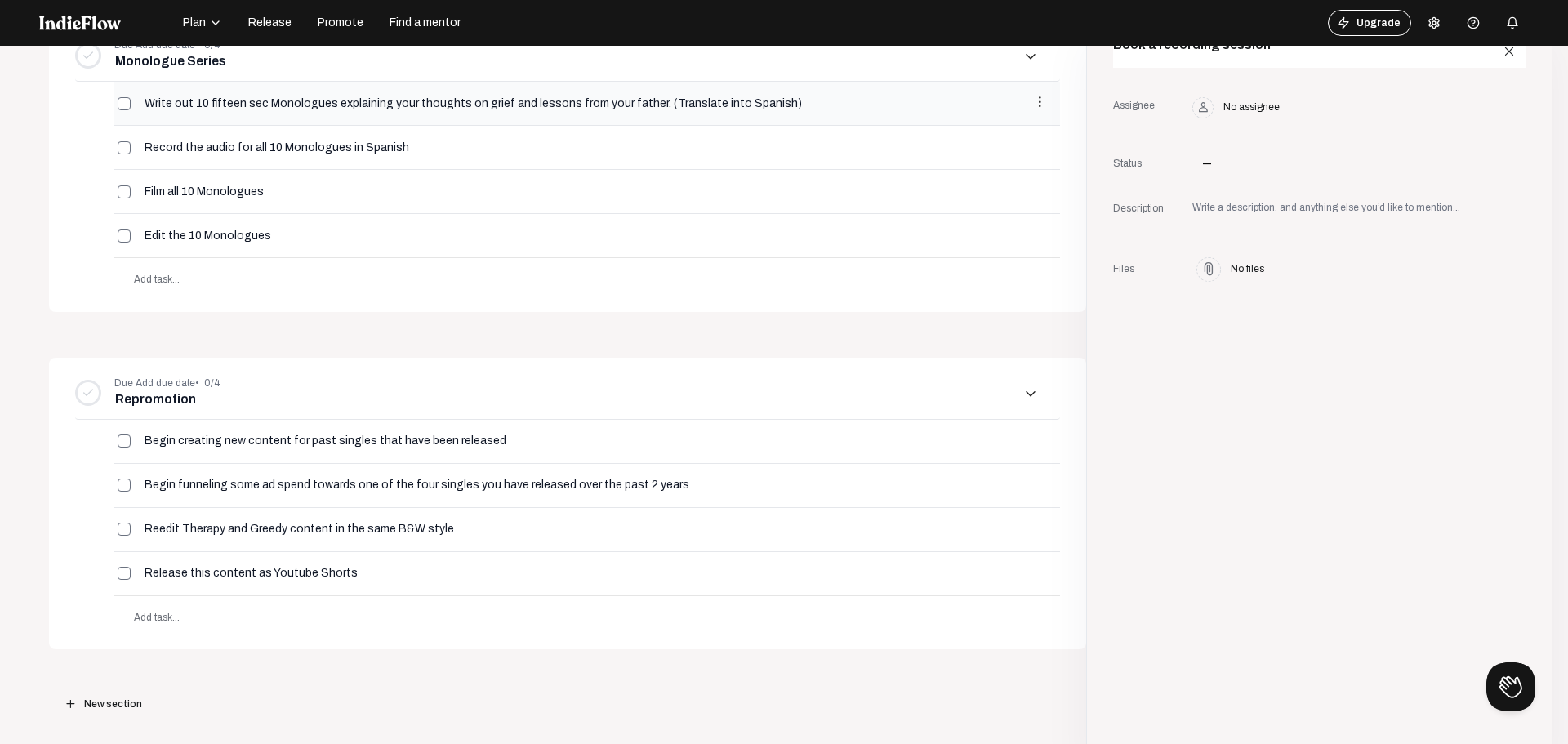
scroll to position [1015, 0]
click at [170, 621] on span "Add task..." at bounding box center [156, 616] width 46 height 12
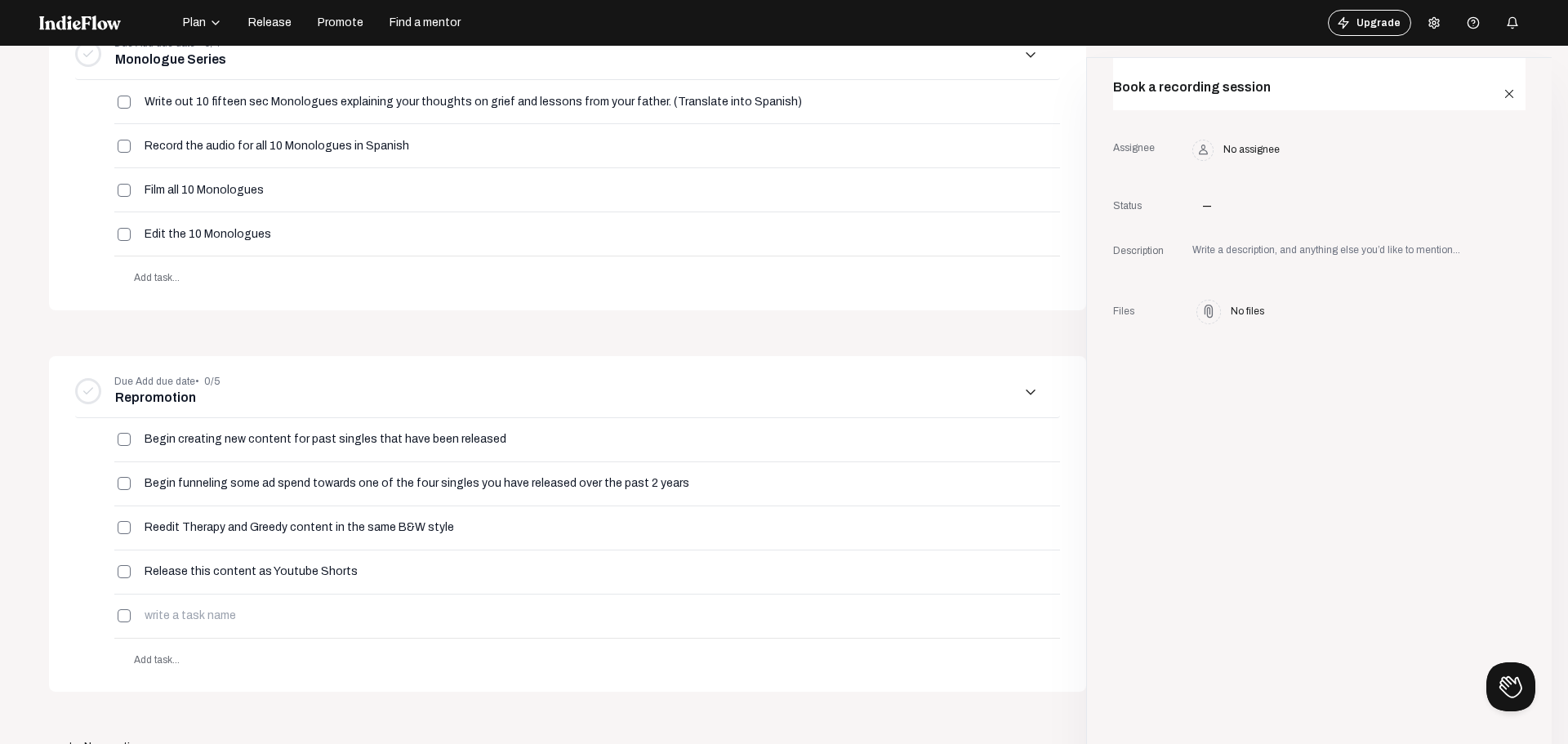
scroll to position [1055, 0]
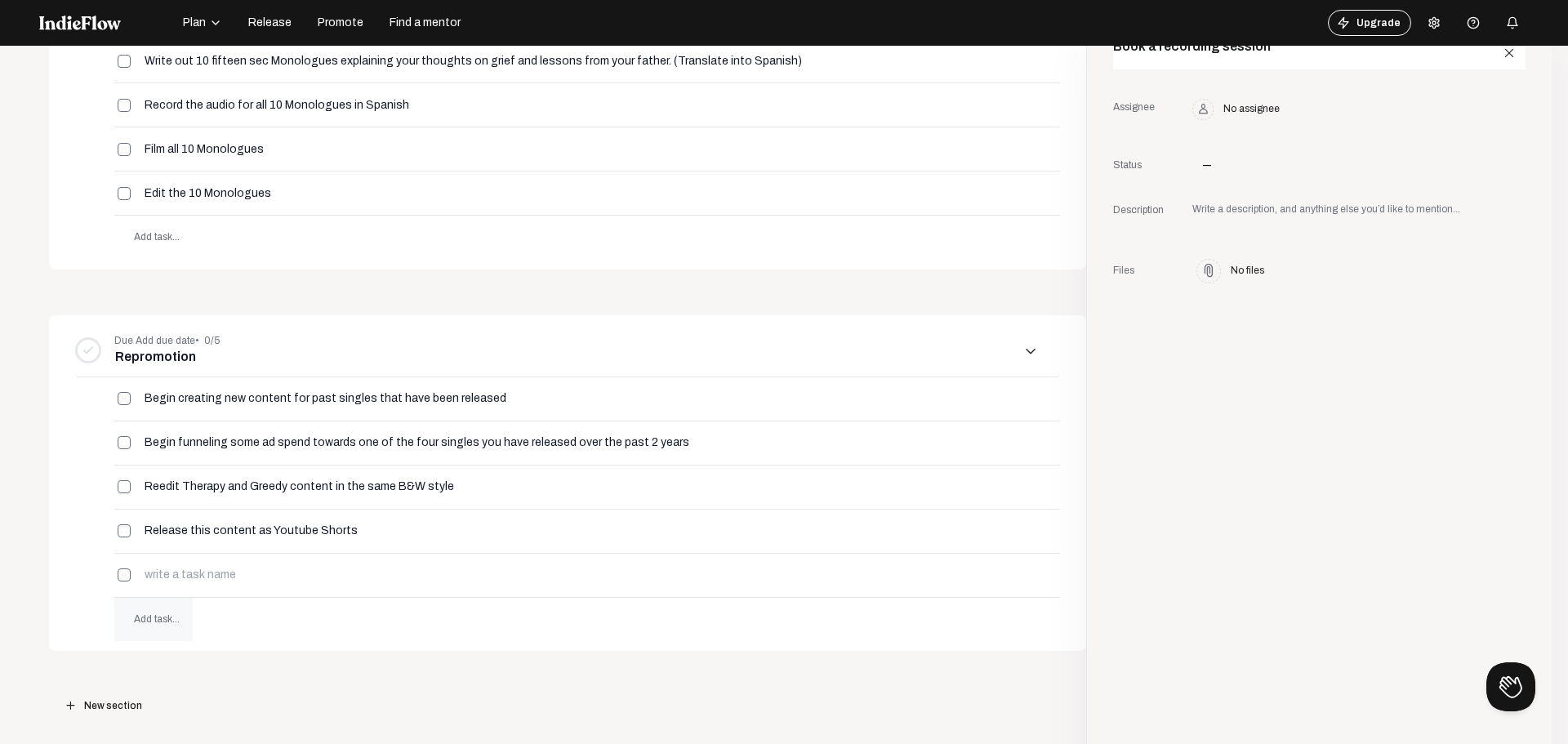
type input "L"
type input "Research content creators that do listening Reviews on their lives"
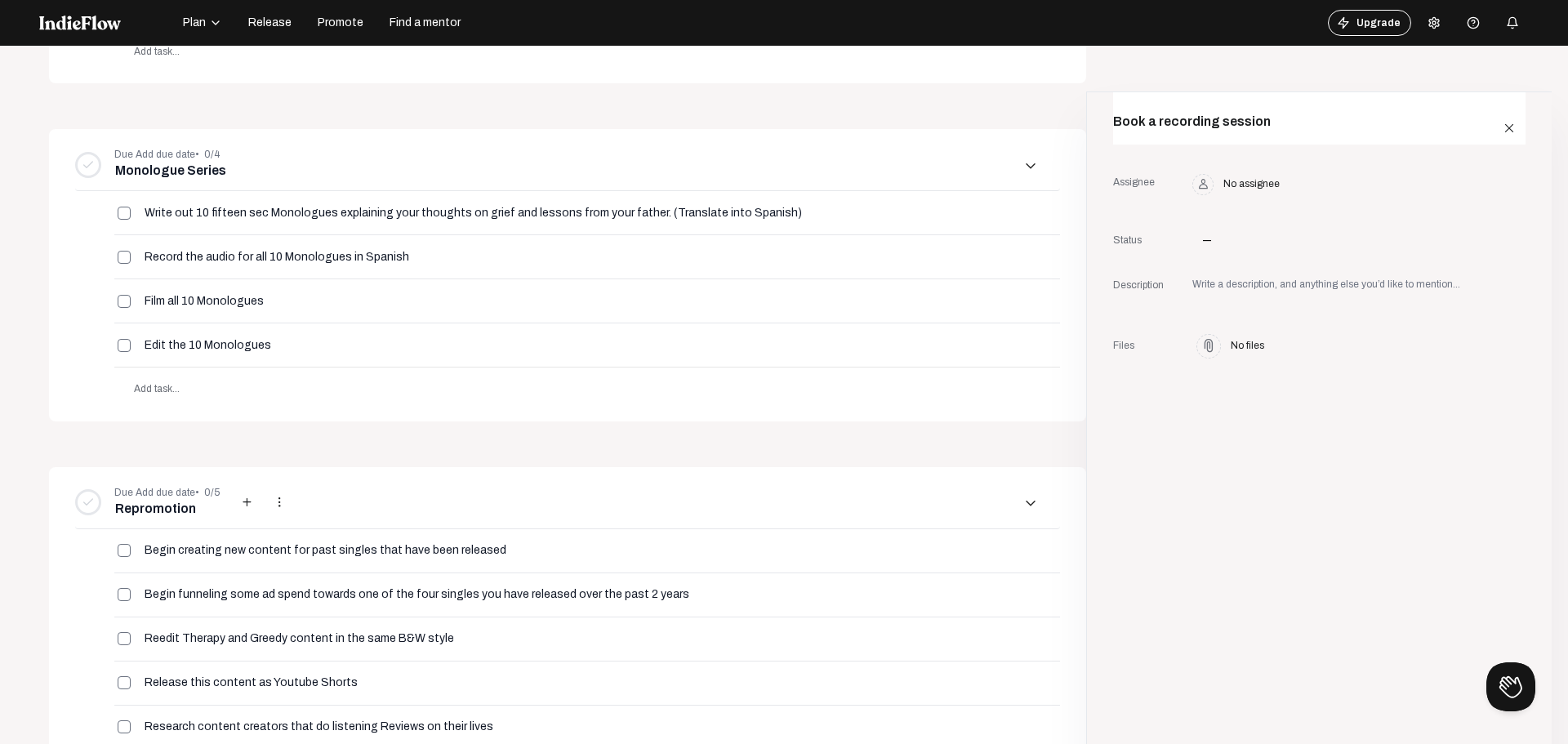
scroll to position [892, 0]
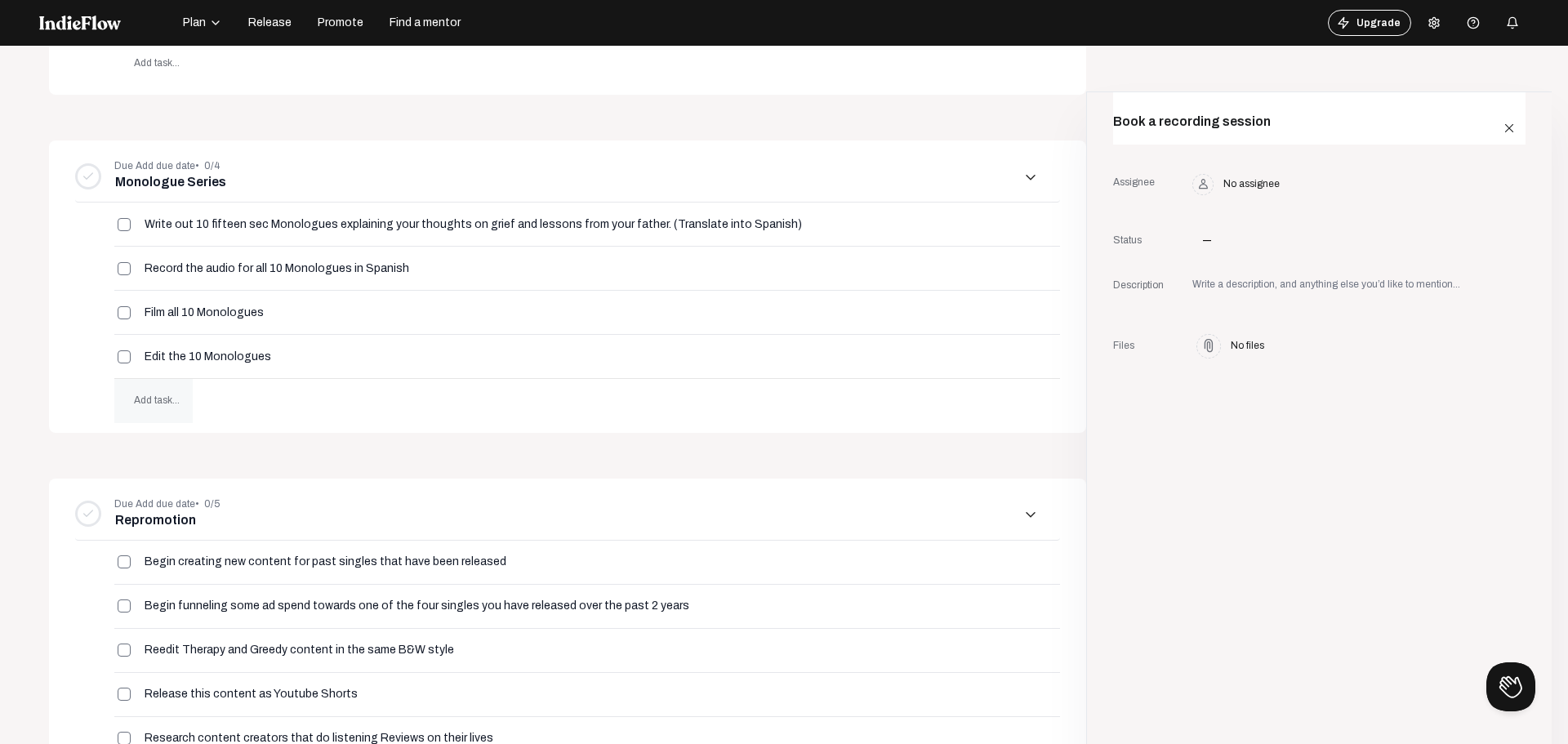
click at [165, 404] on span "Add task..." at bounding box center [156, 401] width 46 height 12
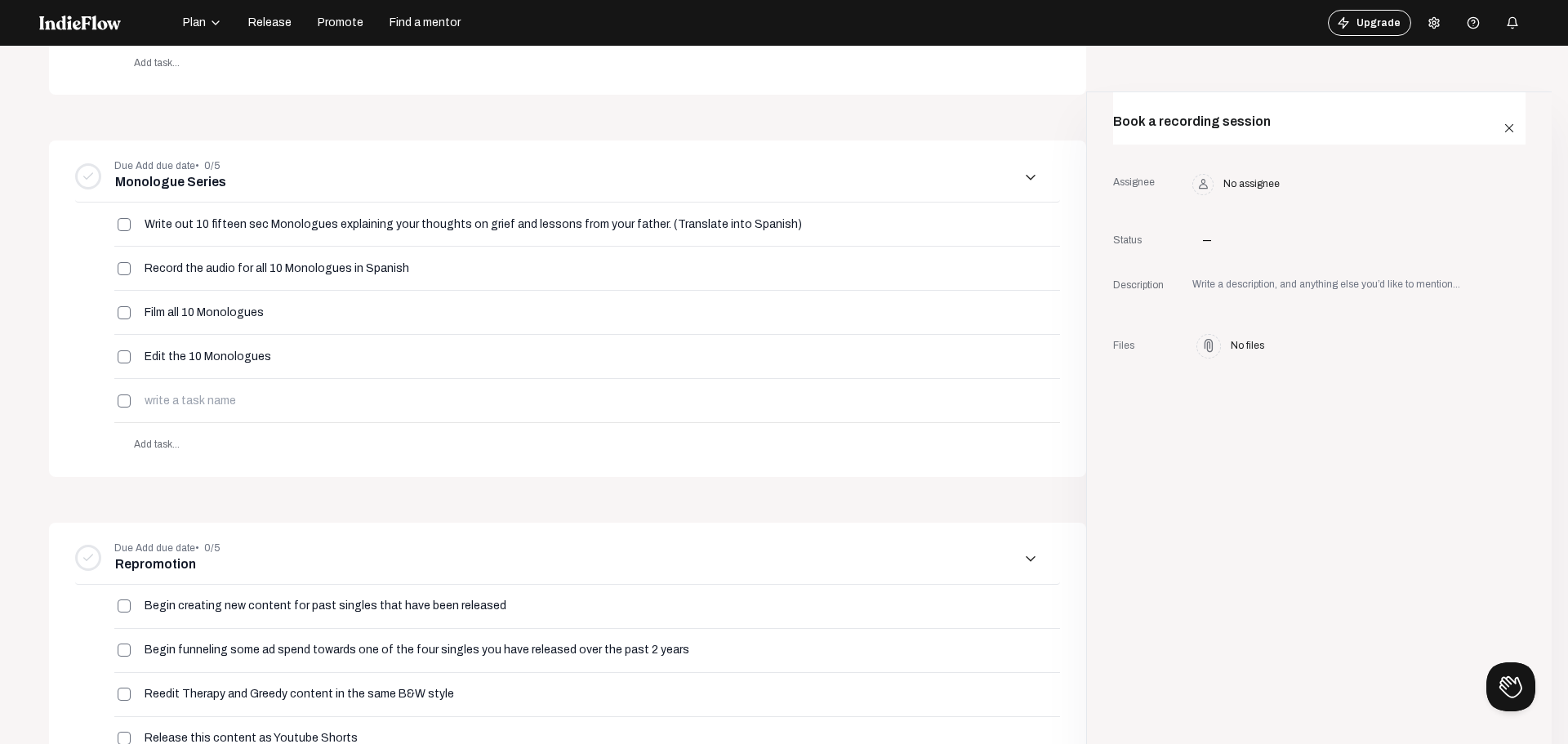
scroll to position [823, 0]
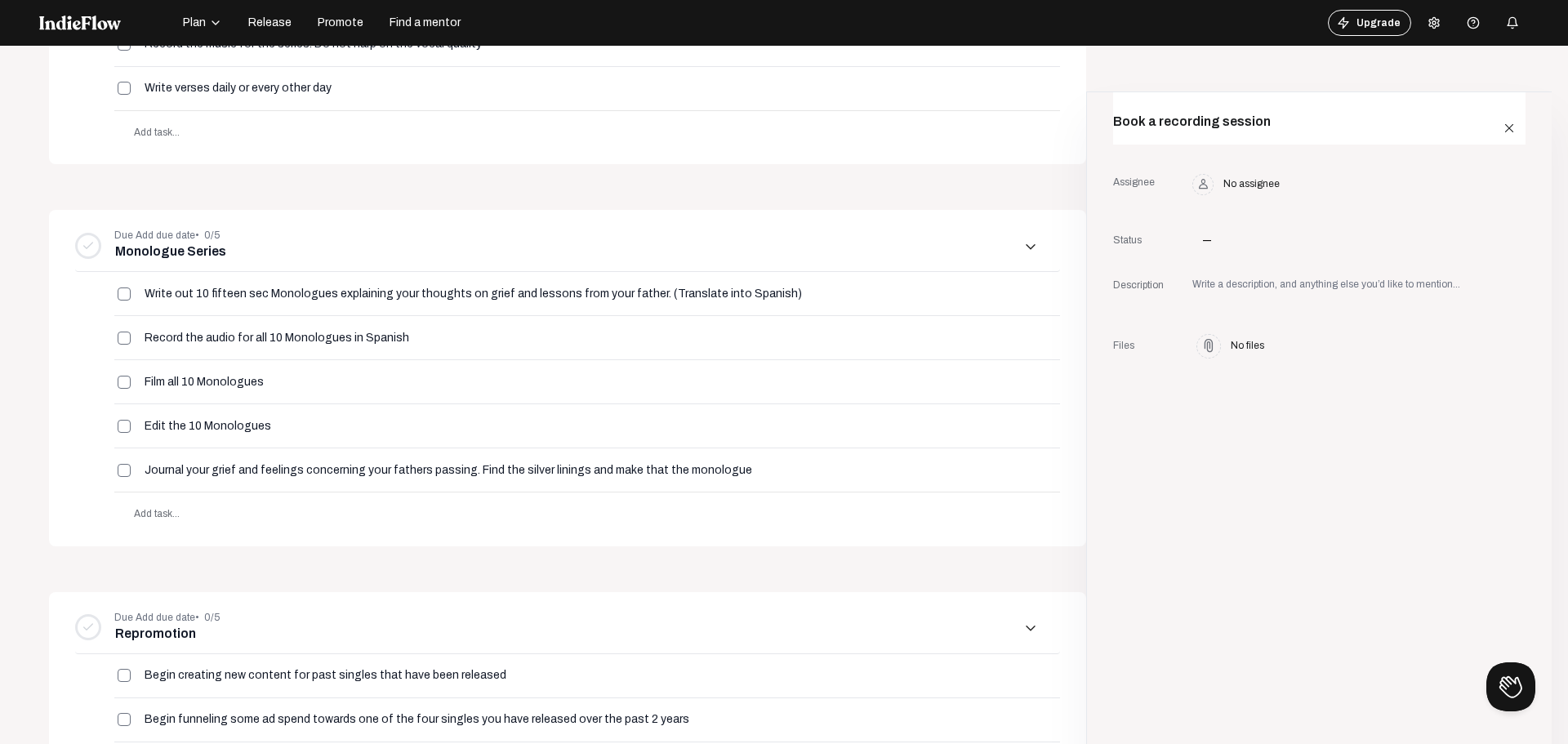
type input "Journal your grief and feelings concerning your fathers passing. Find the silve…"
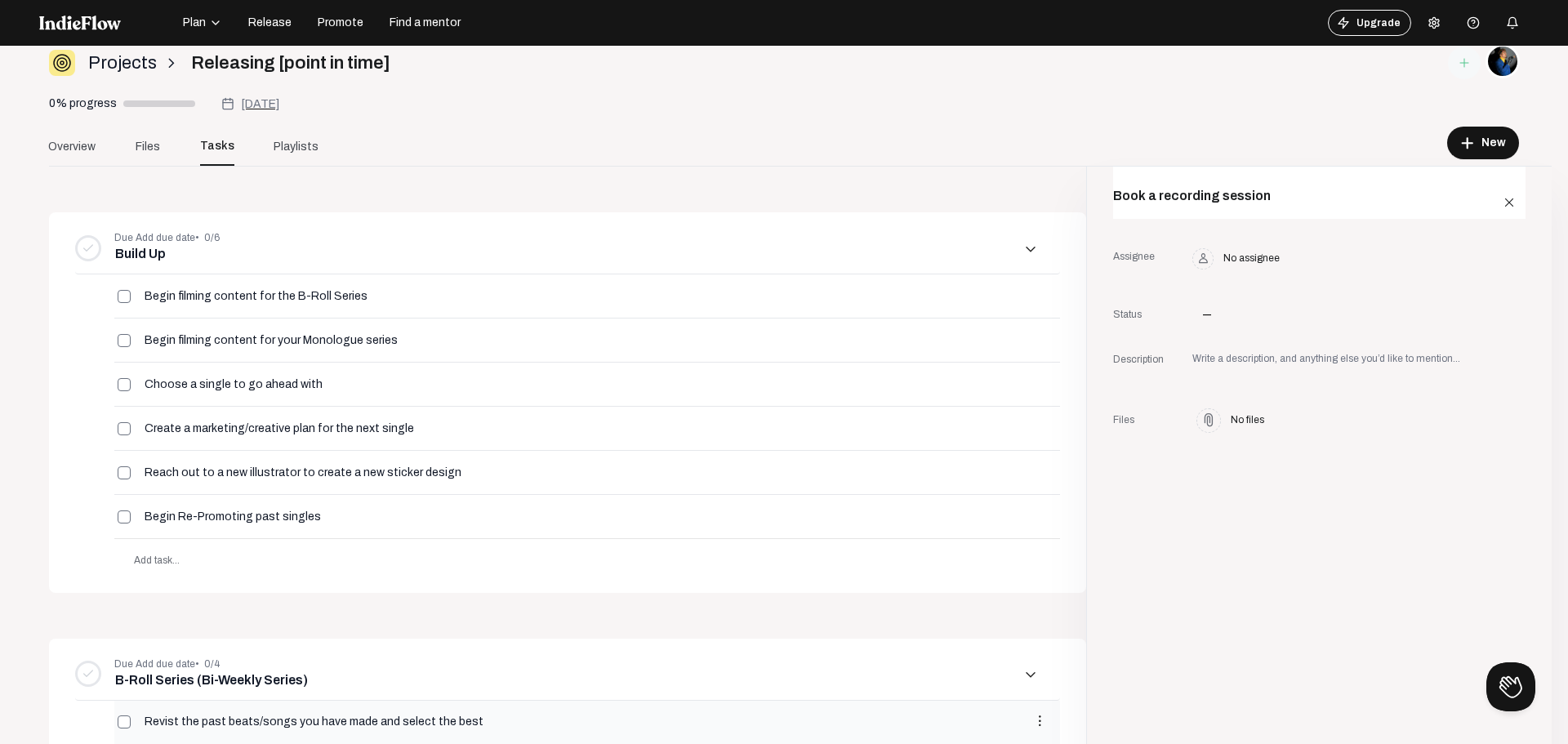
scroll to position [0, 0]
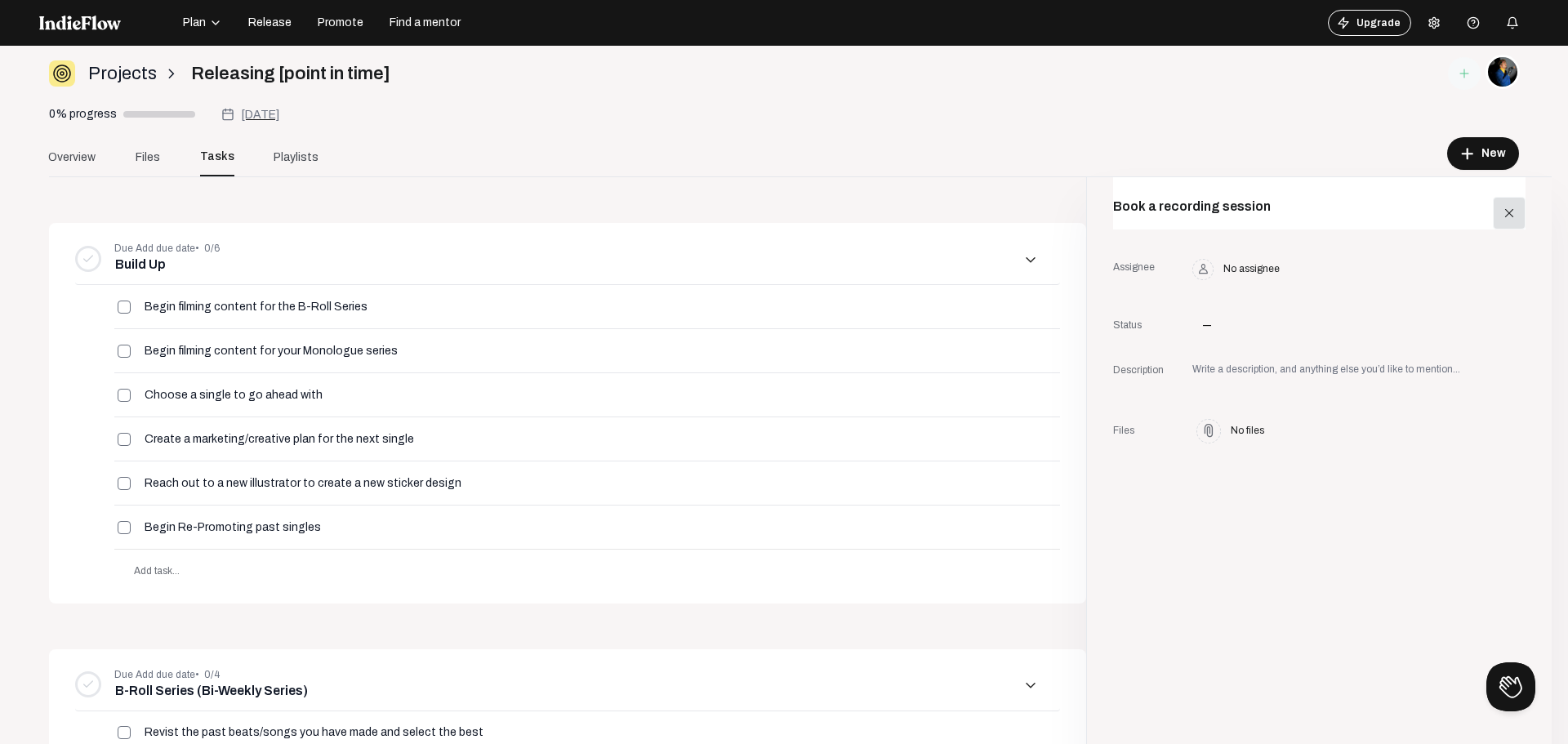
click at [1493, 223] on button "close" at bounding box center [1508, 213] width 32 height 32
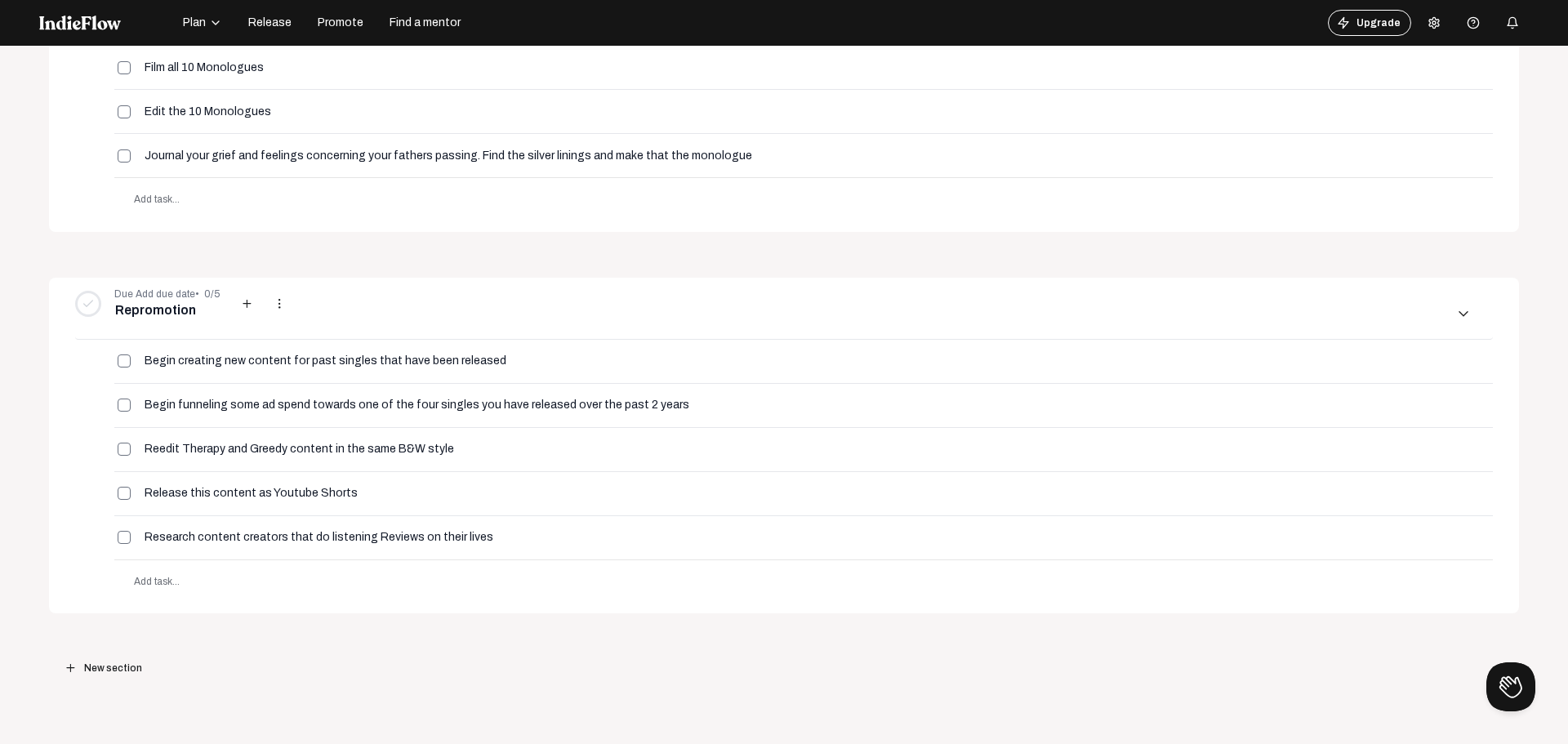
scroll to position [1103, 0]
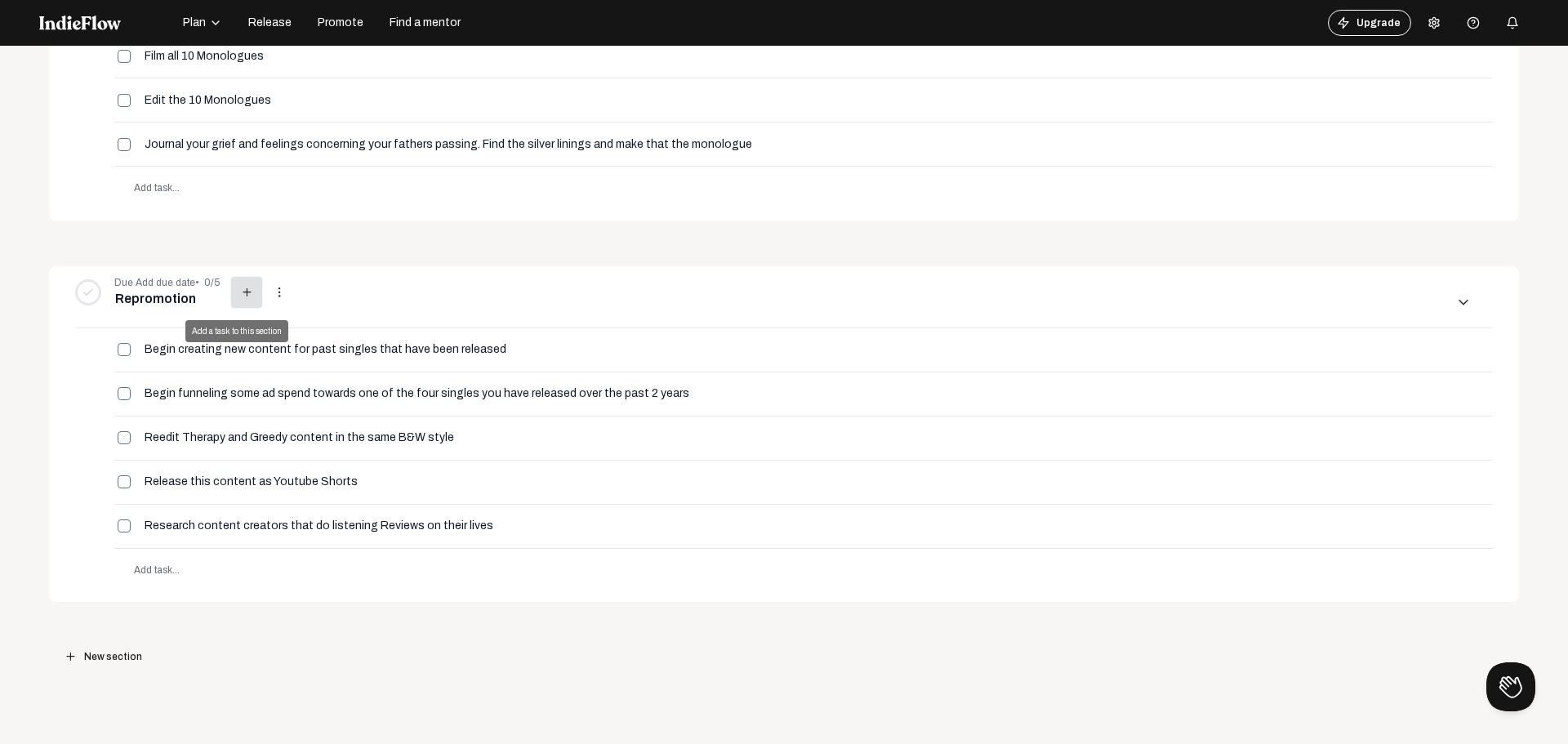
click at [239, 290] on mat-icon "add" at bounding box center [247, 293] width 15 height 15
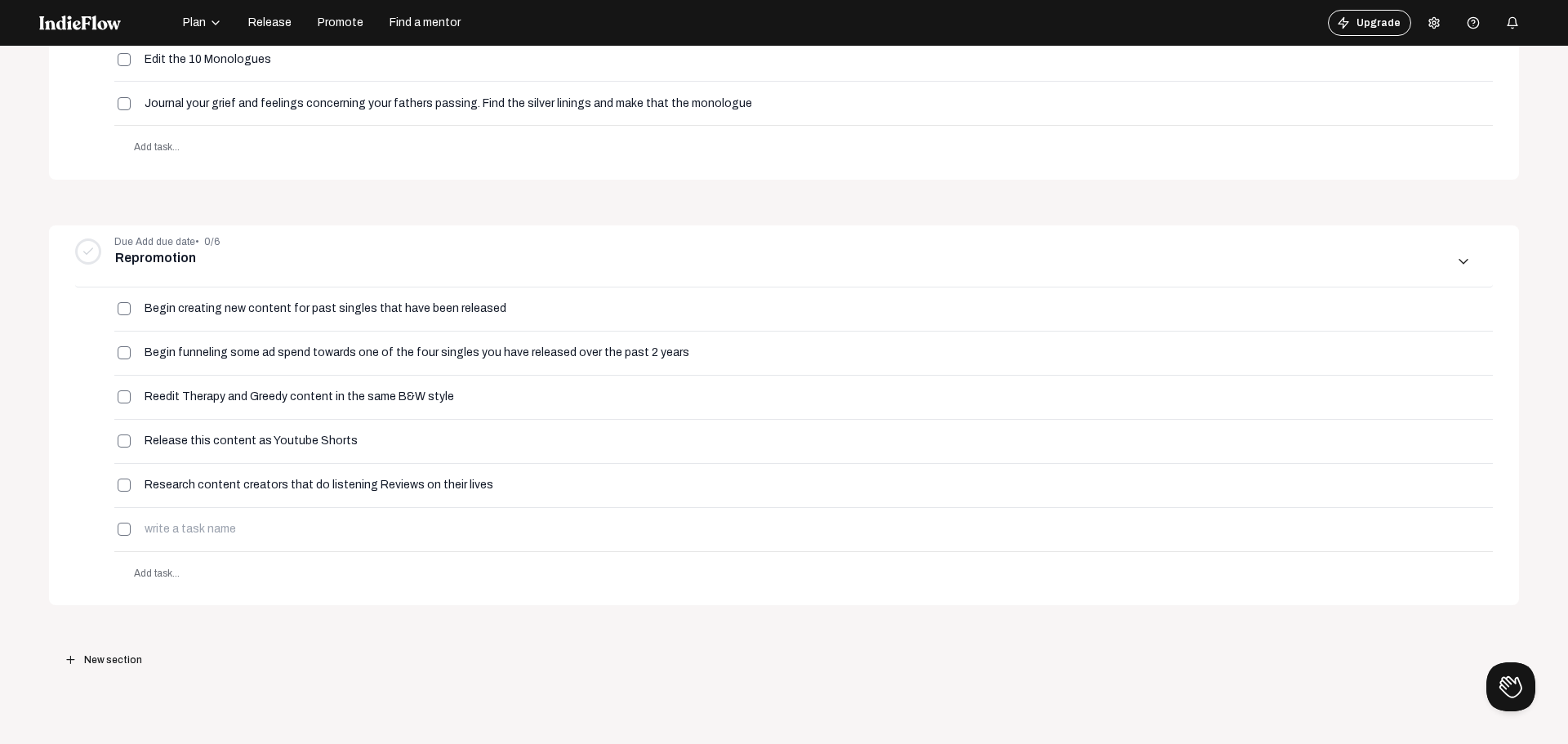
click at [280, 640] on div "add New section" at bounding box center [784, 660] width 1470 height 109
click at [1465, 531] on mat-icon "more_vert" at bounding box center [1473, 529] width 15 height 15
click at [1331, 506] on button "delete Delete" at bounding box center [1371, 494] width 157 height 39
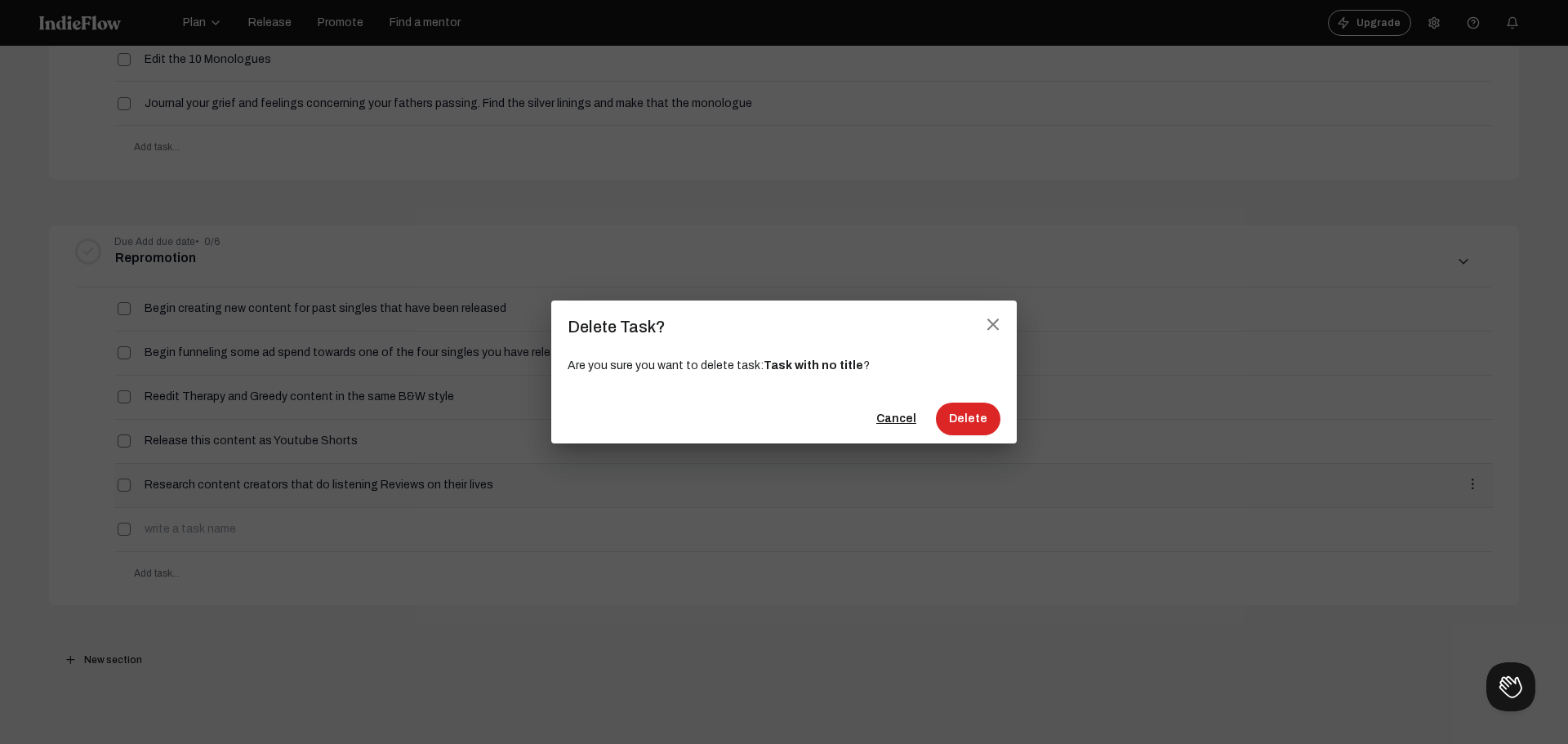
drag, startPoint x: 982, startPoint y: 412, endPoint x: 681, endPoint y: 476, distance: 307.7
click at [981, 412] on button "Delete" at bounding box center [968, 419] width 65 height 32
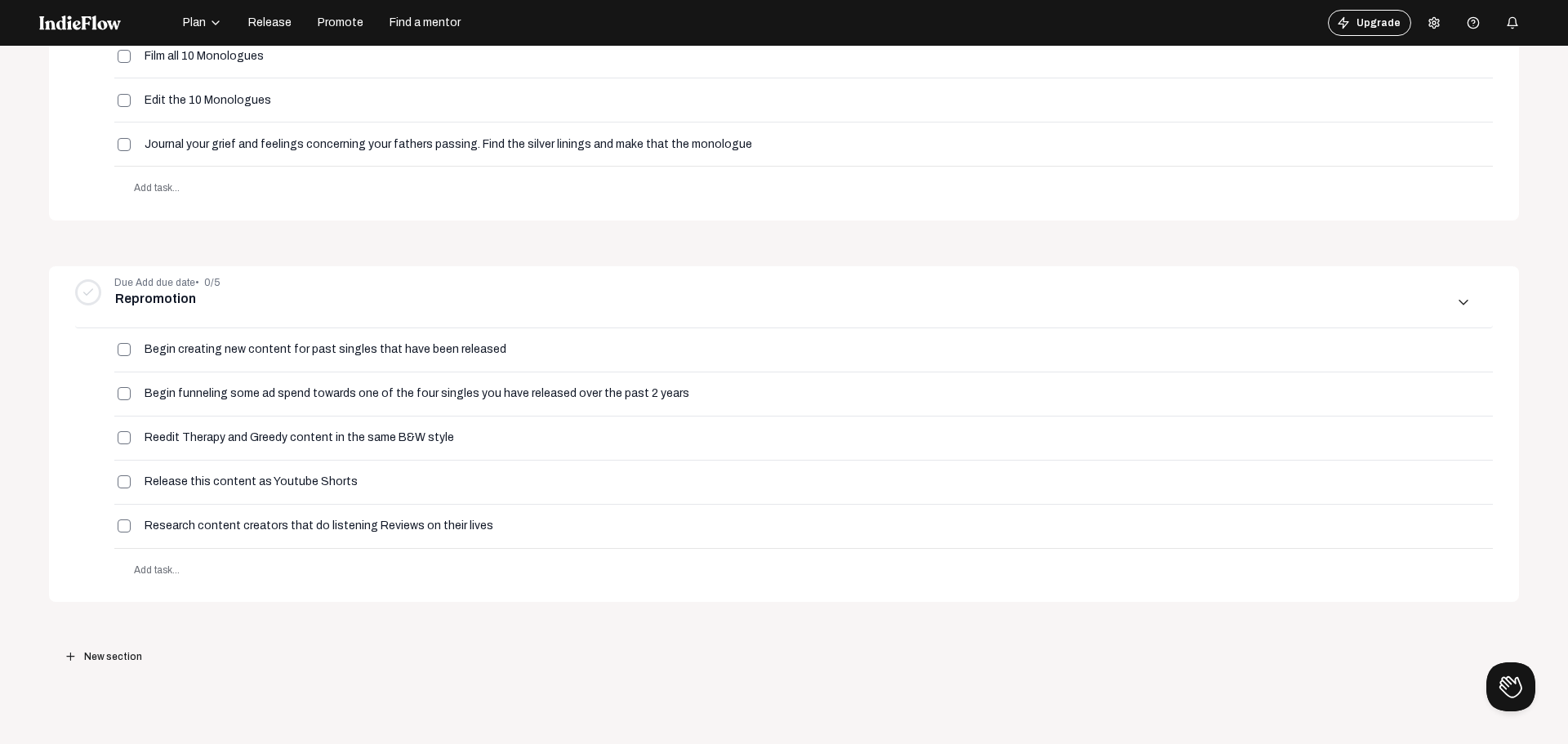
scroll to position [1100, 0]
click at [278, 290] on span "more_vert" at bounding box center [280, 295] width 31 height 15
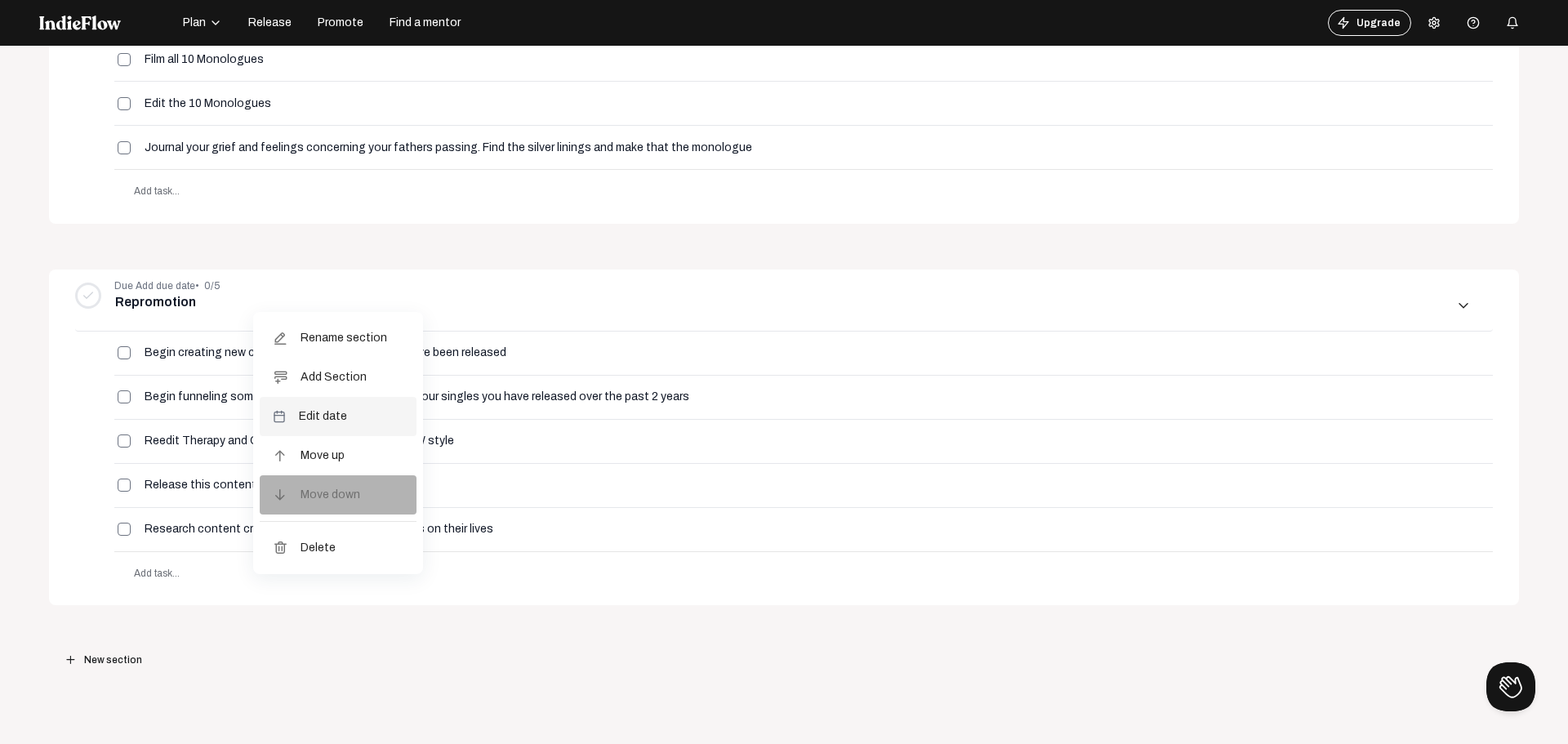
click at [348, 410] on button "Edit date" at bounding box center [338, 416] width 157 height 39
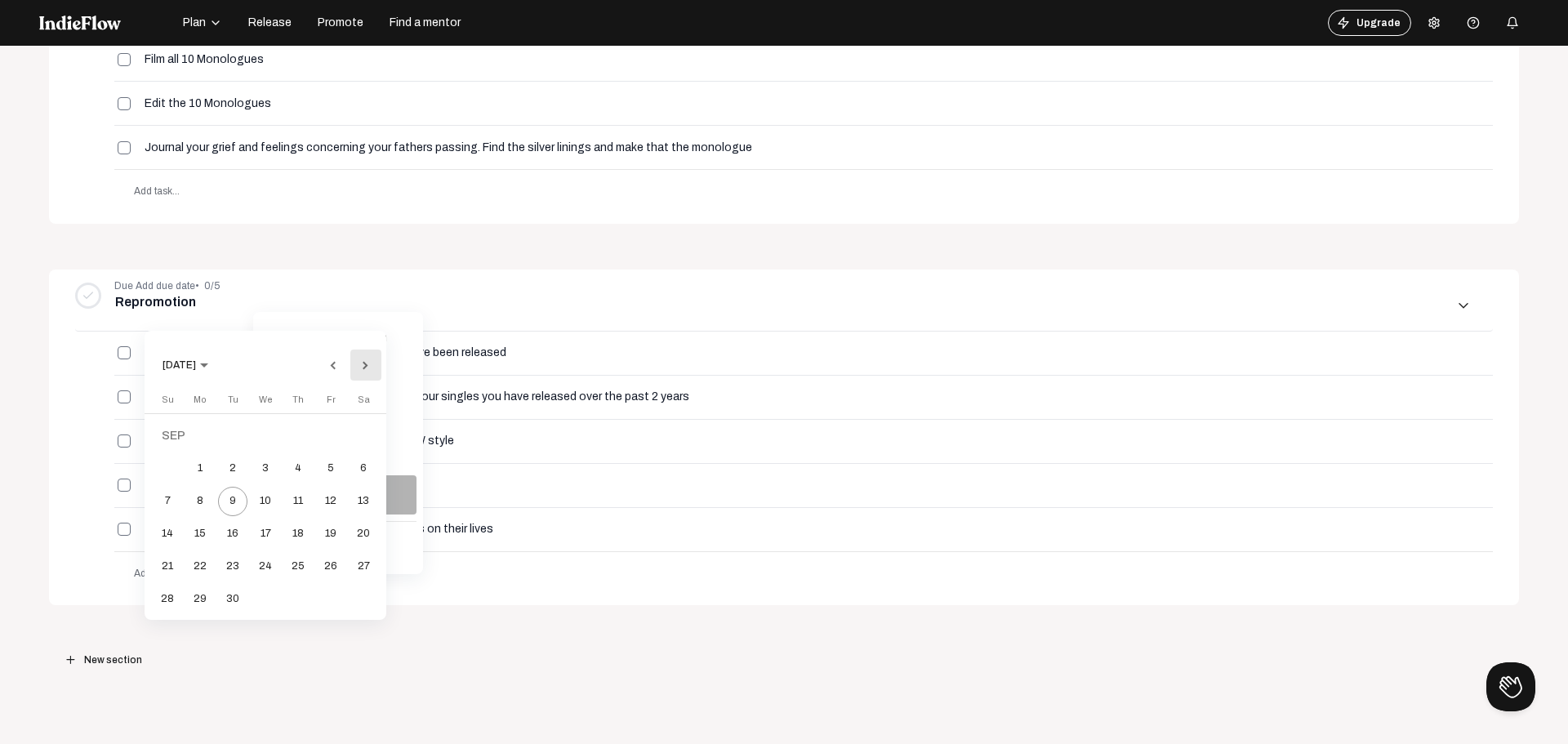
click at [366, 362] on button "Next month" at bounding box center [365, 364] width 32 height 32
click at [368, 362] on button "Next month" at bounding box center [365, 364] width 32 height 32
click at [487, 612] on div at bounding box center [784, 372] width 1568 height 744
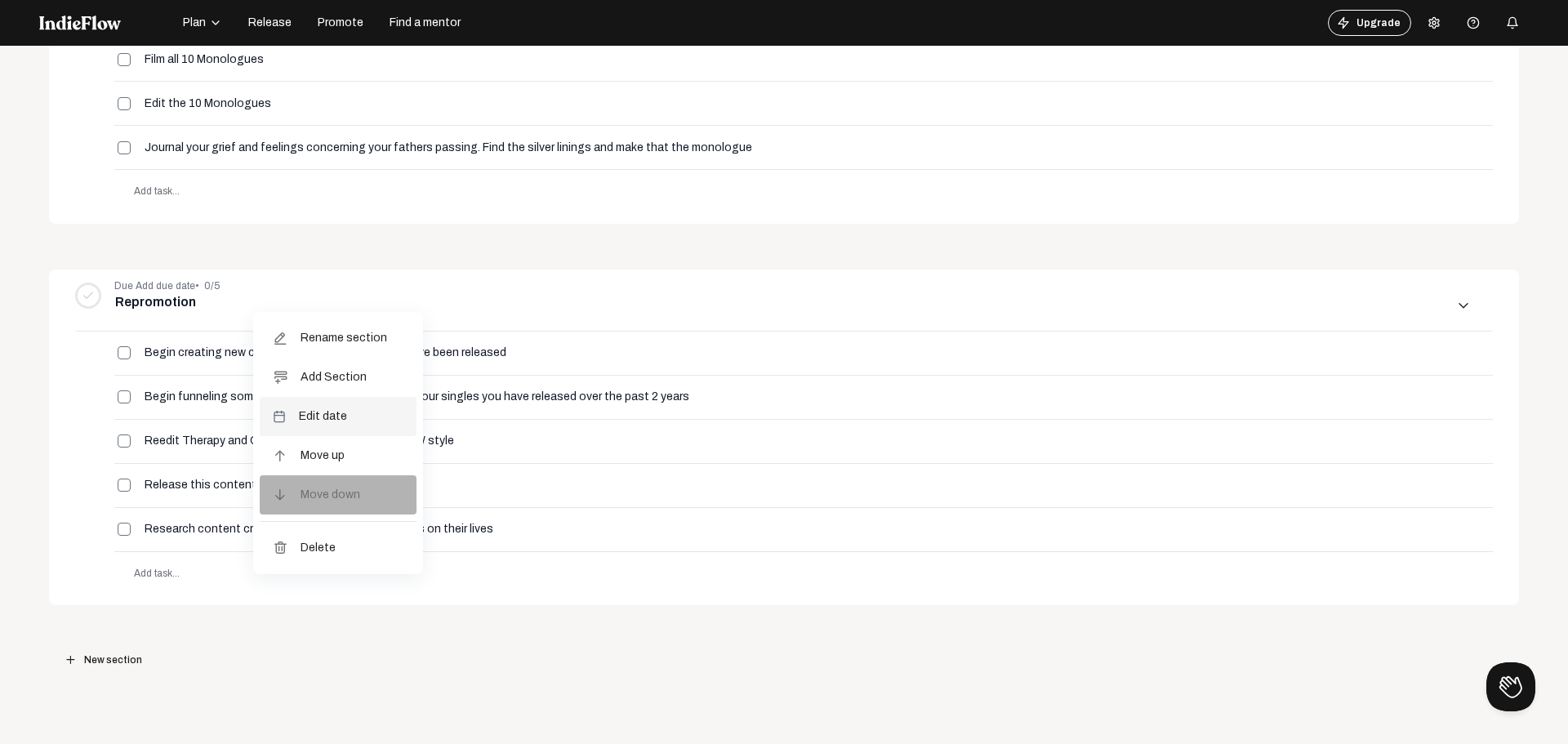
click at [479, 661] on div at bounding box center [784, 372] width 1568 height 744
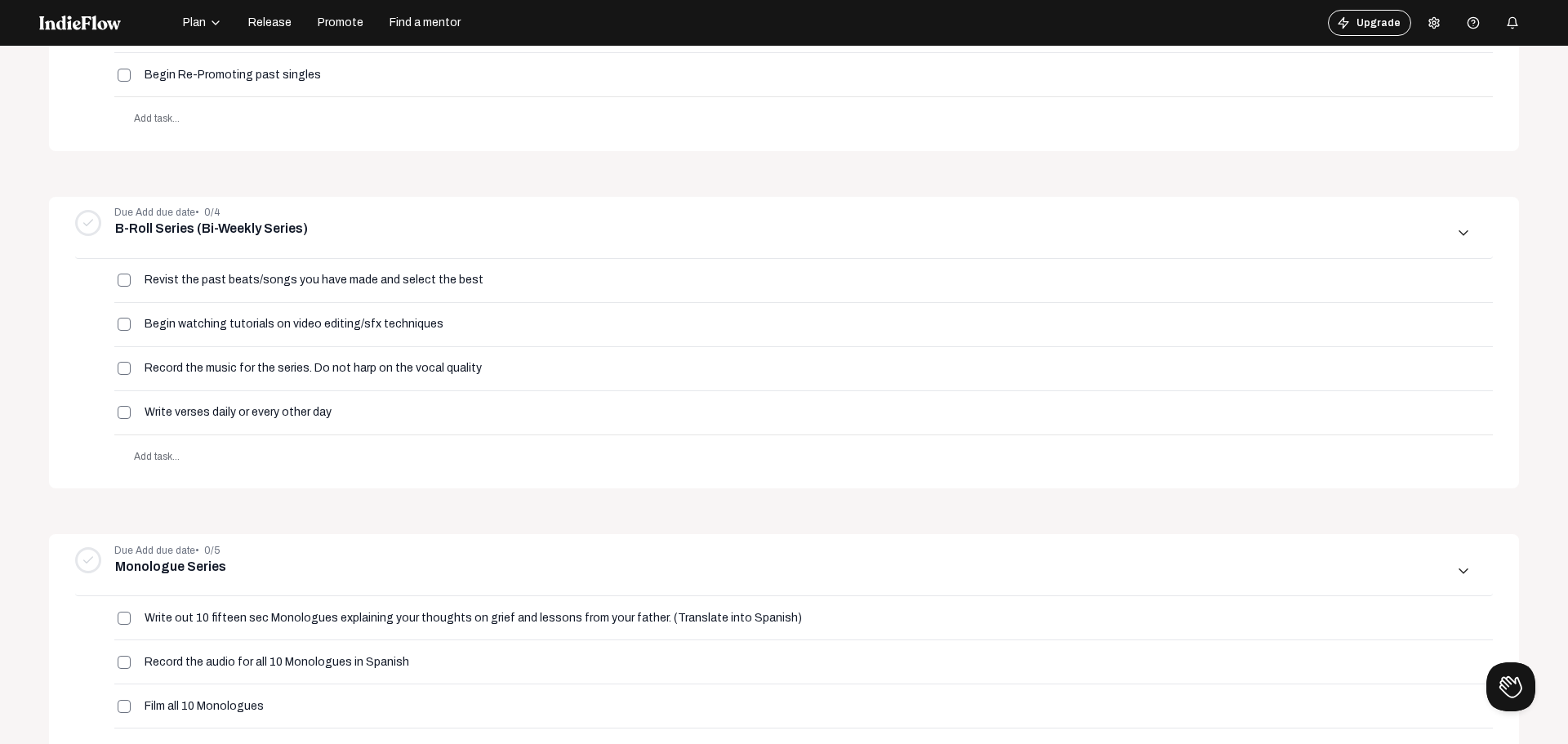
scroll to position [446, 0]
